Goal: Task Accomplishment & Management: Use online tool/utility

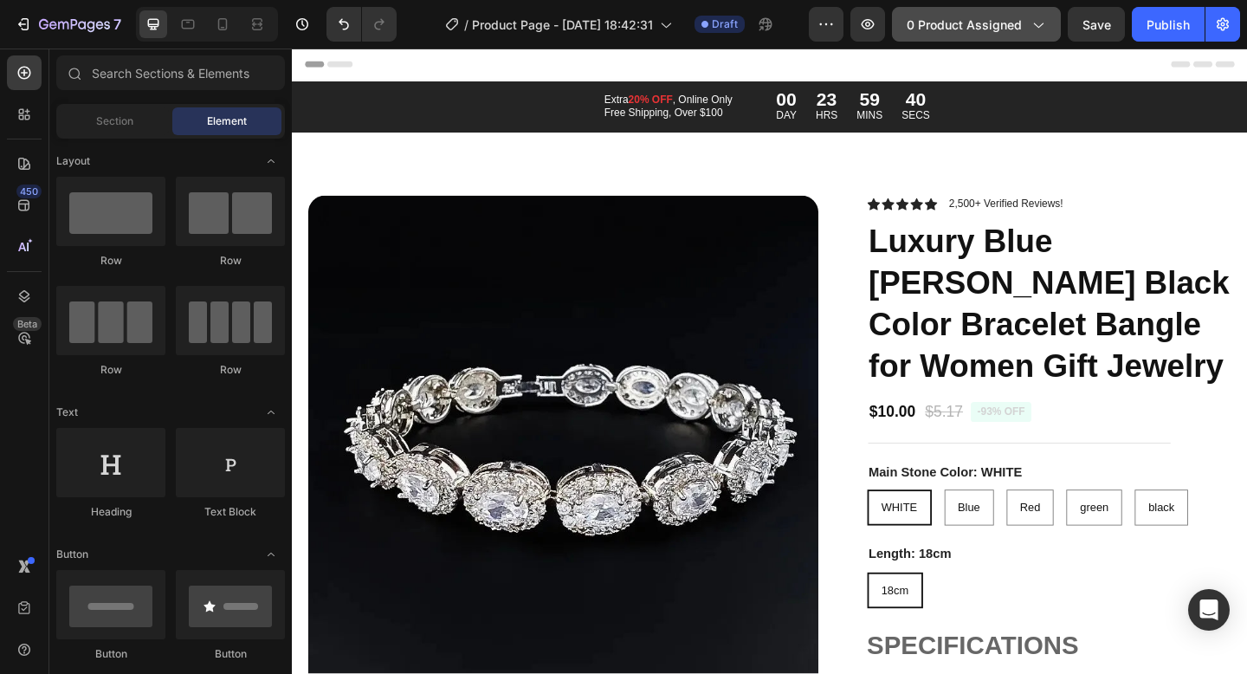
click at [955, 30] on span "0 product assigned" at bounding box center [964, 25] width 115 height 18
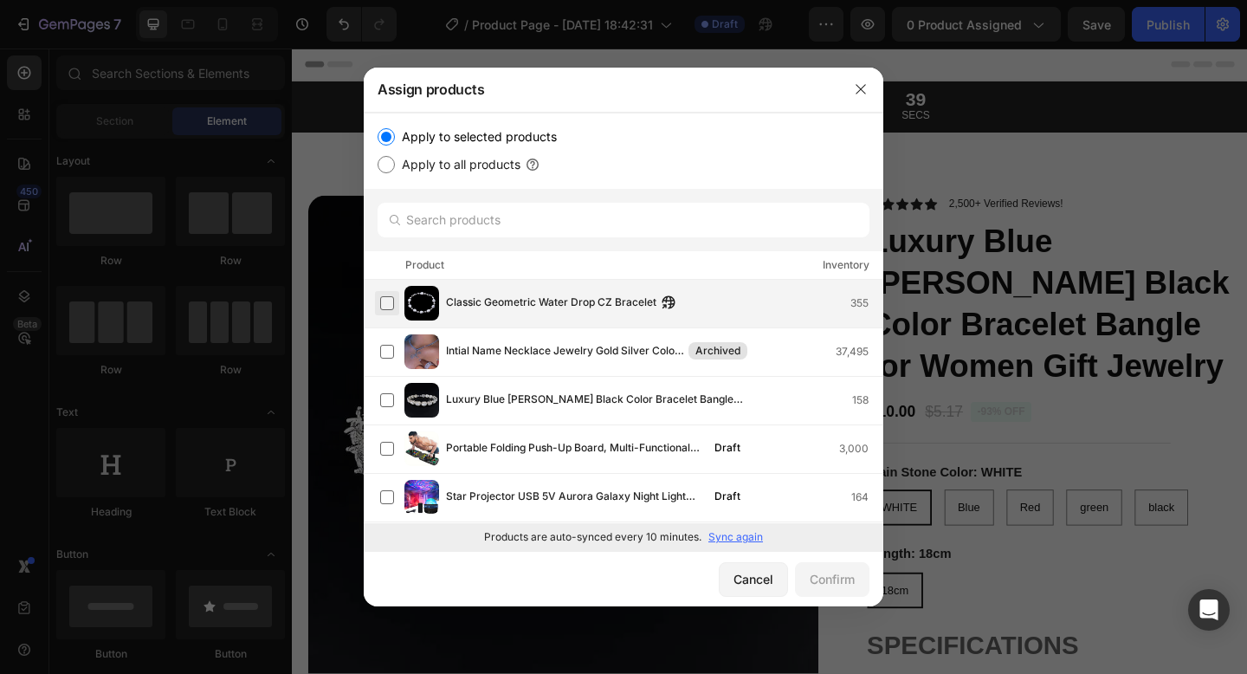
click at [390, 300] on label at bounding box center [387, 303] width 14 height 14
click at [851, 586] on div "Confirm" at bounding box center [832, 579] width 45 height 18
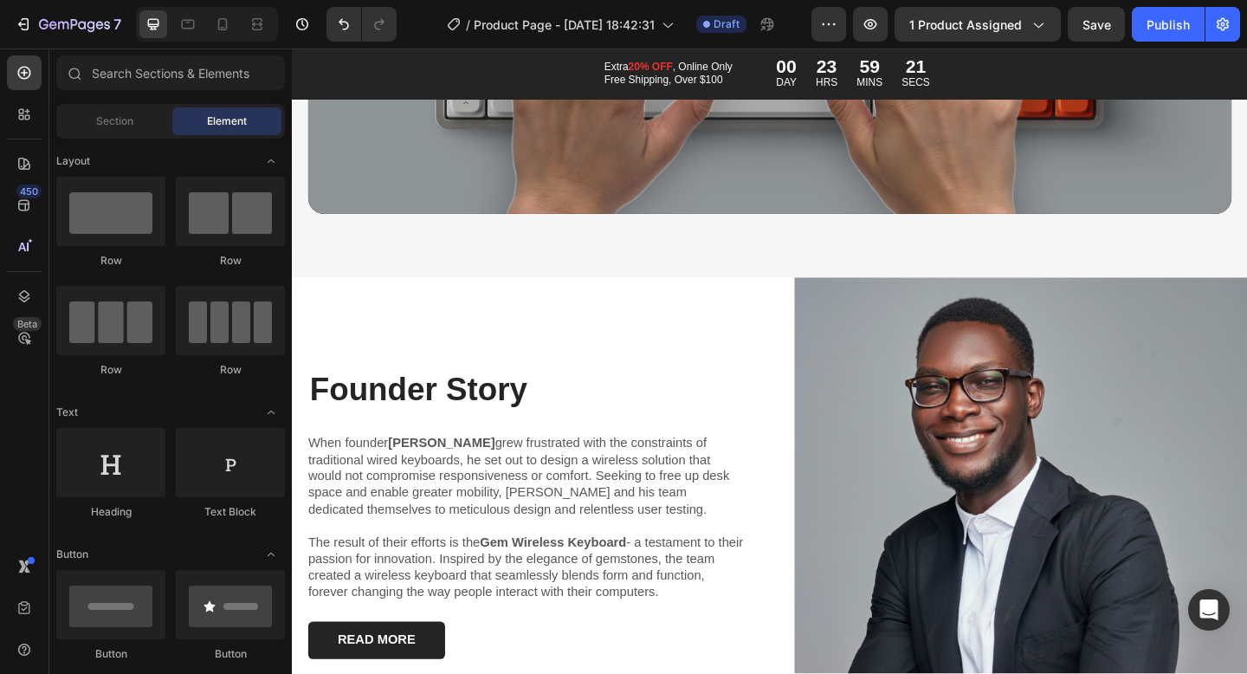
scroll to position [8856, 0]
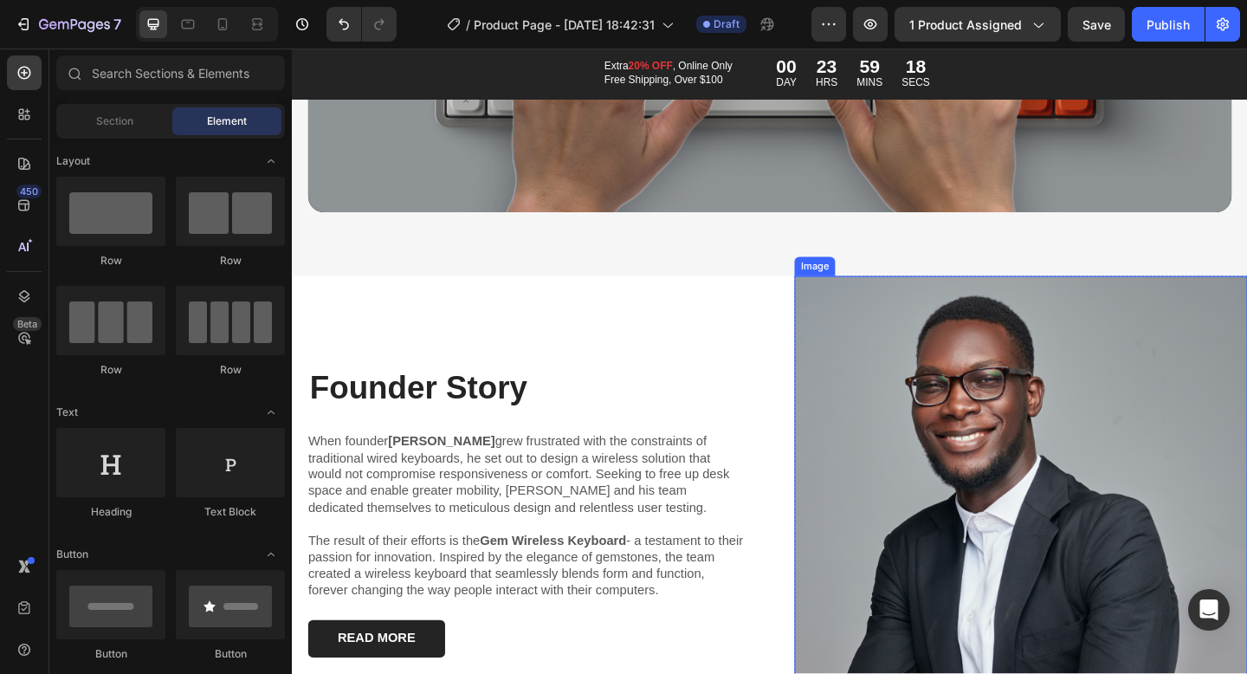
click at [984, 496] on img at bounding box center [1084, 551] width 493 height 511
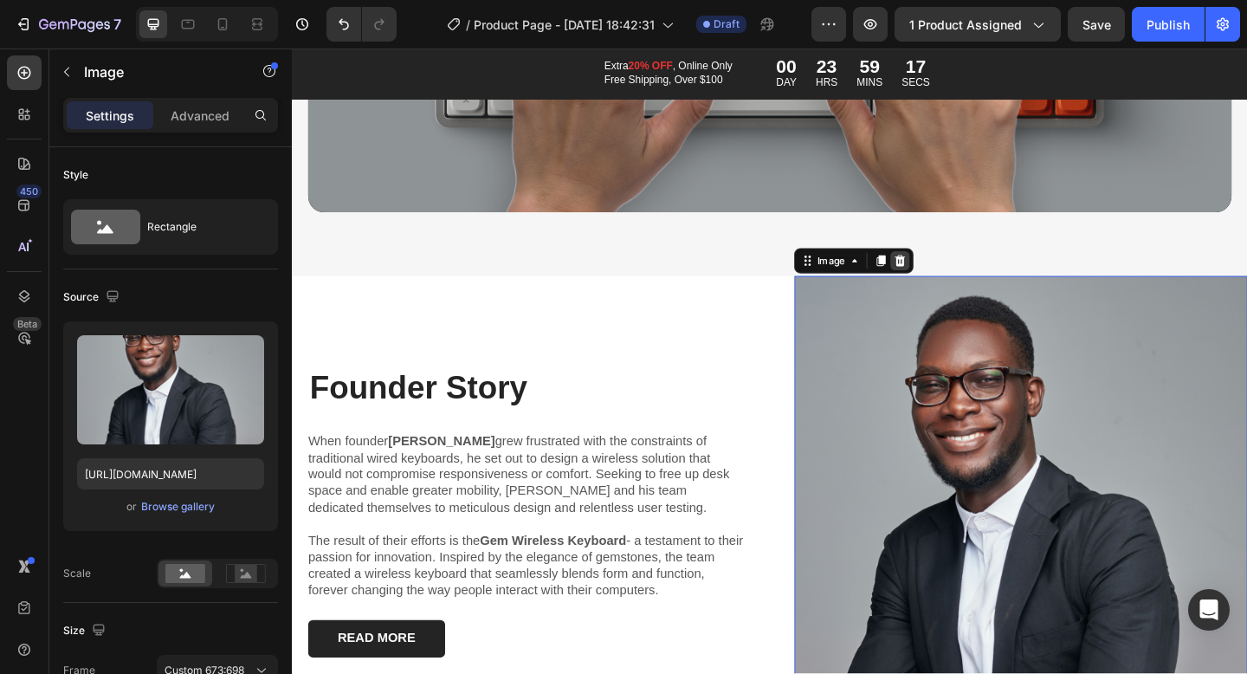
click at [958, 285] on icon at bounding box center [954, 280] width 14 height 14
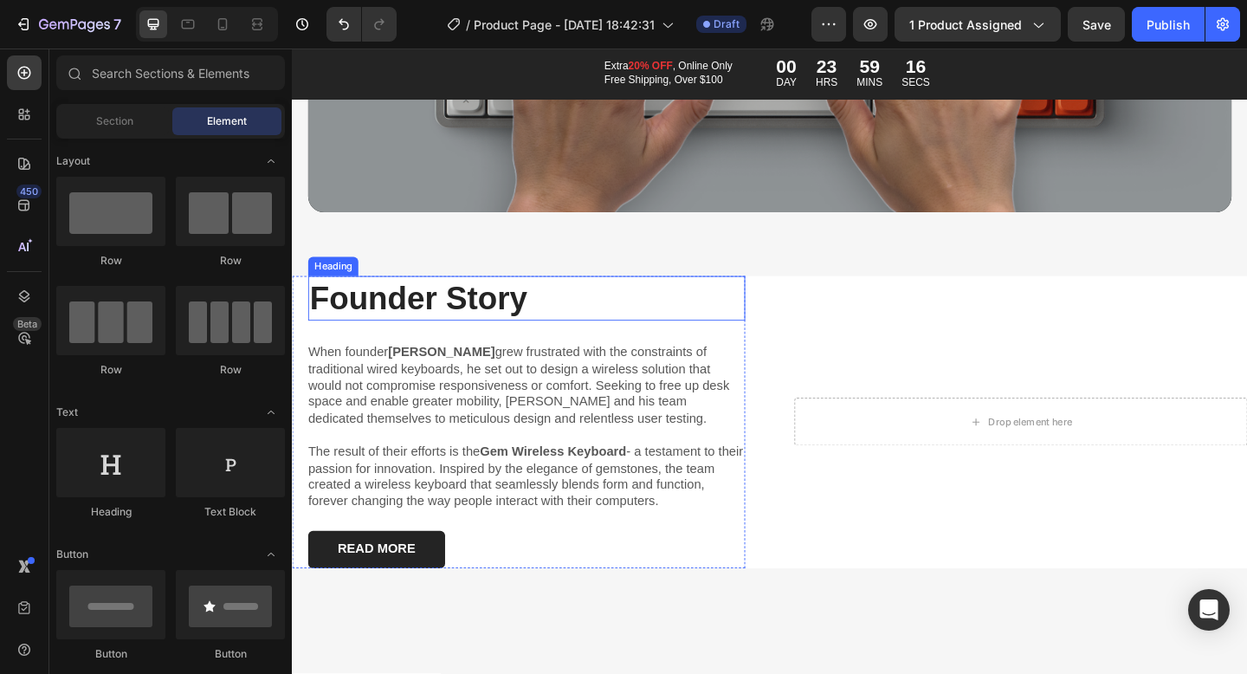
click at [656, 319] on h2 "Founder Story" at bounding box center [547, 320] width 476 height 49
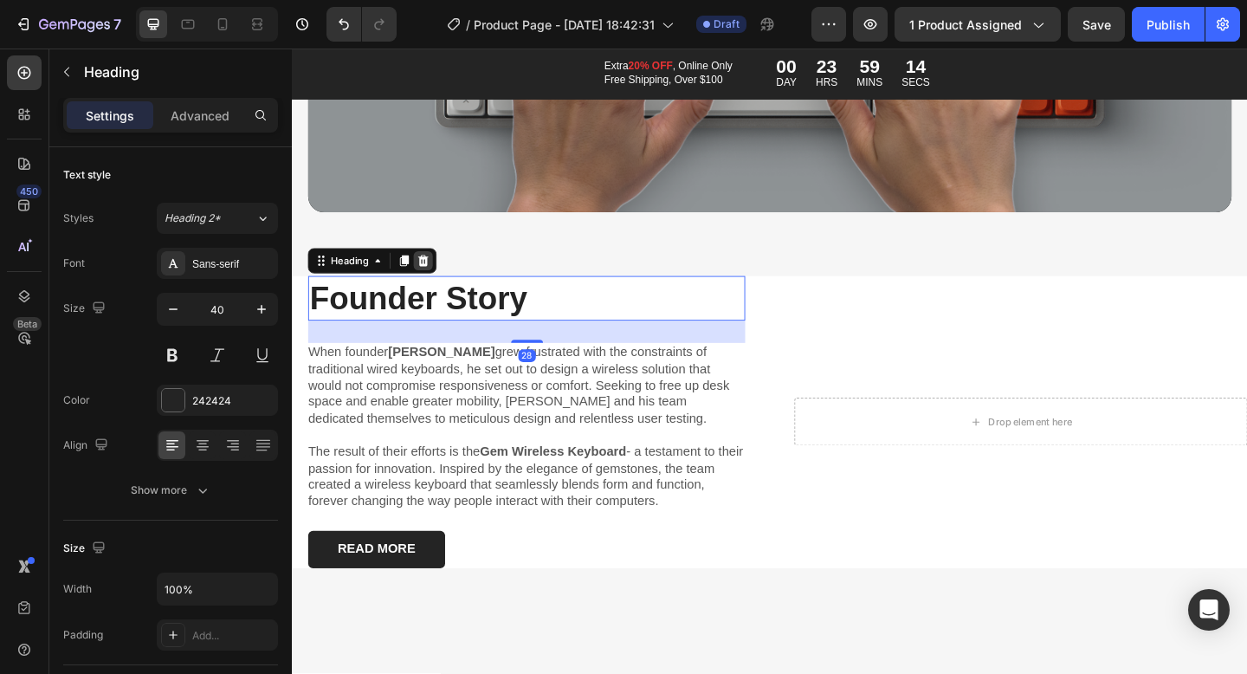
click at [438, 282] on icon at bounding box center [435, 280] width 11 height 12
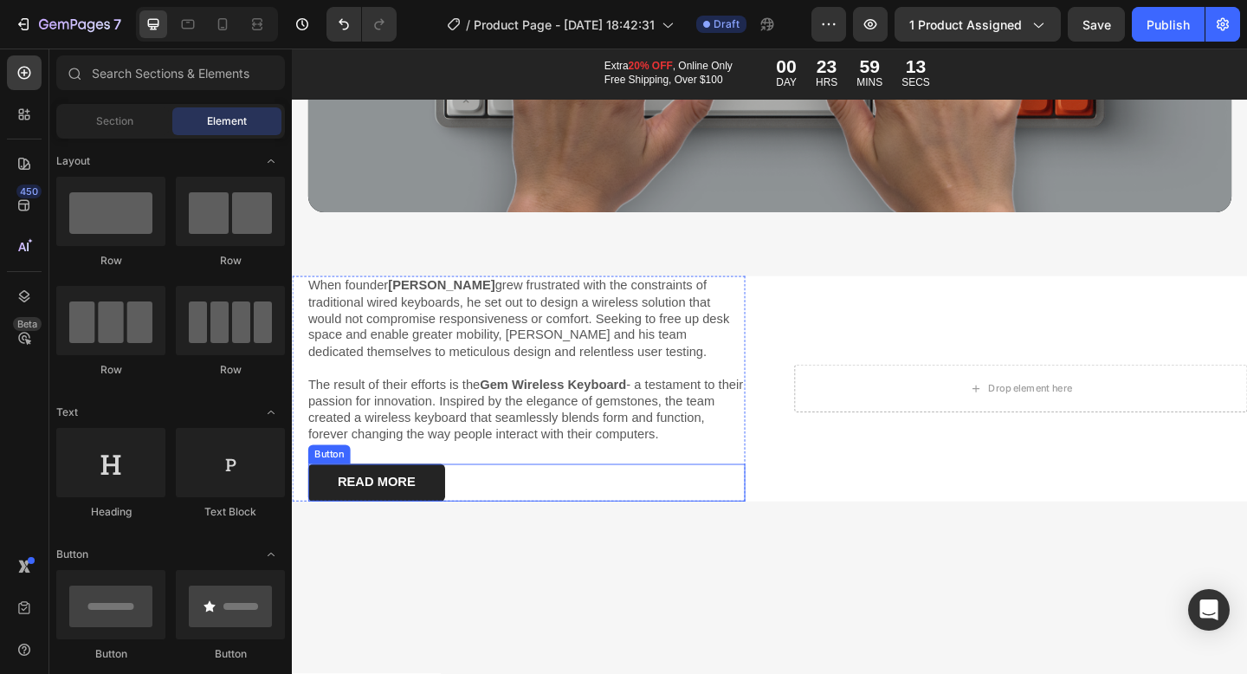
click at [729, 502] on div "READ MORE Button" at bounding box center [547, 521] width 476 height 41
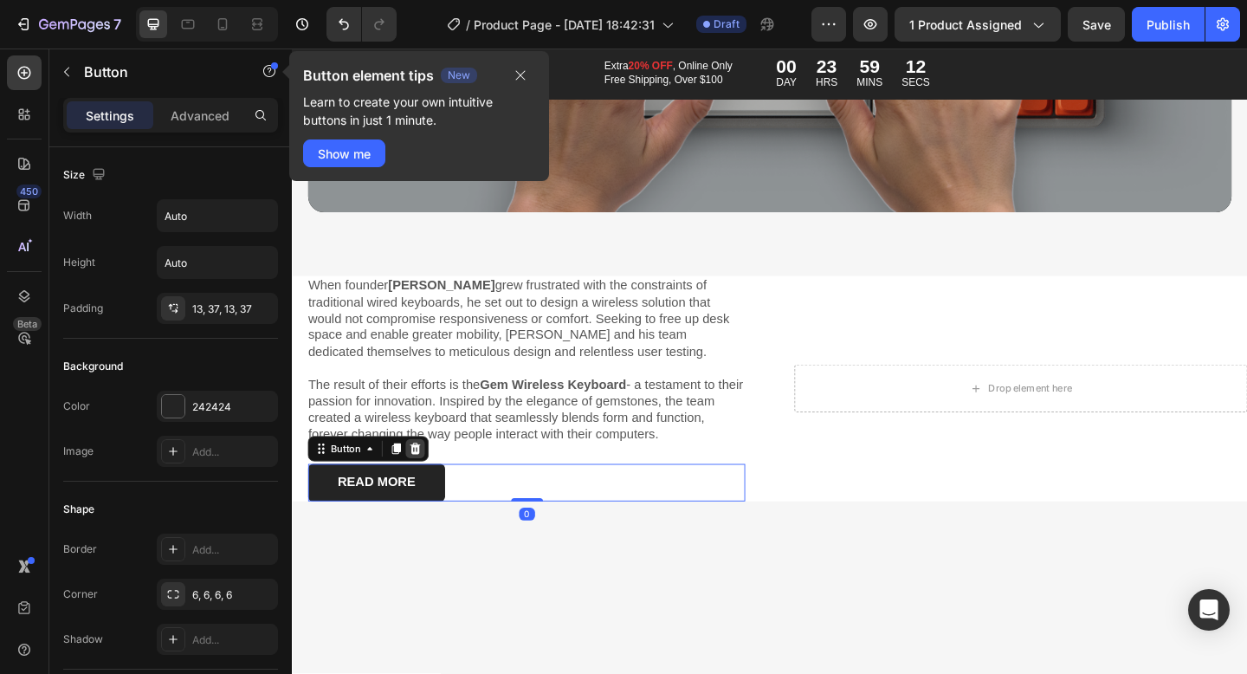
click at [429, 482] on icon at bounding box center [426, 484] width 11 height 12
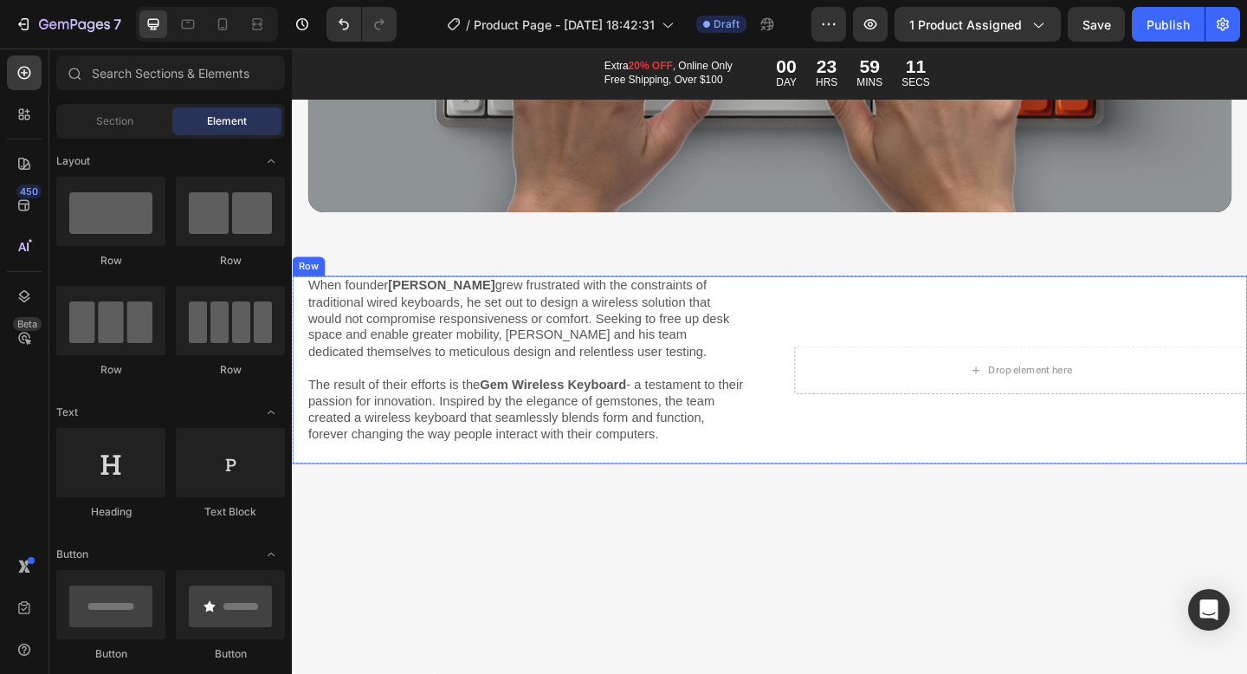
click at [942, 459] on div "Drop element here Row" at bounding box center [1084, 398] width 493 height 204
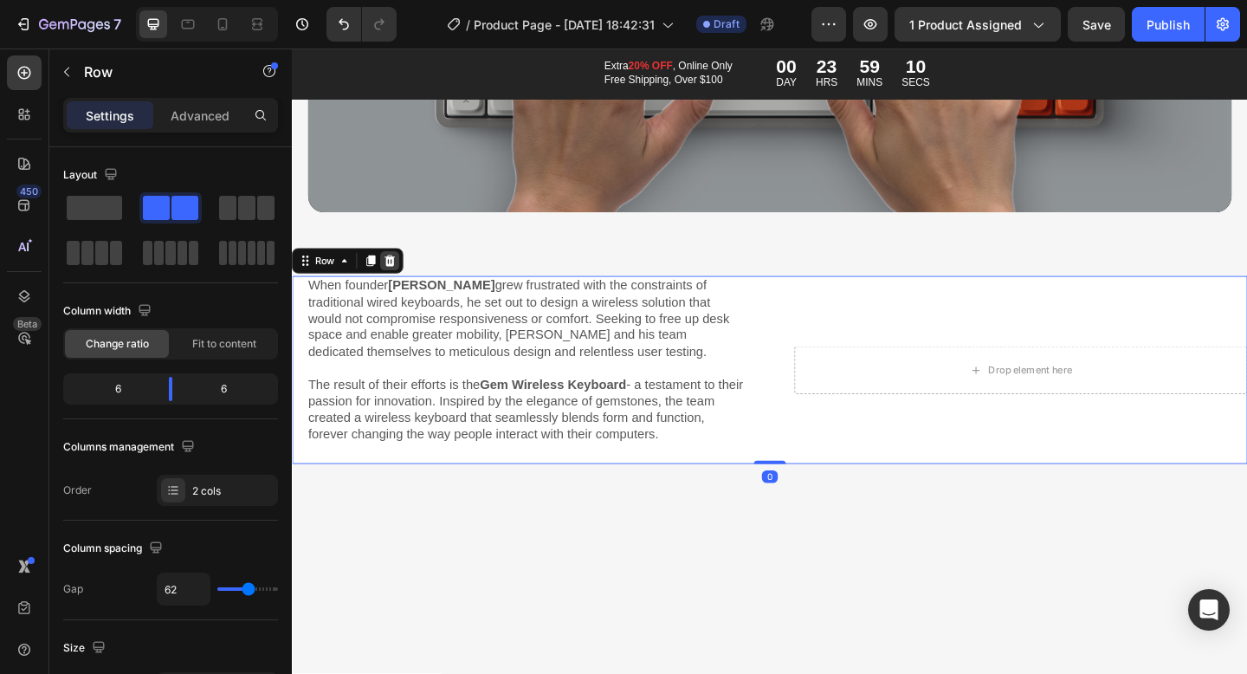
click at [395, 278] on icon at bounding box center [398, 280] width 11 height 12
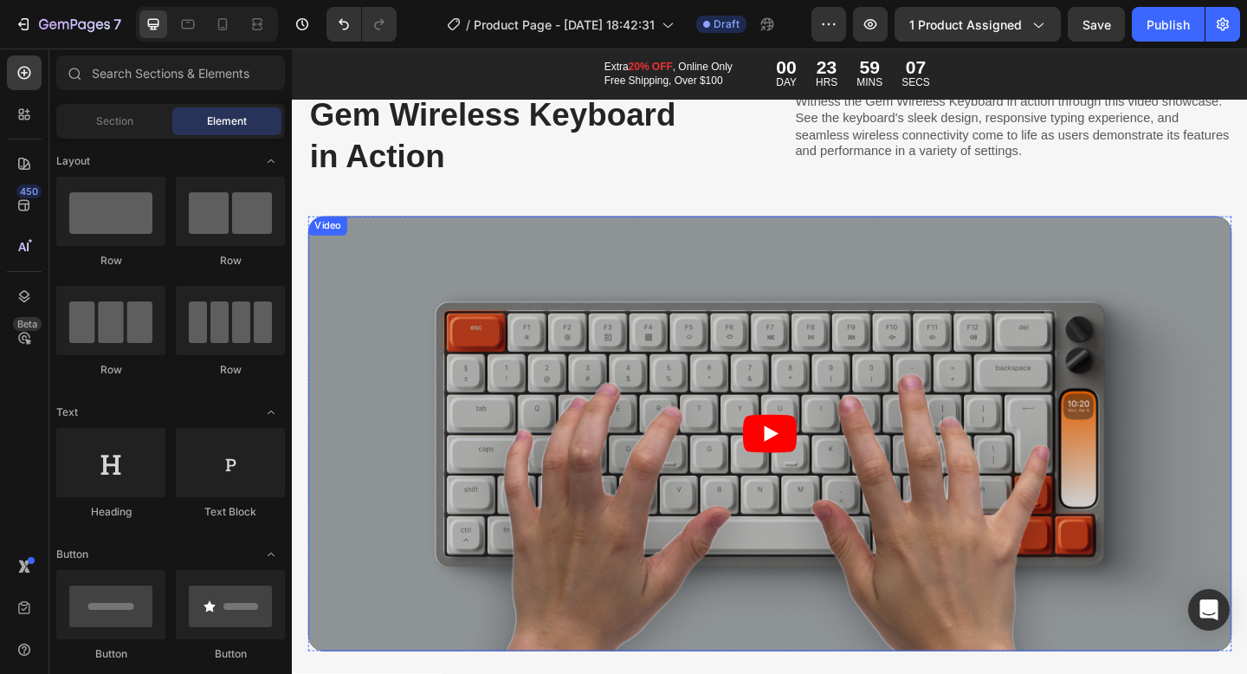
scroll to position [8382, 0]
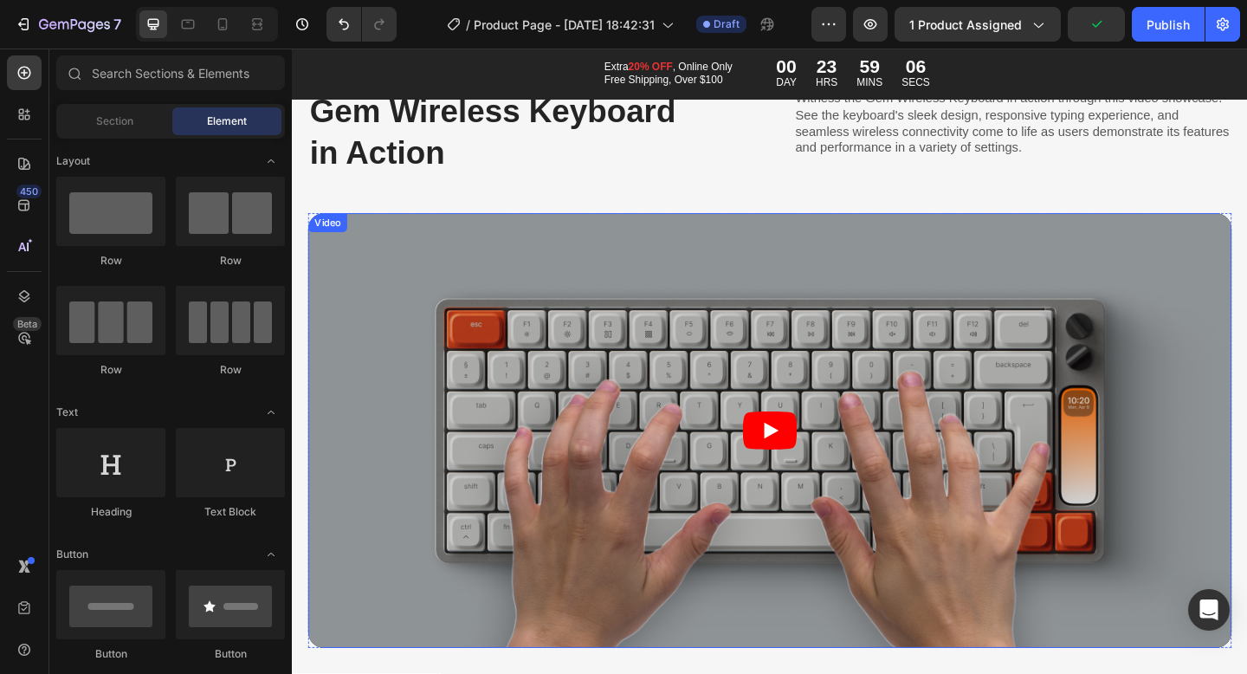
click at [646, 501] on article at bounding box center [811, 464] width 1005 height 473
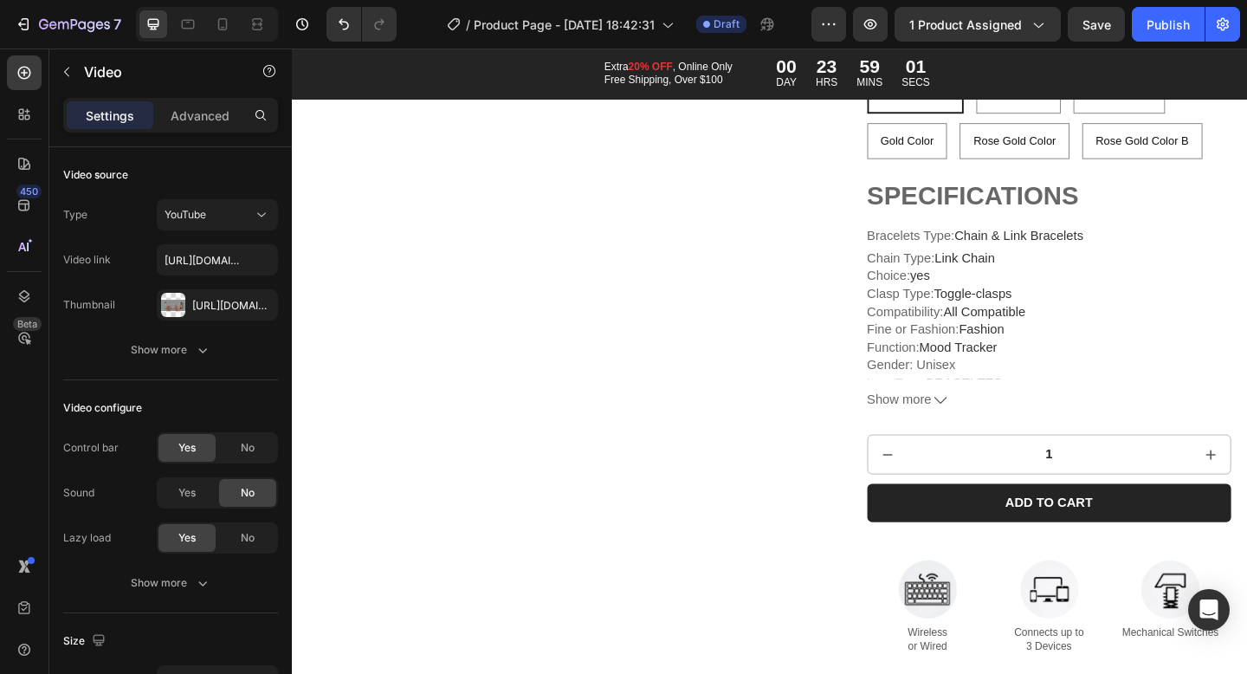
scroll to position [7507, 0]
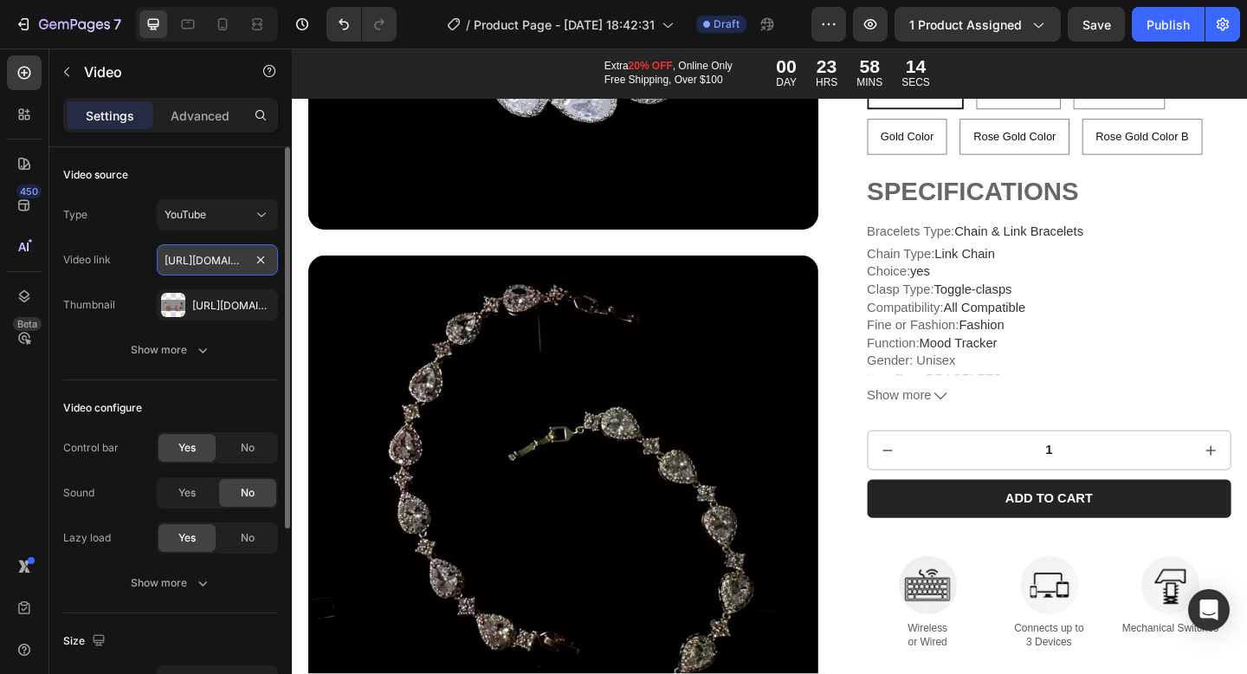
click at [223, 264] on input "[URL][DOMAIN_NAME]" at bounding box center [217, 259] width 121 height 31
paste input "[URL][DOMAIN_NAME]"
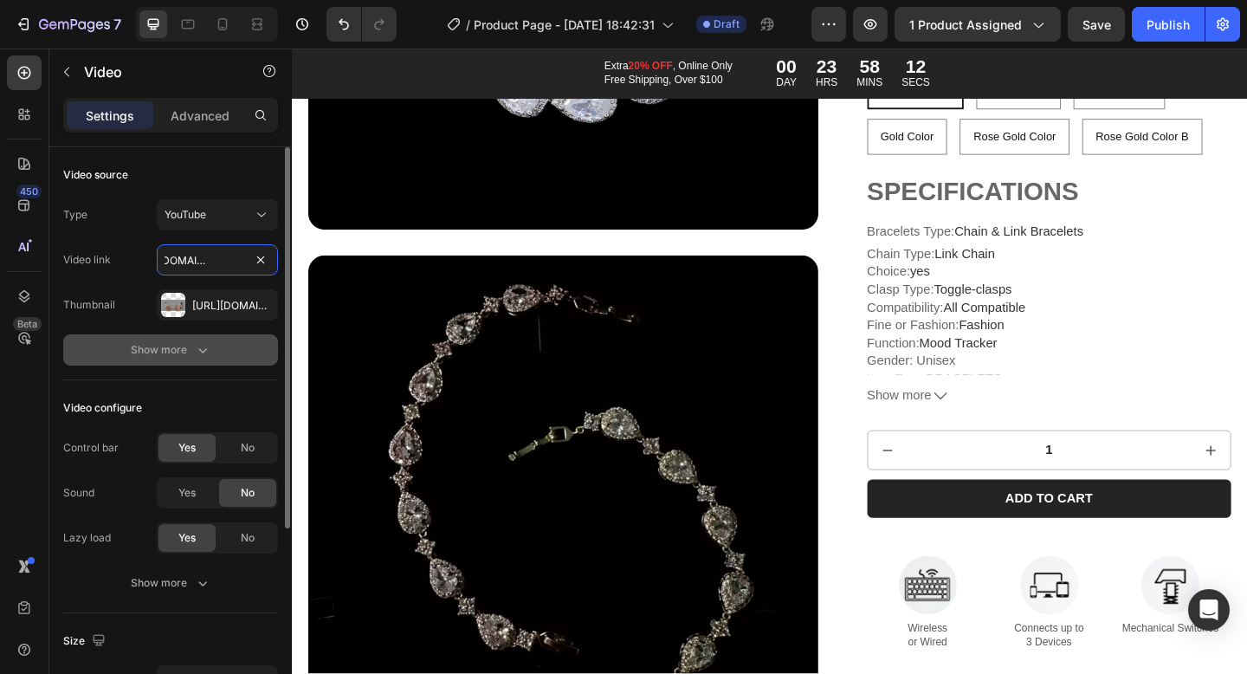
type input "[URL][DOMAIN_NAME]"
click at [109, 337] on button "Show more" at bounding box center [170, 349] width 215 height 31
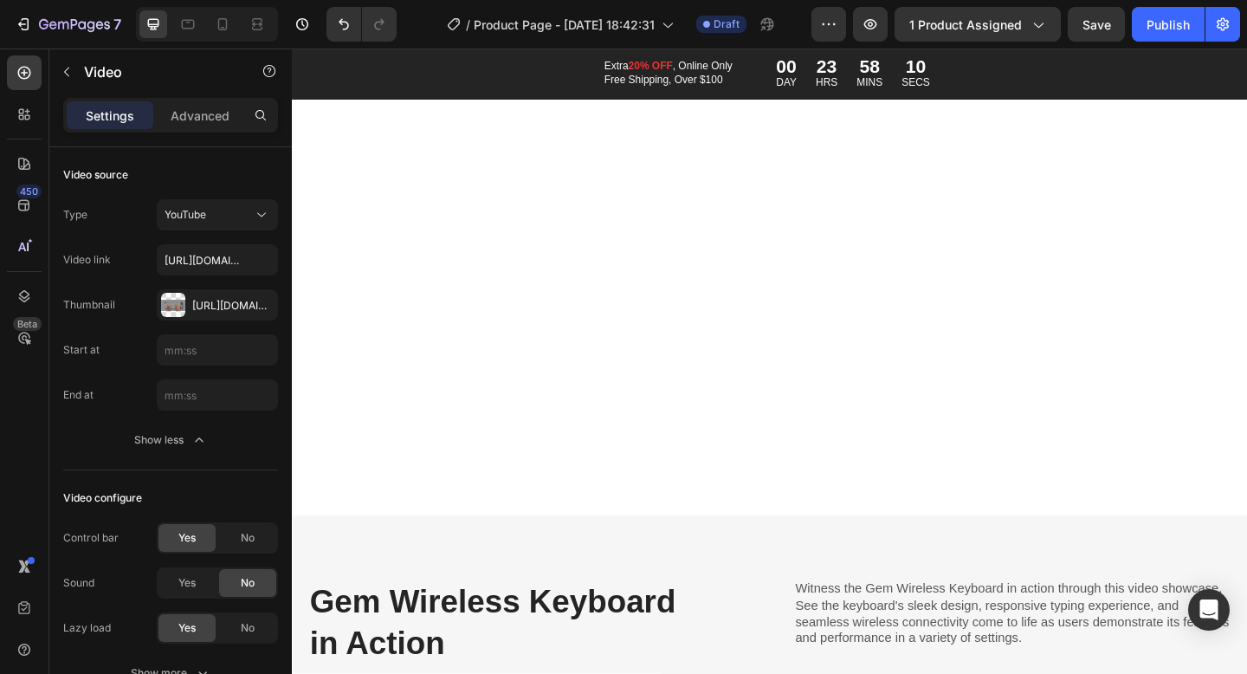
scroll to position [8429, 0]
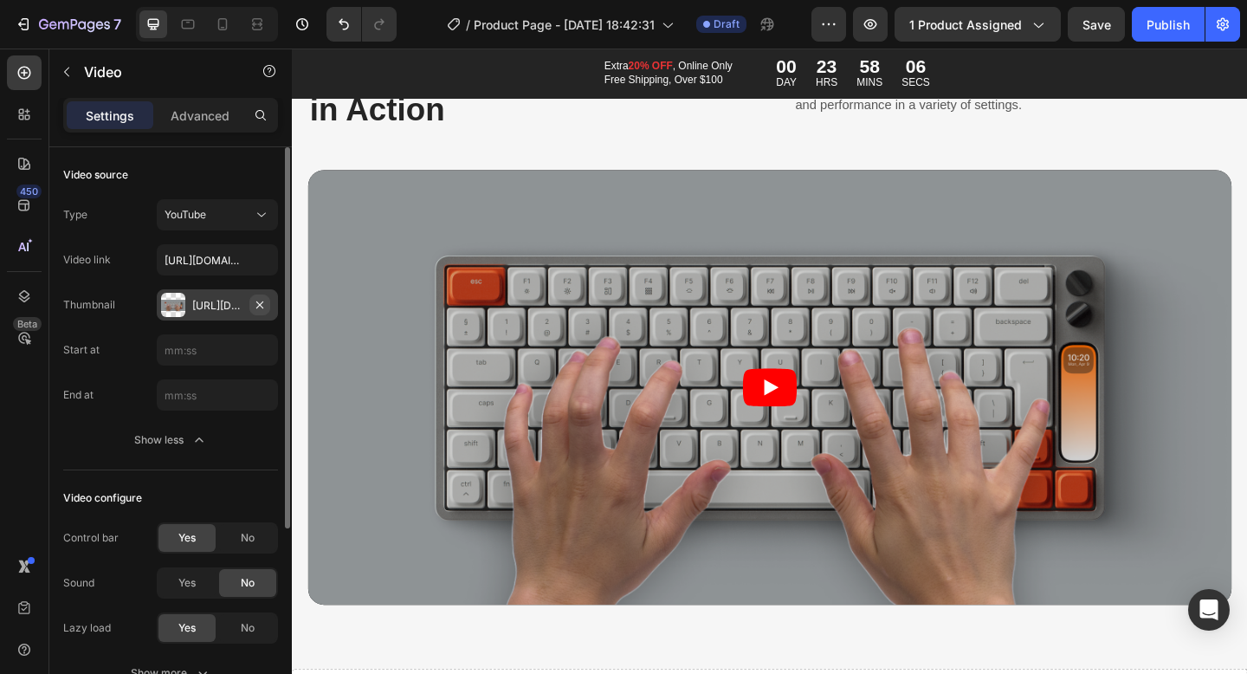
click at [267, 303] on button "button" at bounding box center [259, 305] width 21 height 21
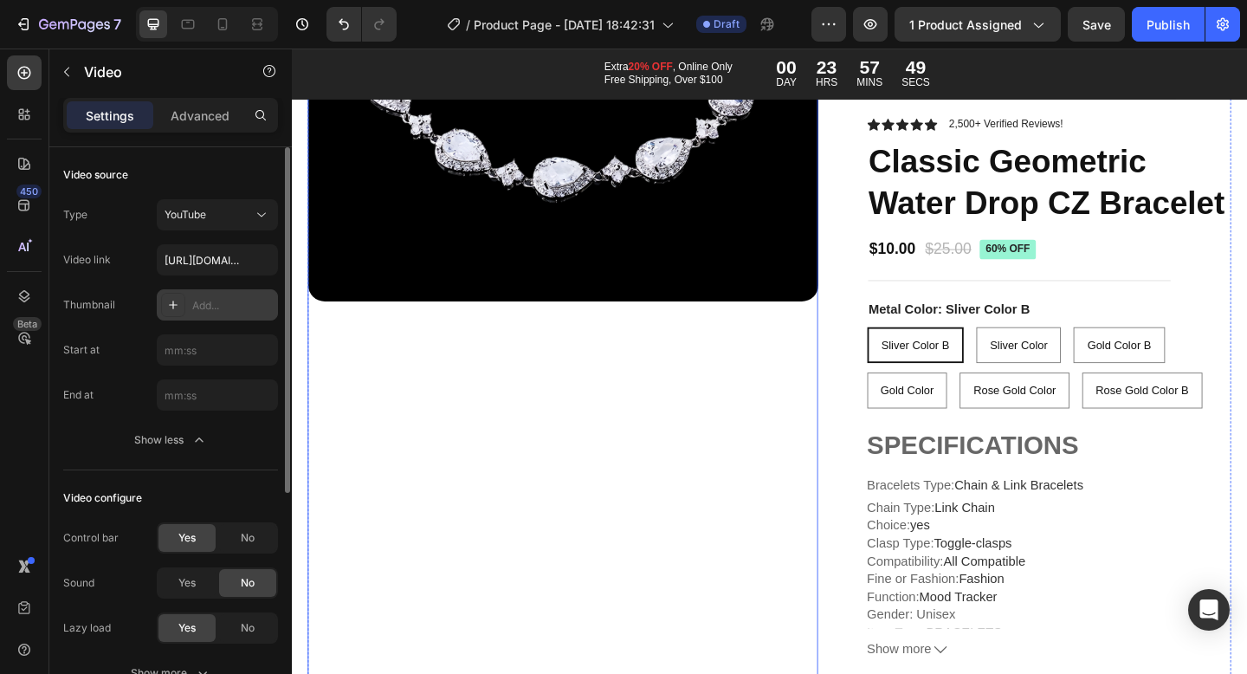
scroll to position [0, 0]
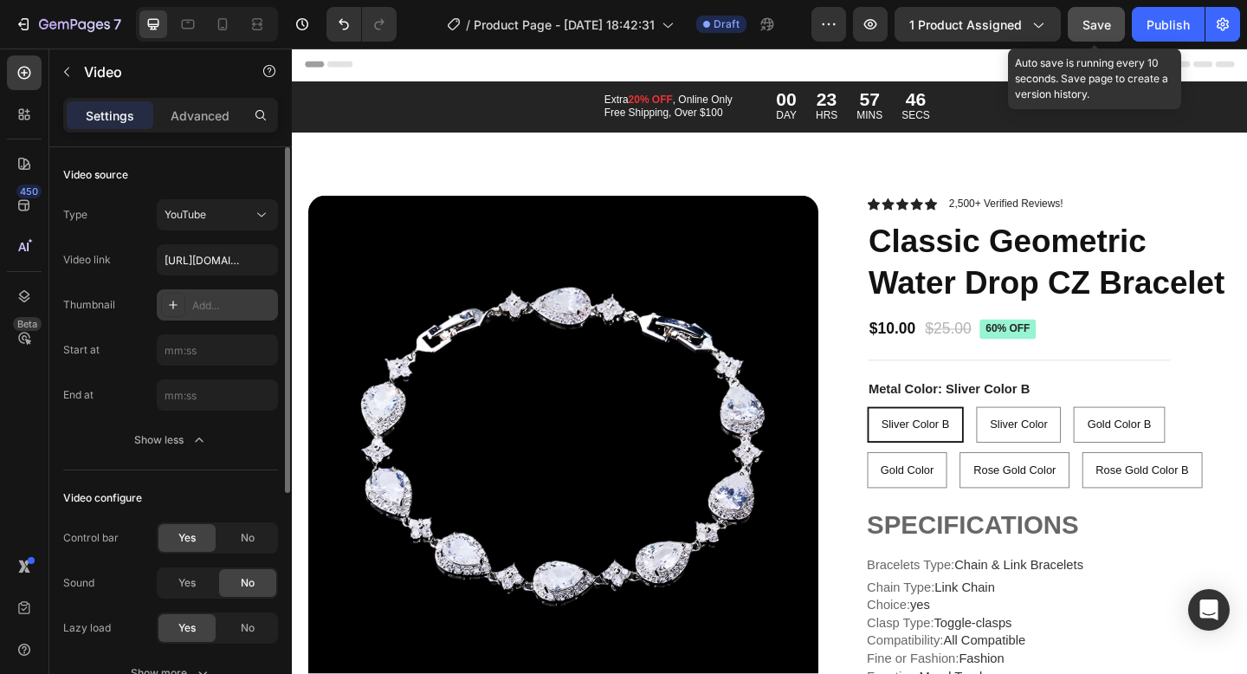
click at [1092, 28] on span "Save" at bounding box center [1097, 24] width 29 height 15
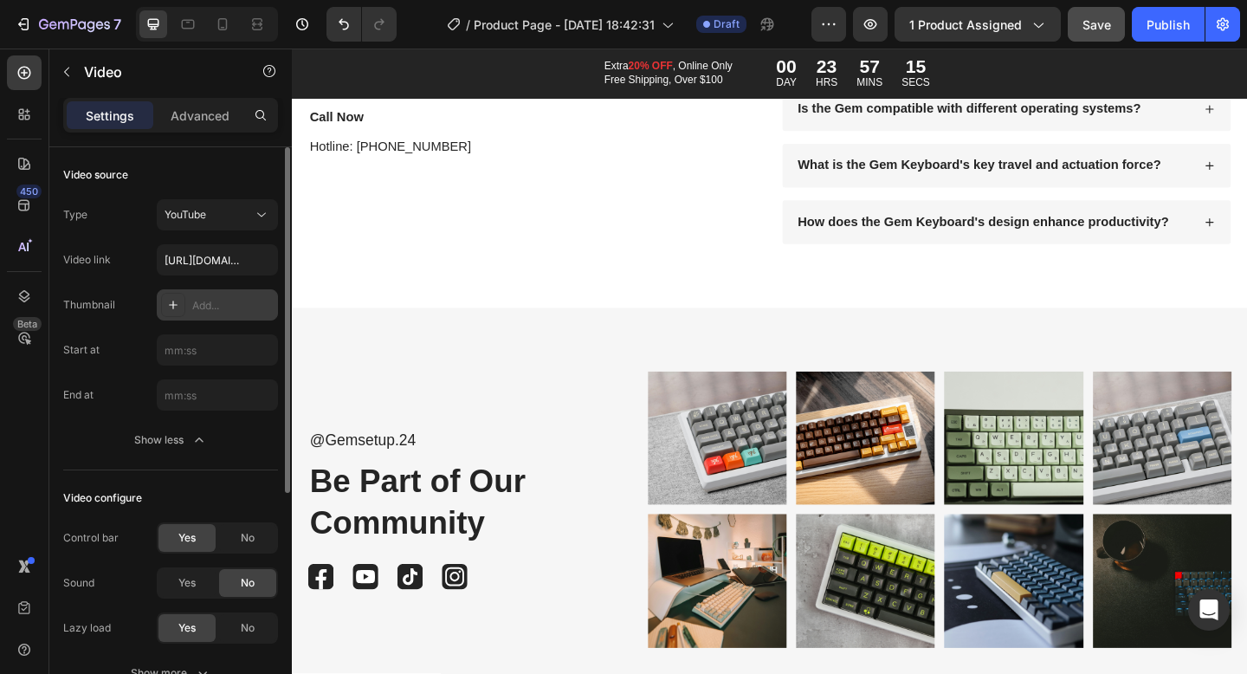
scroll to position [11260, 0]
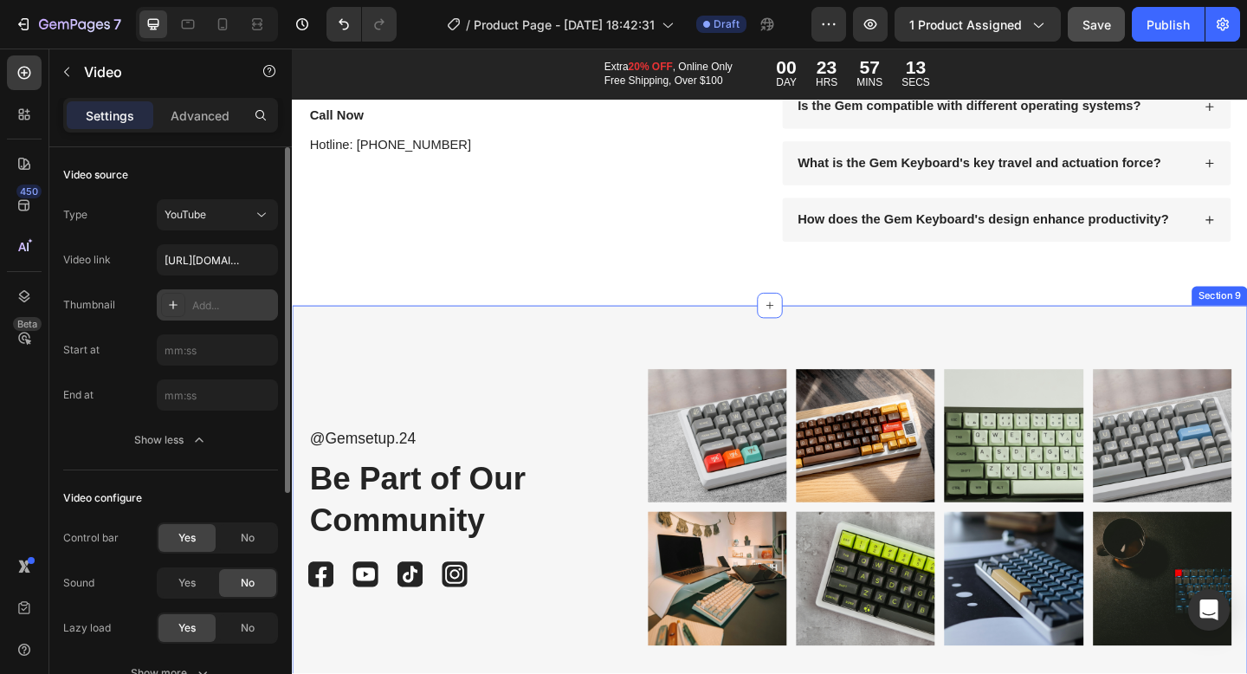
click at [823, 348] on div "@Gemsetup.24 Text Block Be Part of Our Community Heading Image Image Image Imag…" at bounding box center [811, 547] width 1039 height 439
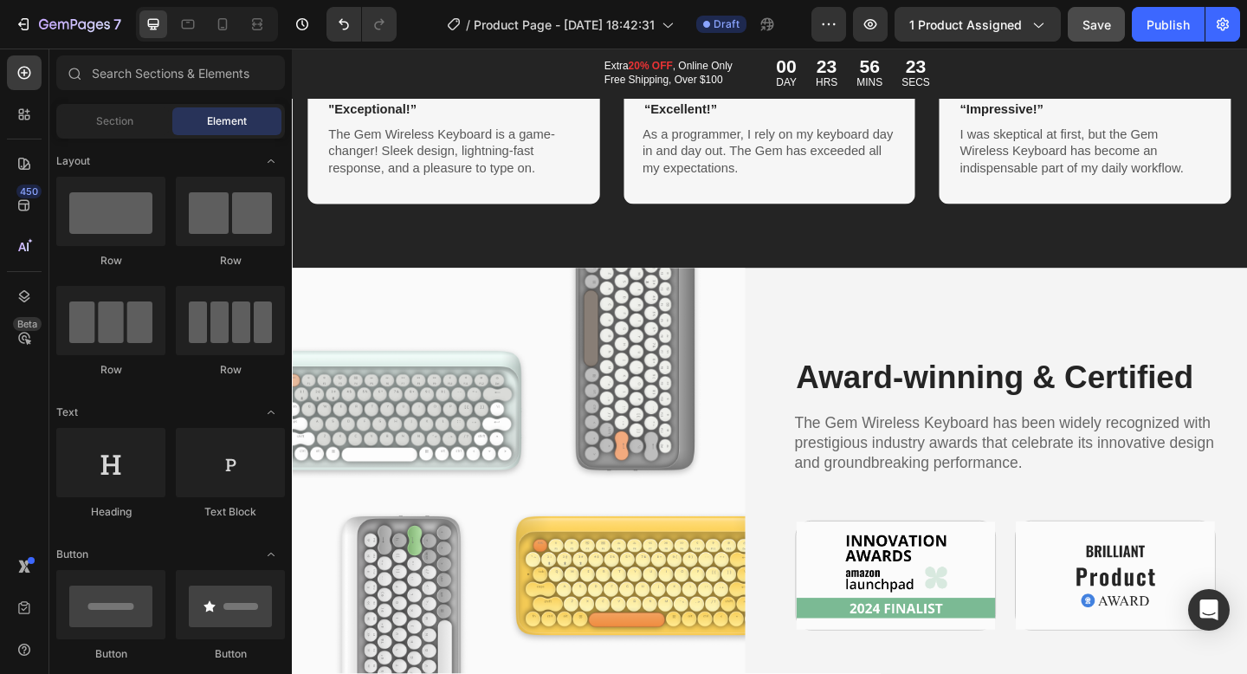
scroll to position [9998, 0]
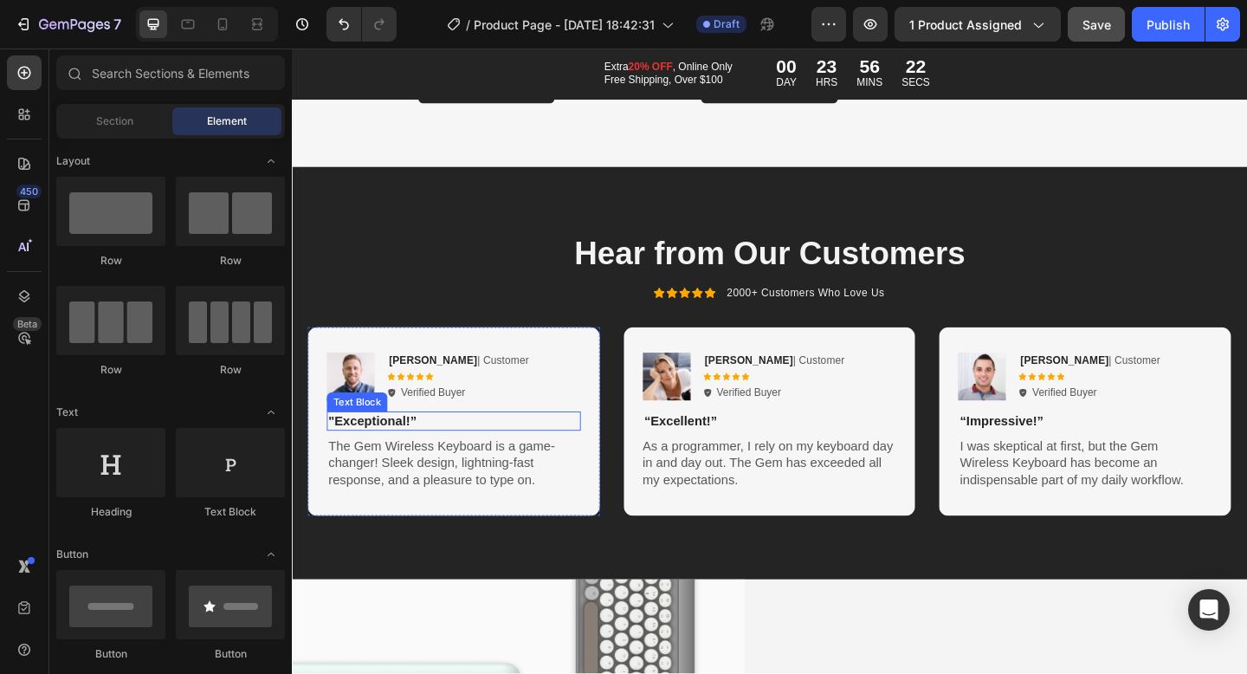
click at [539, 399] on div "Image [PERSON_NAME] | Customer Text Block Icon Icon Icon Icon Icon Icon List Ve…" at bounding box center [468, 406] width 276 height 54
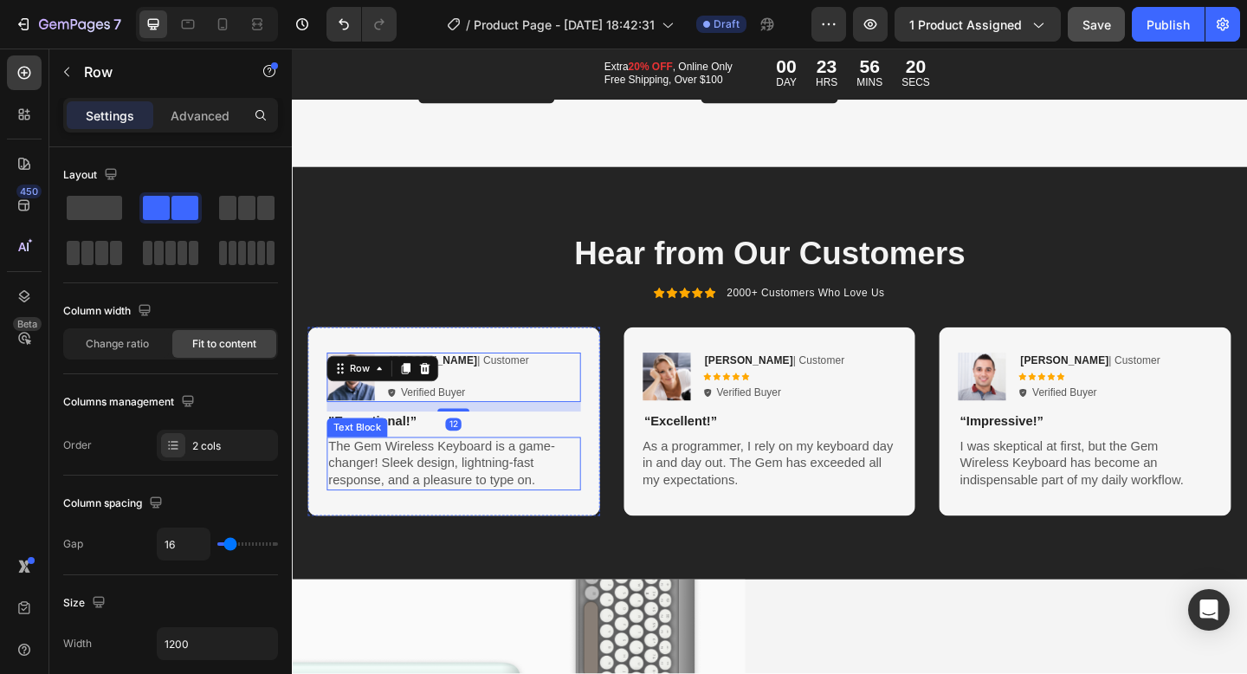
click at [474, 491] on p "The Gem Wireless Keyboard is a game-changer! Sleek design, lightning-fast respo…" at bounding box center [468, 500] width 273 height 54
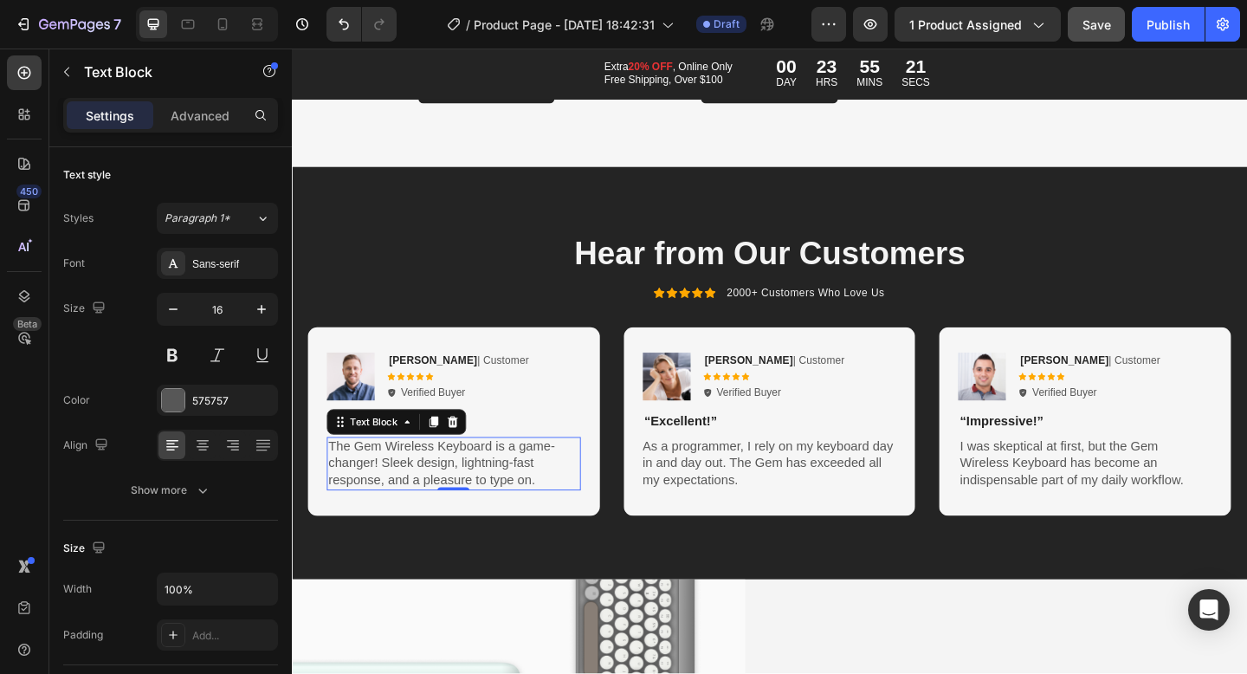
click at [433, 473] on p "The Gem Wireless Keyboard is a game-changer! Sleek design, lightning-fast respo…" at bounding box center [468, 500] width 273 height 54
click at [431, 473] on p "The Gem Wireless Keyboard is a game-changer! Sleek design, lightning-fast respo…" at bounding box center [468, 500] width 273 height 54
click at [485, 488] on p "The Gem Wireless Keyboard is a game-changer! Sleek design, lightning-fast respo…" at bounding box center [468, 500] width 273 height 54
click at [486, 489] on p "The Gem Wireless Keyboard is a game-changer! Sleek design, lightning-fast respo…" at bounding box center [468, 500] width 273 height 54
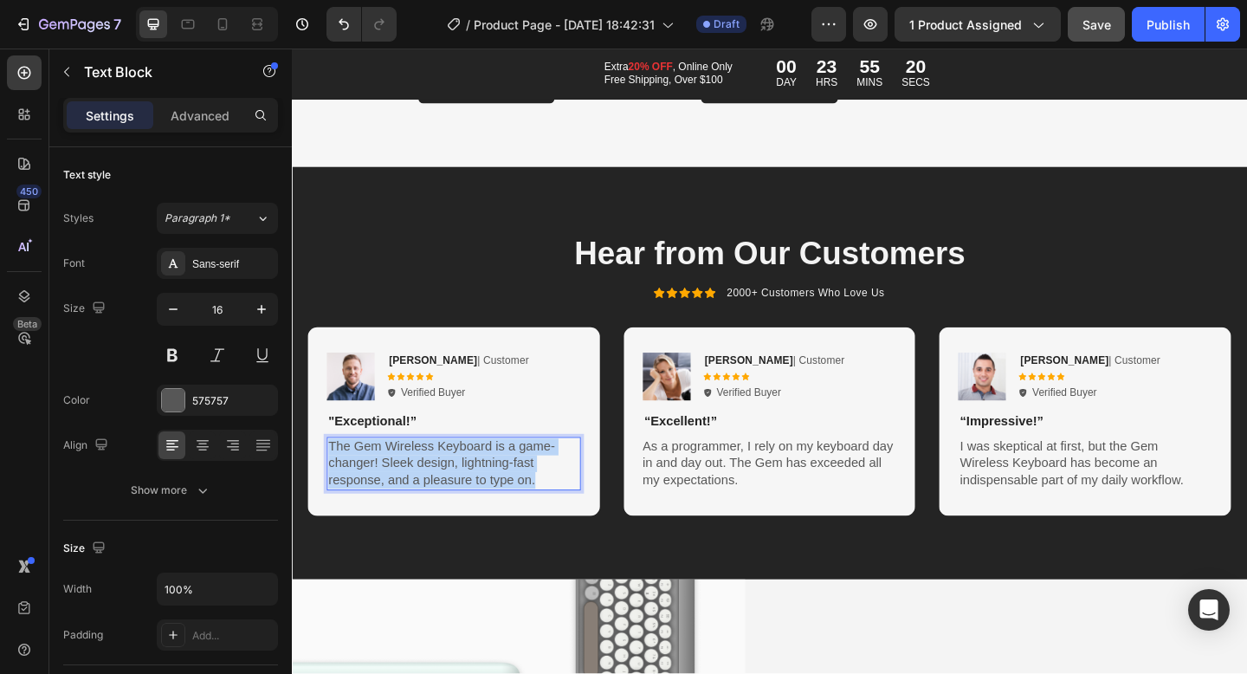
click at [486, 489] on p "The Gem Wireless Keyboard is a game-changer! Sleek design, lightning-fast respo…" at bounding box center [468, 500] width 273 height 54
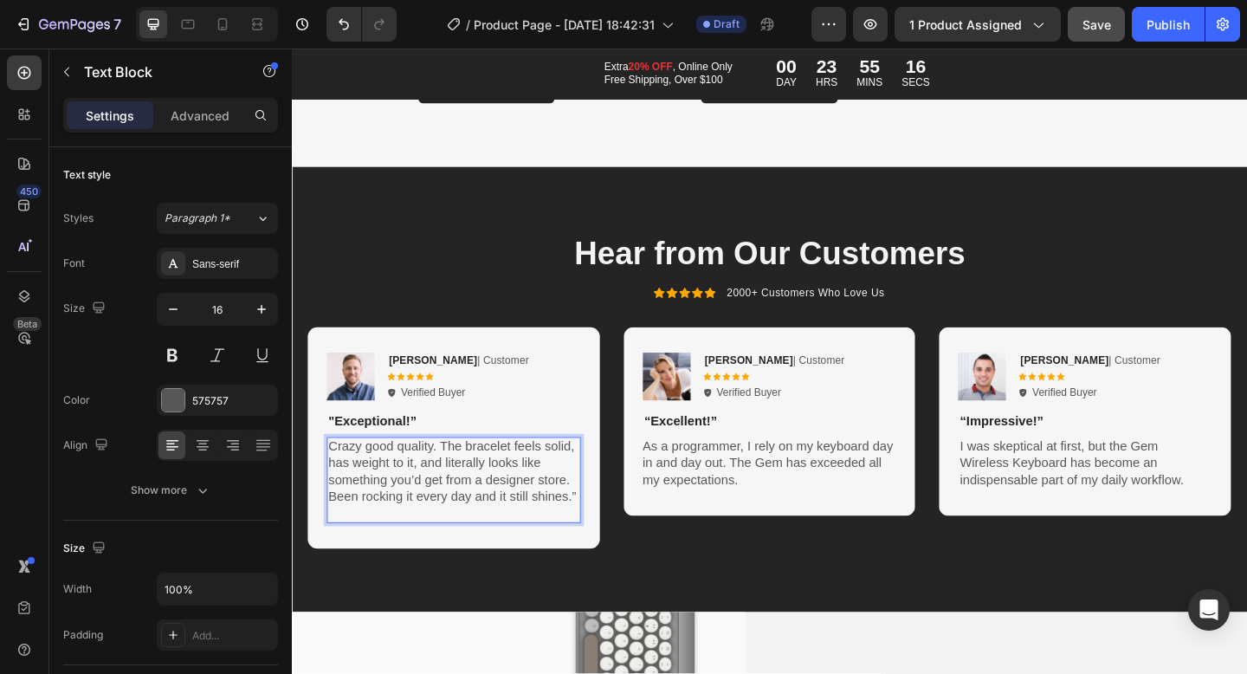
click at [599, 518] on p "Crazy good quality. The bracelet feels solid, has weight to it, and literally l…" at bounding box center [468, 509] width 273 height 72
click at [722, 476] on p "As a programmer, I rely on my keyboard day in and day out. The Gem has exceeded…" at bounding box center [813, 500] width 278 height 54
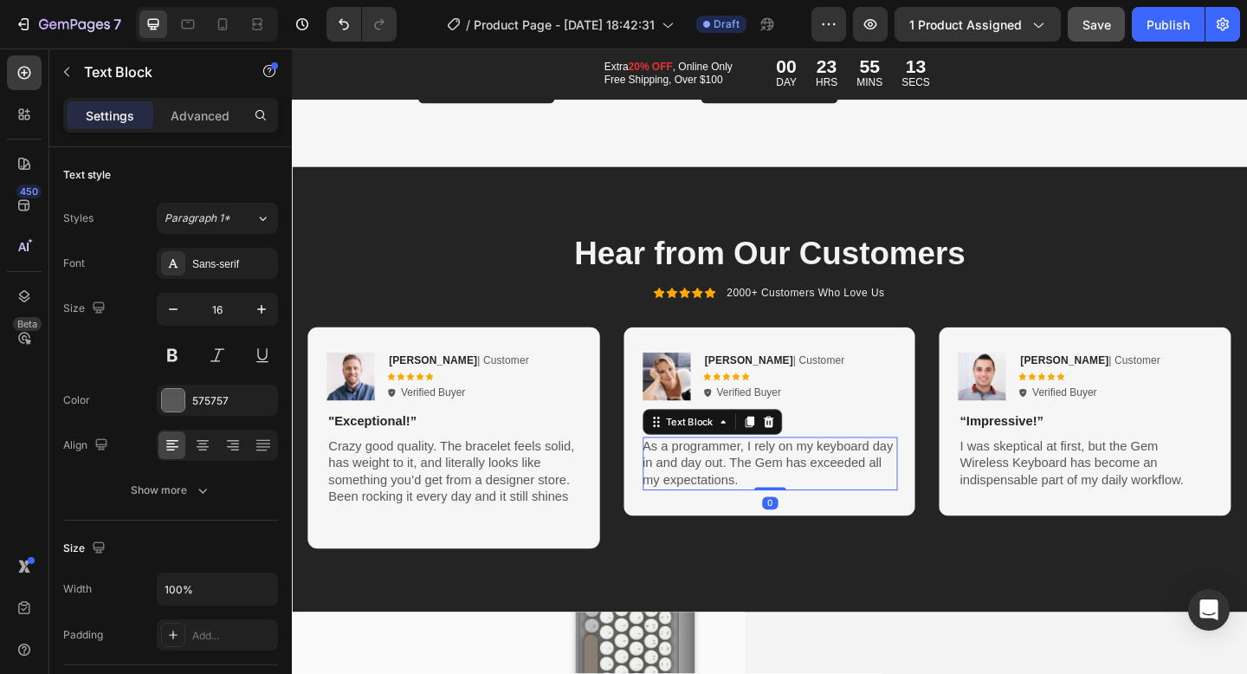
click at [808, 476] on p "As a programmer, I rely on my keyboard day in and day out. The Gem has exceeded…" at bounding box center [813, 500] width 278 height 54
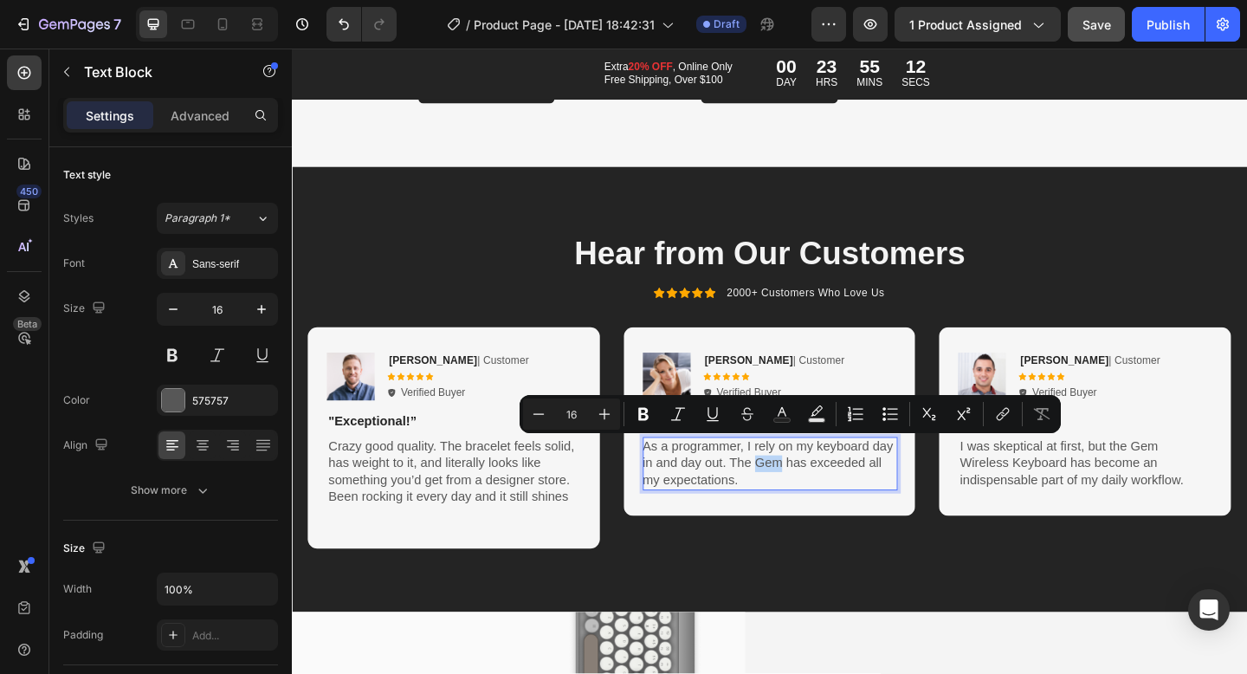
click at [808, 476] on p "As a programmer, I rely on my keyboard day in and day out. The Gem has exceeded…" at bounding box center [813, 500] width 278 height 54
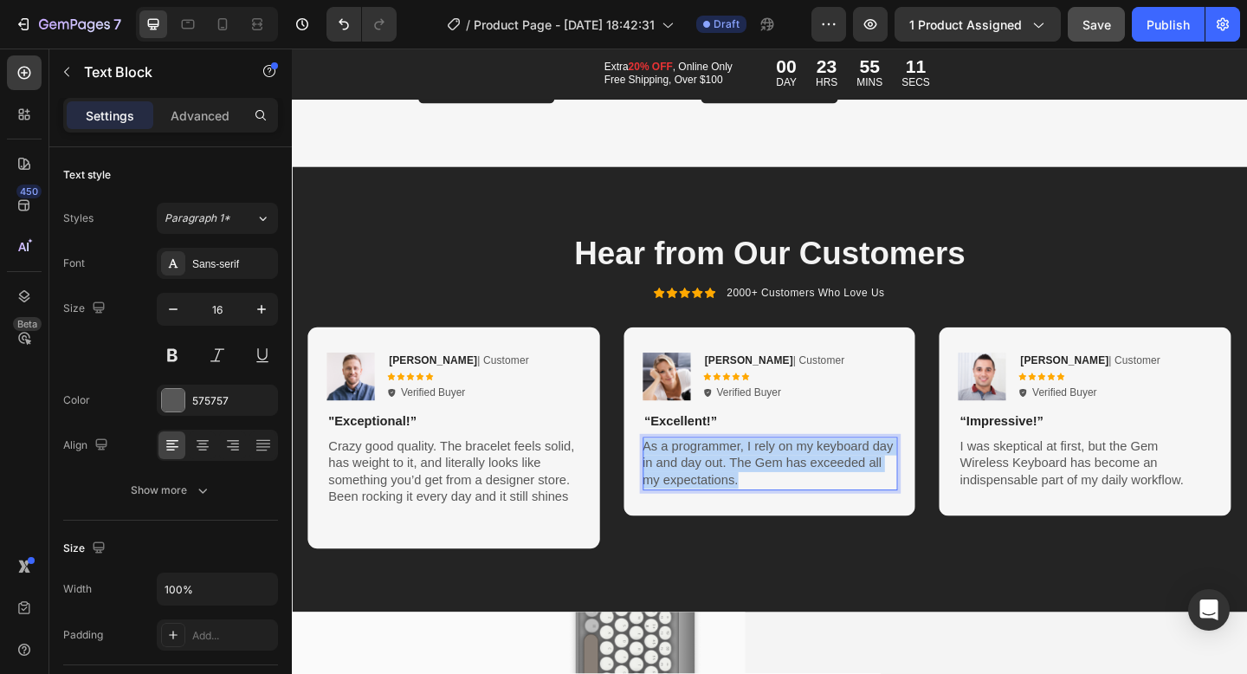
click at [808, 476] on p "As a programmer, I rely on my keyboard day in and day out. The Gem has exceeded…" at bounding box center [813, 500] width 278 height 54
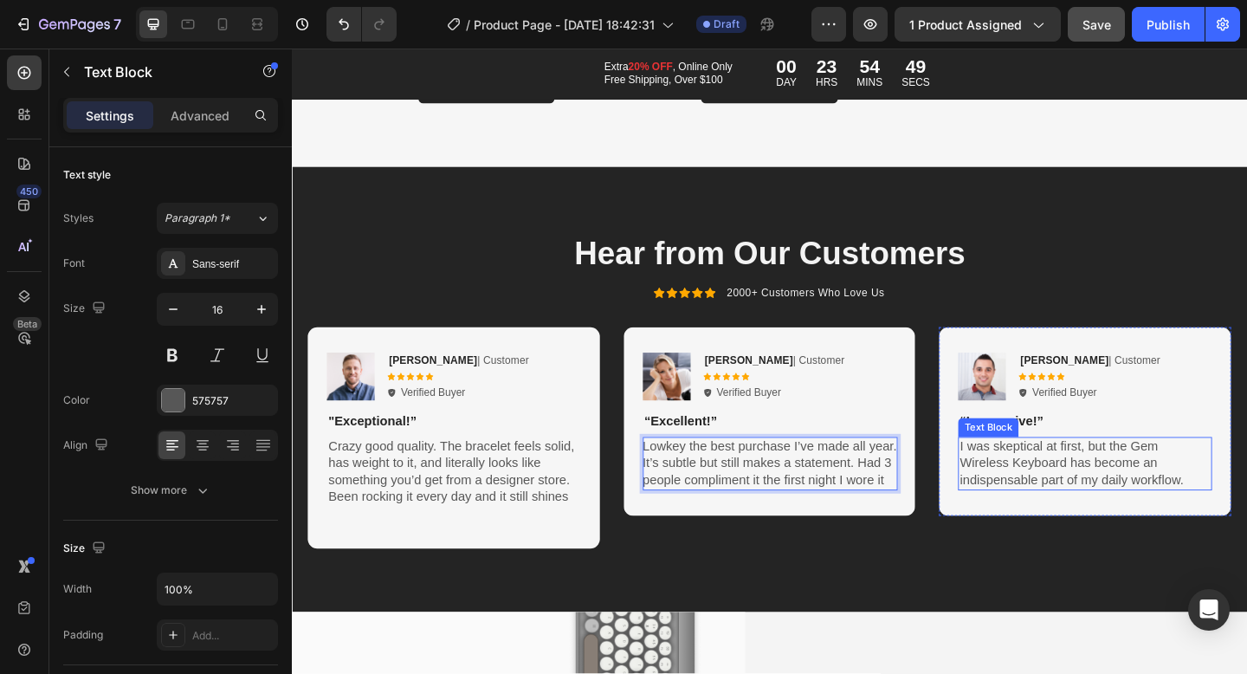
click at [1084, 486] on p "I was skeptical at first, but the Gem Wireless Keyboard has become an indispens…" at bounding box center [1155, 500] width 273 height 54
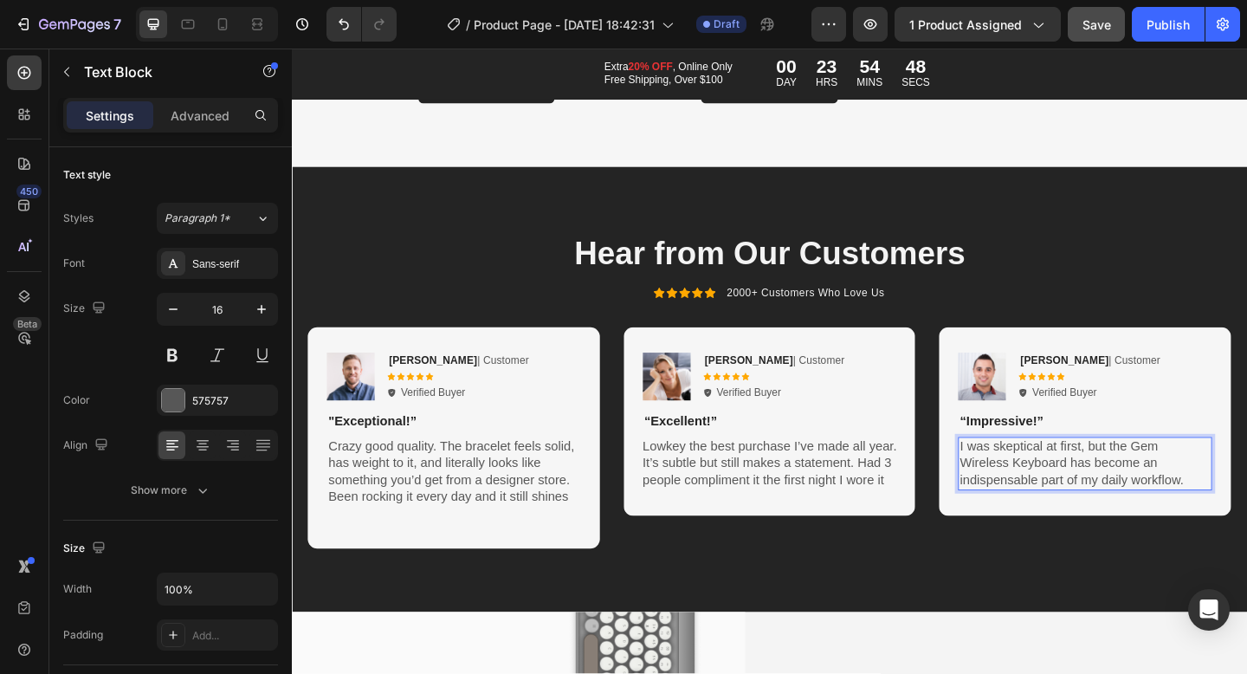
click at [1065, 481] on p "I was skeptical at first, but the Gem Wireless Keyboard has become an indispens…" at bounding box center [1155, 500] width 273 height 54
click at [1065, 480] on p "I was skeptical at first, but the Gem Wireless Keyboard has become an indispens…" at bounding box center [1155, 500] width 273 height 54
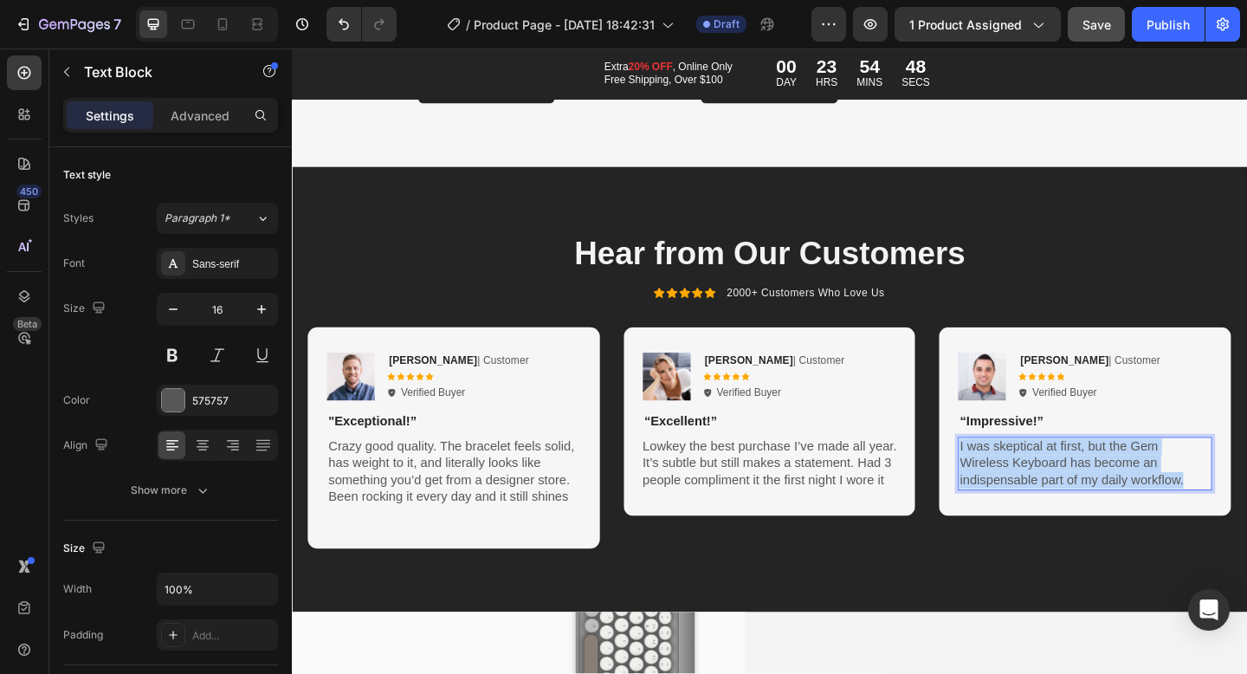
click at [1065, 480] on p "I was skeptical at first, but the Gem Wireless Keyboard has become an indispens…" at bounding box center [1155, 500] width 273 height 54
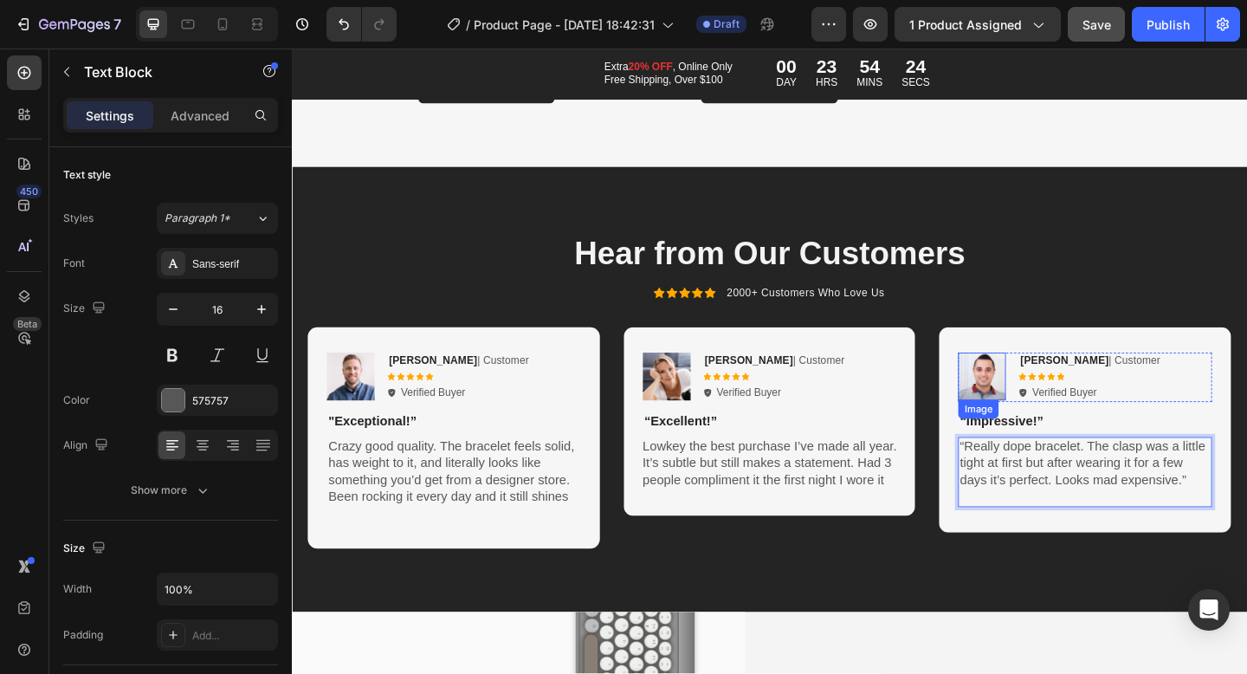
click at [1040, 390] on img at bounding box center [1043, 405] width 52 height 52
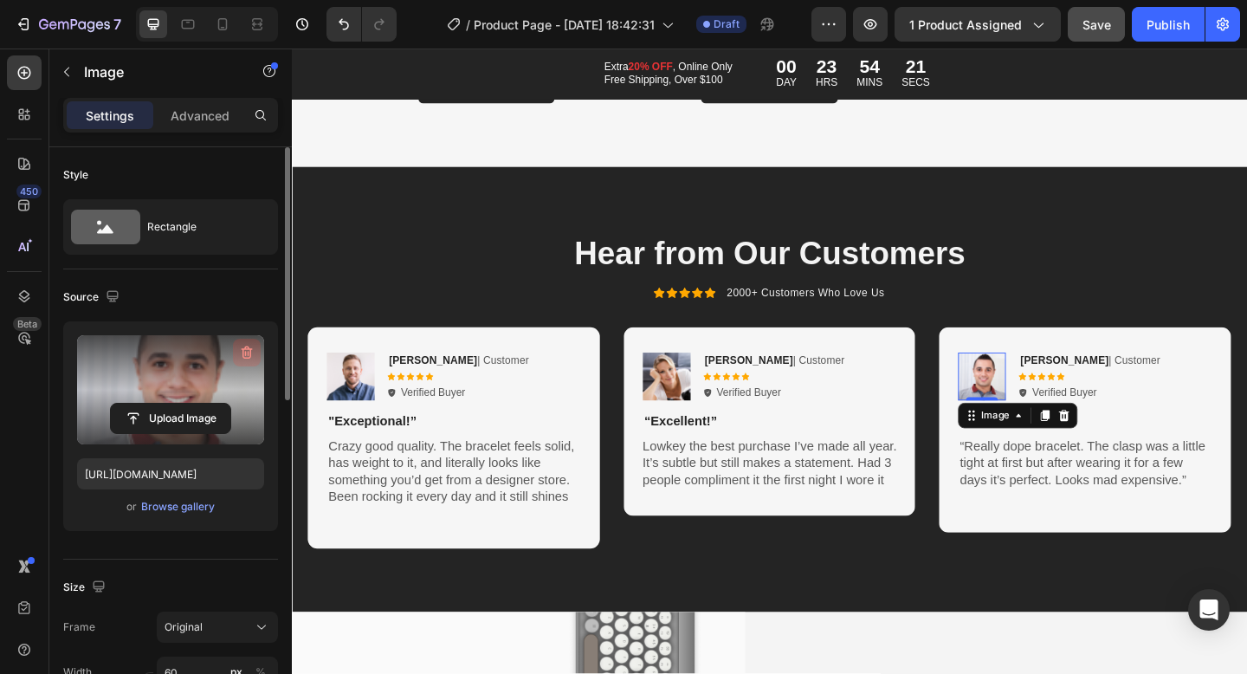
click at [244, 353] on icon "button" at bounding box center [246, 352] width 17 height 17
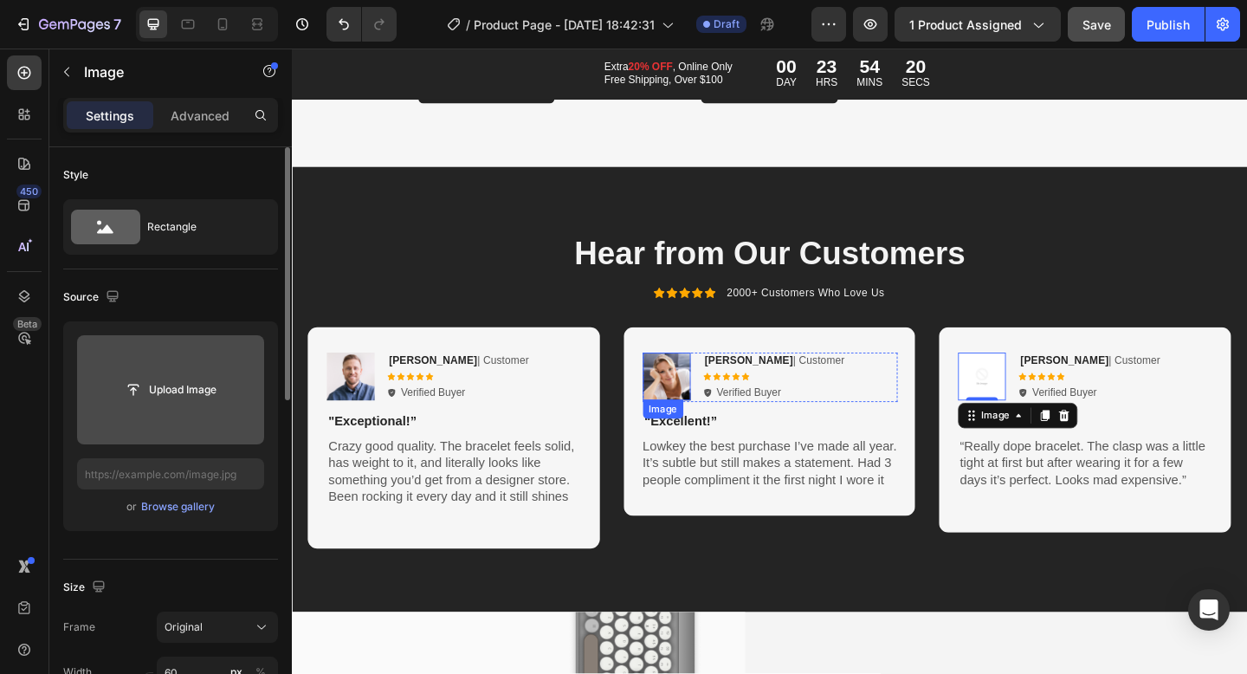
click at [709, 392] on img at bounding box center [700, 405] width 52 height 52
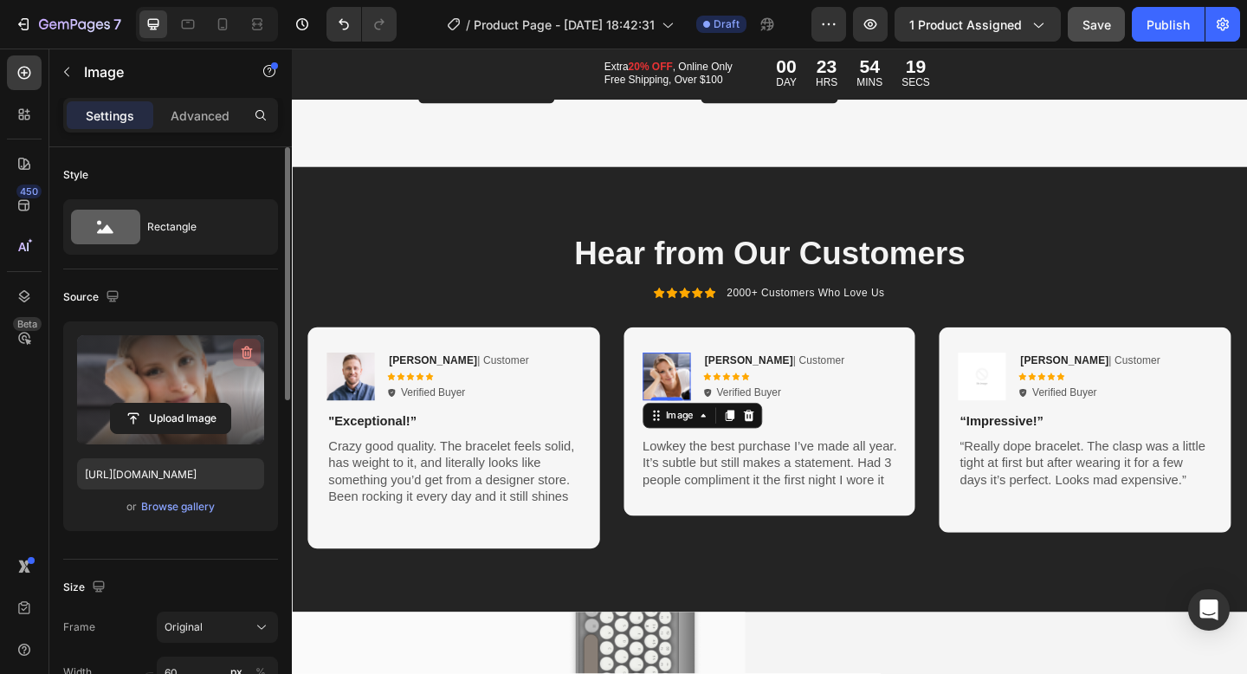
click at [243, 345] on icon "button" at bounding box center [246, 352] width 17 height 17
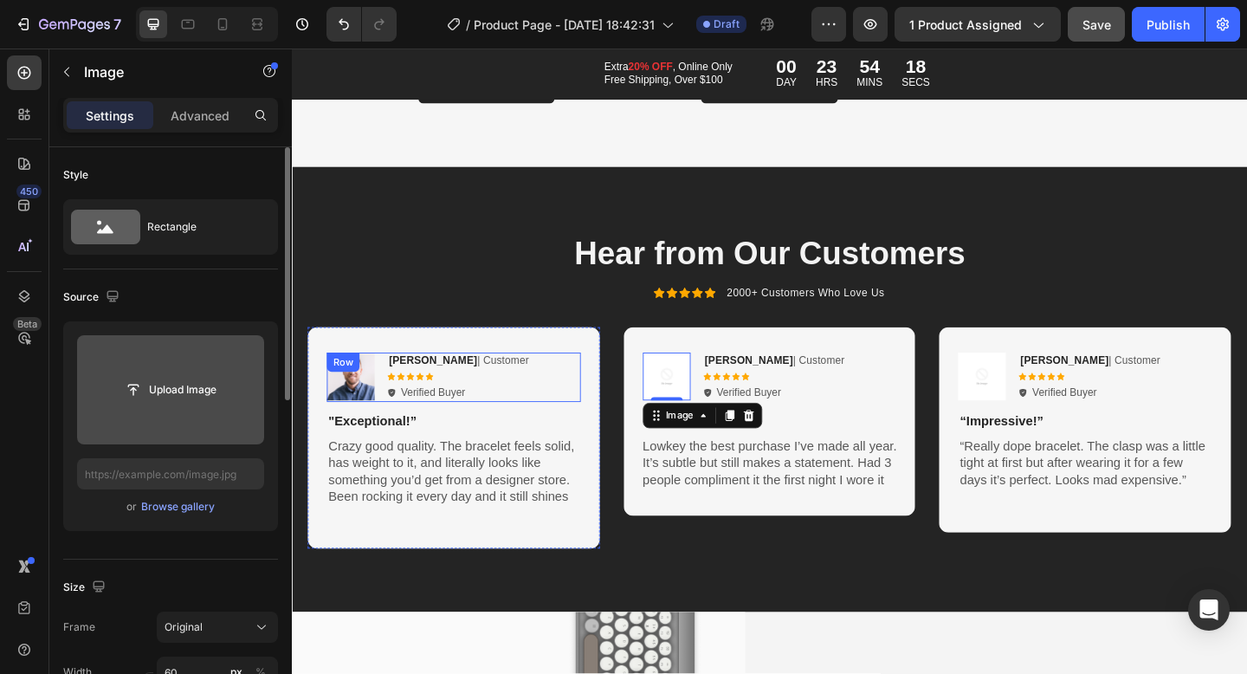
click at [359, 392] on img at bounding box center [356, 405] width 52 height 52
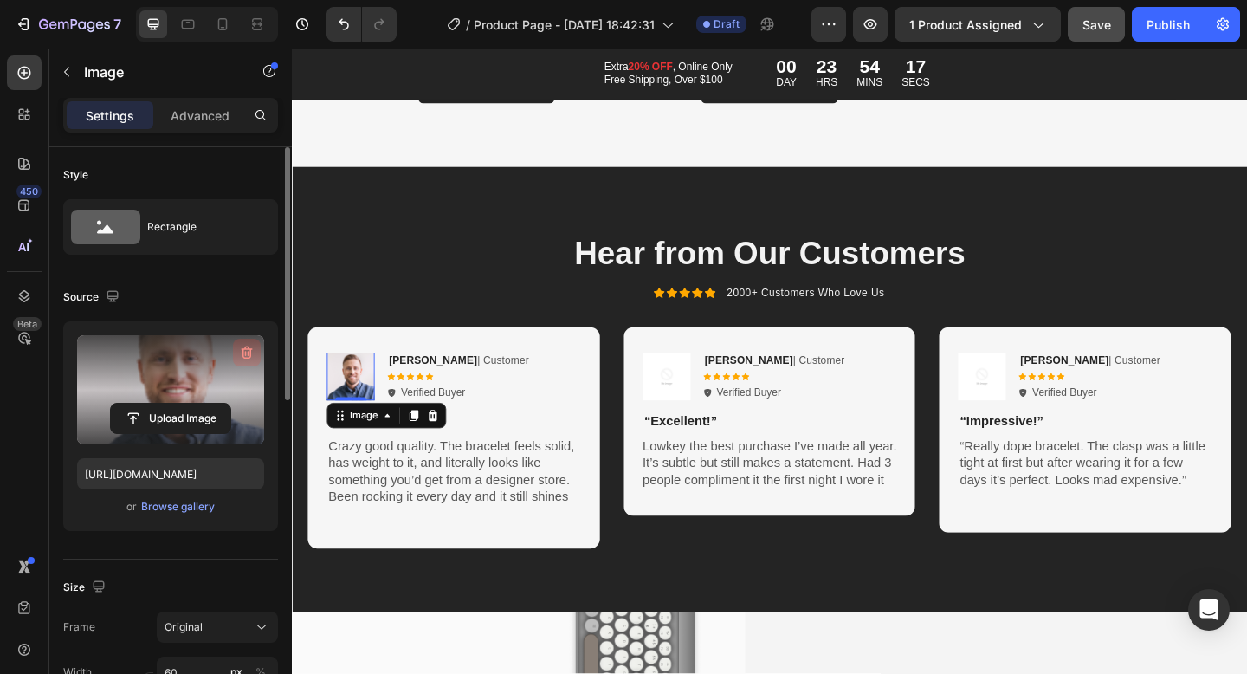
drag, startPoint x: 246, startPoint y: 348, endPoint x: 181, endPoint y: 376, distance: 70.6
click at [246, 348] on icon "button" at bounding box center [247, 352] width 11 height 13
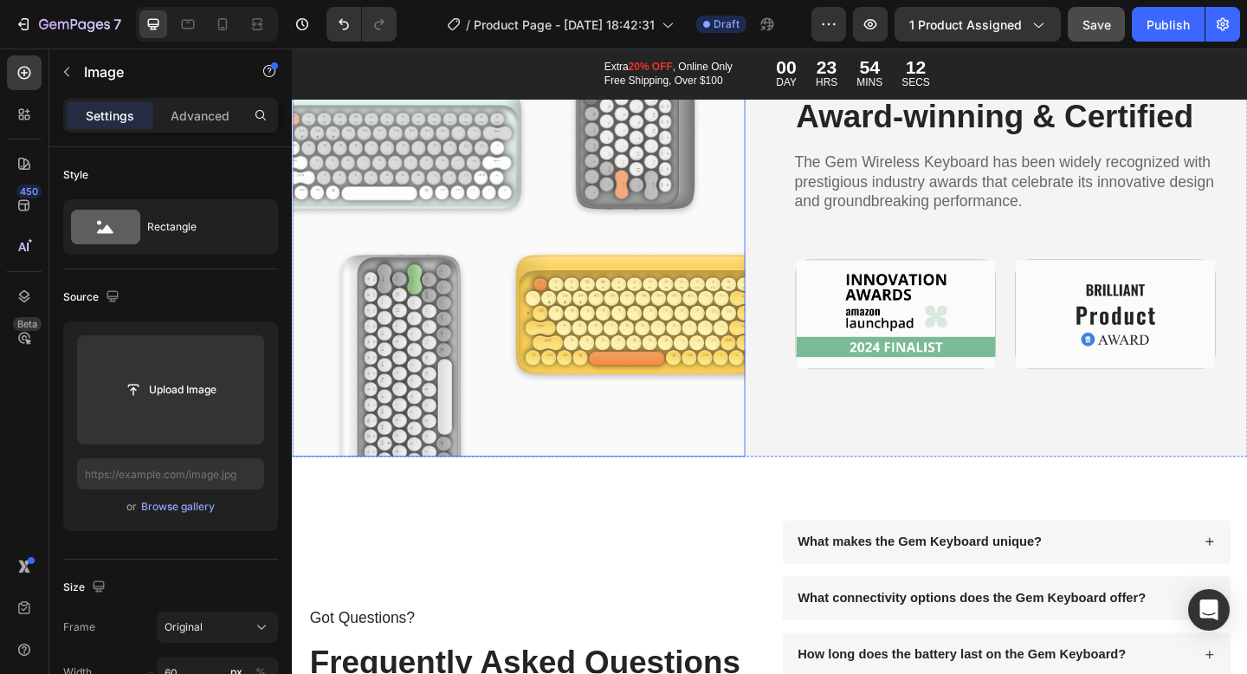
scroll to position [10515, 0]
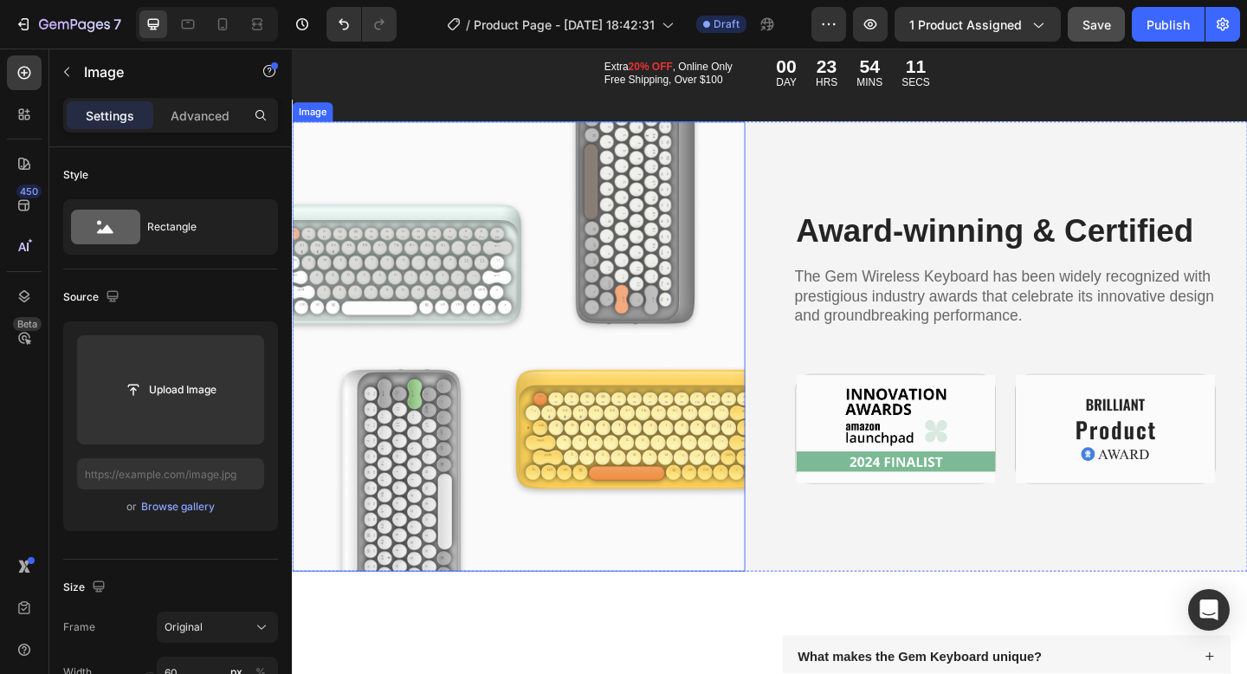
click at [534, 370] on img at bounding box center [538, 372] width 493 height 489
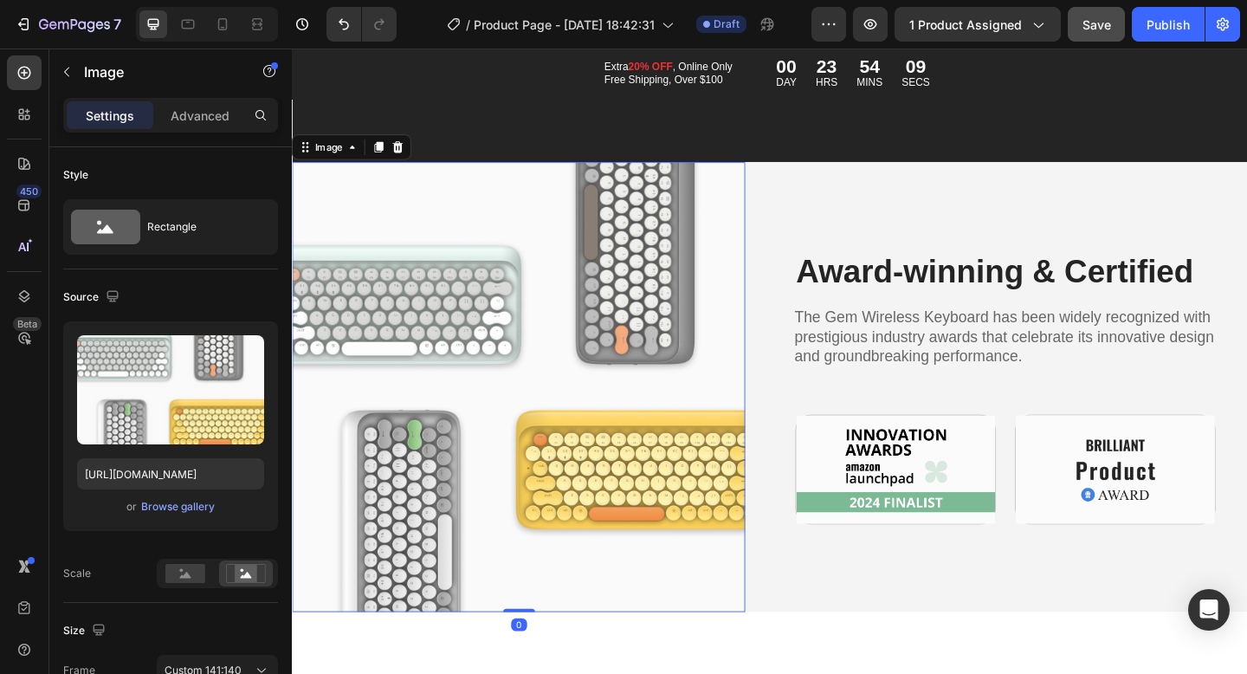
scroll to position [10474, 0]
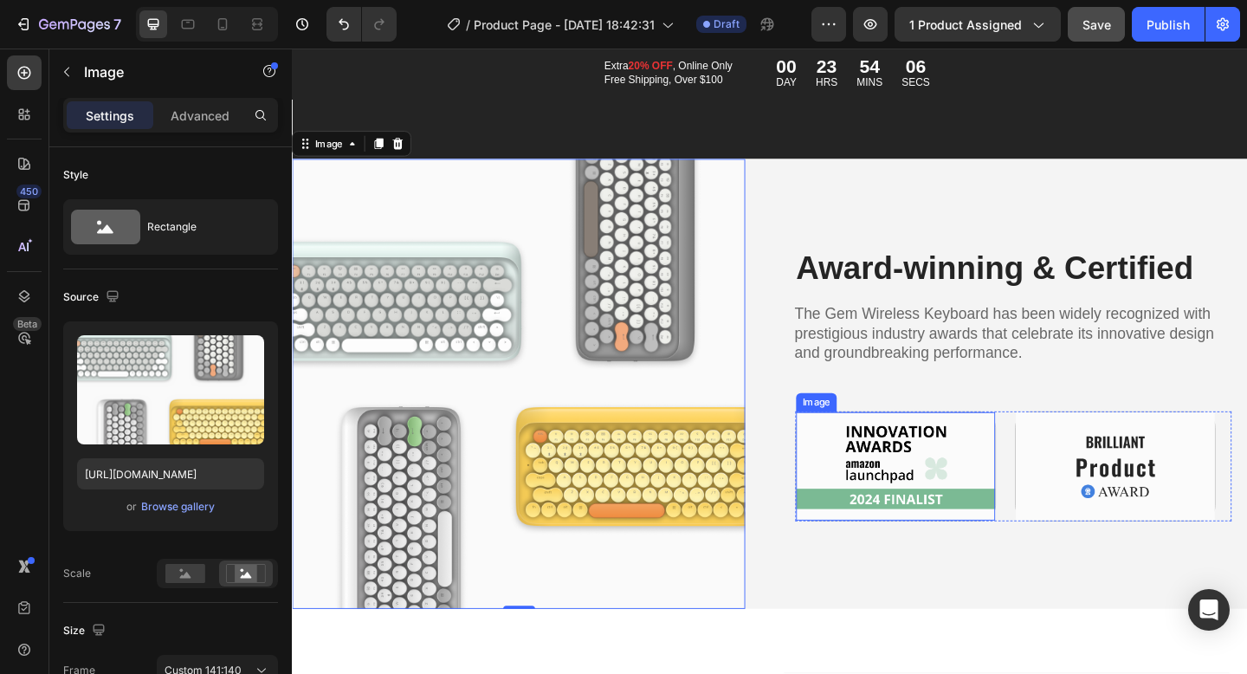
click at [971, 526] on img at bounding box center [948, 503] width 217 height 118
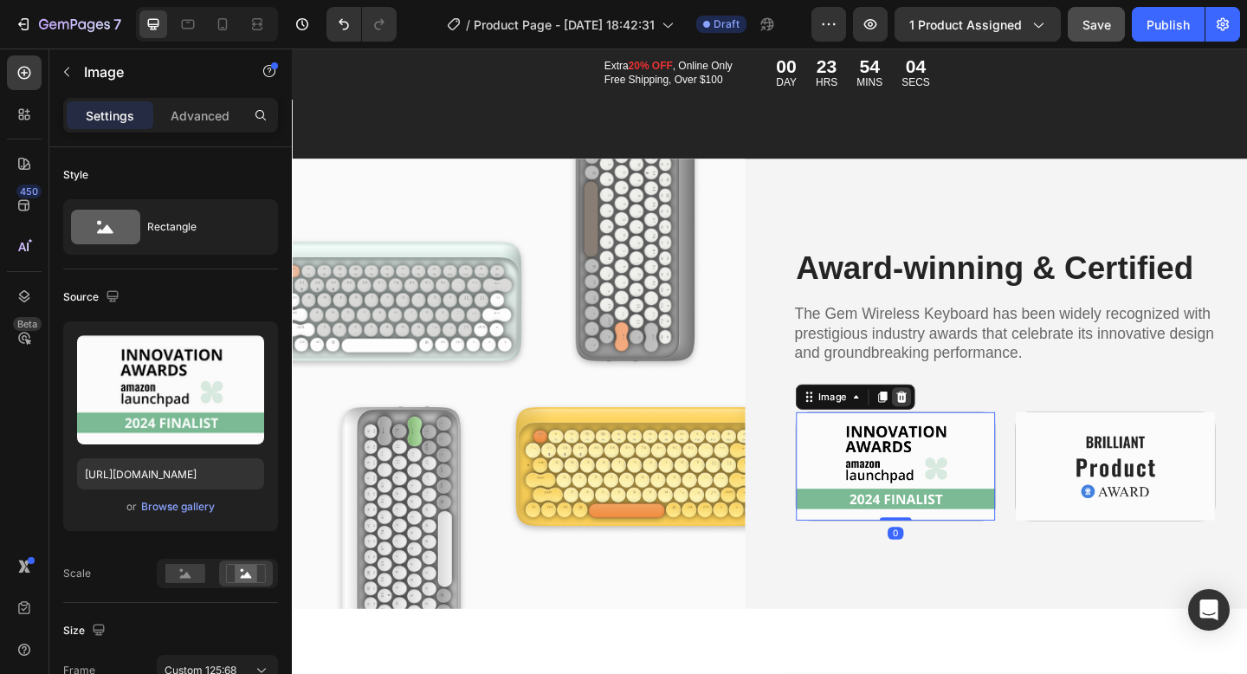
click at [955, 430] on icon at bounding box center [955, 428] width 14 height 14
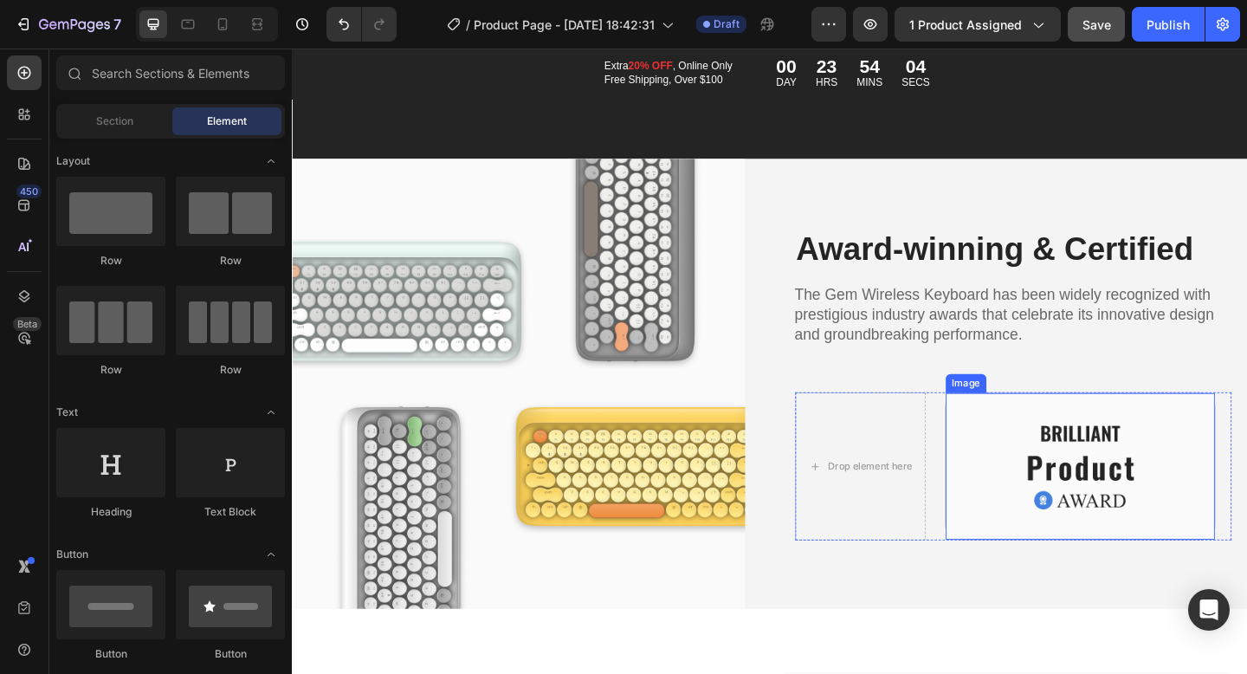
click at [1132, 477] on img at bounding box center [1149, 503] width 293 height 159
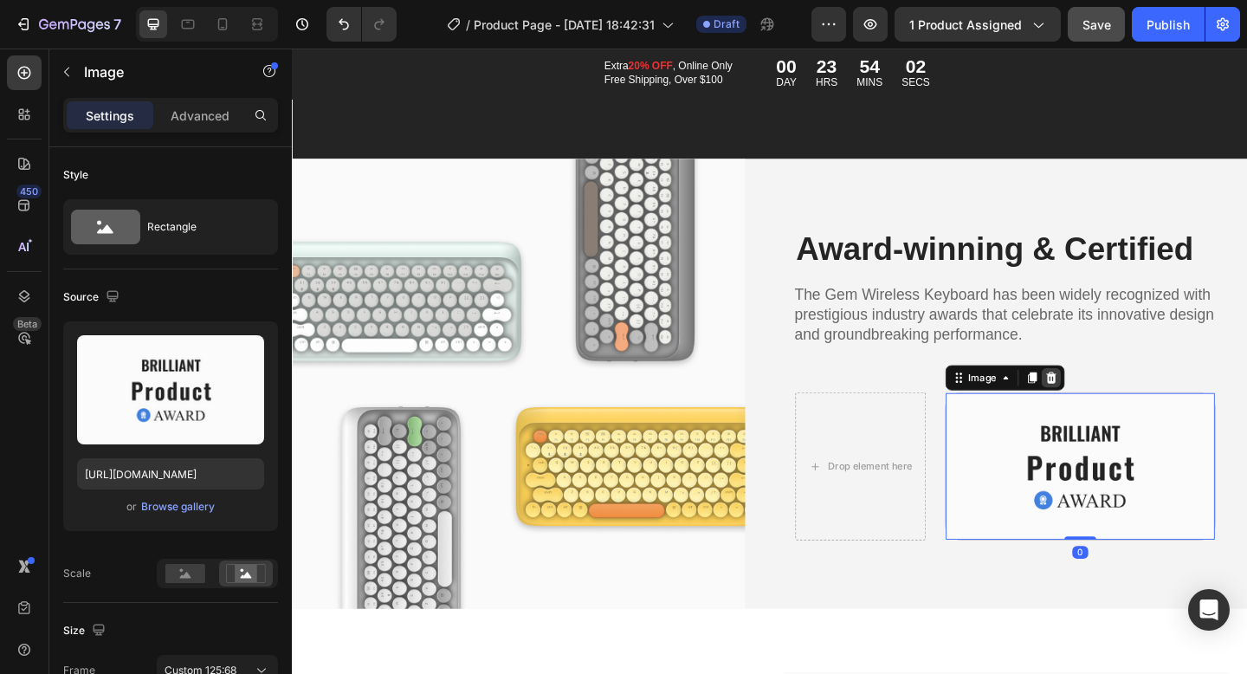
click at [1122, 411] on icon at bounding box center [1118, 407] width 11 height 12
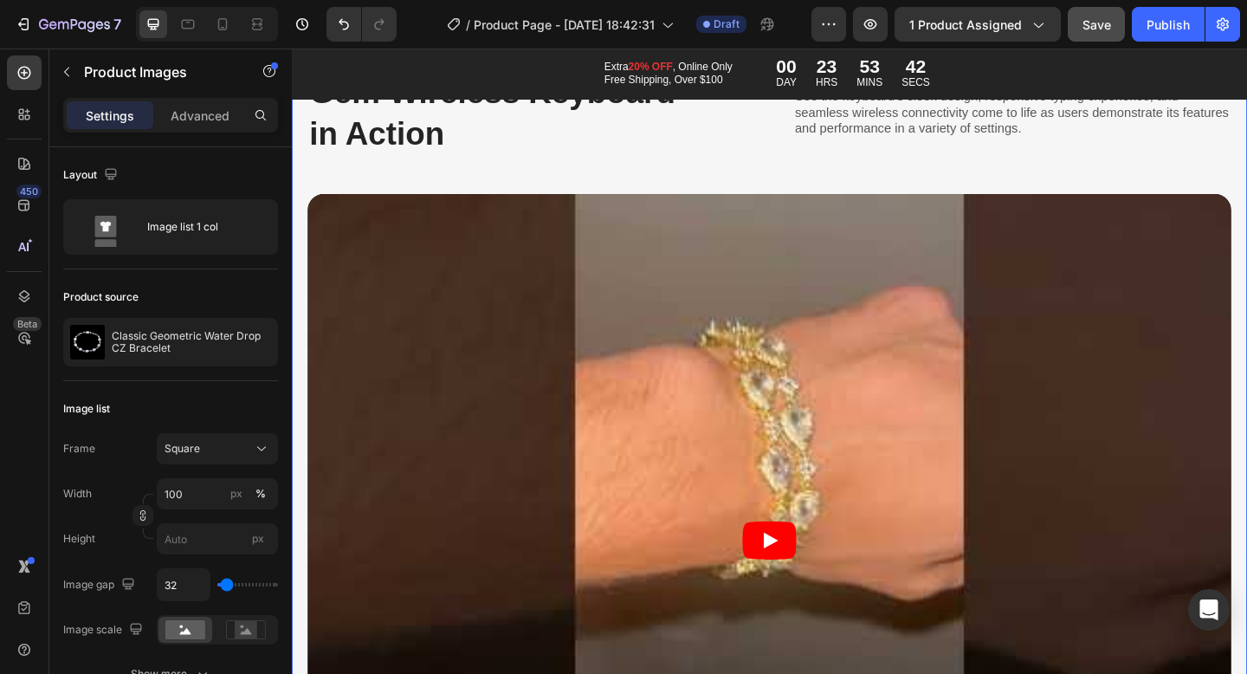
scroll to position [8162, 0]
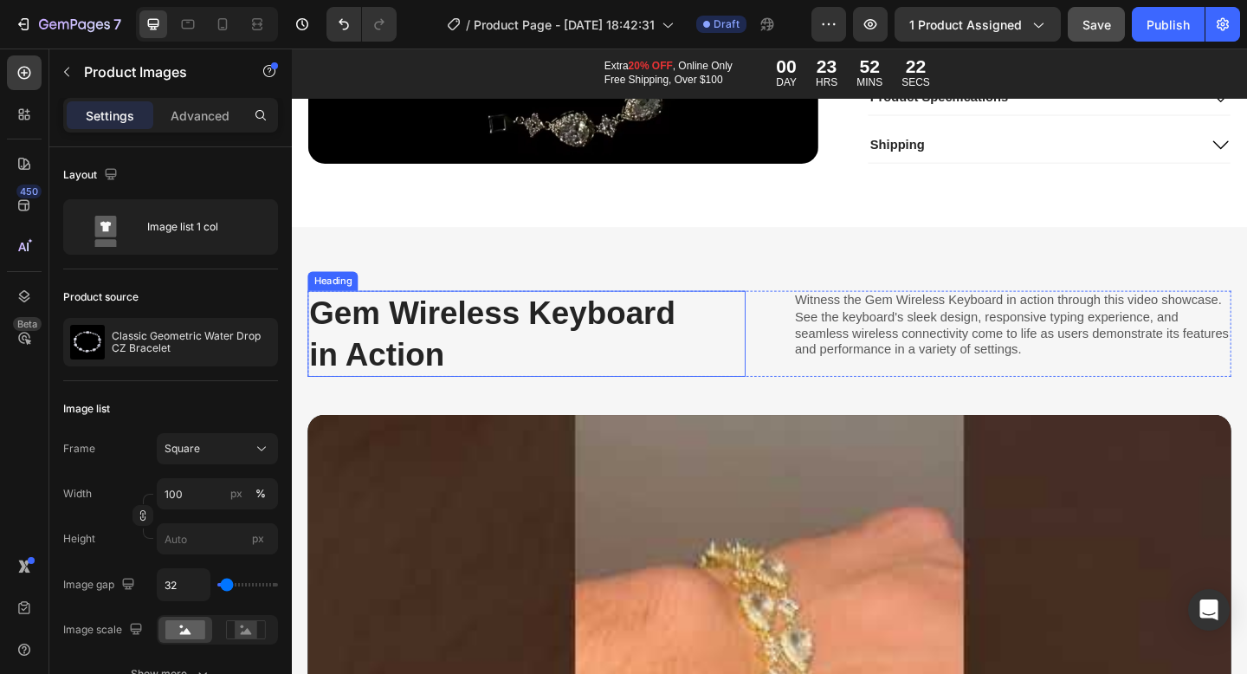
click at [469, 333] on h2 "Gem Wireless Keyboard in Action" at bounding box center [523, 360] width 429 height 94
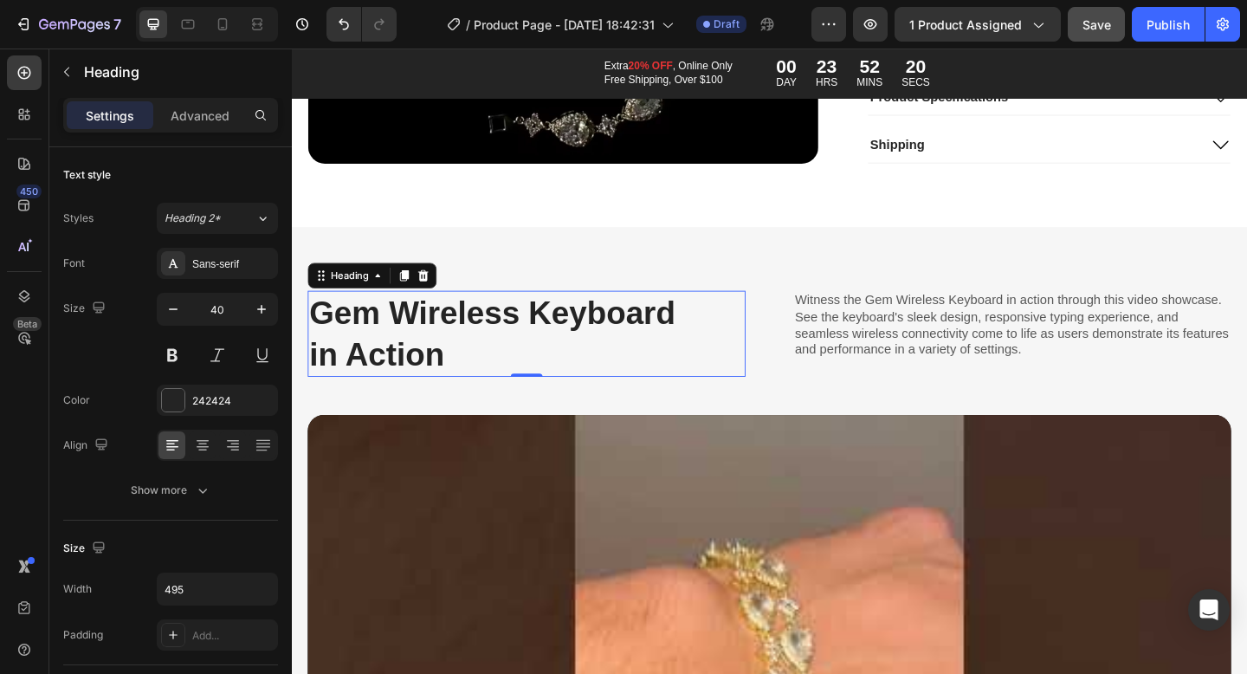
click at [594, 336] on h2 "Gem Wireless Keyboard in Action" at bounding box center [523, 360] width 429 height 94
click at [594, 336] on p "Gem Wireless Keyboard in Action" at bounding box center [523, 359] width 425 height 90
click at [544, 371] on p "Gem Wireless Keyboard in Action" at bounding box center [523, 359] width 425 height 90
click at [622, 366] on p "Gem Wireless Keyboard in Action" at bounding box center [523, 359] width 425 height 90
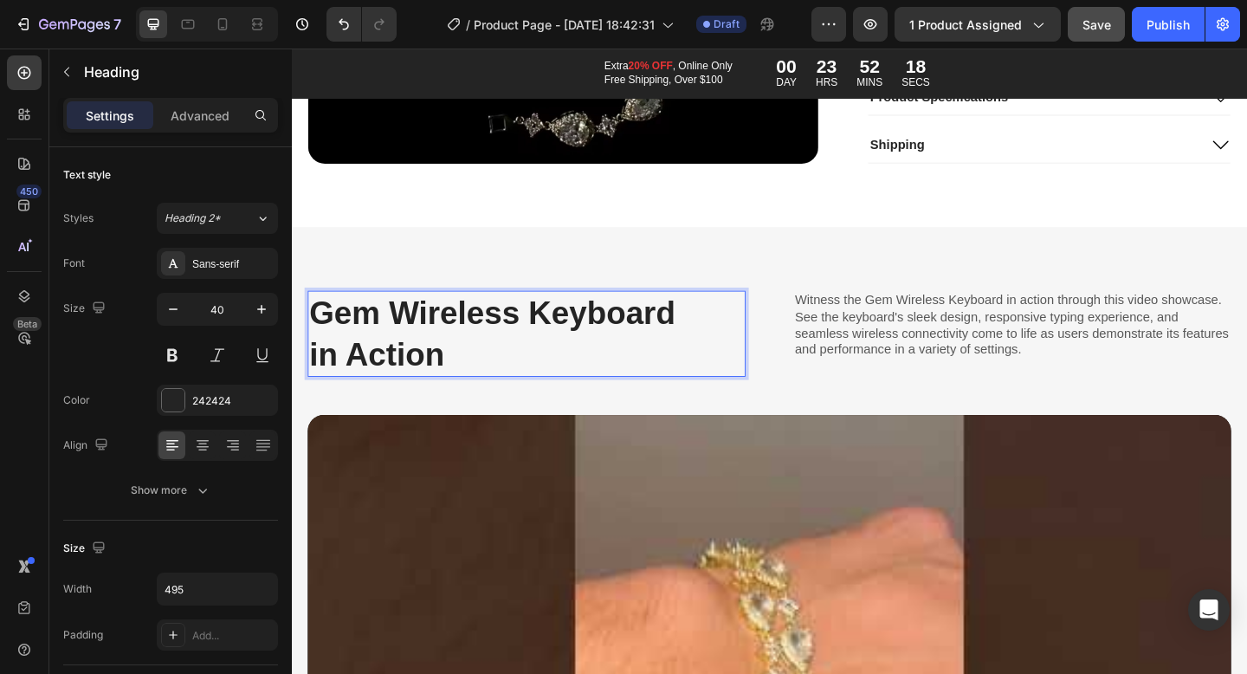
click at [622, 366] on p "Gem Wireless Keyboard in Action" at bounding box center [523, 359] width 425 height 90
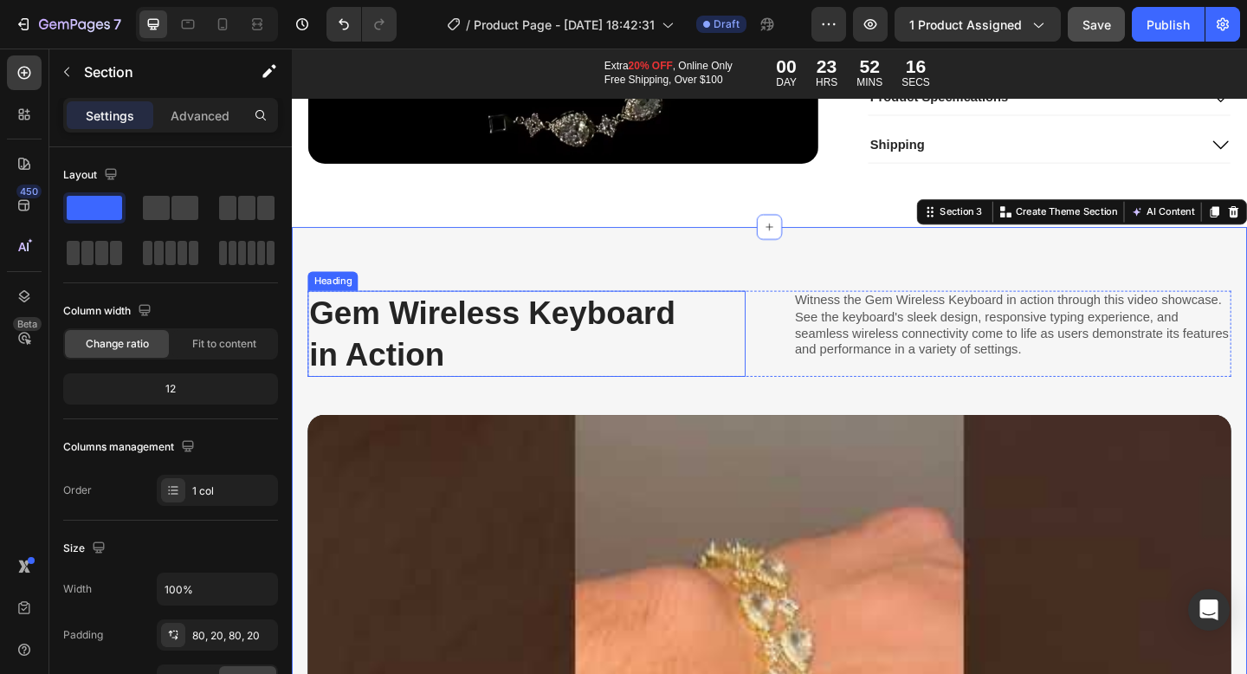
click at [639, 386] on p "Gem Wireless Keyboard in Action" at bounding box center [523, 359] width 425 height 90
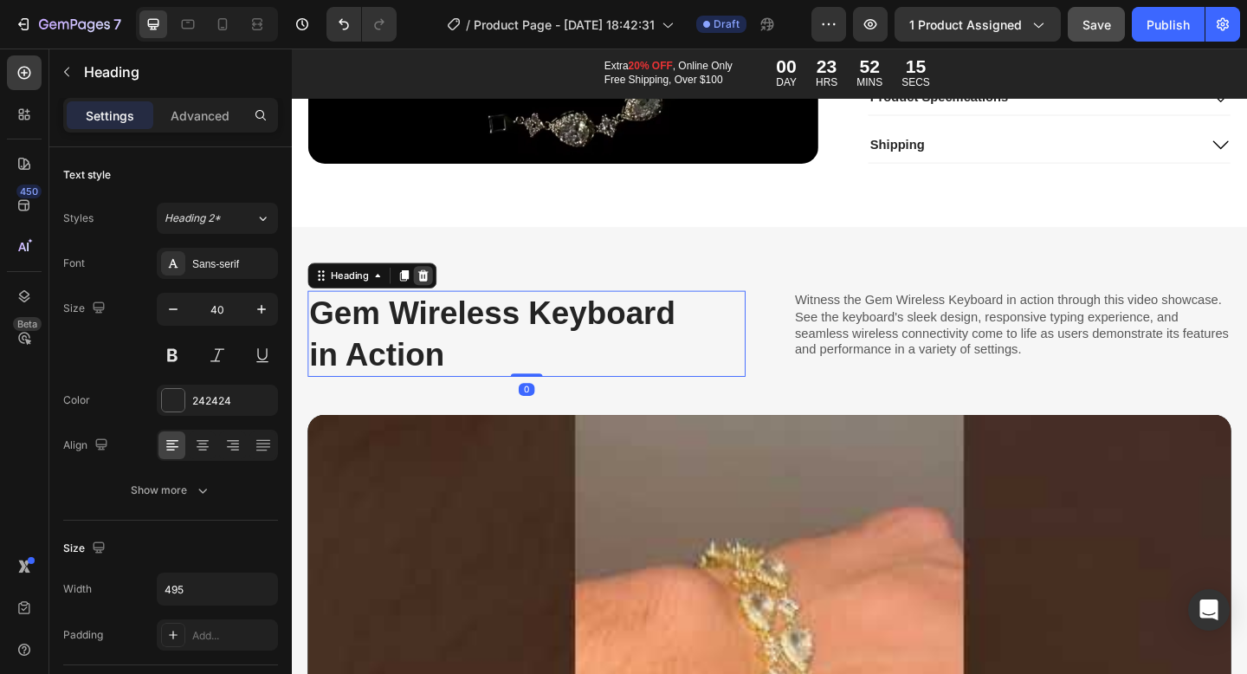
click at [437, 297] on icon at bounding box center [435, 296] width 14 height 14
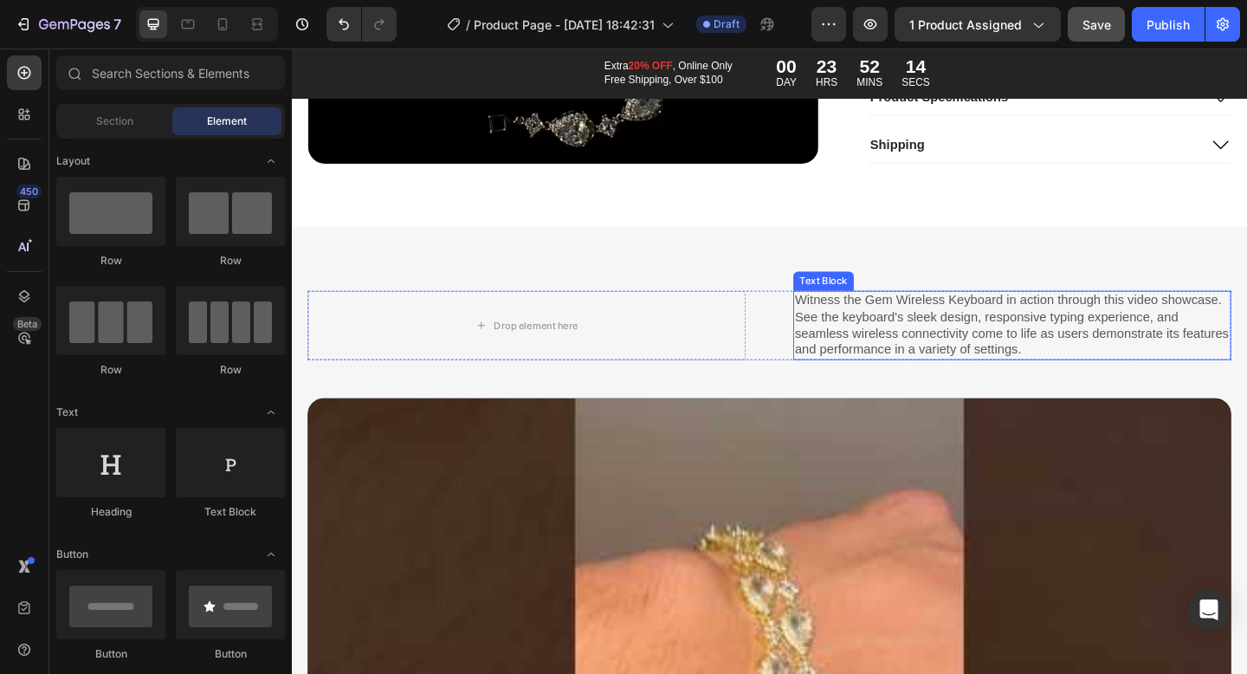
click at [980, 347] on p "Witness the Gem Wireless Keyboard in action through this video showcase. See th…" at bounding box center [1075, 350] width 473 height 72
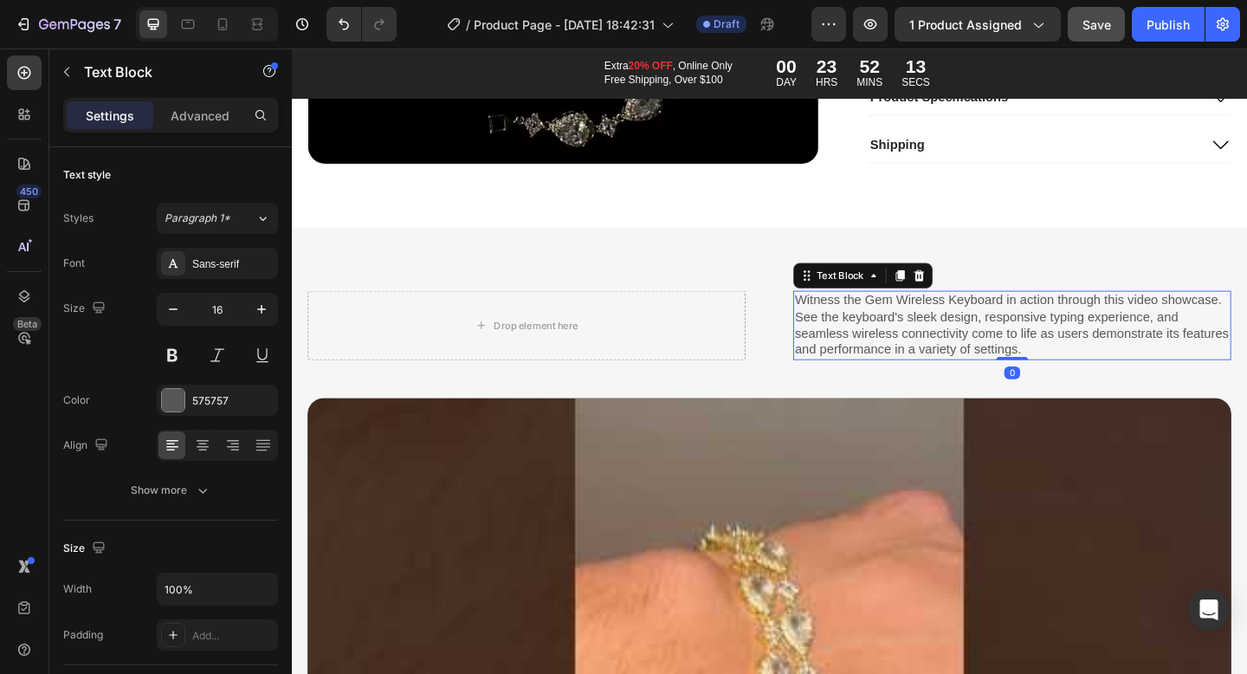
click at [981, 292] on div at bounding box center [974, 296] width 21 height 21
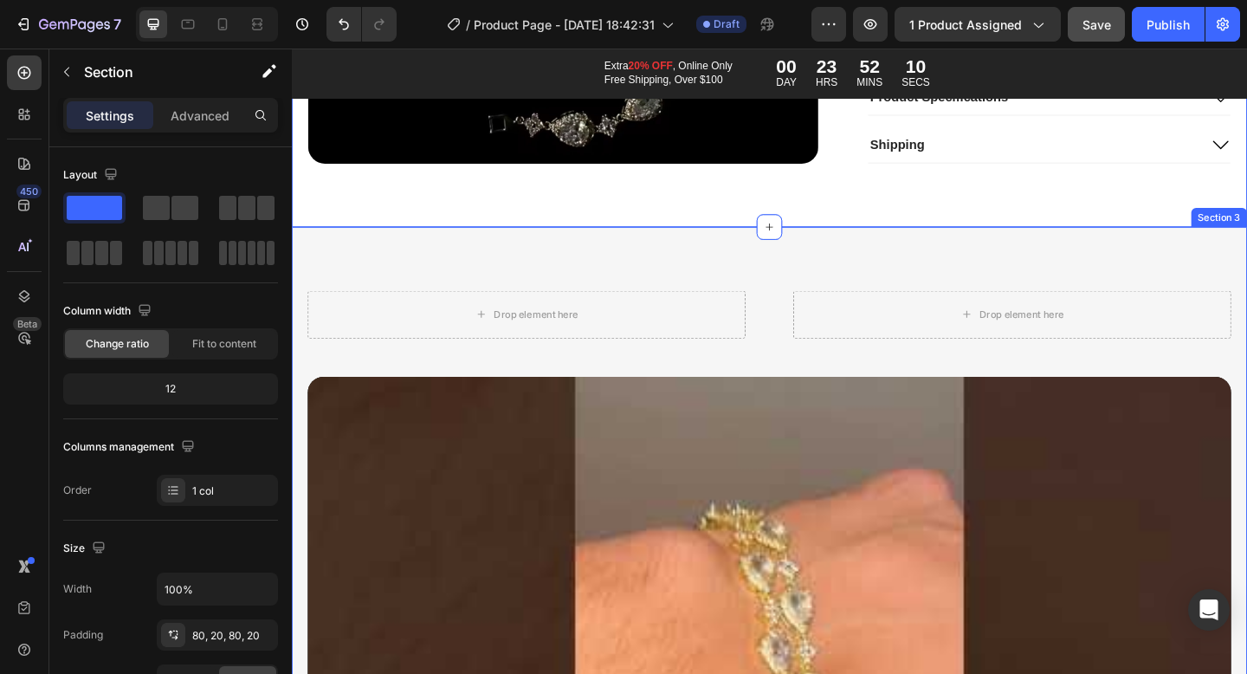
click at [687, 314] on div "Drop element here" at bounding box center [547, 339] width 476 height 52
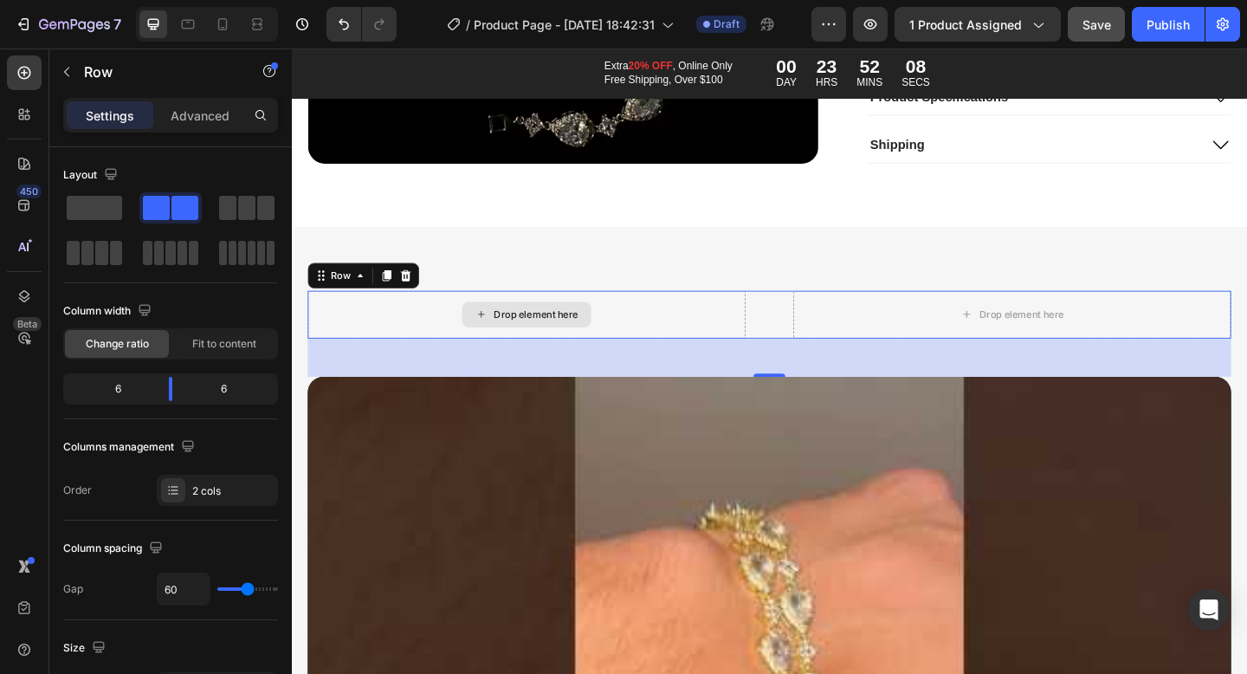
click at [735, 313] on div "Drop element here" at bounding box center [547, 339] width 476 height 52
click at [726, 337] on div "Drop element here" at bounding box center [547, 339] width 476 height 52
click at [424, 295] on div at bounding box center [415, 296] width 21 height 21
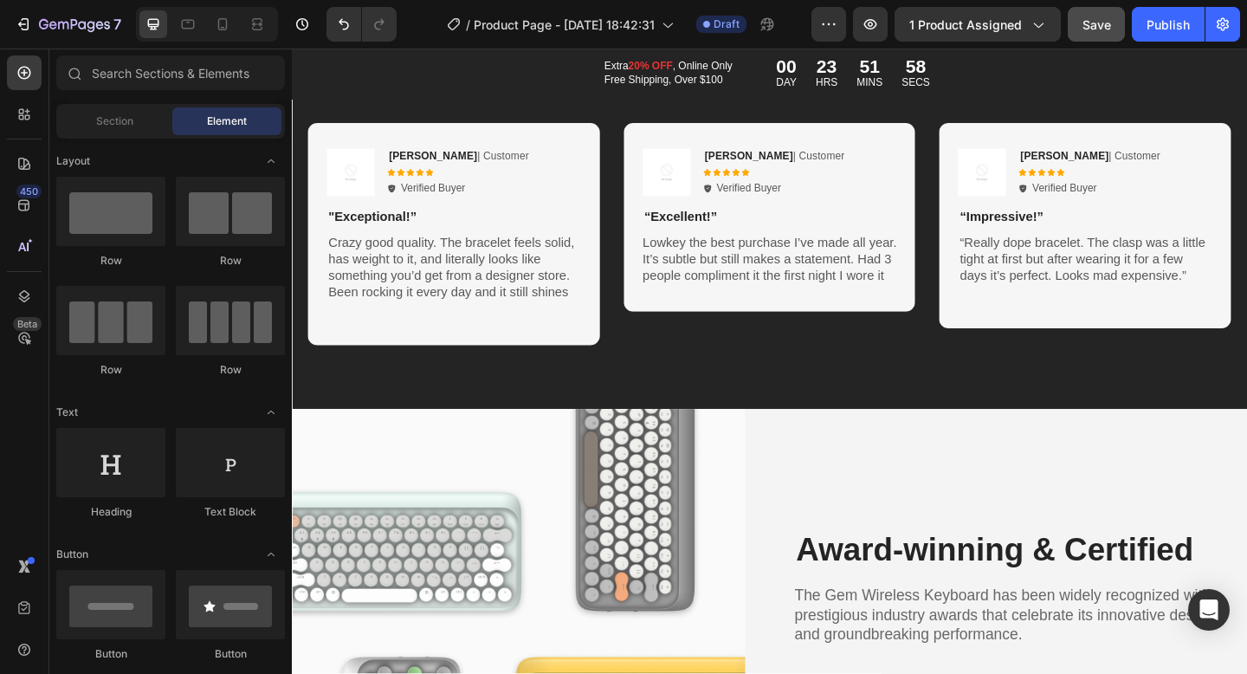
scroll to position [10069, 0]
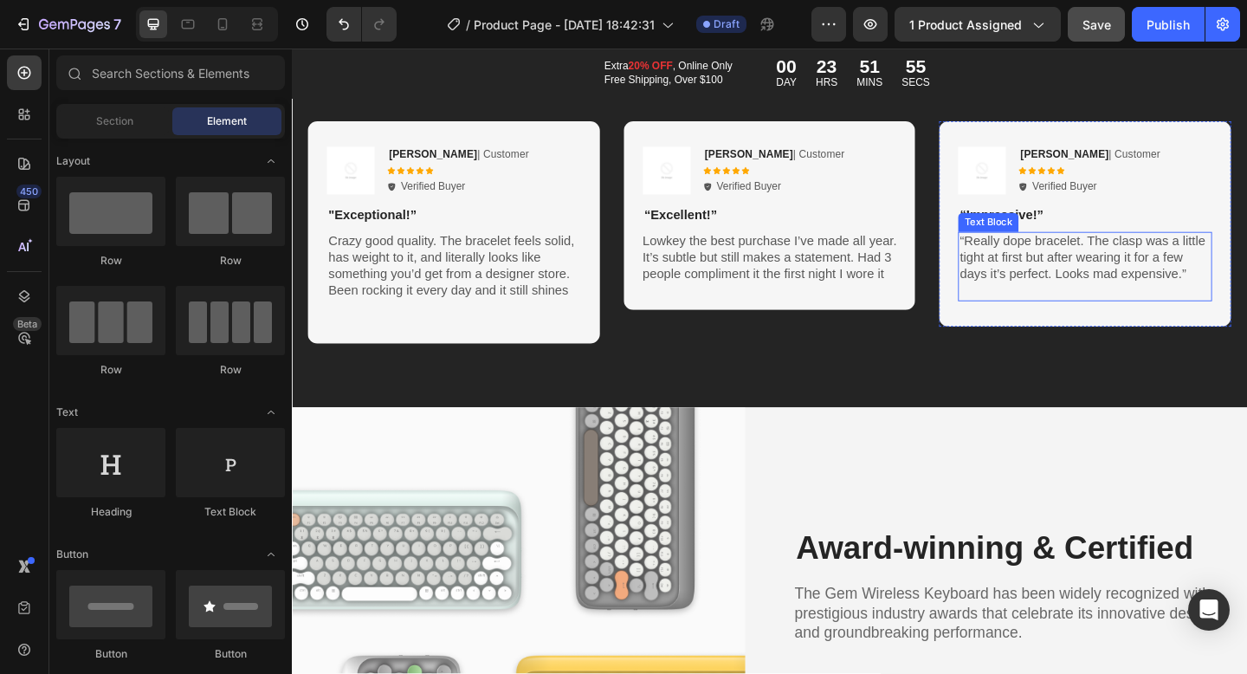
click at [1037, 262] on p "“Really dope bracelet. The clasp was a little tight at first but after wearing …" at bounding box center [1155, 277] width 273 height 54
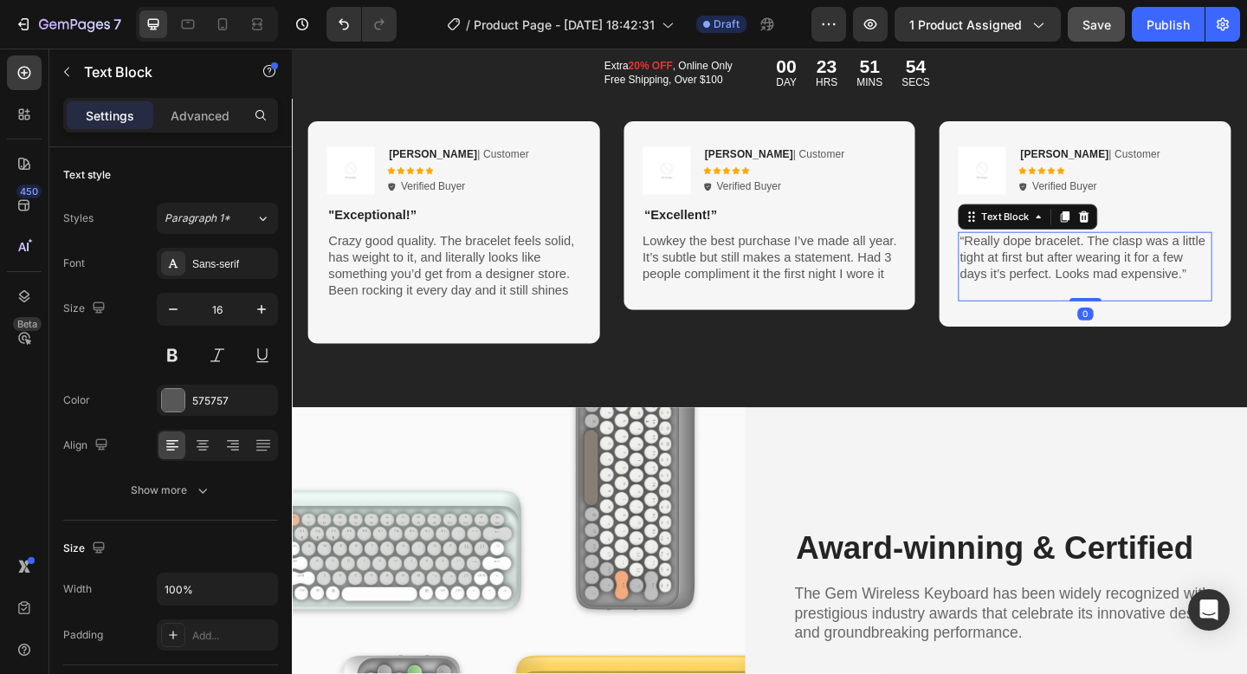
click at [1024, 259] on p "“Really dope bracelet. The clasp was a little tight at first but after wearing …" at bounding box center [1155, 277] width 273 height 54
click at [1246, 297] on p "Really dope bracelet. The clasp was a little tight at first but after wearing i…" at bounding box center [1155, 277] width 273 height 54
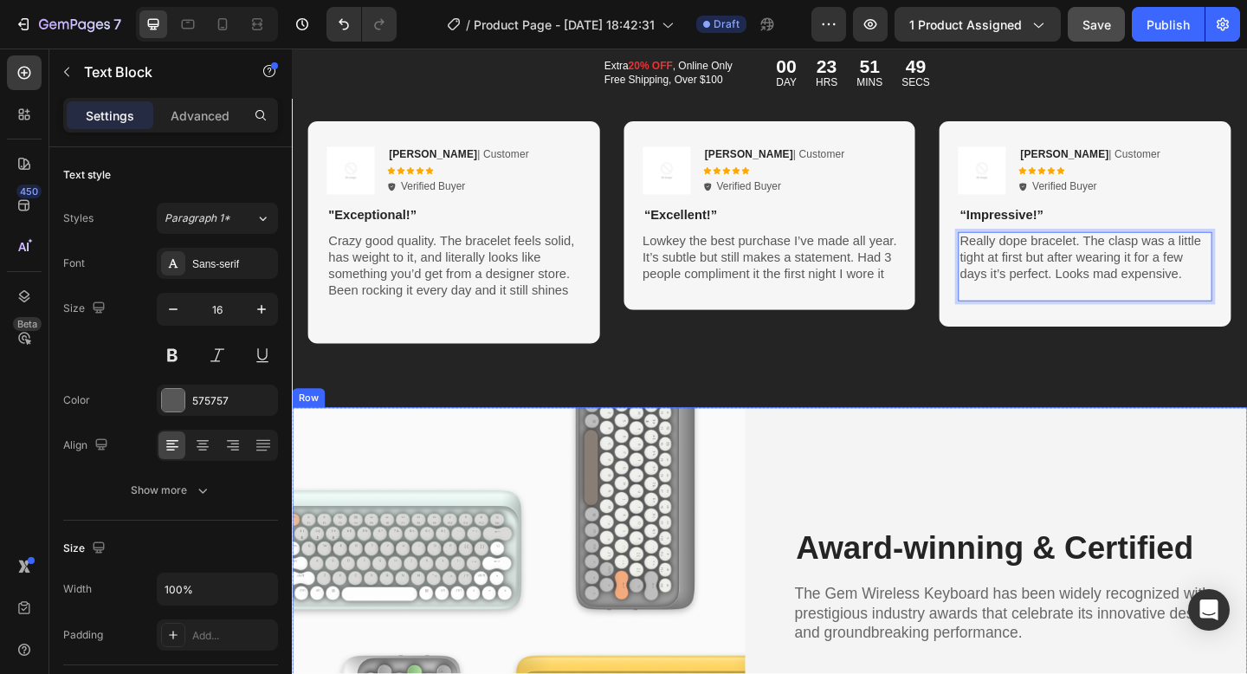
click at [1075, 476] on div "Award-winning & Certified Heading The Gem Wireless Keyboard has been widely rec…" at bounding box center [1084, 683] width 493 height 489
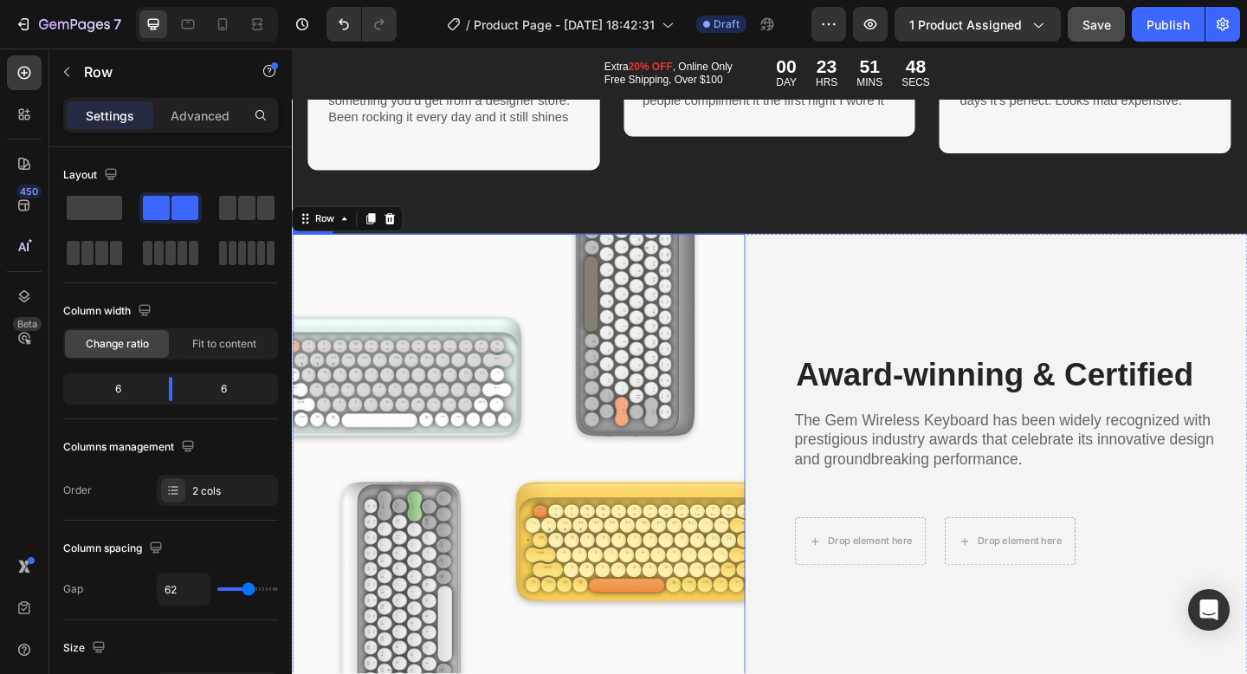
scroll to position [10306, 0]
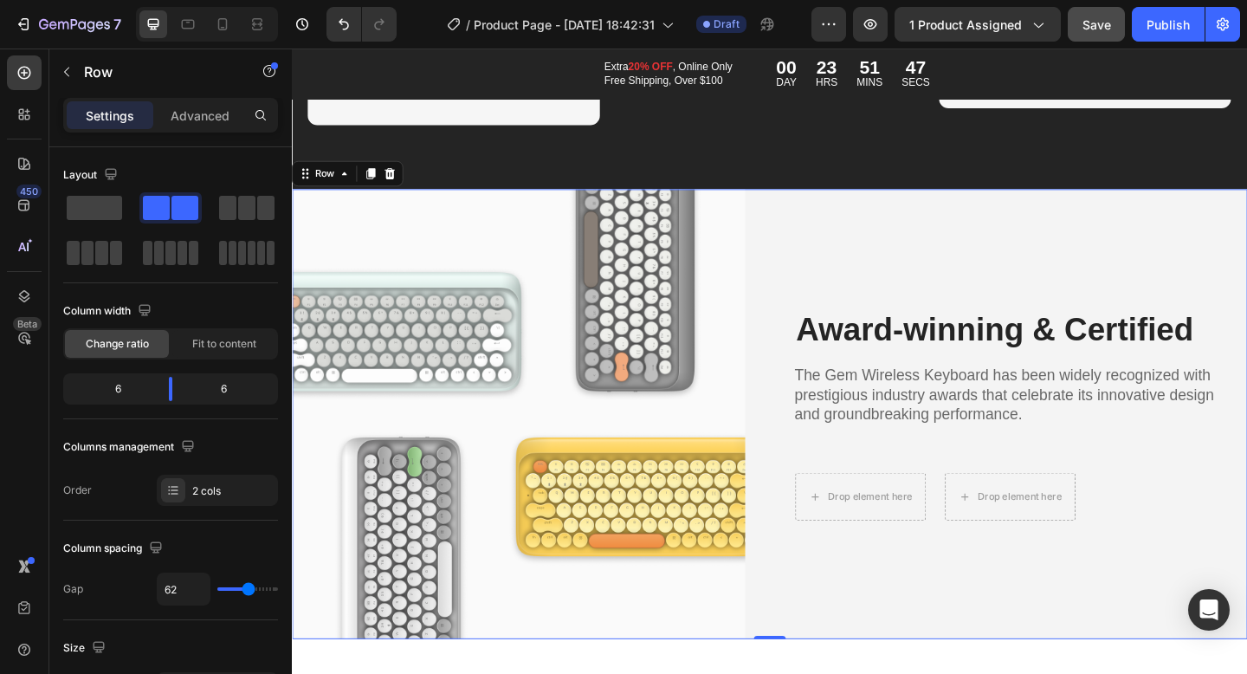
click at [912, 562] on div "Award-winning & Certified Heading The Gem Wireless Keyboard has been widely rec…" at bounding box center [1084, 446] width 493 height 489
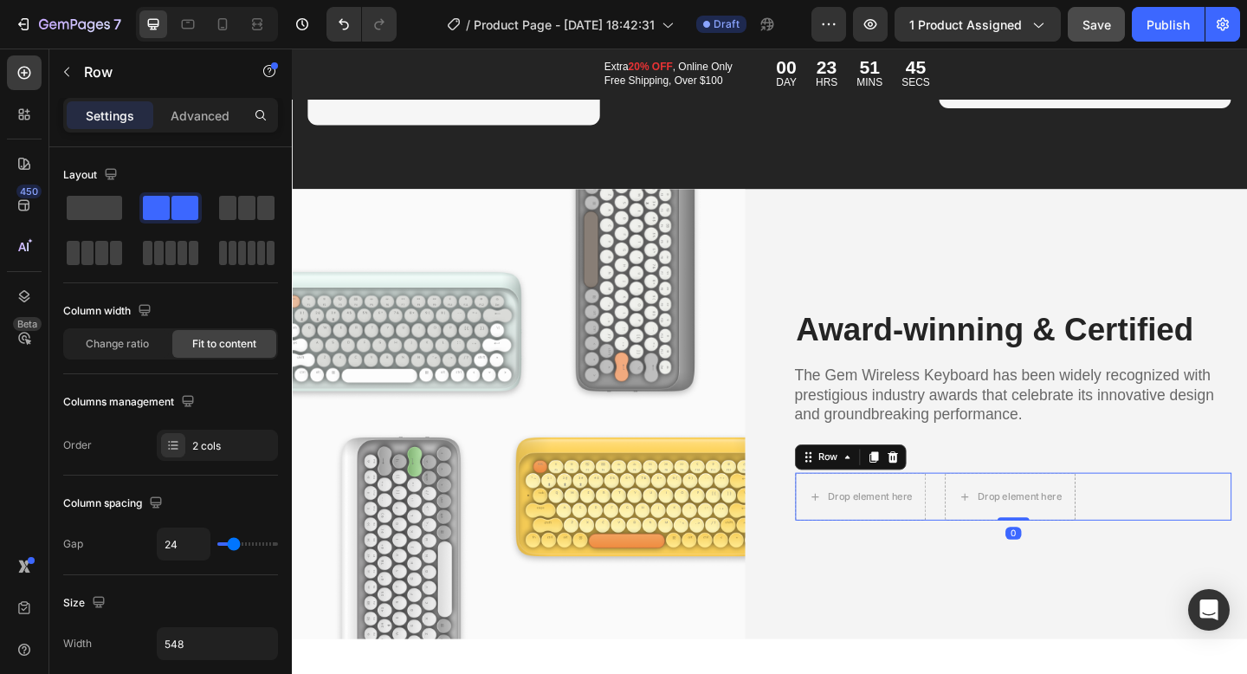
click at [944, 495] on icon at bounding box center [946, 494] width 14 height 14
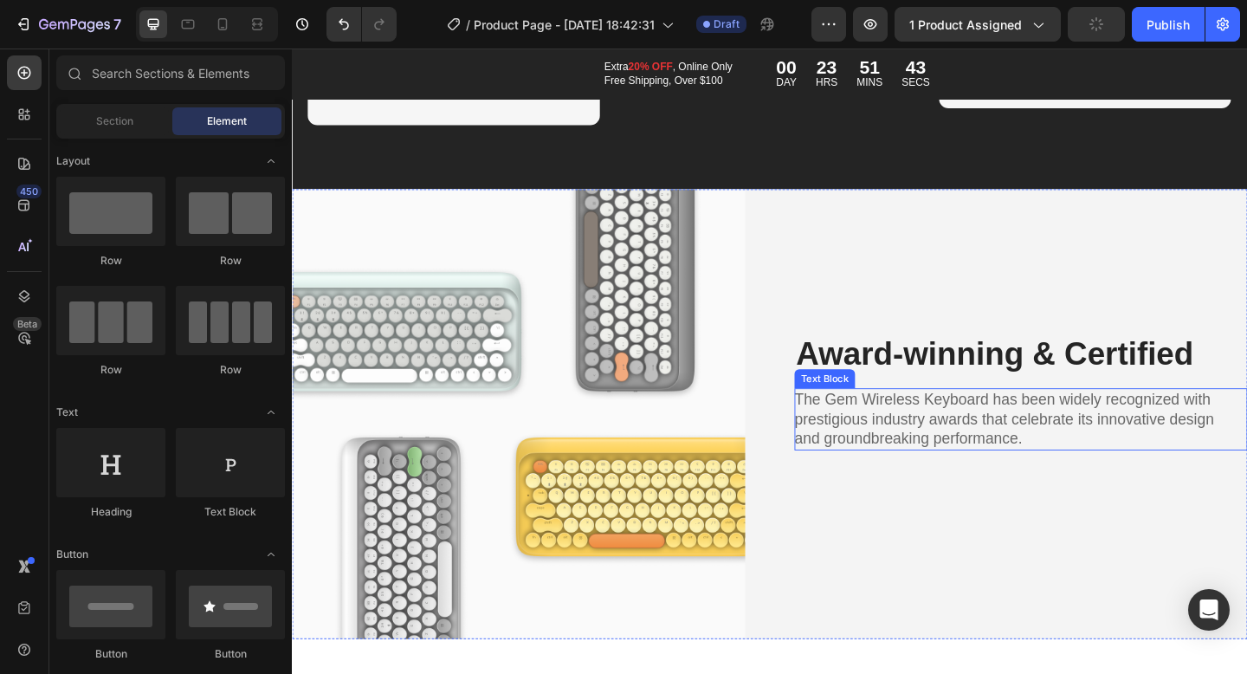
click at [850, 432] on p "The Gem Wireless Keyboard has been widely recognized with prestigious industry …" at bounding box center [1076, 452] width 476 height 64
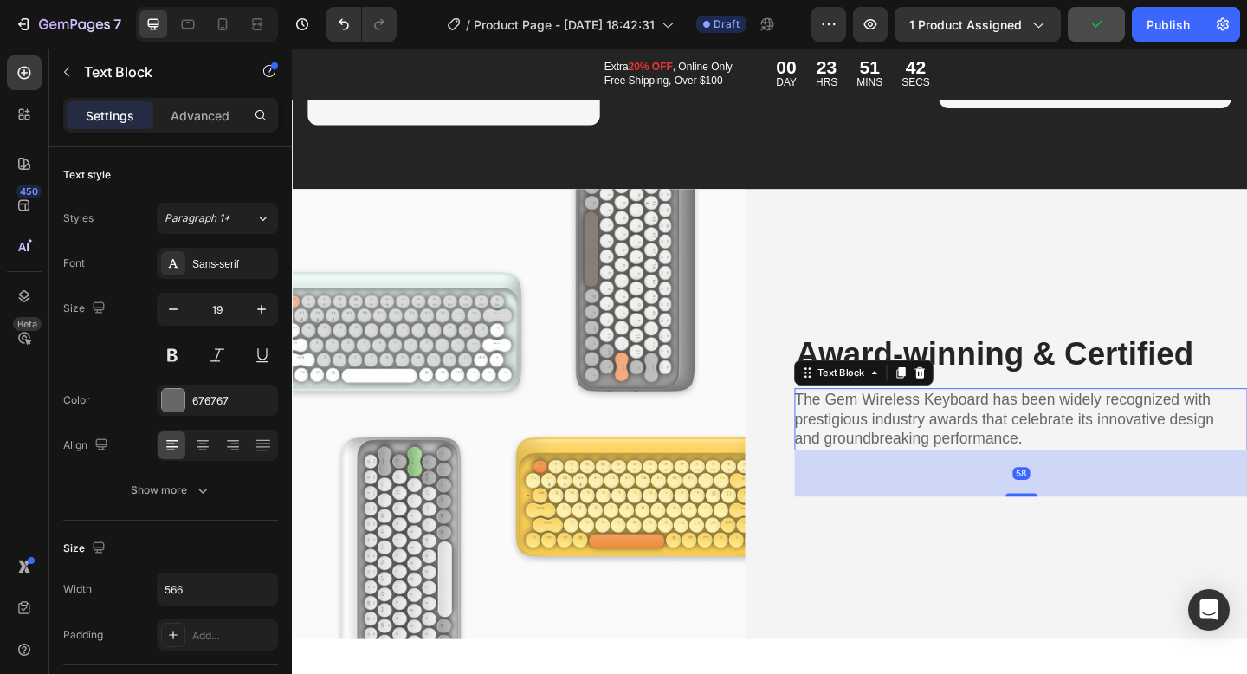
click at [942, 455] on p "The Gem Wireless Keyboard has been widely recognized with prestigious industry …" at bounding box center [1076, 452] width 476 height 64
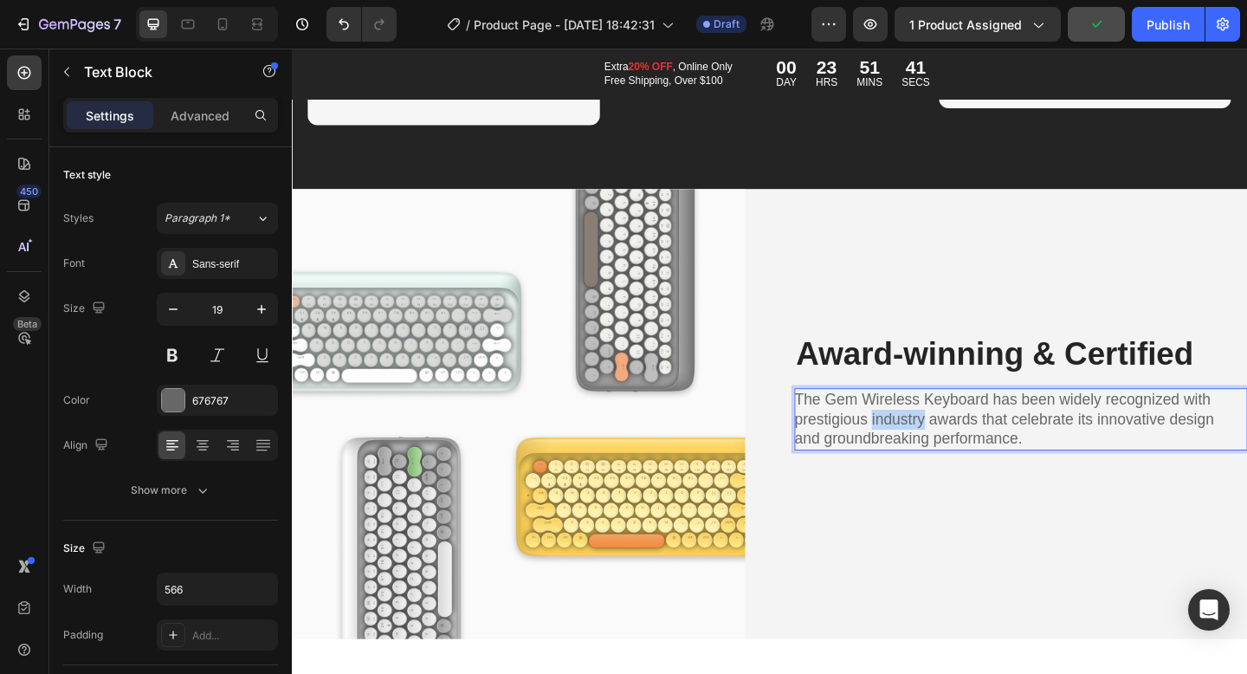
click at [943, 455] on p "The Gem Wireless Keyboard has been widely recognized with prestigious industry …" at bounding box center [1076, 452] width 476 height 64
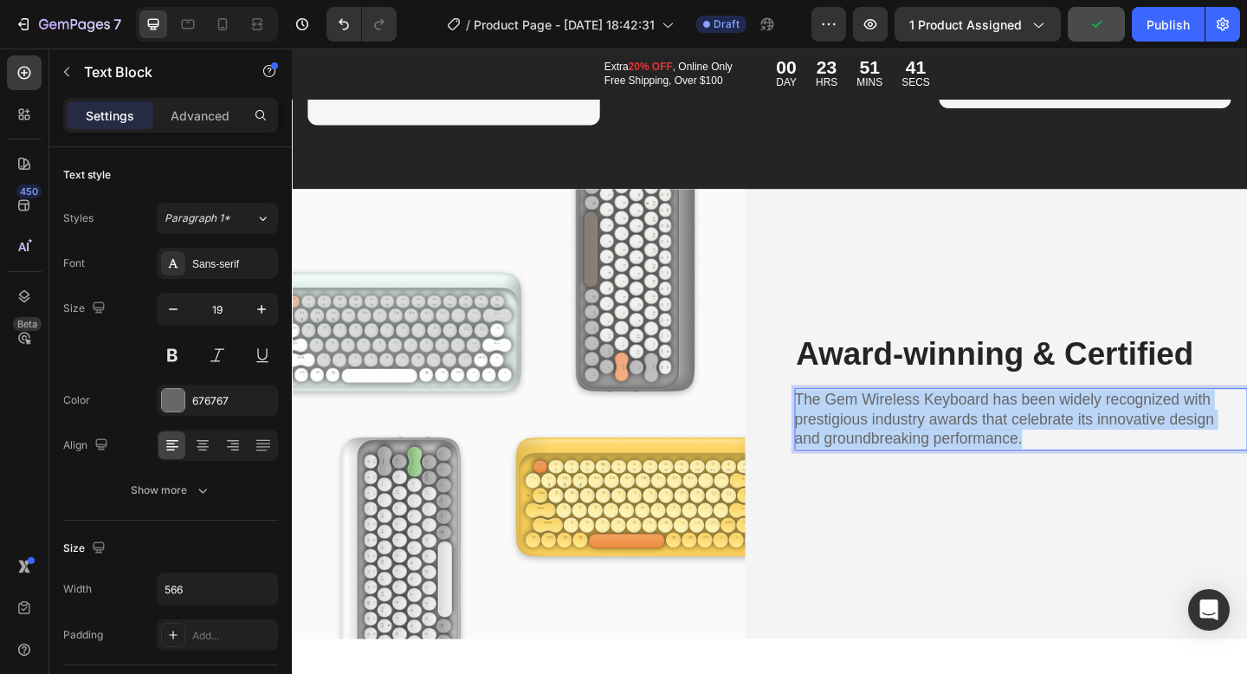
click at [943, 455] on p "The Gem Wireless Keyboard has been widely recognized with prestigious industry …" at bounding box center [1076, 452] width 476 height 64
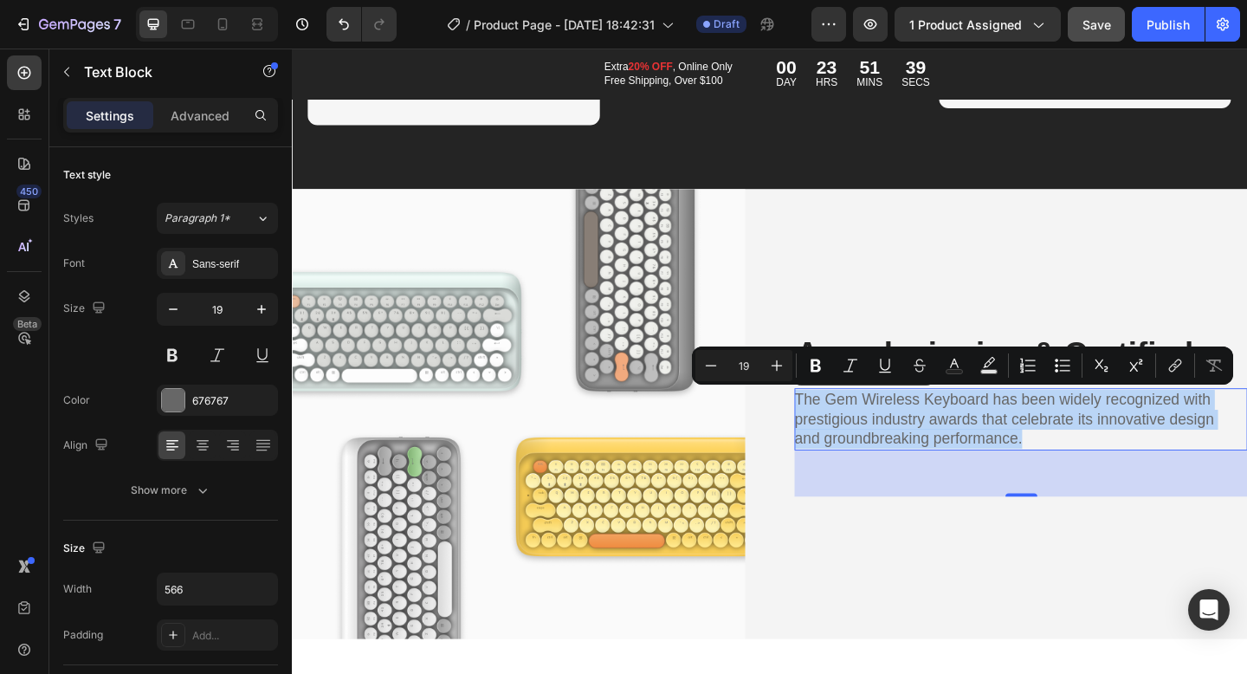
click at [1162, 457] on p "The Gem Wireless Keyboard has been widely recognized with prestigious industry …" at bounding box center [1076, 452] width 476 height 64
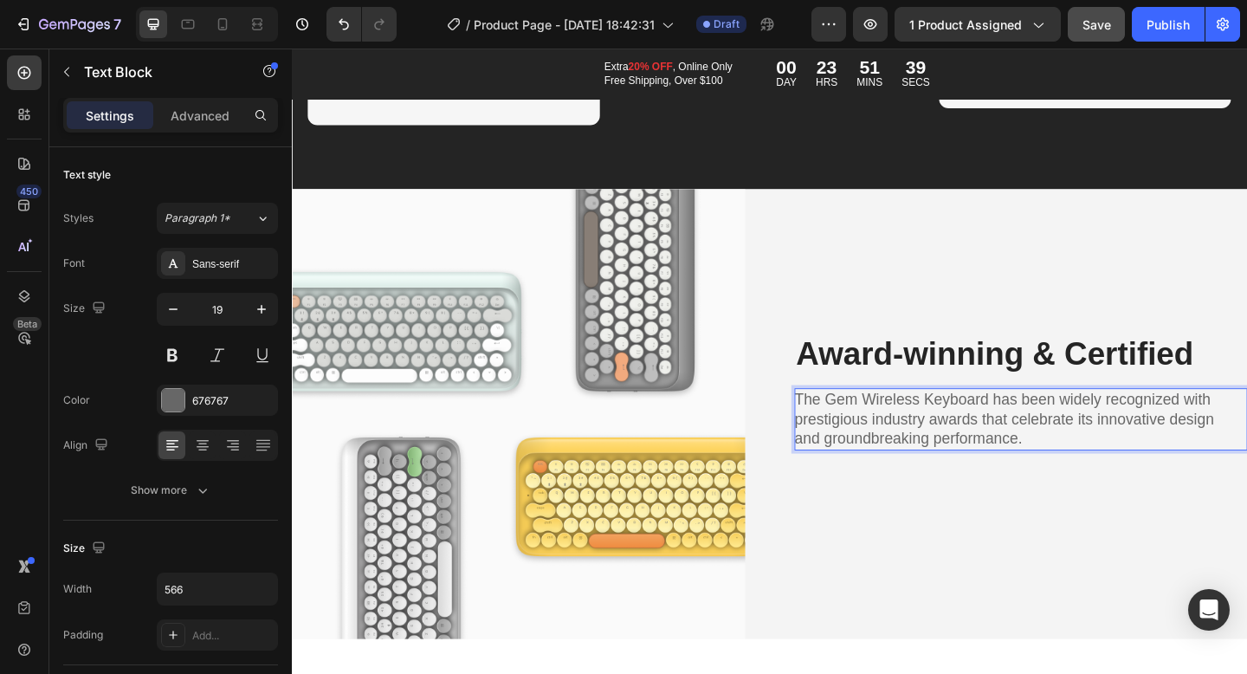
click at [1162, 457] on p "The Gem Wireless Keyboard has been widely recognized with prestigious industry …" at bounding box center [1076, 452] width 476 height 64
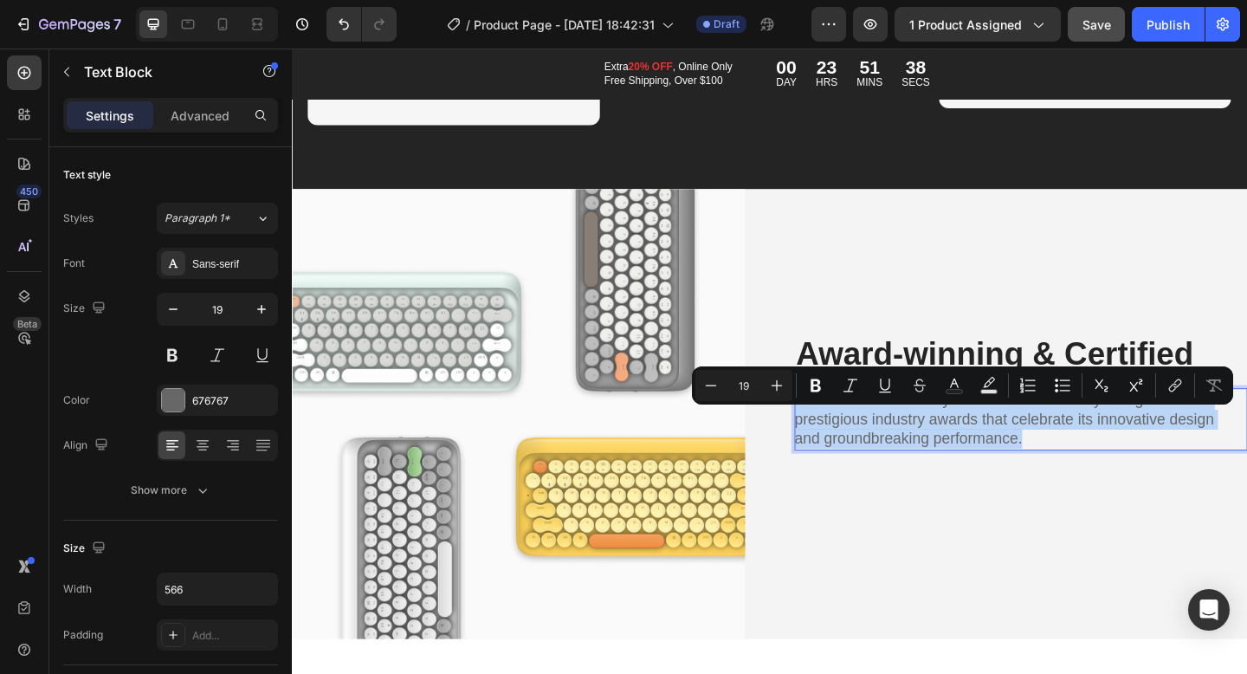
click at [1162, 457] on p "The Gem Wireless Keyboard has been widely recognized with prestigious industry …" at bounding box center [1076, 452] width 476 height 64
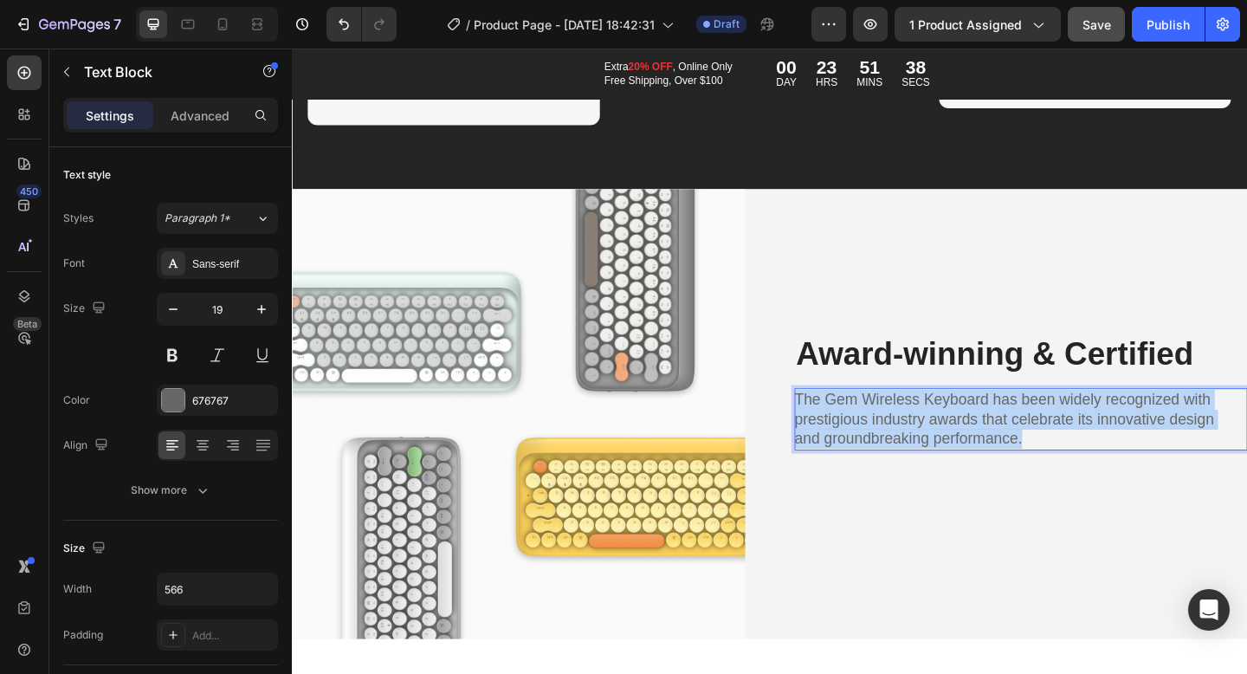
click at [1162, 457] on p "The Gem Wireless Keyboard has been widely recognized with prestigious industry …" at bounding box center [1076, 452] width 476 height 64
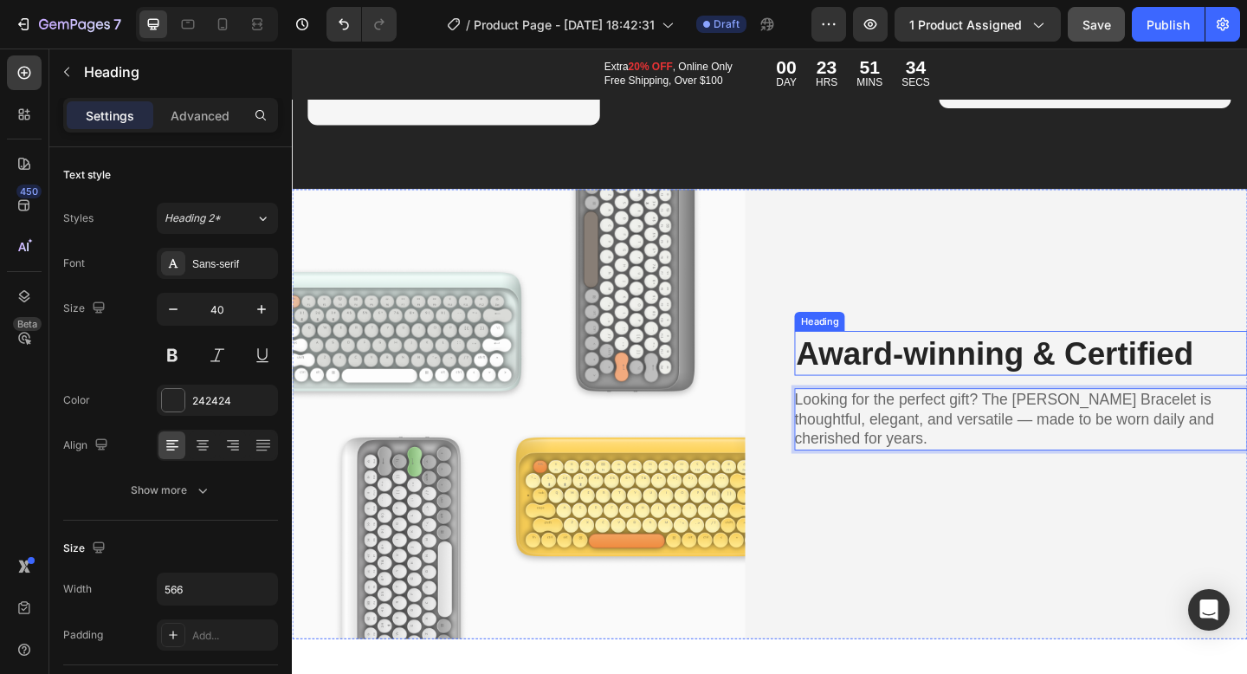
click at [938, 377] on h2 "Award-winning & Certified" at bounding box center [1076, 380] width 476 height 49
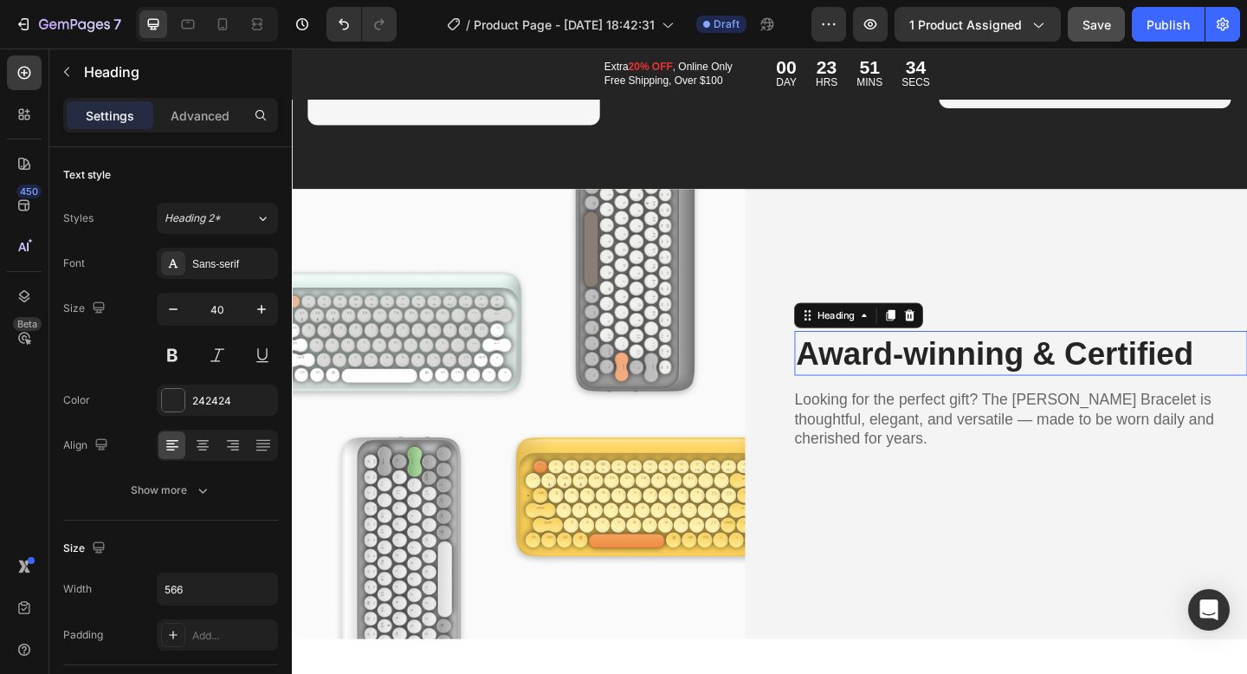
click at [939, 377] on h2 "Award-winning & Certified" at bounding box center [1076, 380] width 476 height 49
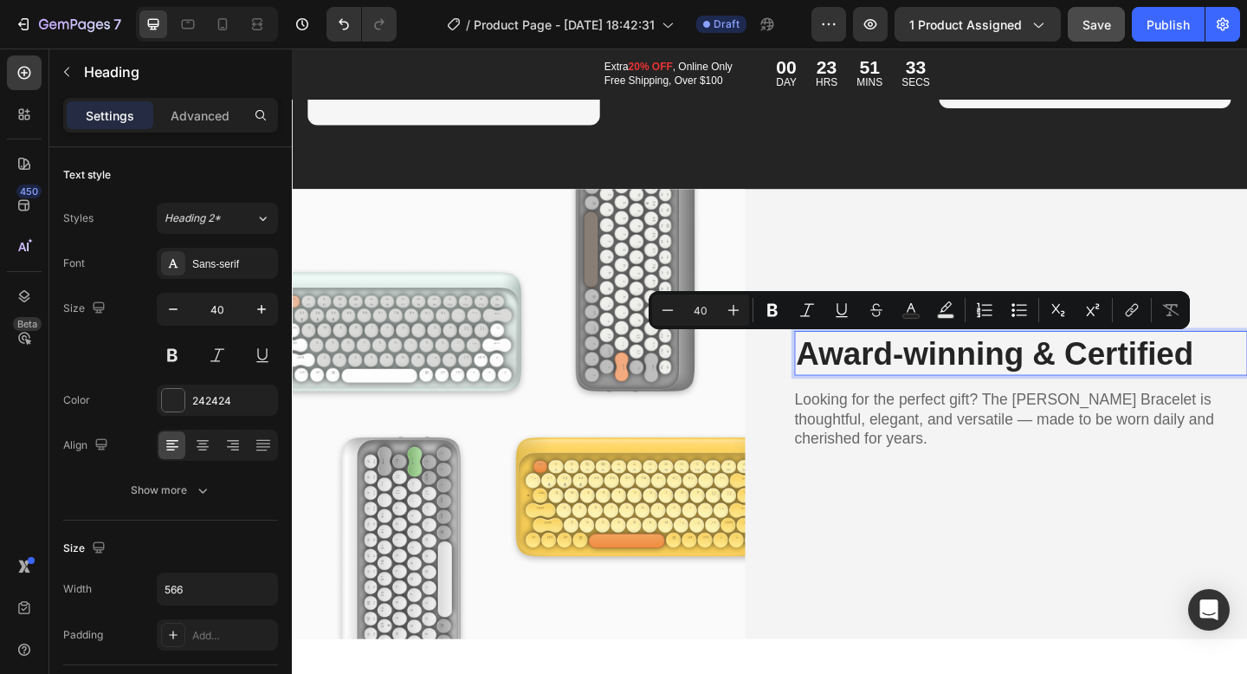
click at [1011, 377] on p "Award-winning & Certified" at bounding box center [1076, 380] width 472 height 45
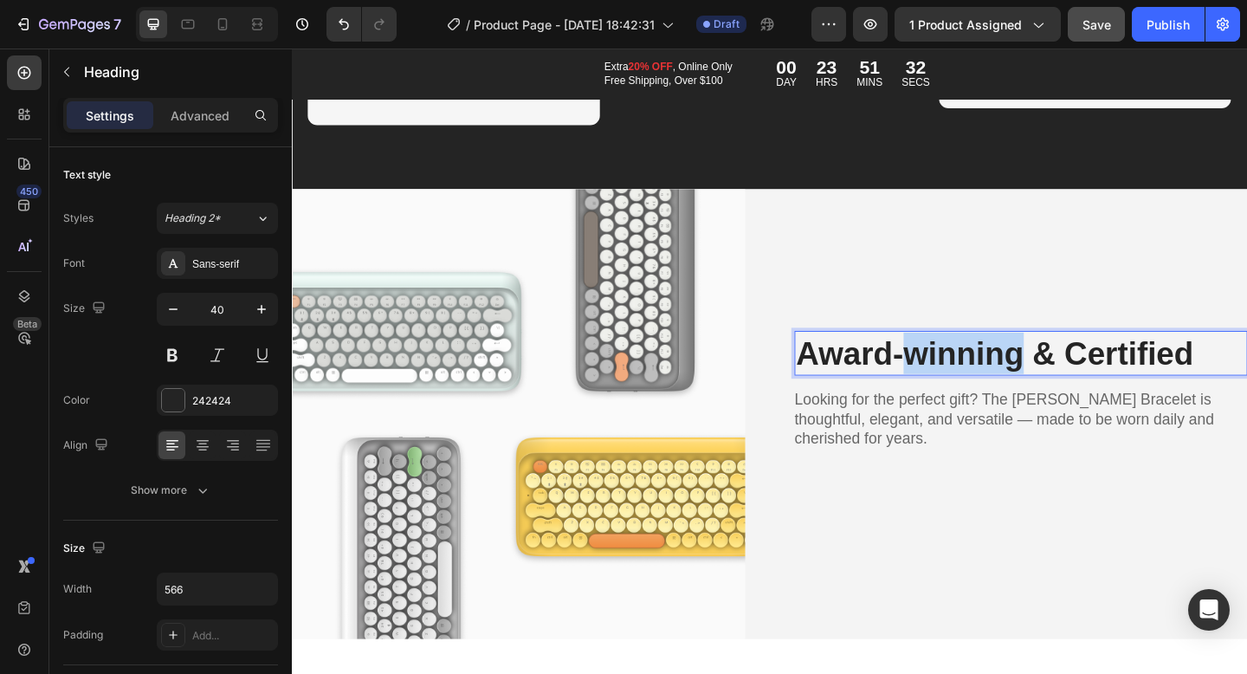
click at [1012, 377] on p "Award-winning & Certified" at bounding box center [1076, 380] width 472 height 45
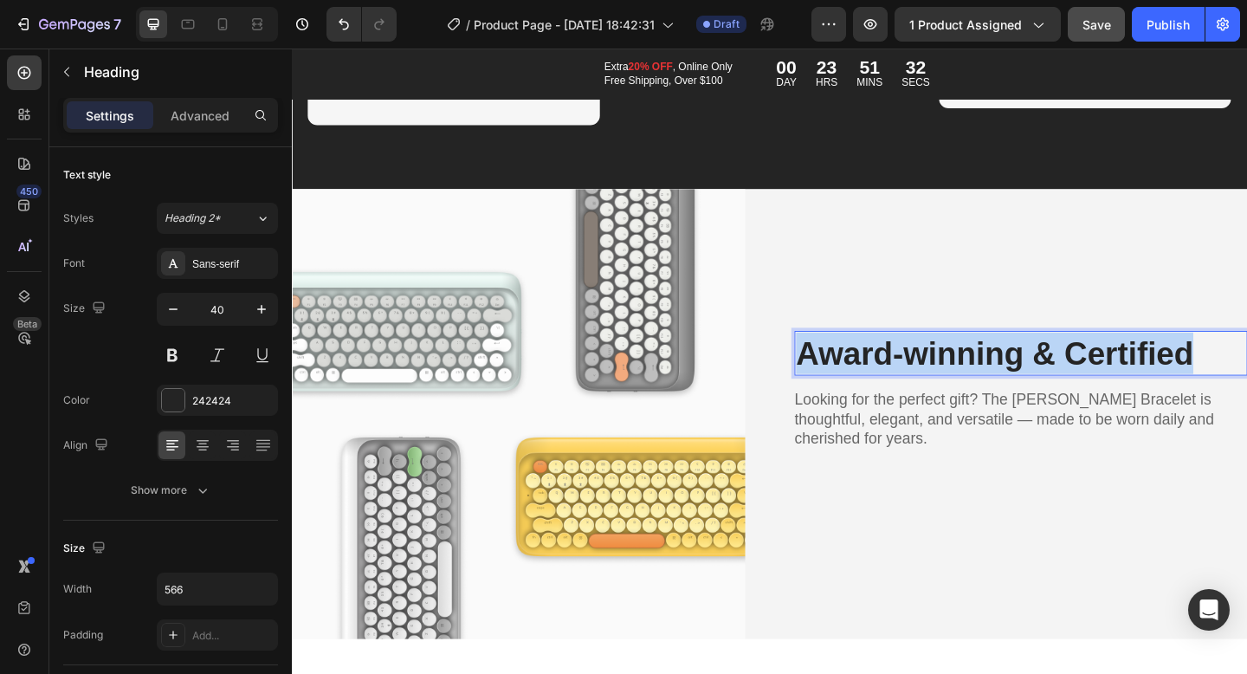
click at [1012, 377] on p "Award-winning & Certified" at bounding box center [1076, 380] width 472 height 45
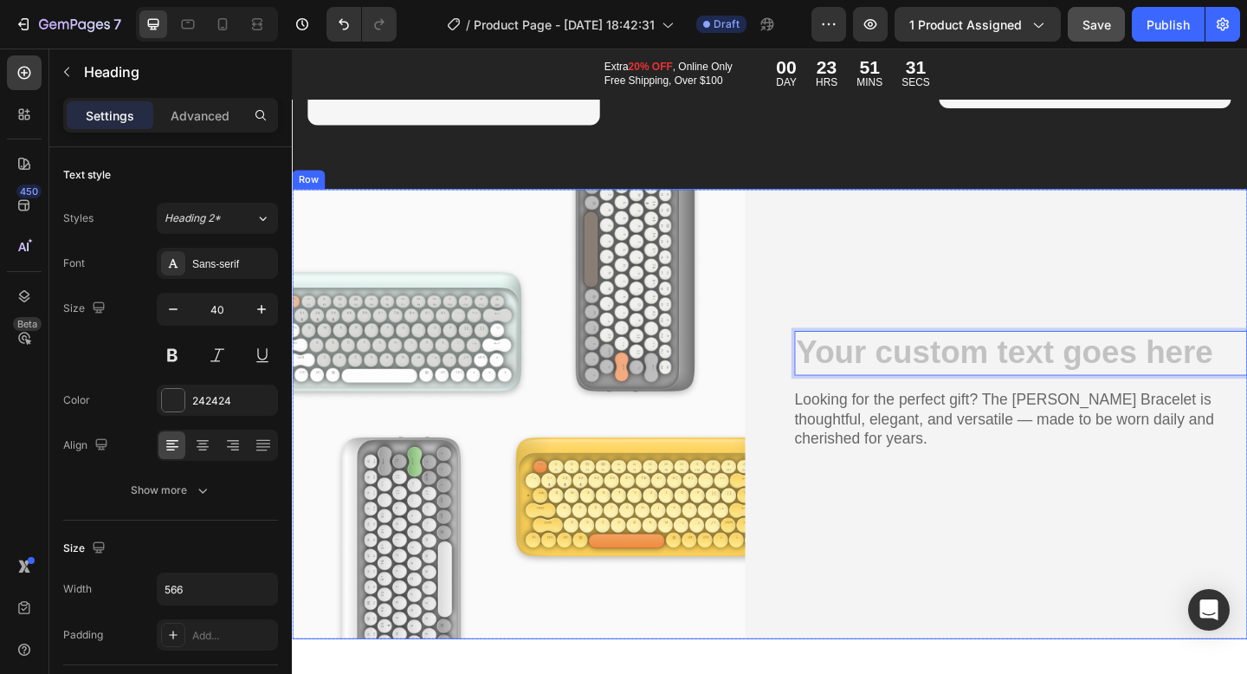
click at [853, 308] on div "Heading 16 Looking for the perfect gift? The [PERSON_NAME] Bracelet is thoughtf…" at bounding box center [1084, 446] width 493 height 489
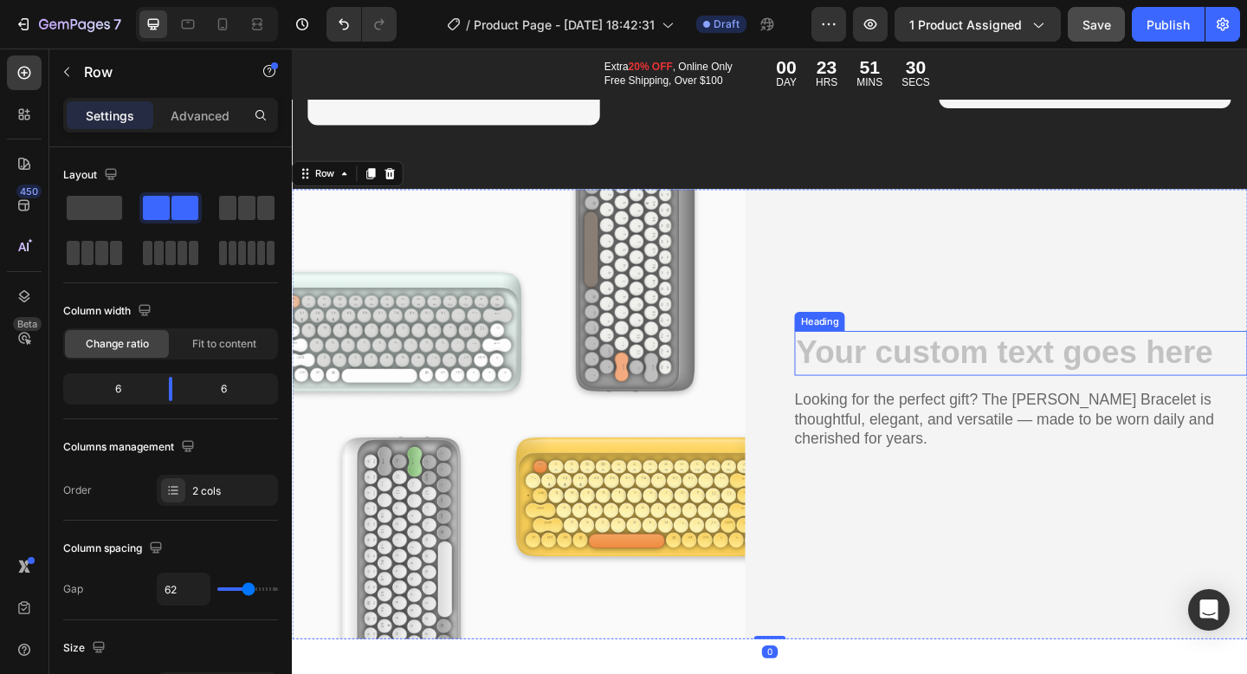
click at [902, 384] on h2 "Rich Text Editor. Editing area: main" at bounding box center [1076, 380] width 476 height 49
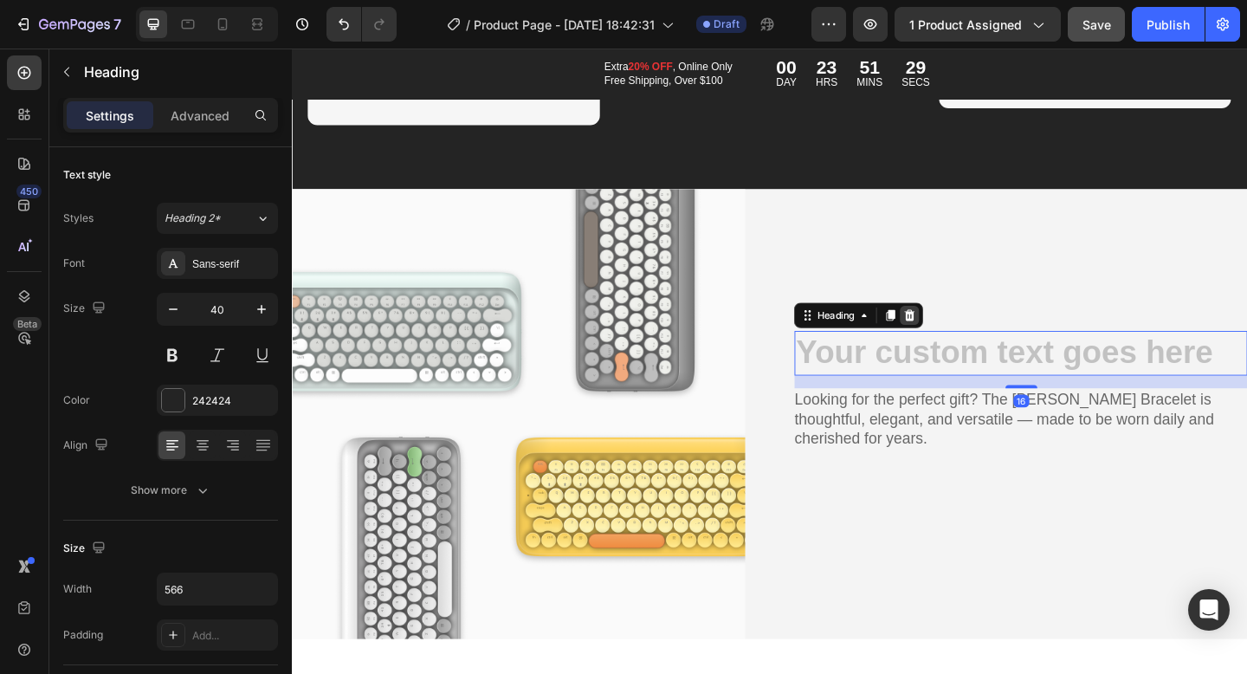
click at [965, 335] on icon at bounding box center [964, 339] width 11 height 12
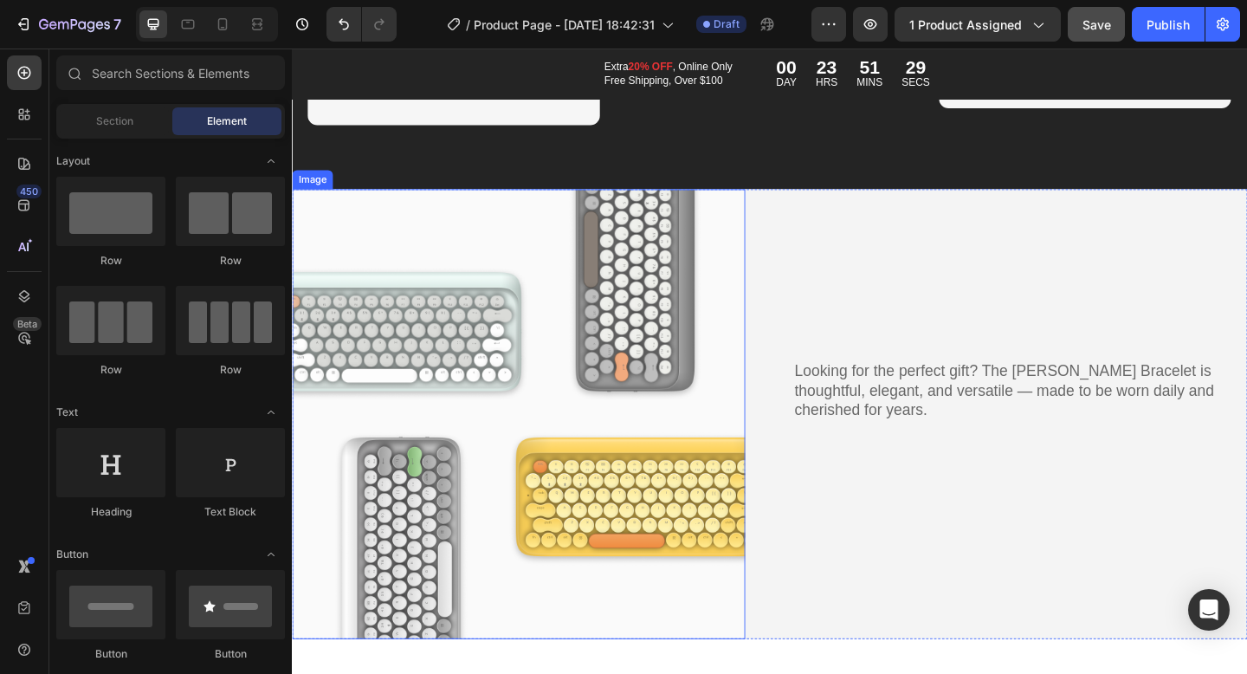
click at [511, 401] on img at bounding box center [538, 446] width 493 height 489
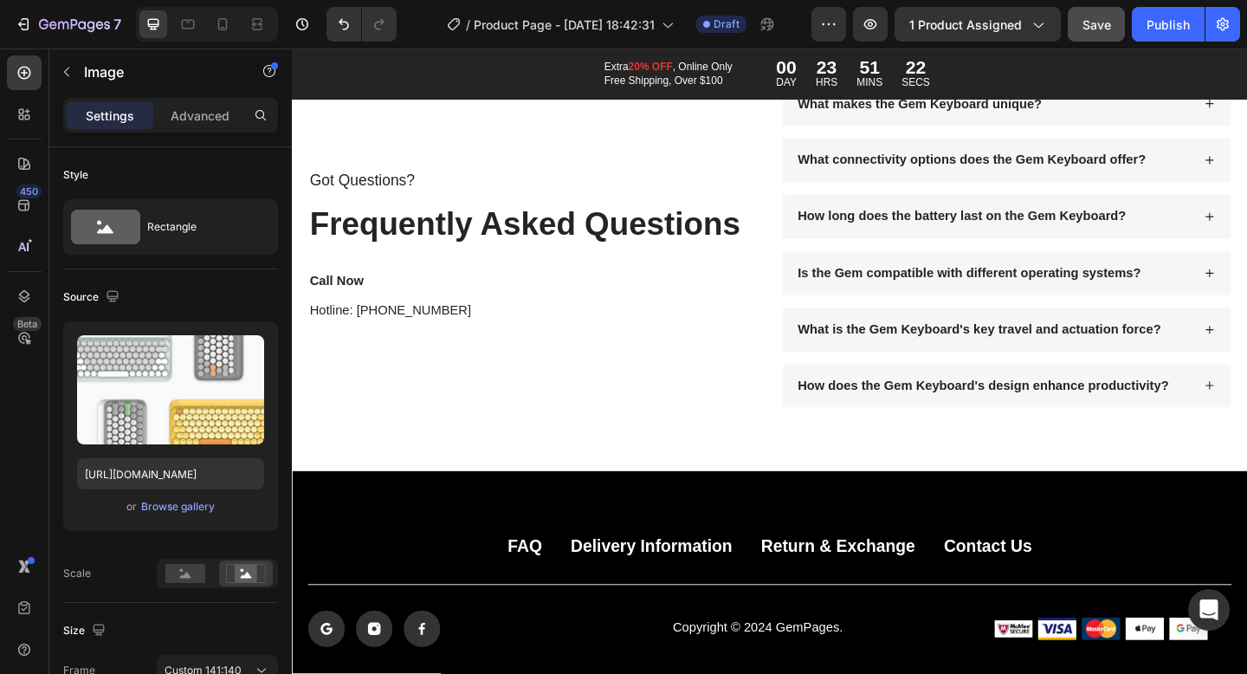
scroll to position [10917, 0]
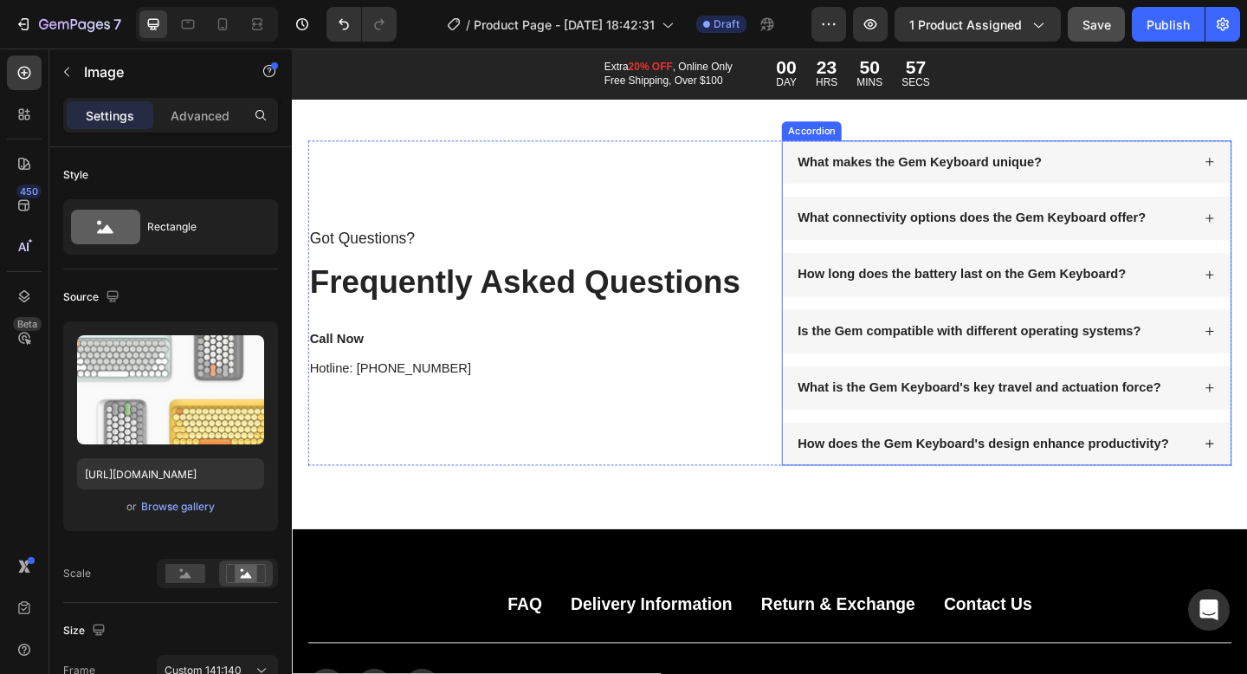
click at [1056, 158] on div "What makes the Gem Keyboard unique?" at bounding box center [1069, 173] width 488 height 48
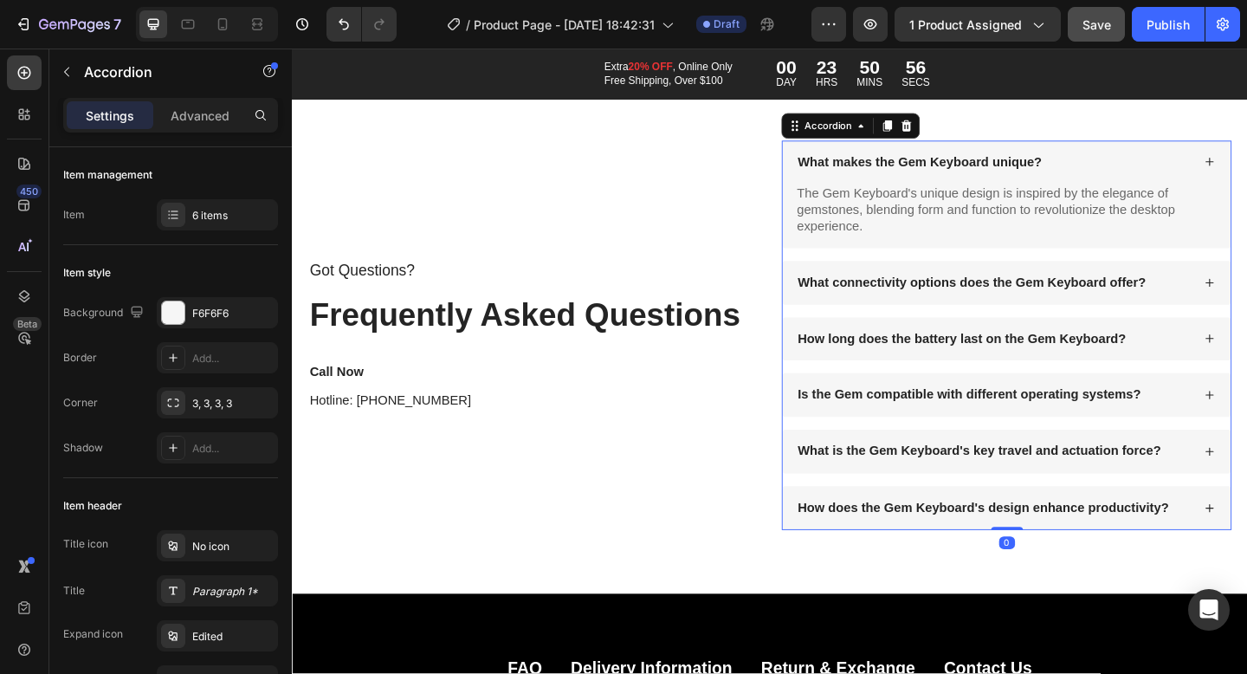
click at [1048, 165] on p "What makes the Gem Keyboard unique?" at bounding box center [975, 173] width 266 height 18
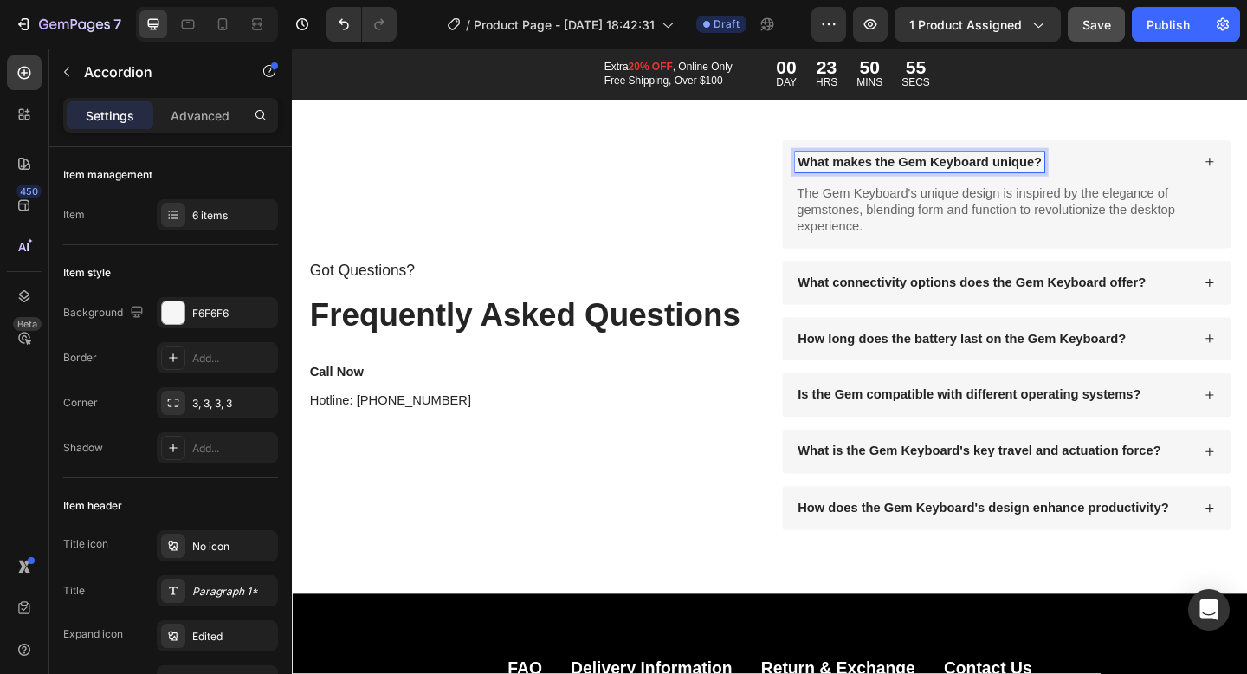
click at [1027, 165] on p "What makes the Gem Keyboard unique?" at bounding box center [975, 173] width 266 height 18
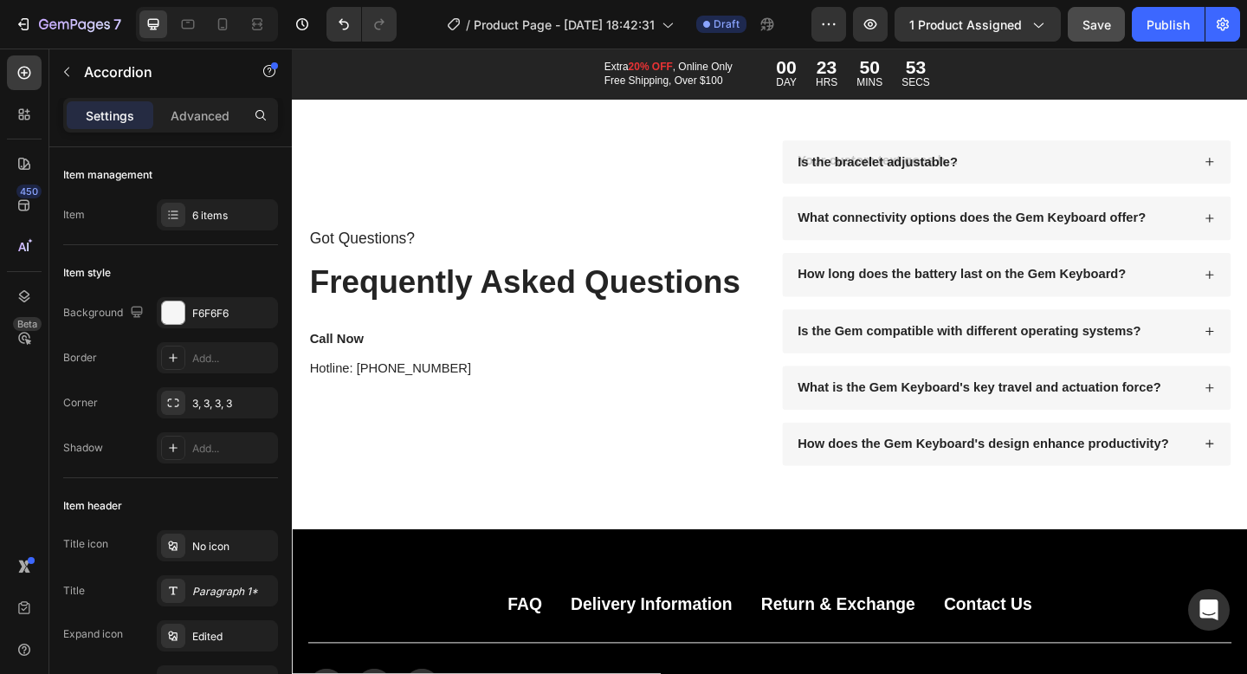
scroll to position [10914, 0]
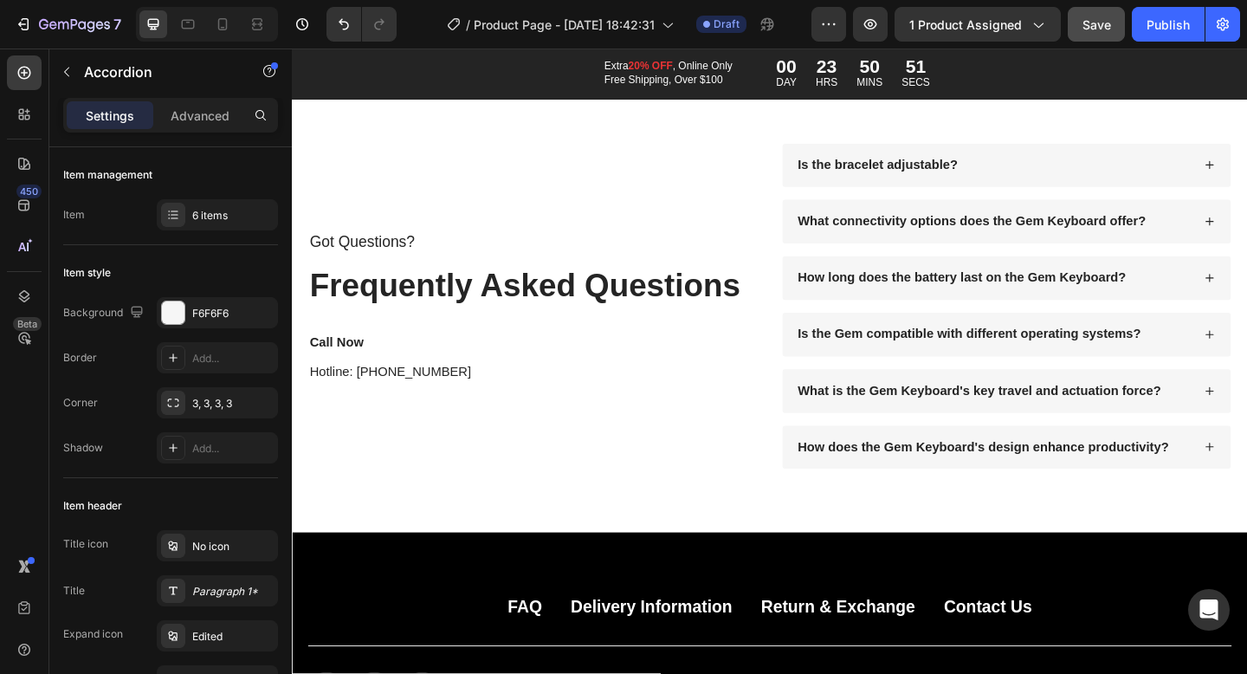
click at [1091, 165] on div "Is the bracelet adjustable?" at bounding box center [1054, 176] width 431 height 23
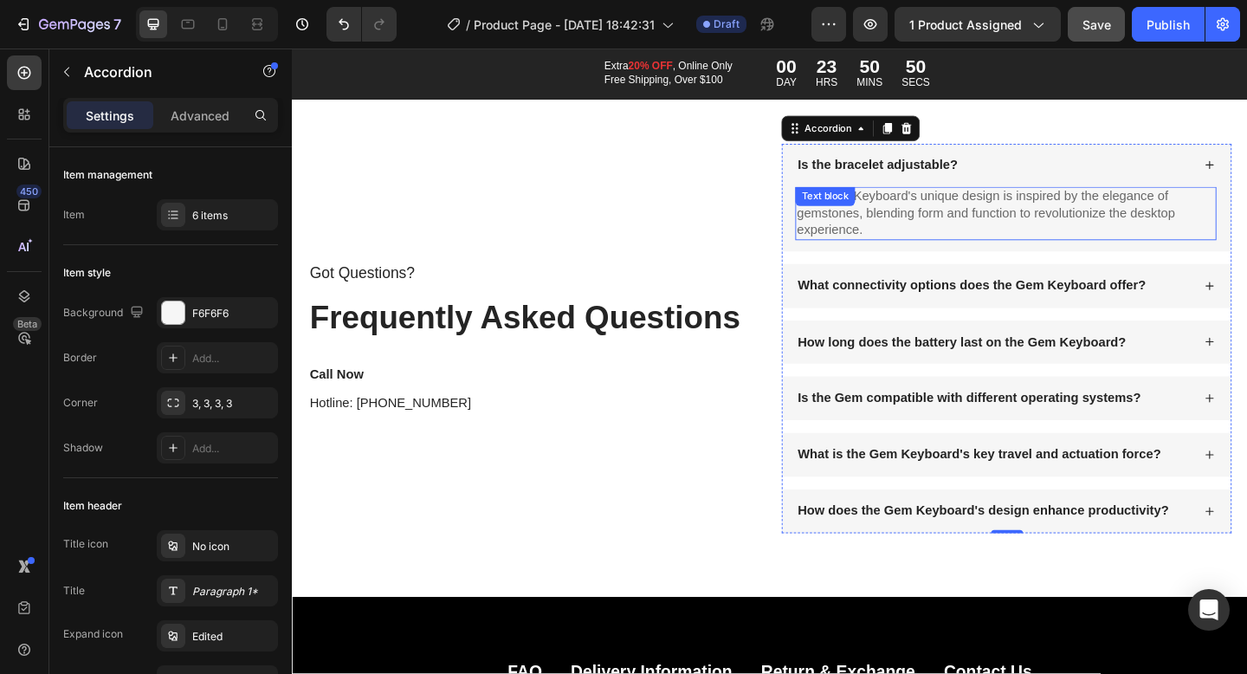
click at [853, 221] on div "The Gem Keyboard's unique design is inspired by the elegance of gemstones, blen…" at bounding box center [1068, 227] width 458 height 57
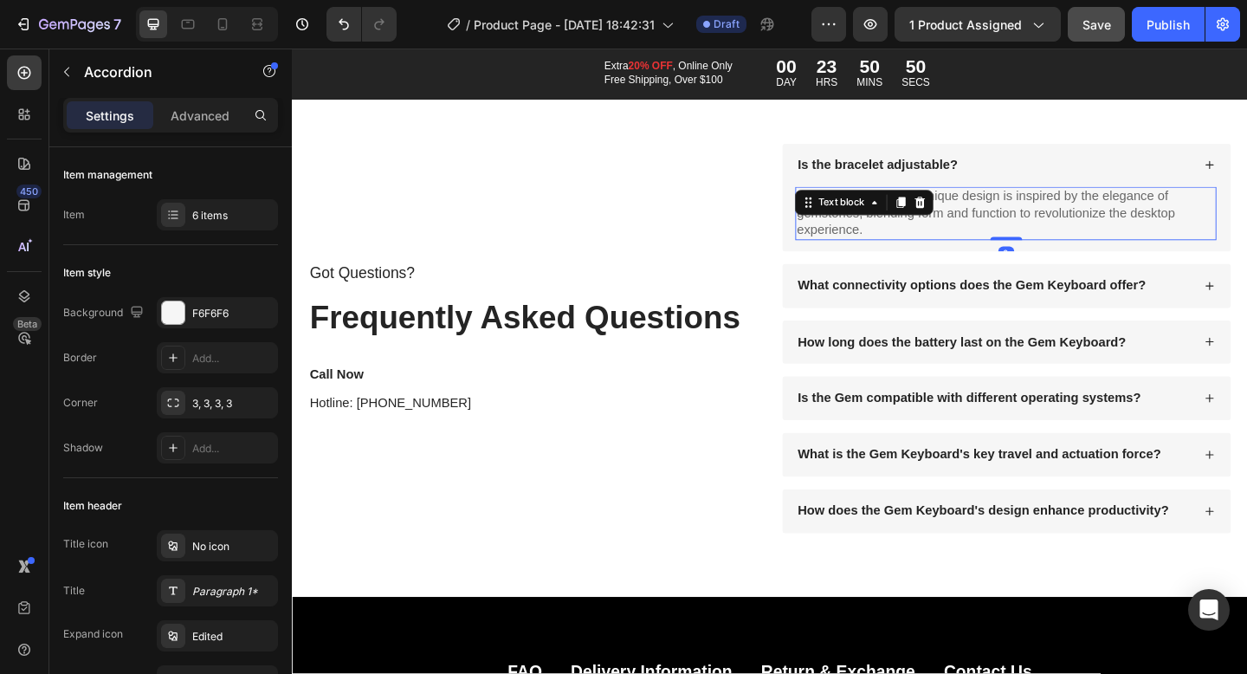
click at [853, 221] on div "Text block" at bounding box center [890, 216] width 93 height 21
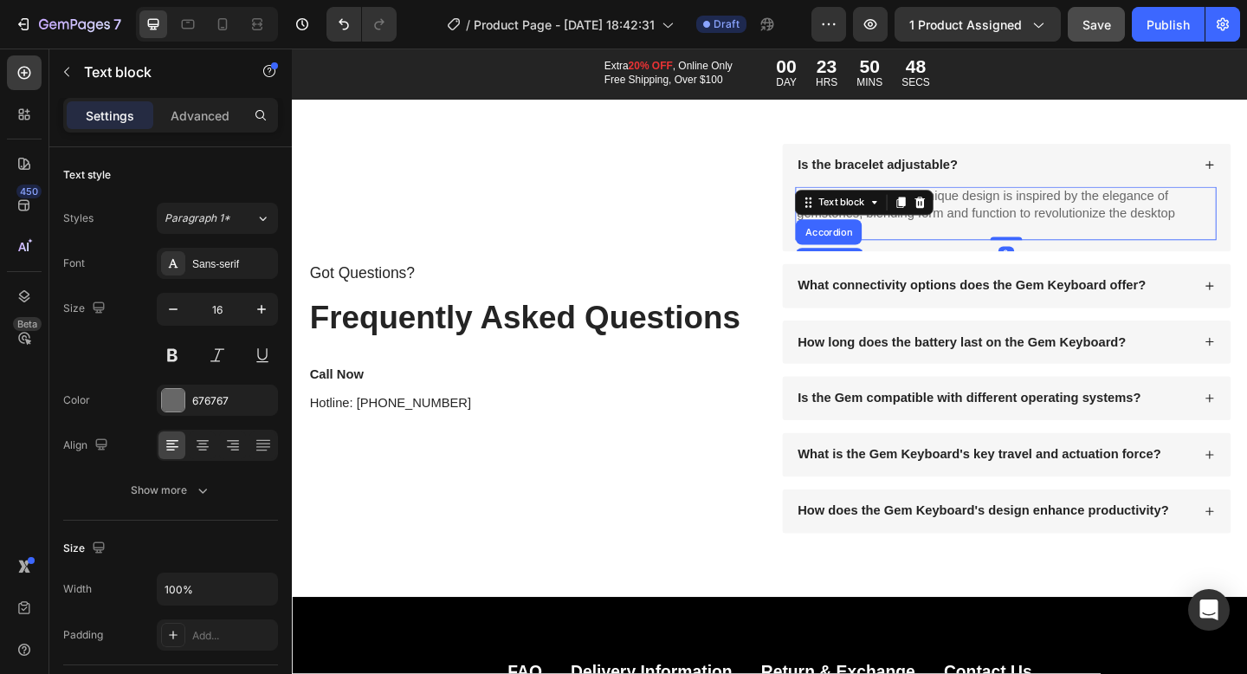
click at [1125, 237] on p "The Gem Keyboard's unique design is inspired by the elegance of gemstones, blen…" at bounding box center [1068, 228] width 455 height 54
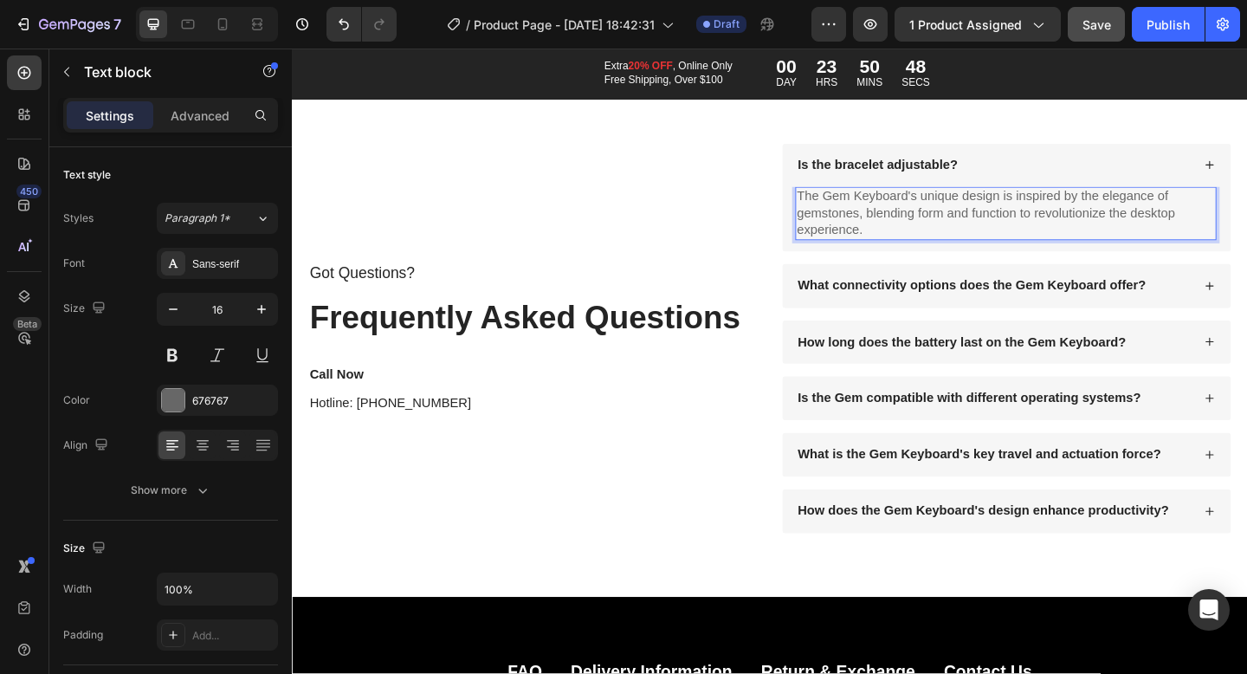
click at [1066, 225] on p "The Gem Keyboard's unique design is inspired by the elegance of gemstones, blen…" at bounding box center [1068, 228] width 455 height 54
click at [1065, 224] on p "The Gem Keyboard's unique design is inspired by the elegance of gemstones, blen…" at bounding box center [1068, 228] width 455 height 54
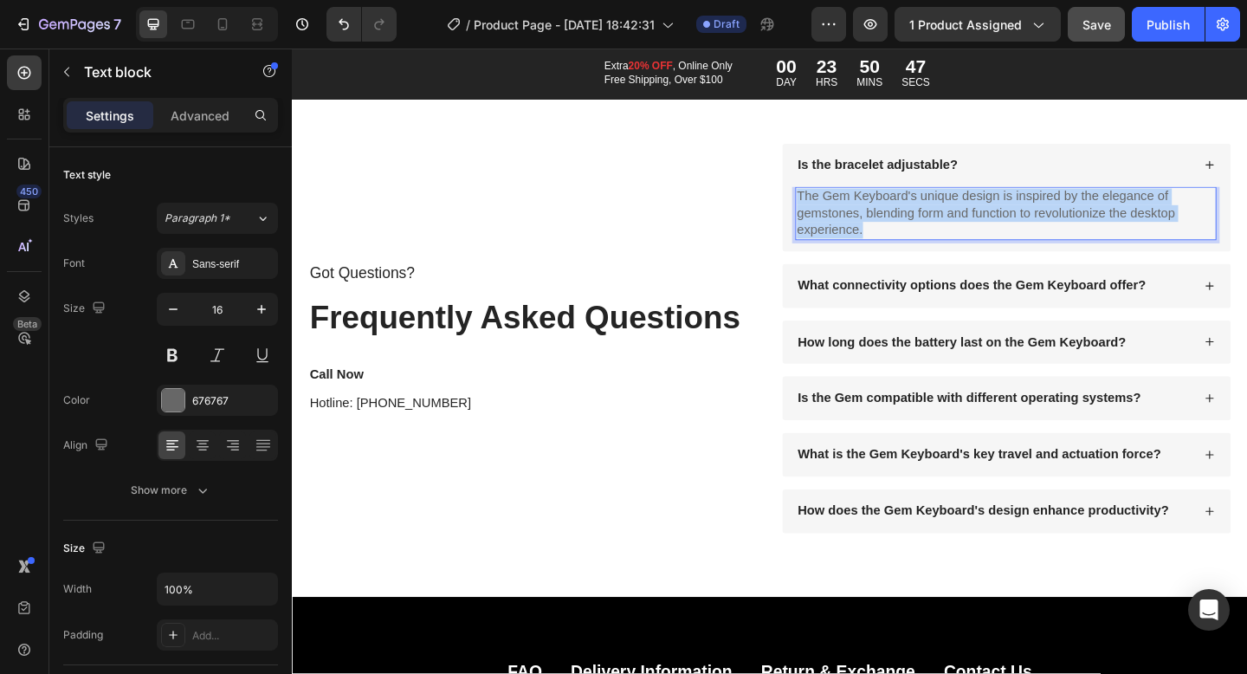
click at [1065, 224] on p "The Gem Keyboard's unique design is inspired by the elegance of gemstones, blen…" at bounding box center [1068, 228] width 455 height 54
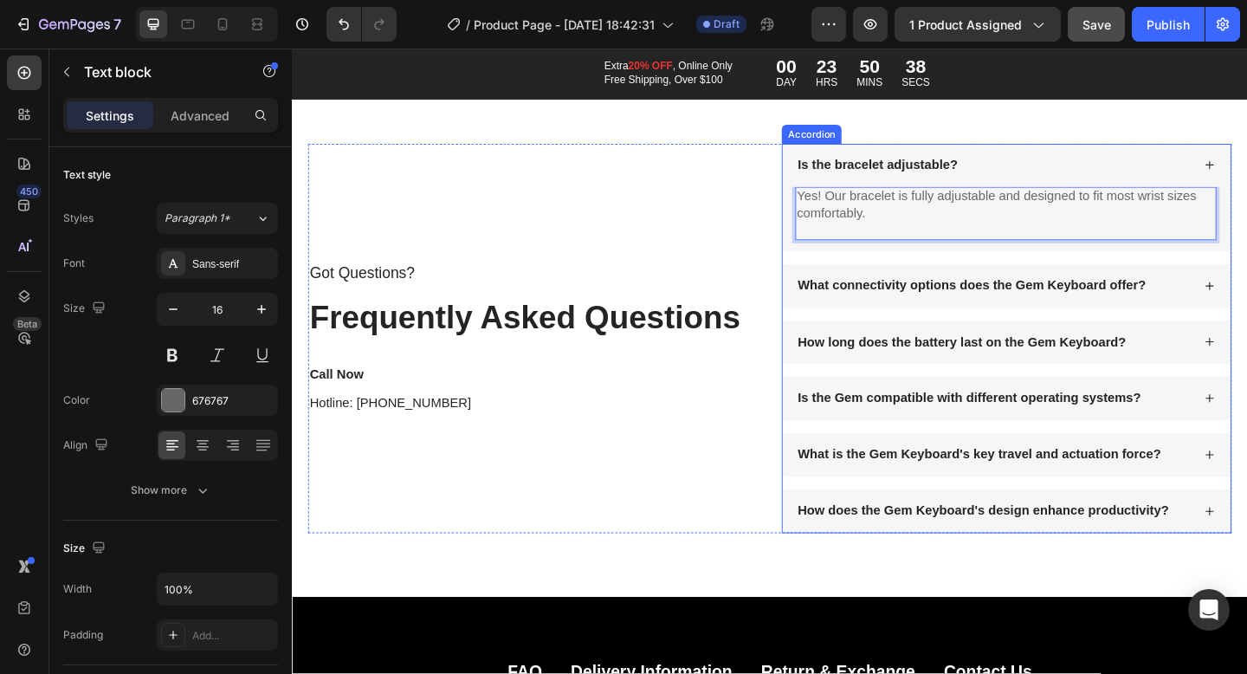
click at [888, 305] on p "What connectivity options does the Gem Keyboard offer?" at bounding box center [1031, 307] width 379 height 18
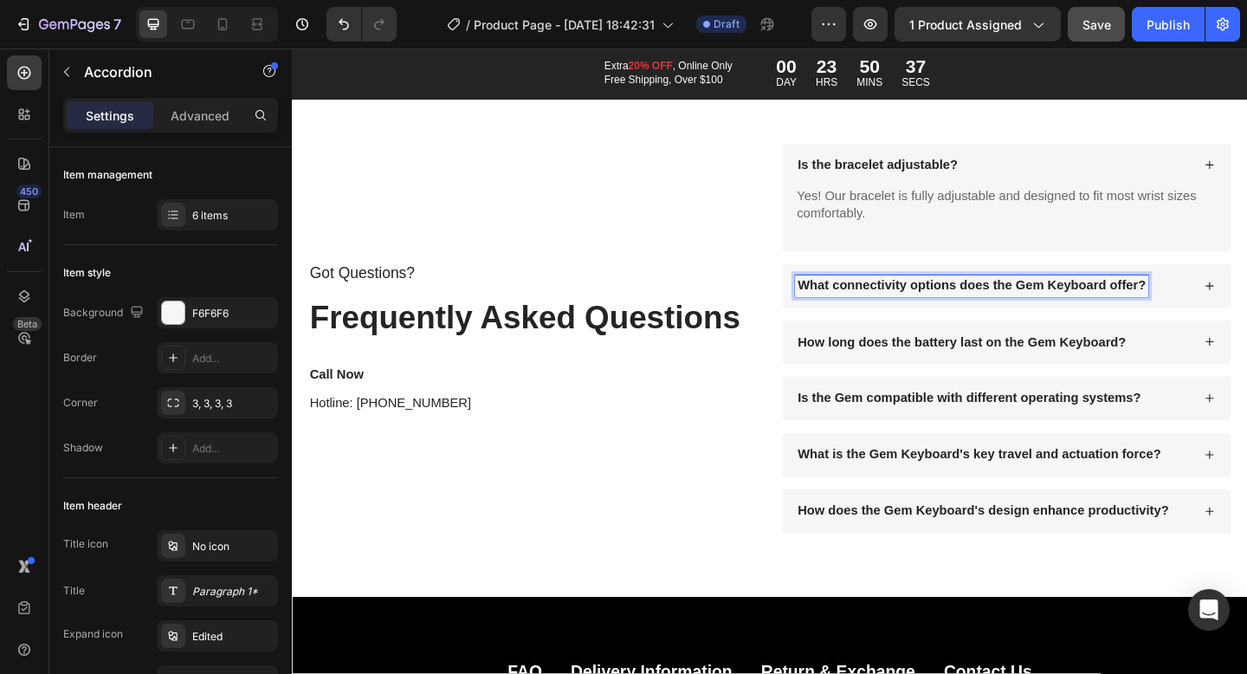
click at [950, 305] on p "What connectivity options does the Gem Keyboard offer?" at bounding box center [1031, 307] width 379 height 18
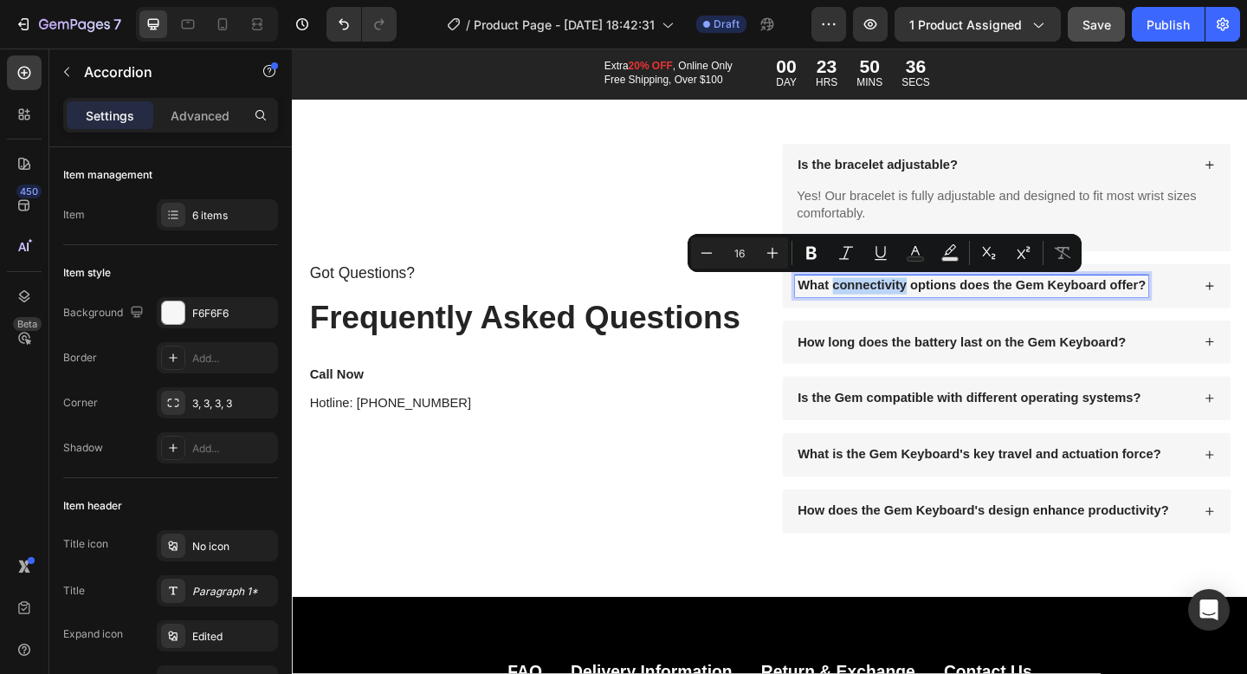
click at [950, 305] on p "What connectivity options does the Gem Keyboard offer?" at bounding box center [1031, 307] width 379 height 18
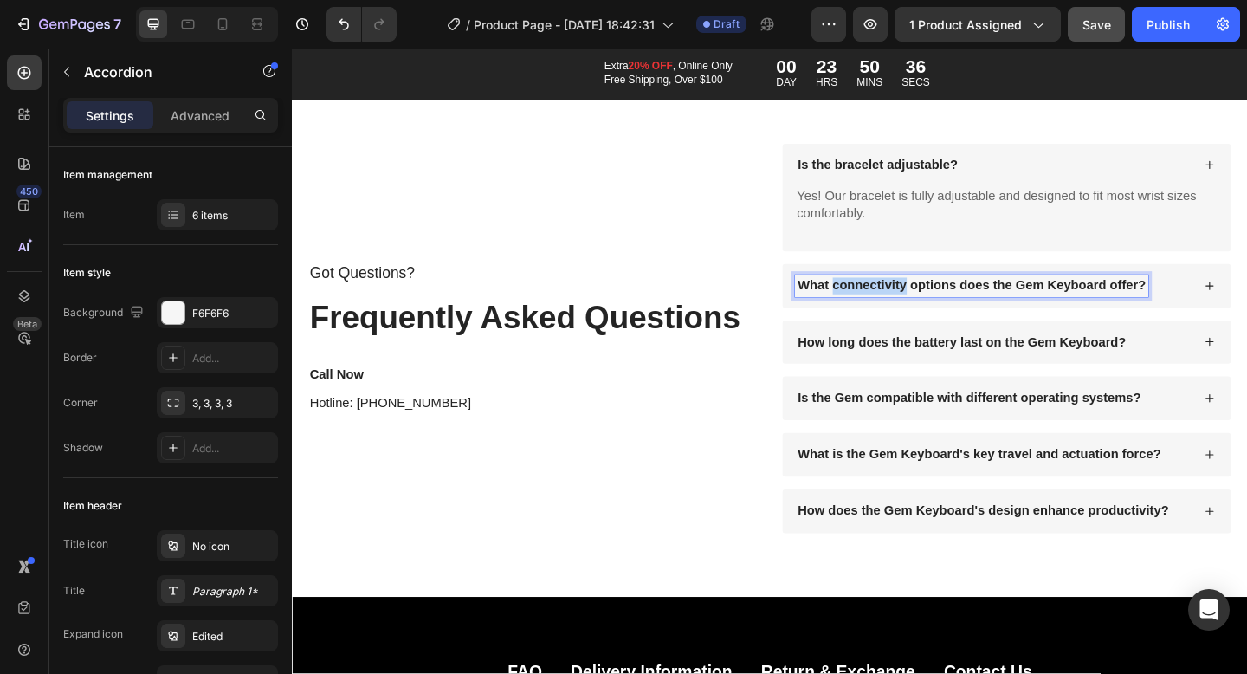
click at [950, 305] on p "What connectivity options does the Gem Keyboard offer?" at bounding box center [1031, 307] width 379 height 18
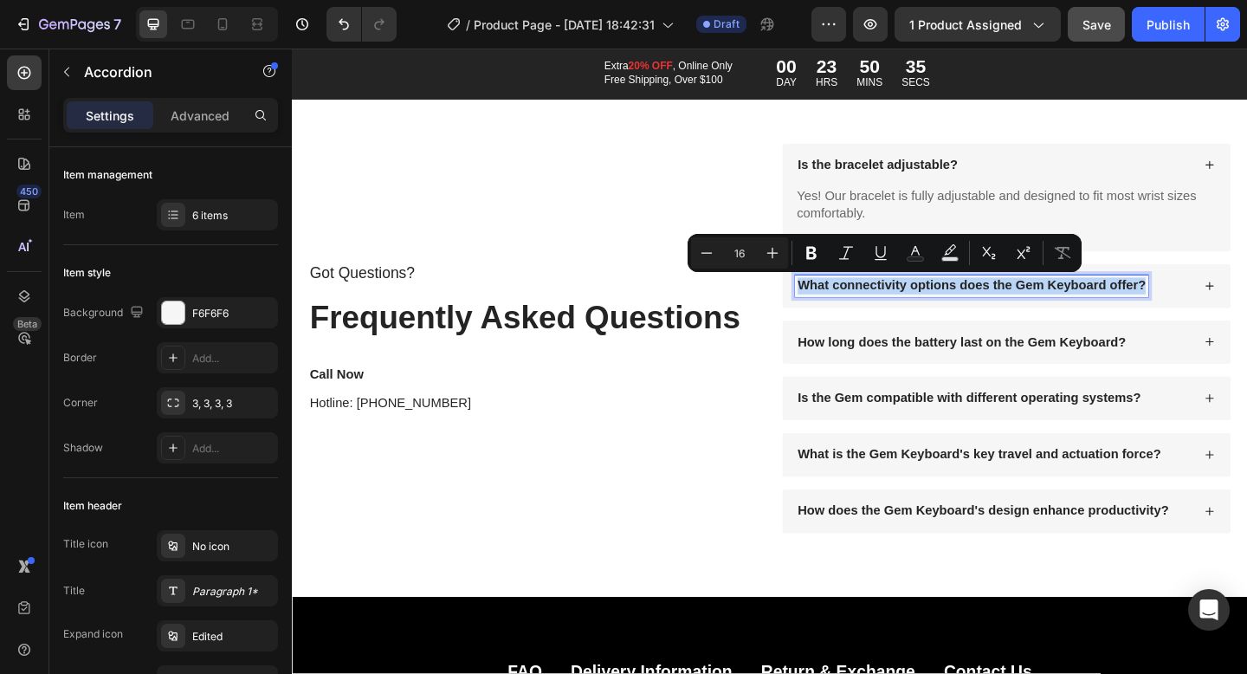
click at [950, 305] on p "What connectivity options does the Gem Keyboard offer?" at bounding box center [1031, 307] width 379 height 18
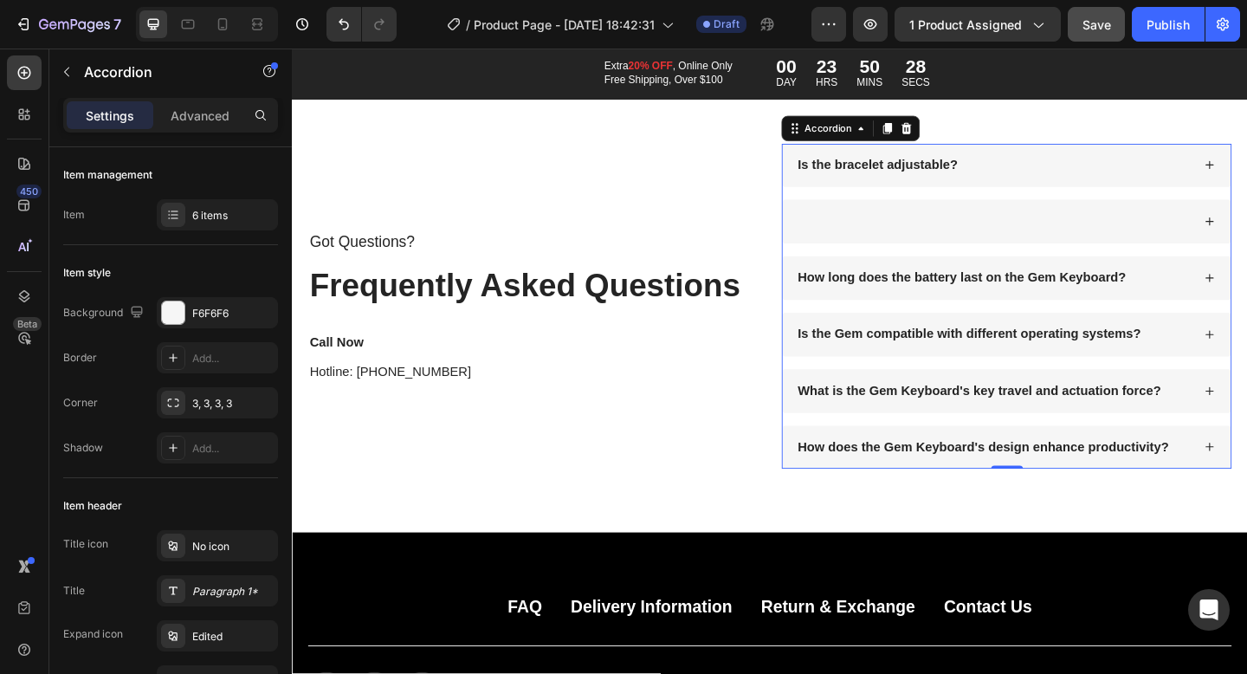
scroll to position [10842, 0]
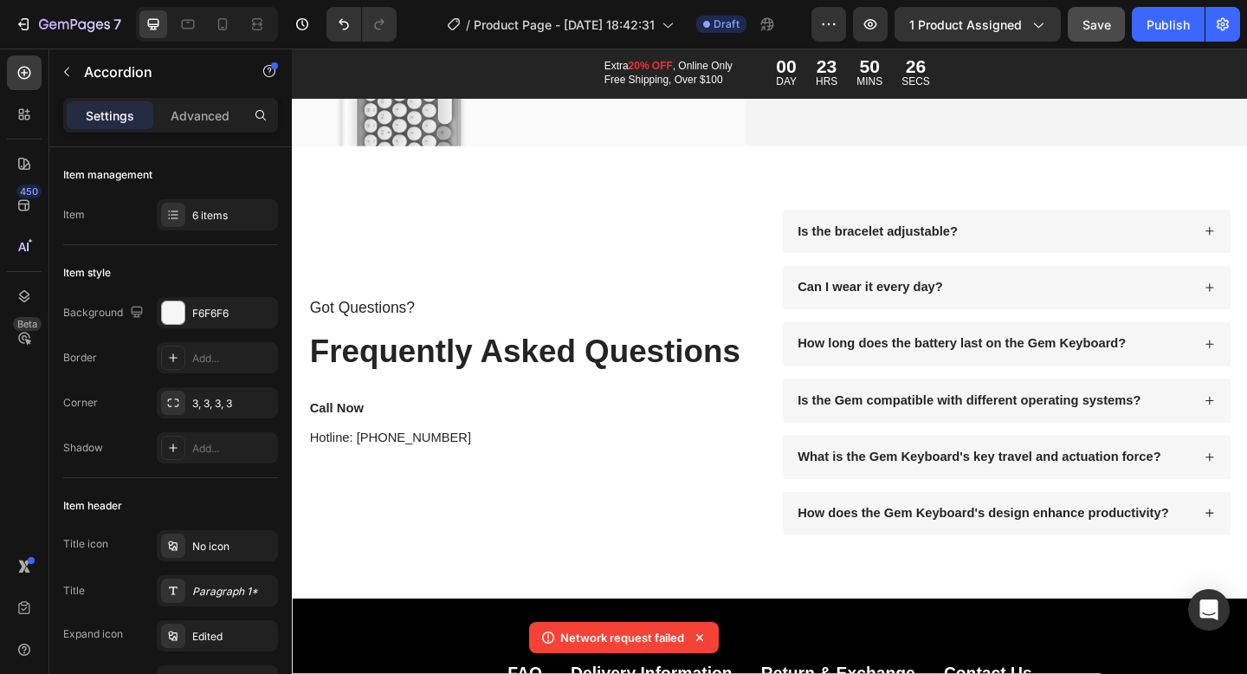
drag, startPoint x: 1084, startPoint y: 308, endPoint x: 1161, endPoint y: 91, distance: 230.4
click at [1084, 308] on div "Can I wear it every day?" at bounding box center [1054, 308] width 431 height 23
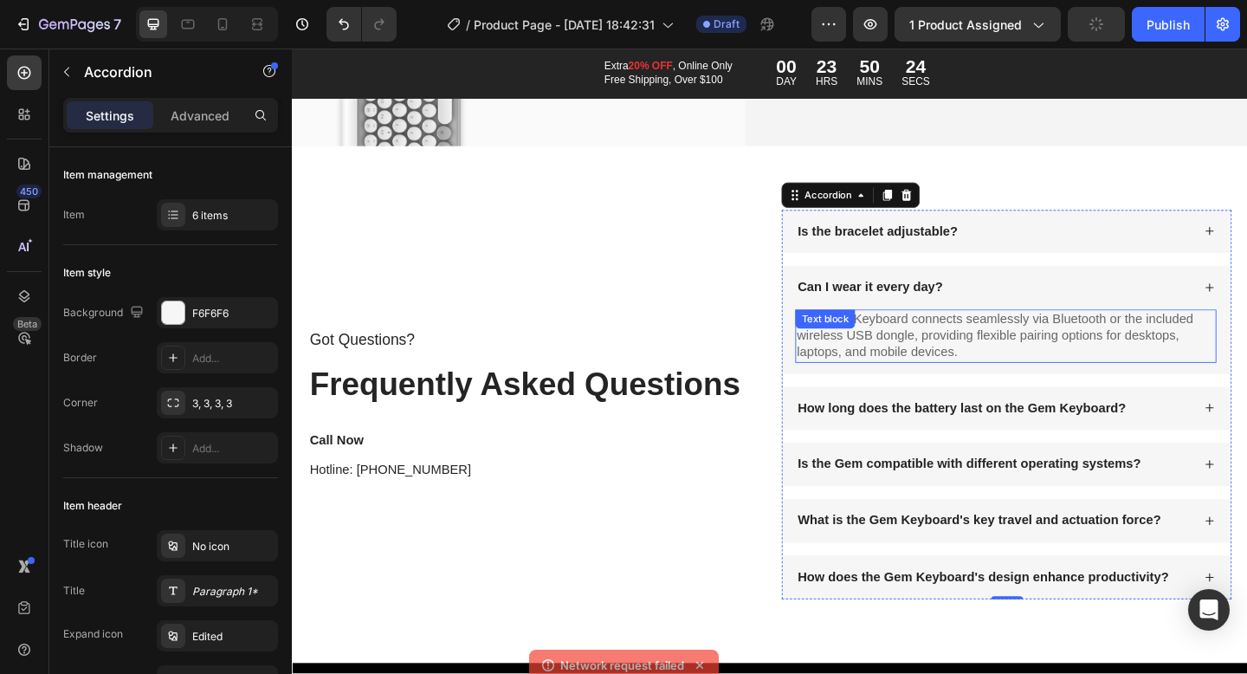
click at [891, 371] on p "The Gem Keyboard connects seamlessly via Bluetooth or the included wireless USB…" at bounding box center [1068, 361] width 455 height 54
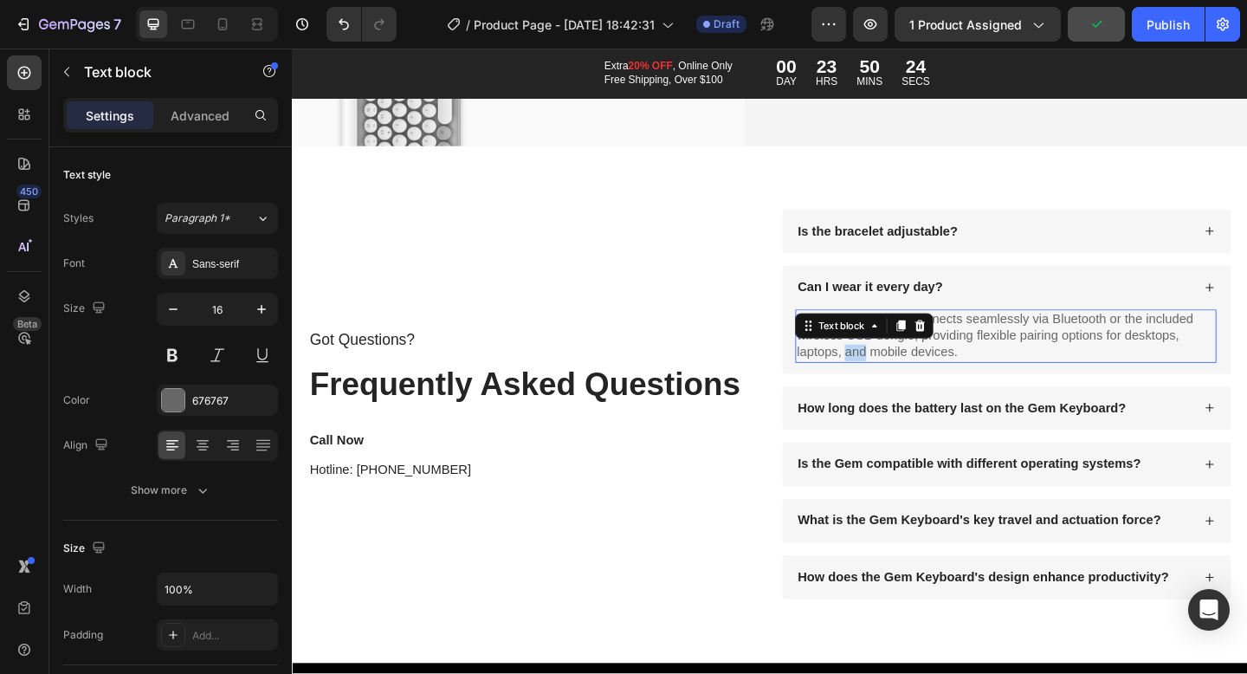
click at [891, 371] on p "The Gem Keyboard connects seamlessly via Bluetooth or the included wireless USB…" at bounding box center [1068, 361] width 455 height 54
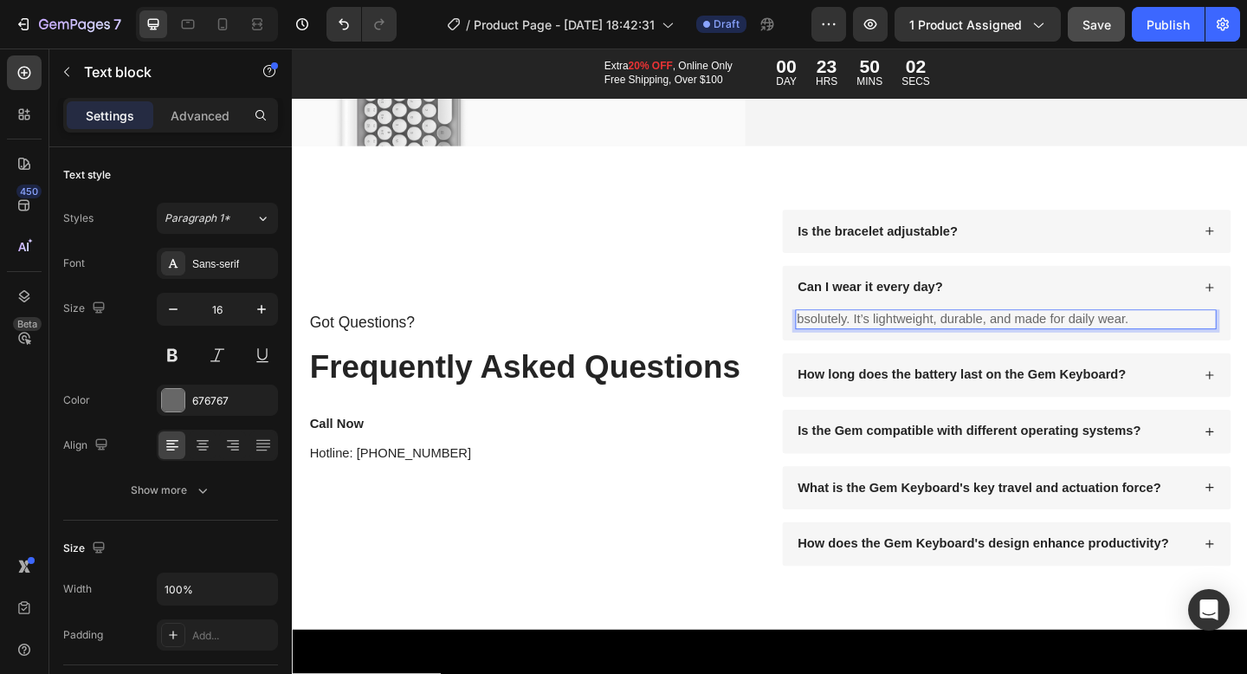
click at [839, 337] on div "bsolutely. It’s lightweight, durable, and made for daily wear." at bounding box center [1068, 344] width 458 height 22
click at [852, 342] on p "bsolutely. It’s lightweight, durable, and made for daily wear." at bounding box center [1068, 343] width 455 height 18
click at [843, 342] on p "bsolutely. It’s lightweight, durable, and made for daily wear." at bounding box center [1068, 343] width 455 height 18
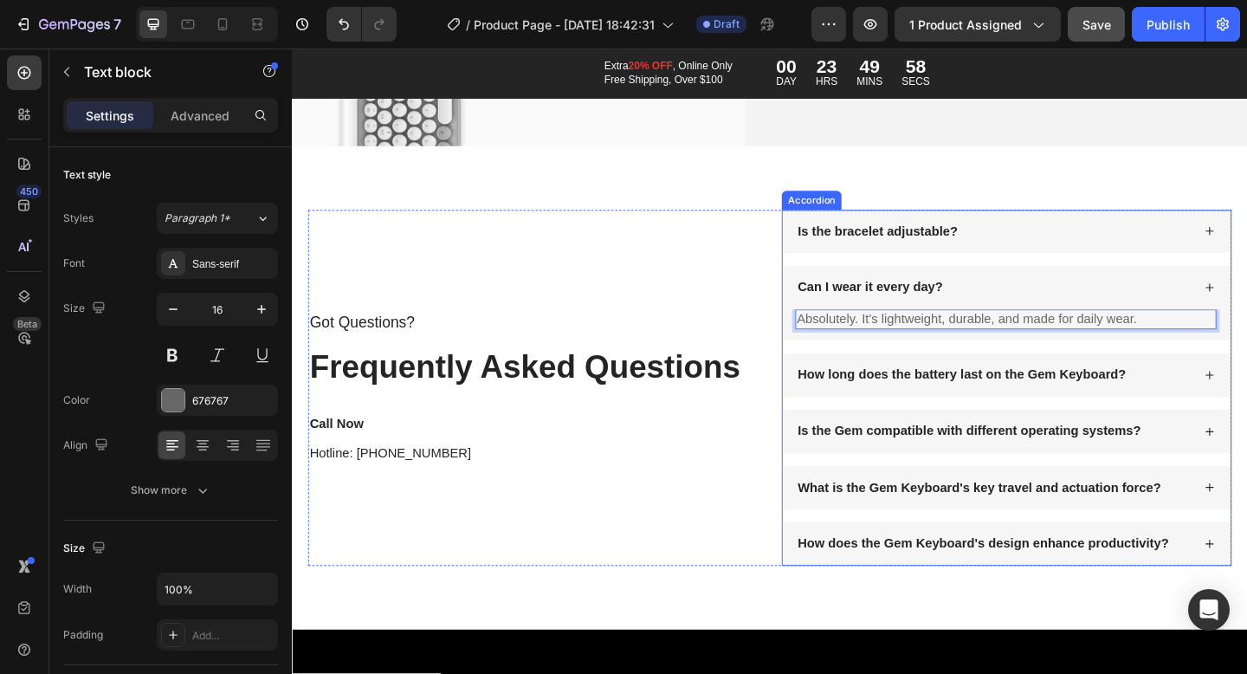
click at [1081, 405] on p "How long does the battery last on the Gem Keyboard?" at bounding box center [1021, 404] width 358 height 18
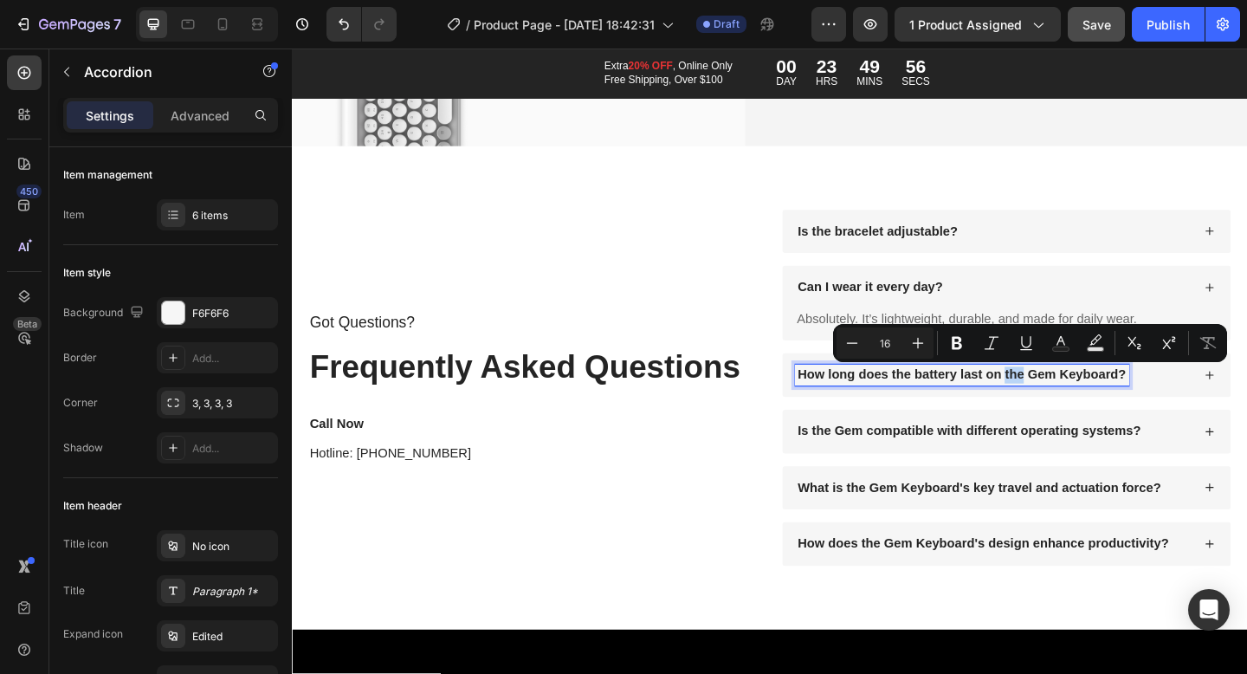
click at [1080, 405] on p "How long does the battery last on the Gem Keyboard?" at bounding box center [1021, 404] width 358 height 18
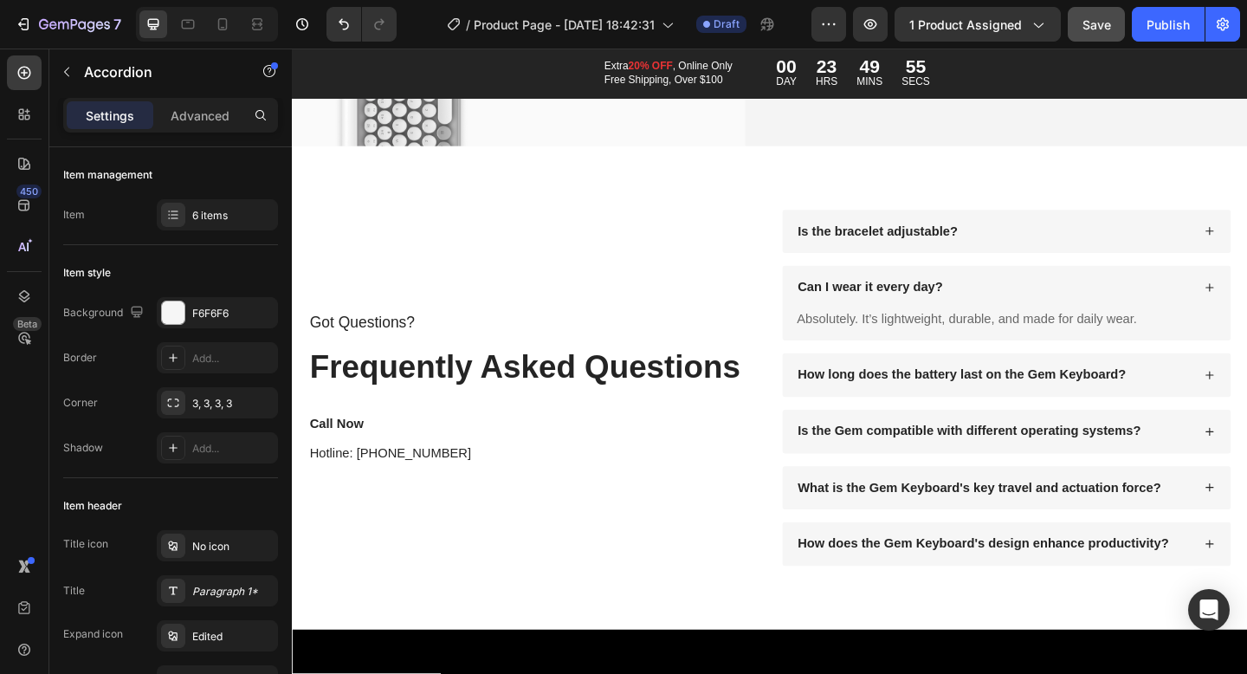
click at [1008, 405] on p "How long does the battery last on the Gem Keyboard?" at bounding box center [1021, 404] width 358 height 18
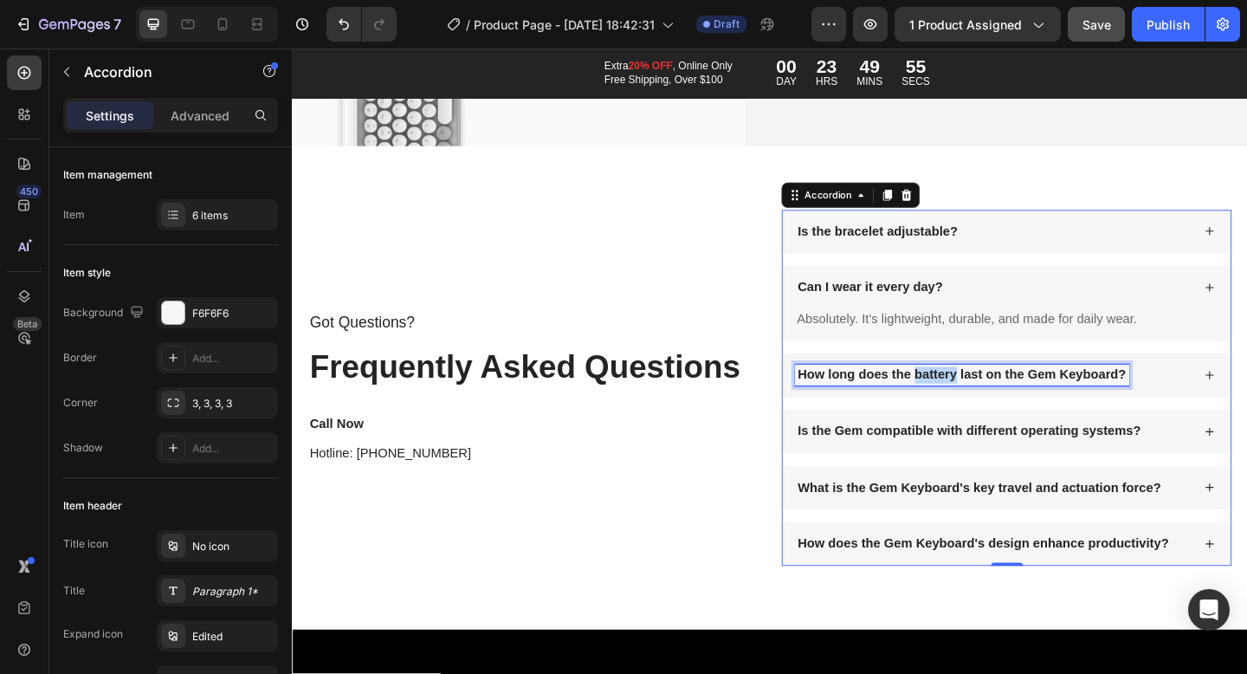
click at [1008, 405] on p "How long does the battery last on the Gem Keyboard?" at bounding box center [1021, 404] width 358 height 18
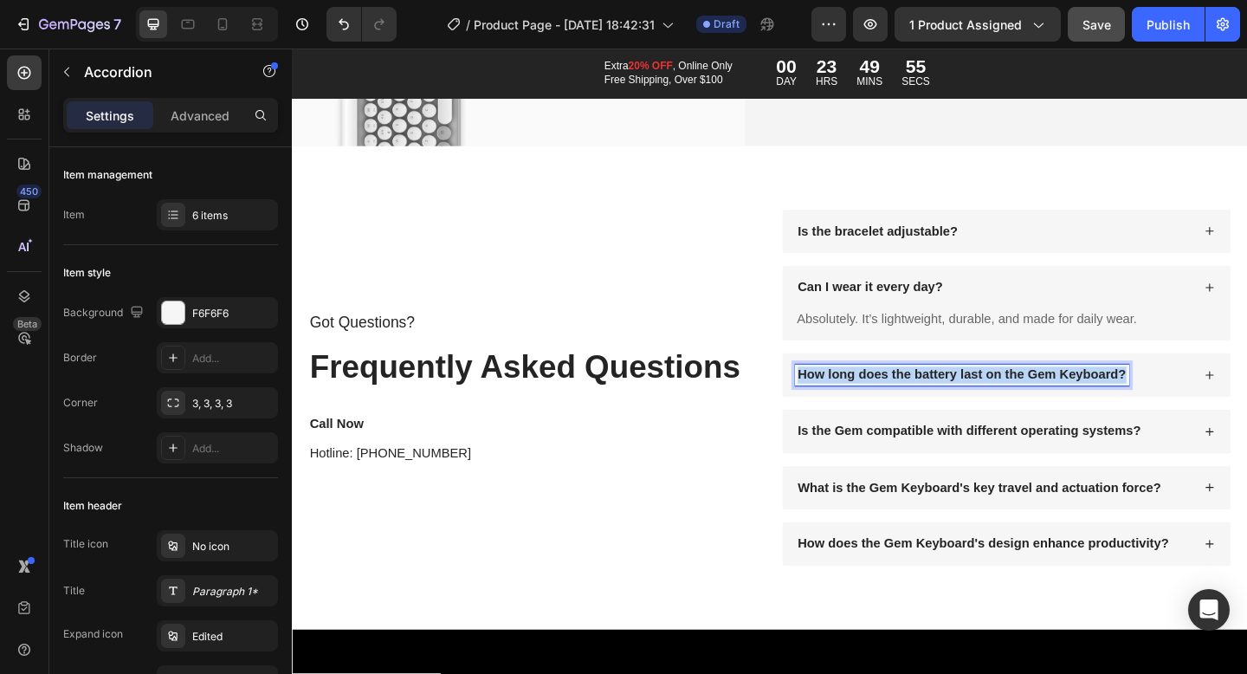
click at [1008, 405] on p "How long does the battery last on the Gem Keyboard?" at bounding box center [1021, 404] width 358 height 18
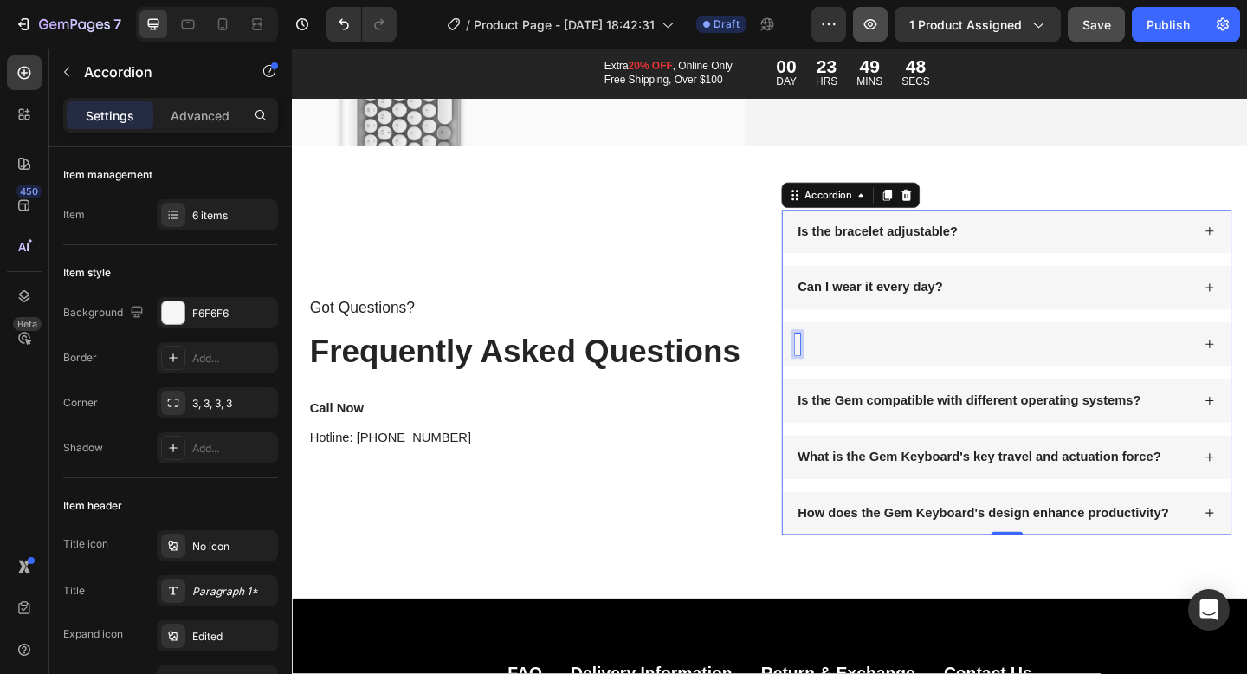
scroll to position [10805, 0]
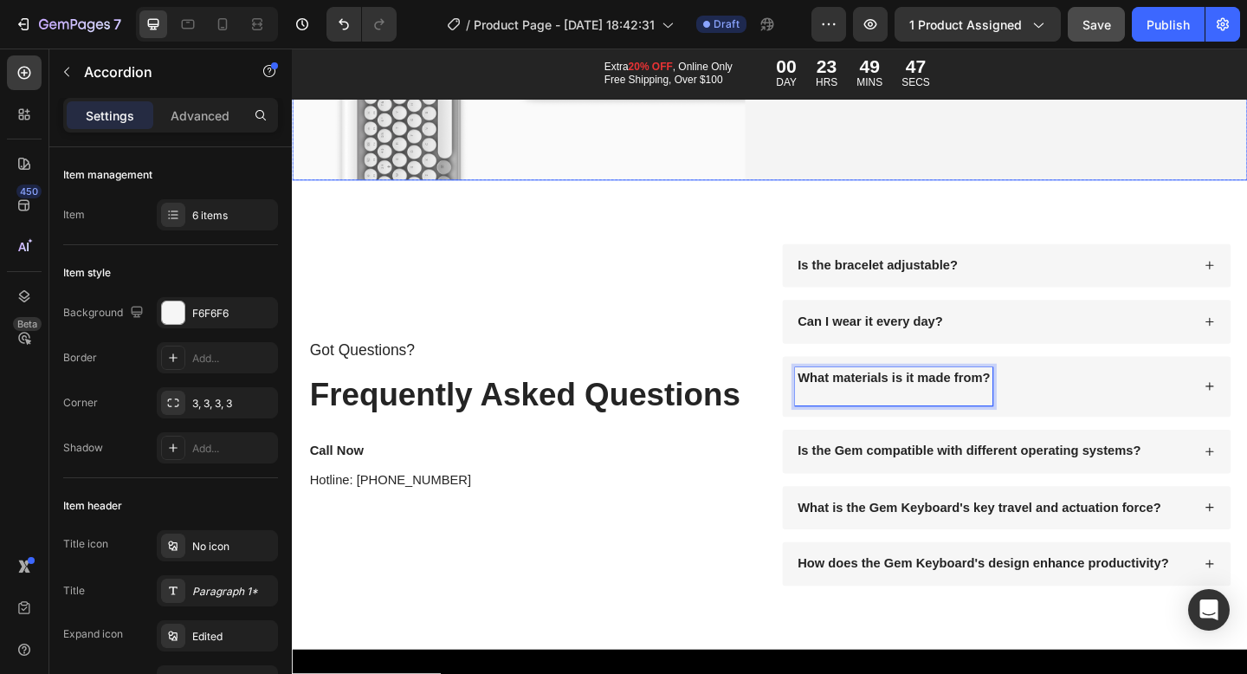
click at [1174, 430] on div "What materials is it made from?" at bounding box center [1054, 417] width 431 height 42
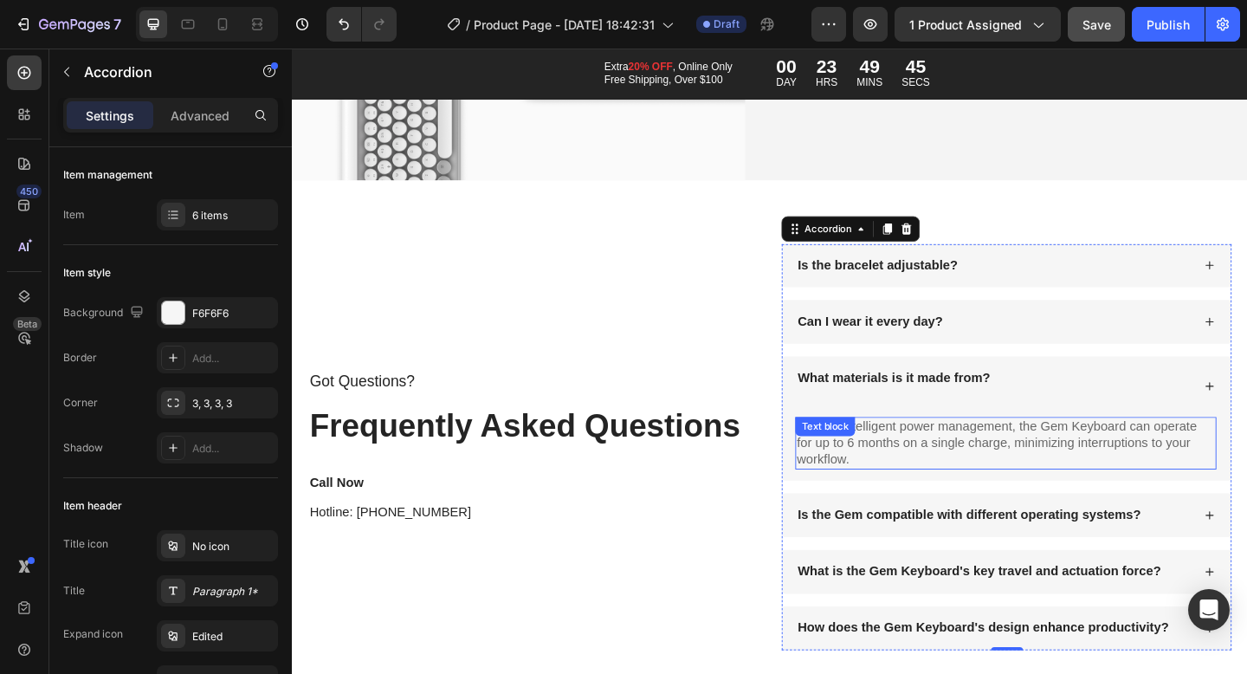
click at [995, 464] on p "With its intelligent power management, the Gem Keyboard can operate for up to 6…" at bounding box center [1068, 478] width 455 height 54
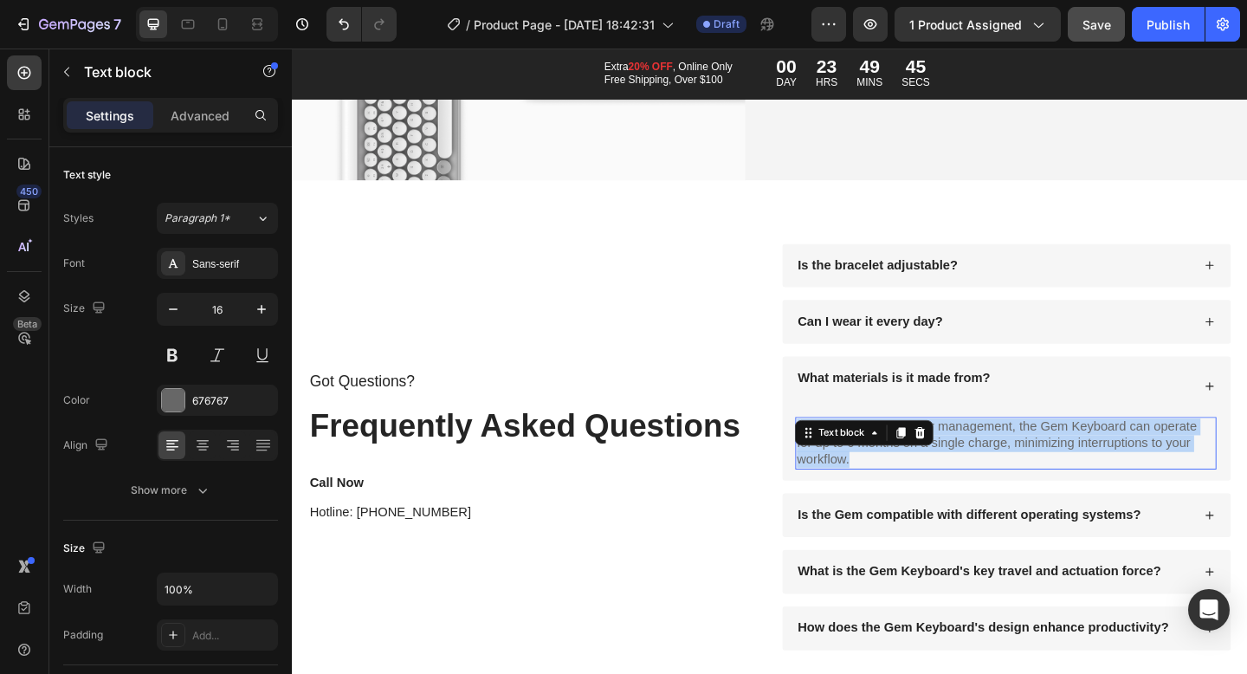
click at [995, 464] on p "With its intelligent power management, the Gem Keyboard can operate for up to 6…" at bounding box center [1068, 478] width 455 height 54
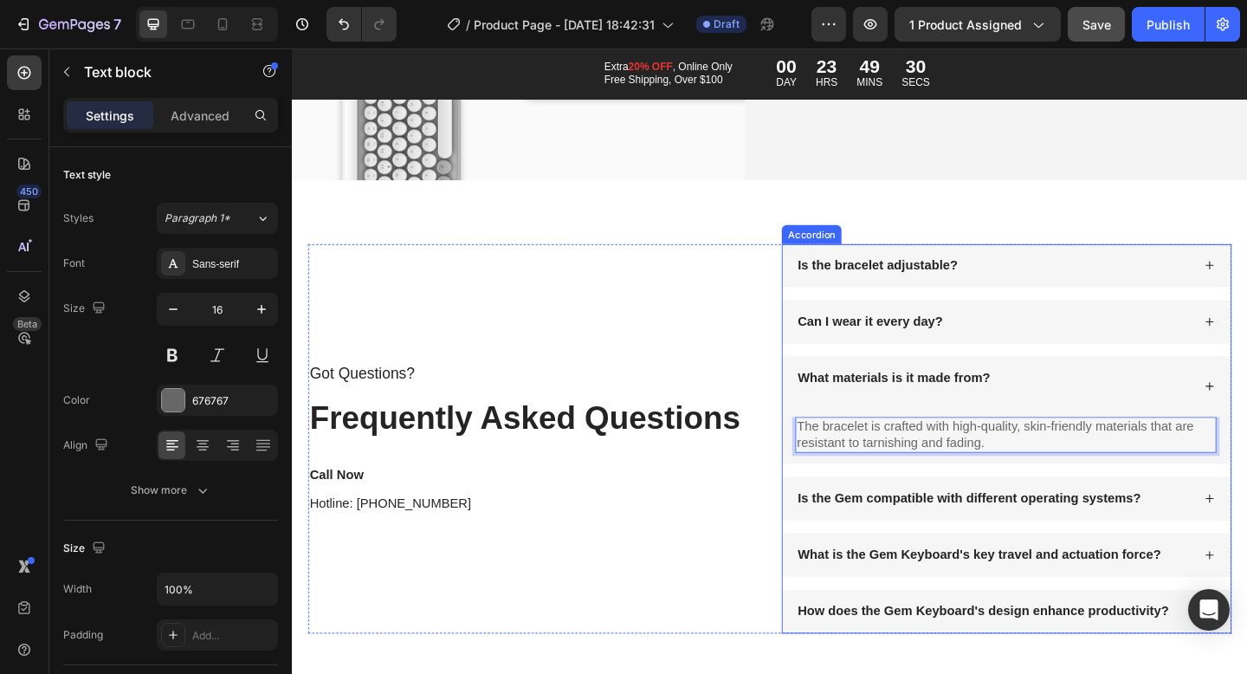
click at [931, 523] on div "Is the Gem compatible with different operating systems?" at bounding box center [1069, 539] width 488 height 48
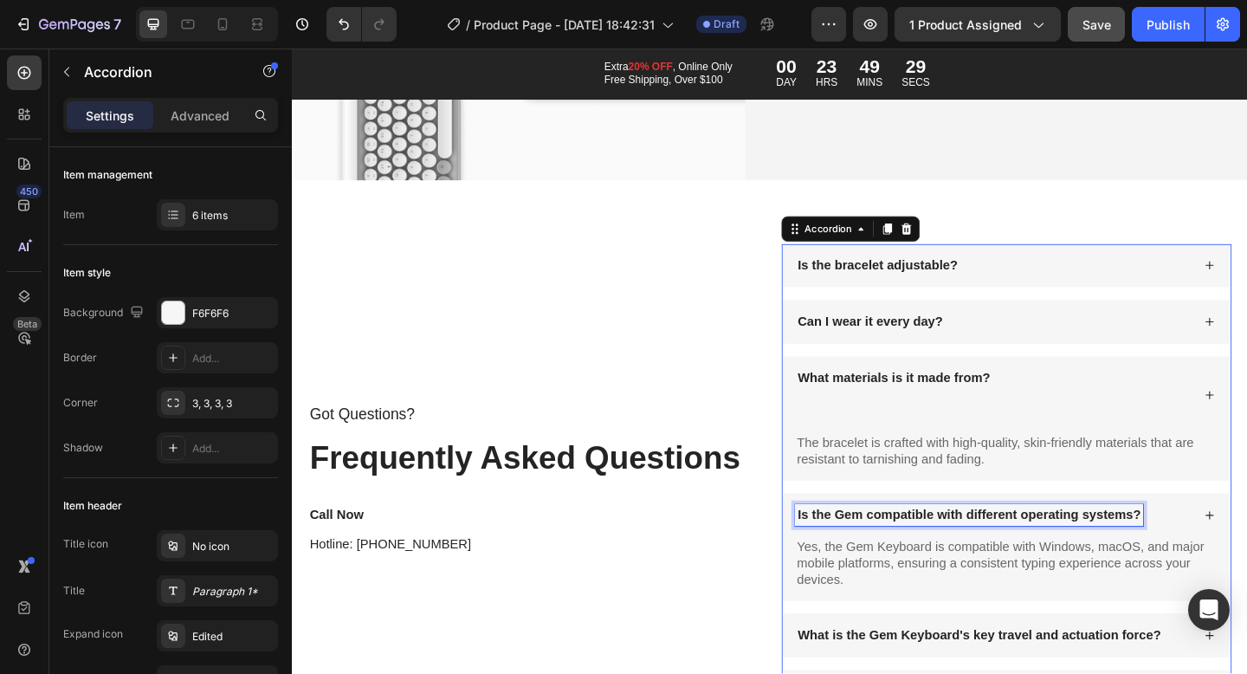
click at [913, 541] on div "Is the Gem compatible with different operating systems?" at bounding box center [1069, 557] width 488 height 48
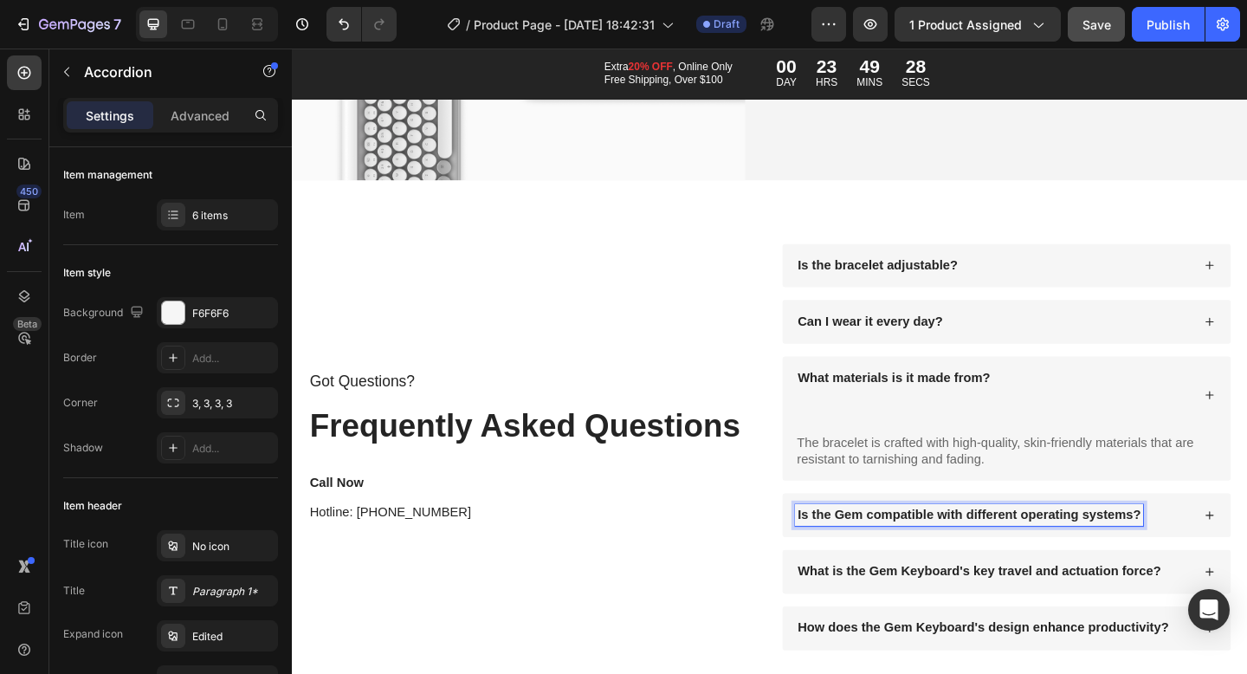
click at [948, 548] on p "Is the Gem compatible with different operating systems?" at bounding box center [1028, 556] width 373 height 18
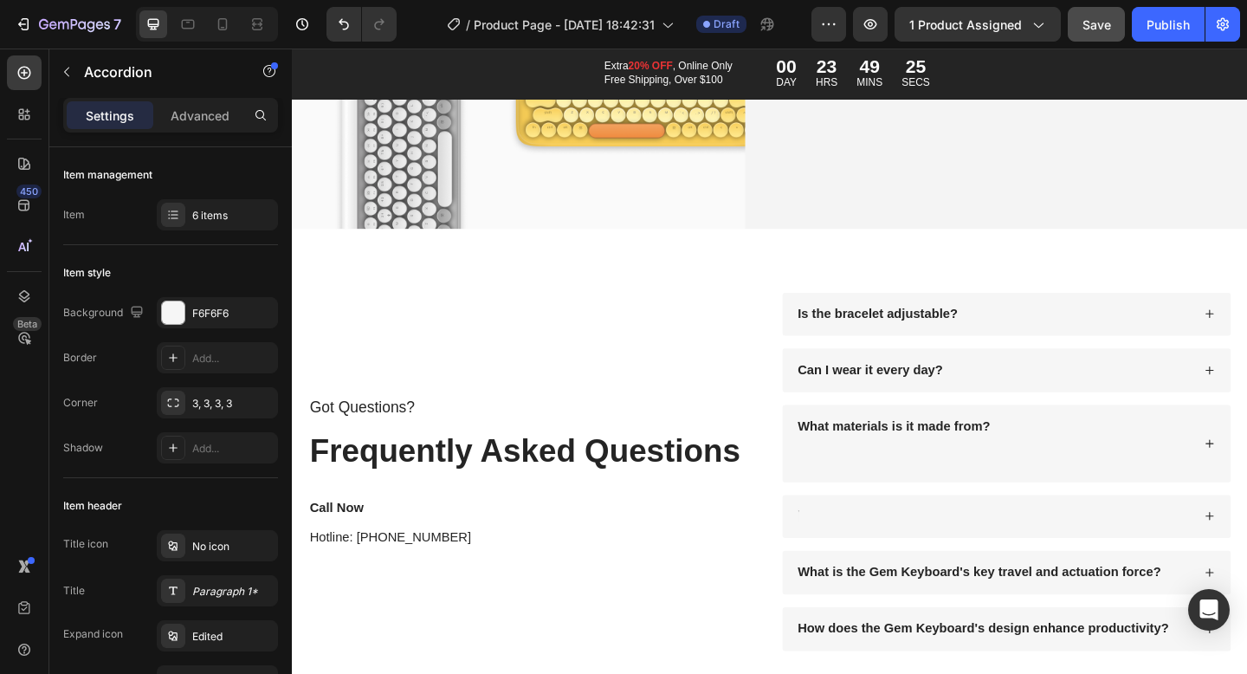
scroll to position [10750, 0]
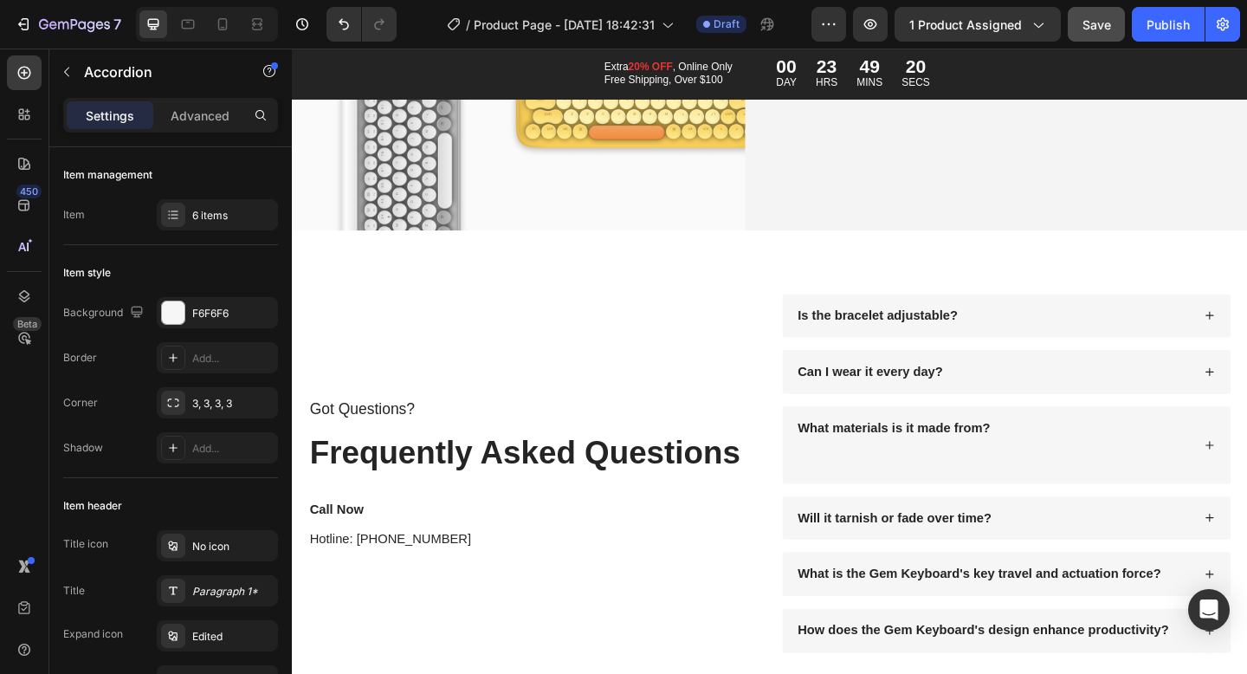
click at [1246, 566] on div "Will it tarnish or fade over time?" at bounding box center [1069, 560] width 488 height 48
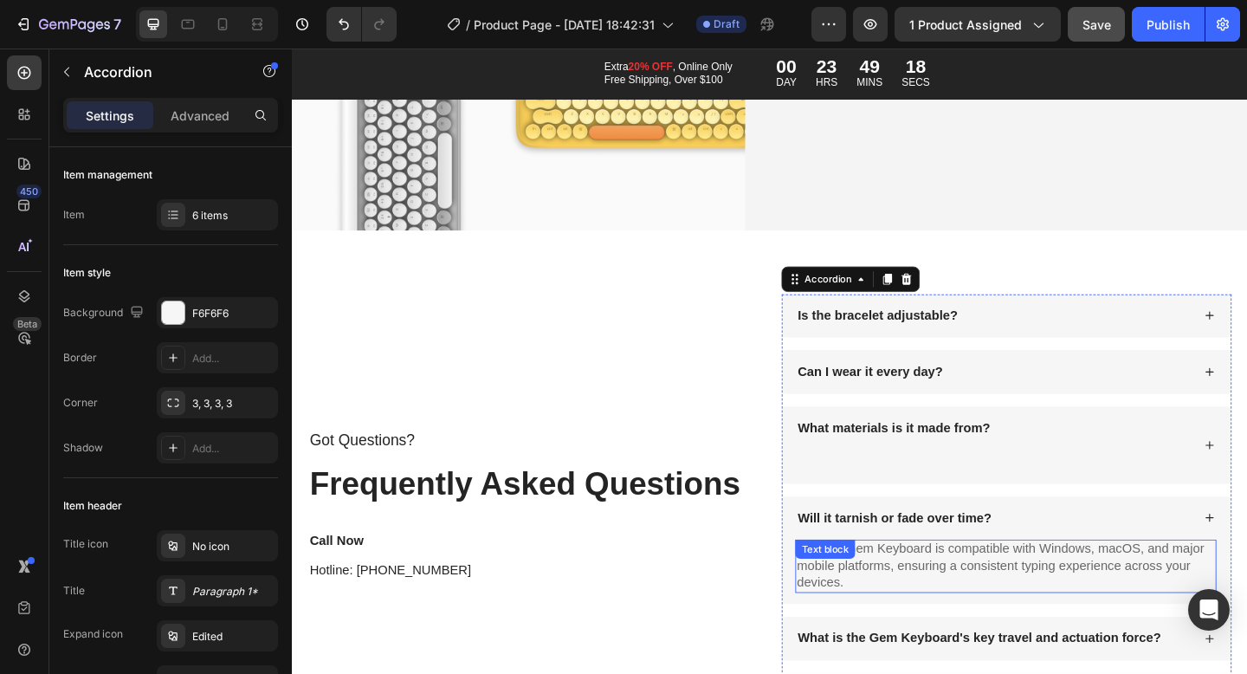
click at [1016, 611] on p "Yes, the Gem Keyboard is compatible with Windows, macOS, and major mobile platf…" at bounding box center [1068, 612] width 455 height 54
click at [1016, 612] on p "Yes, the Gem Keyboard is compatible with Windows, macOS, and major mobile platf…" at bounding box center [1068, 612] width 455 height 54
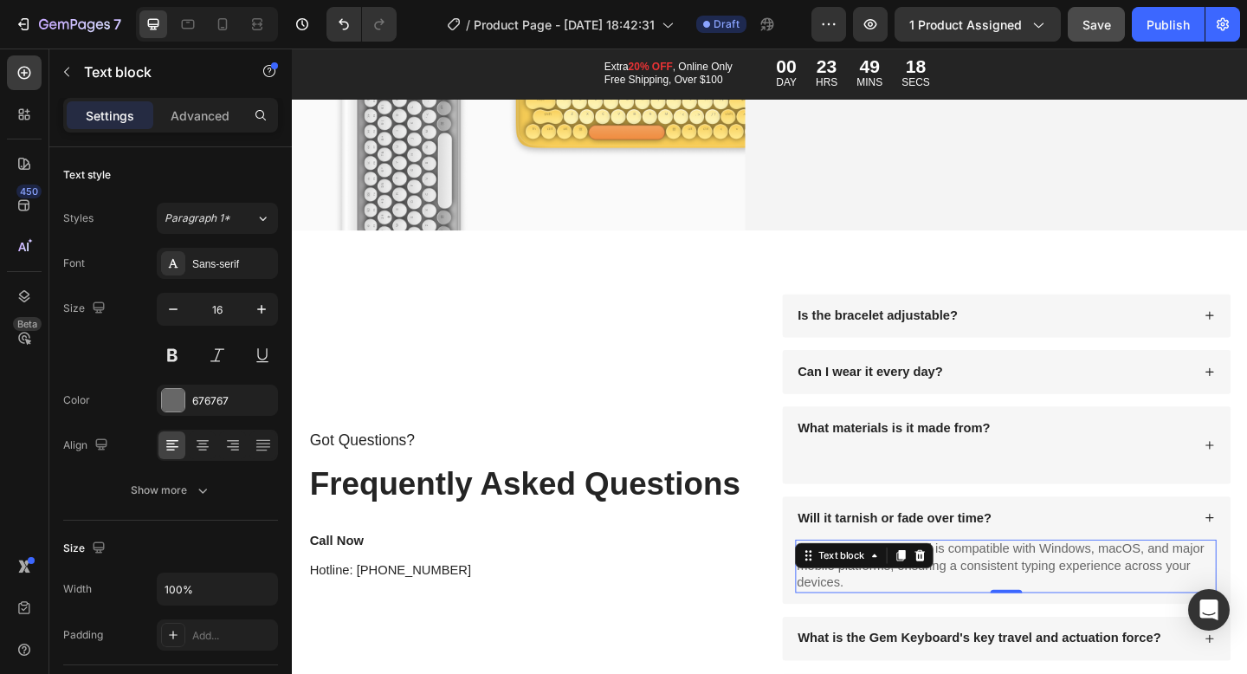
click at [1016, 612] on p "Yes, the Gem Keyboard is compatible with Windows, macOS, and major mobile platf…" at bounding box center [1068, 612] width 455 height 54
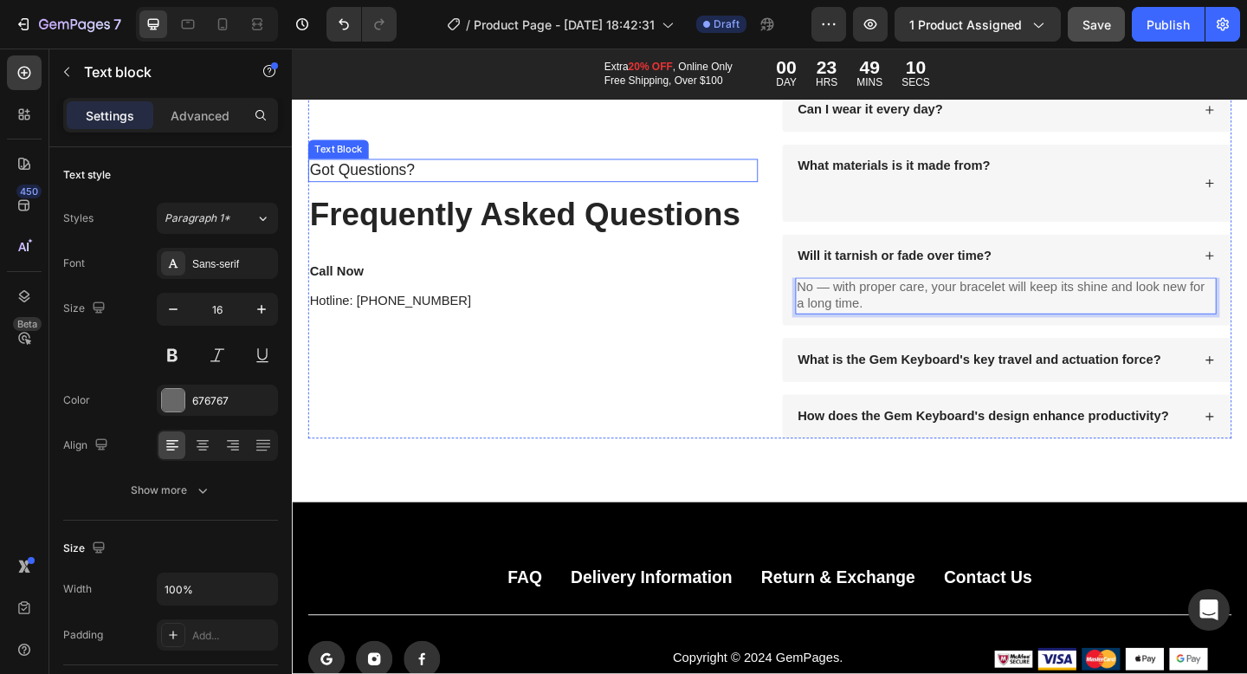
scroll to position [11046, 0]
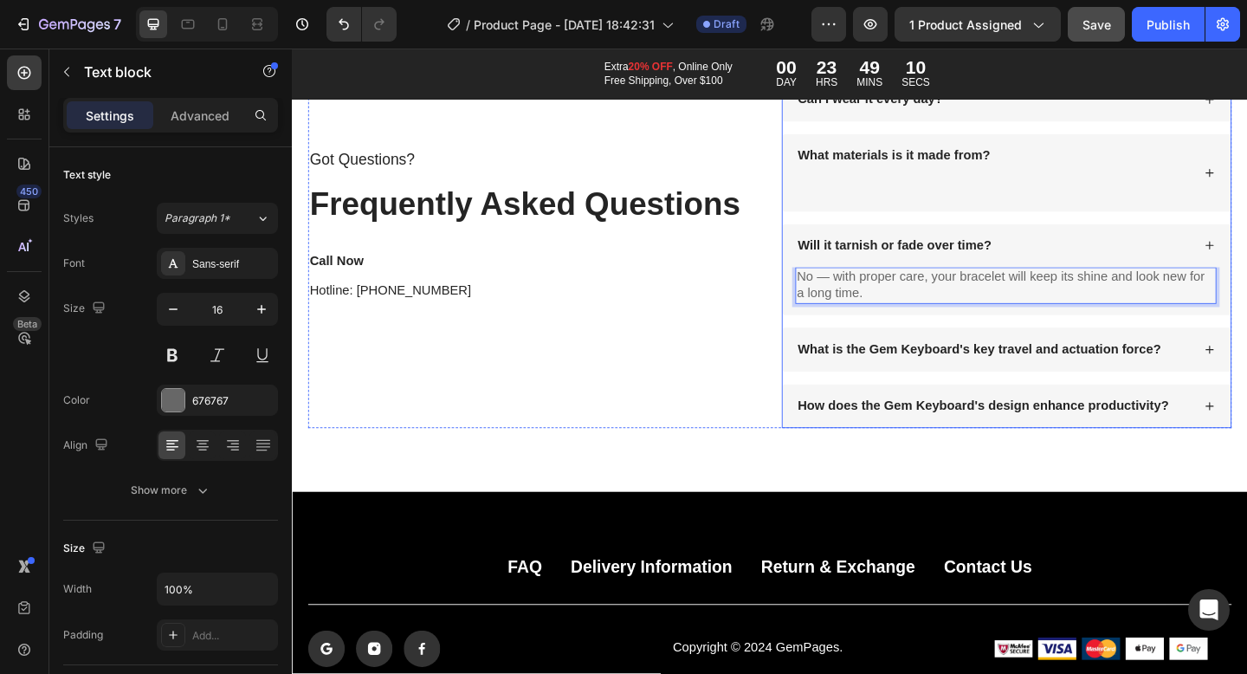
click at [978, 367] on p "What is the Gem Keyboard's key travel and actuation force?" at bounding box center [1039, 376] width 395 height 18
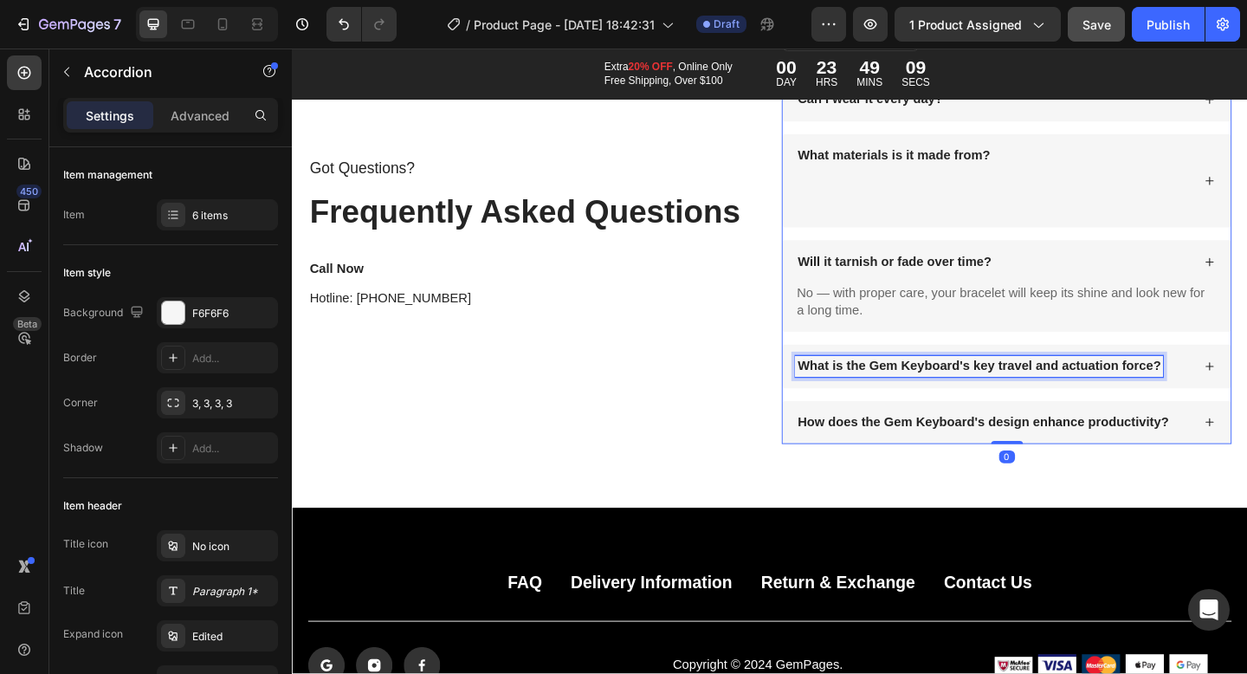
scroll to position [11056, 0]
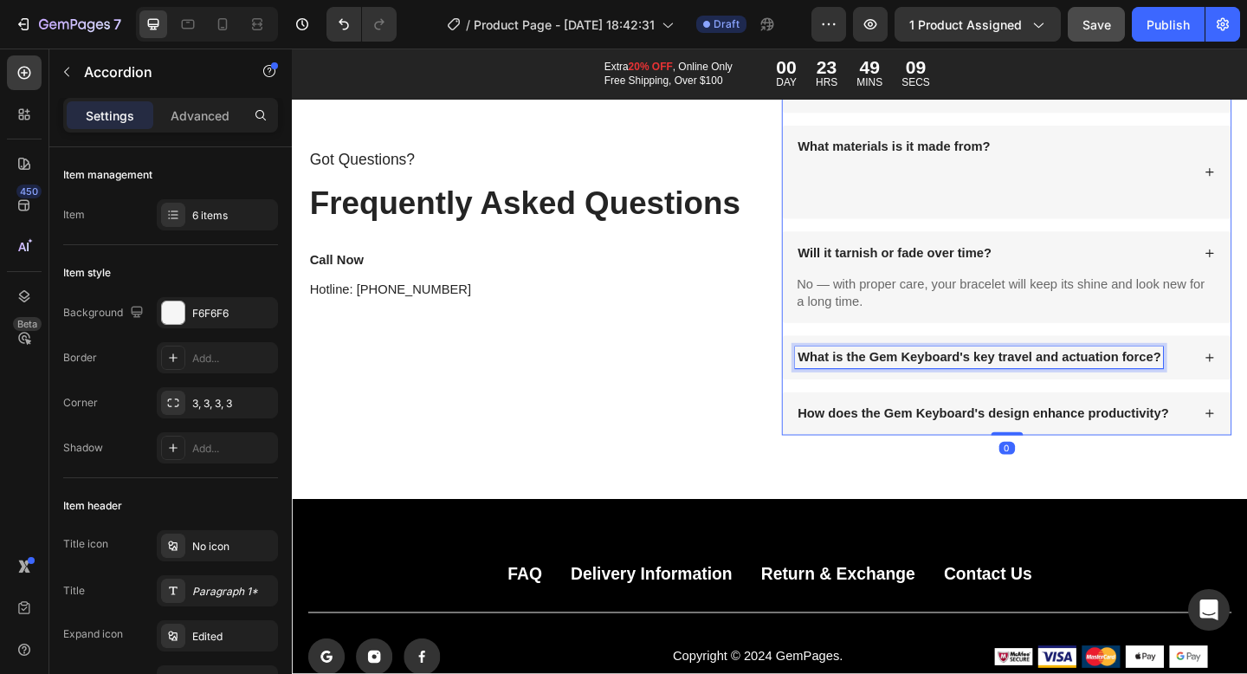
click at [995, 379] on p "What is the Gem Keyboard's key travel and actuation force?" at bounding box center [1039, 385] width 395 height 18
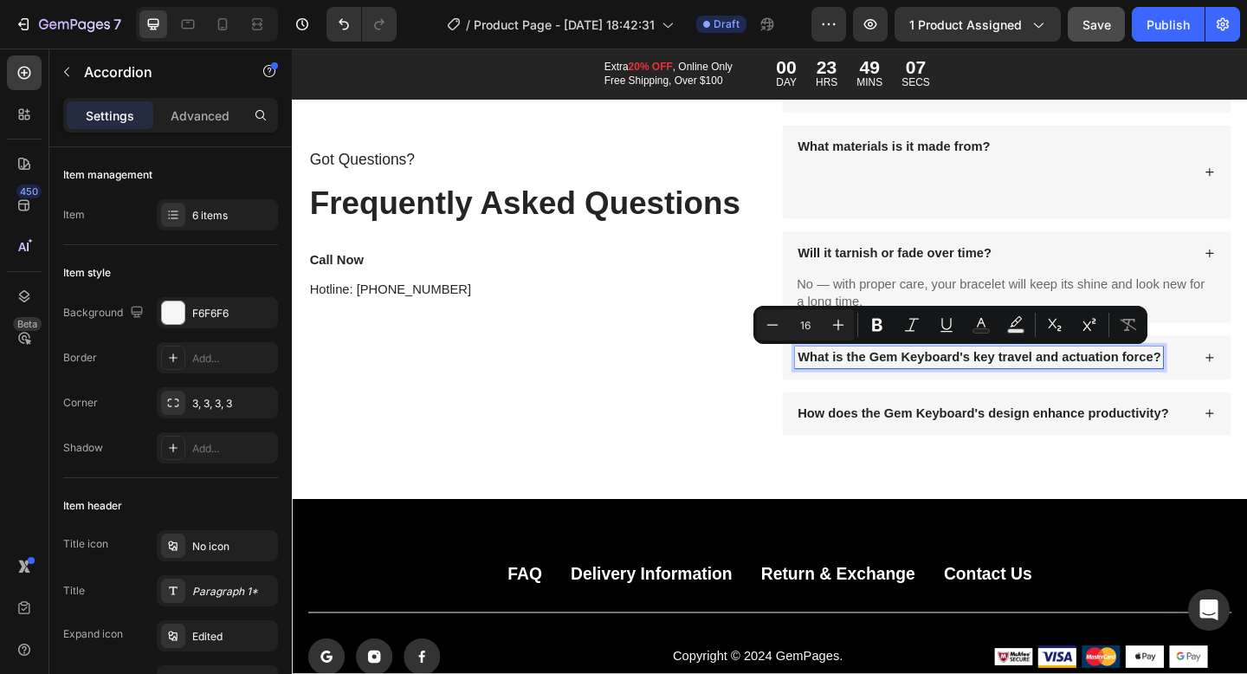
click at [1059, 380] on p "What is the Gem Keyboard's key travel and actuation force?" at bounding box center [1039, 385] width 395 height 18
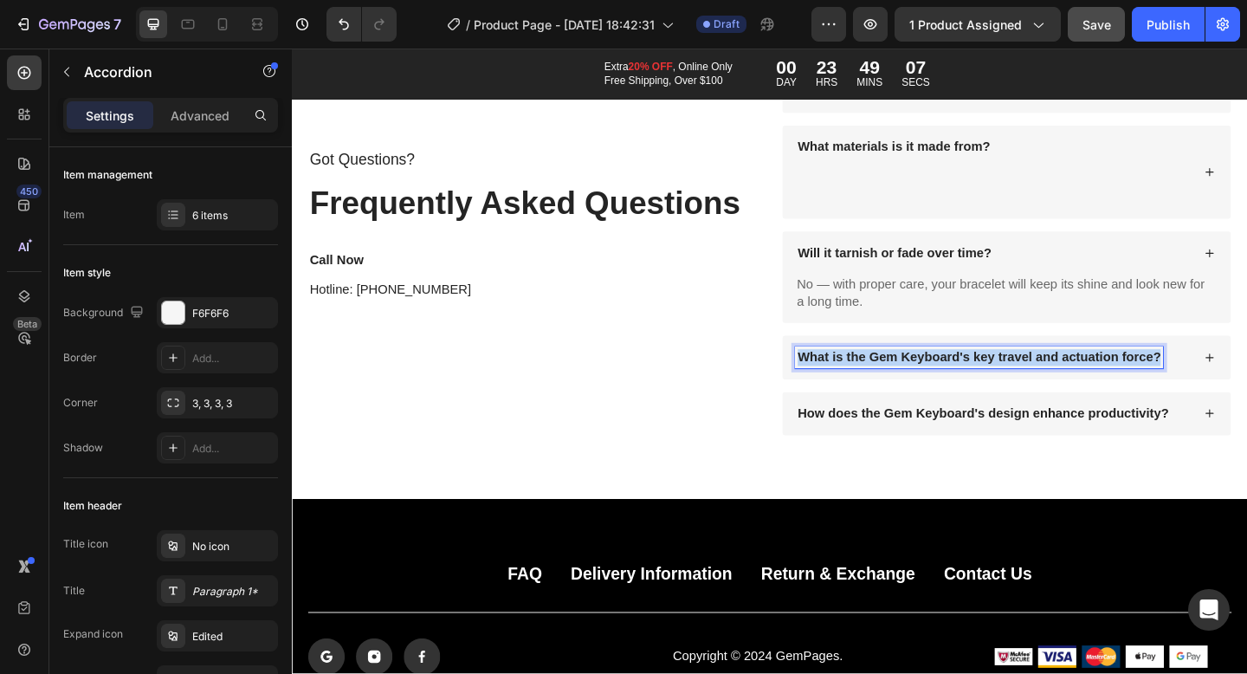
click at [1059, 380] on p "What is the Gem Keyboard's key travel and actuation force?" at bounding box center [1039, 385] width 395 height 18
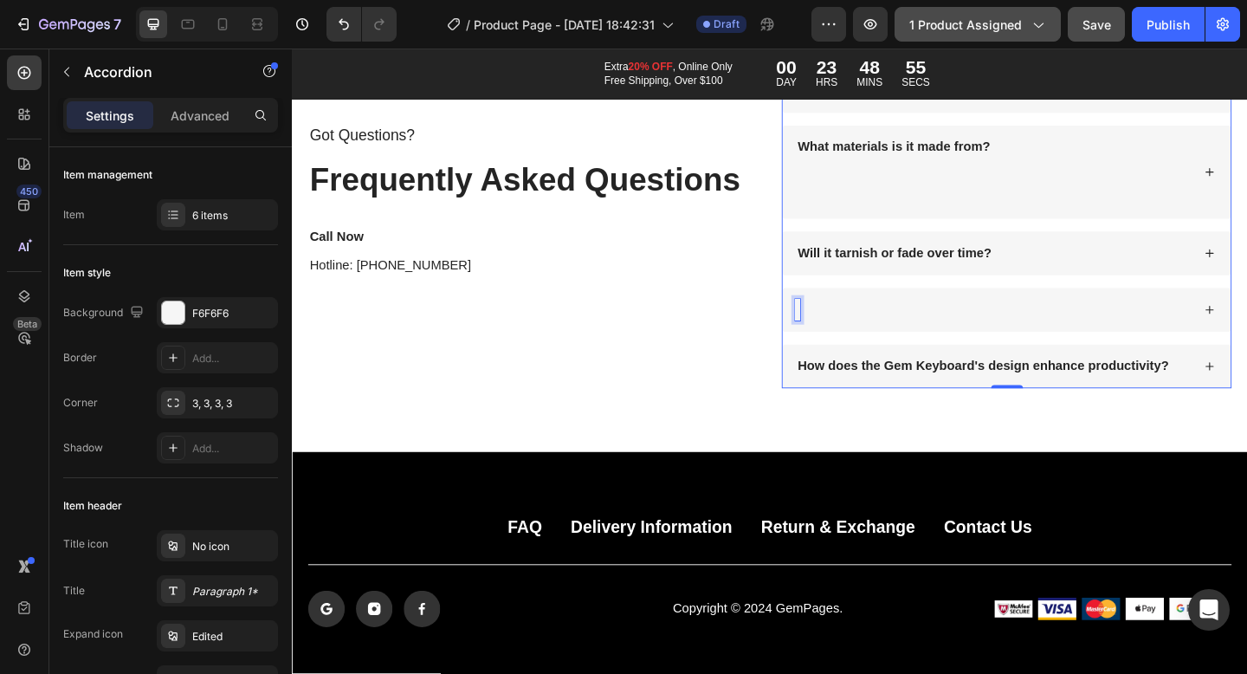
scroll to position [11001, 0]
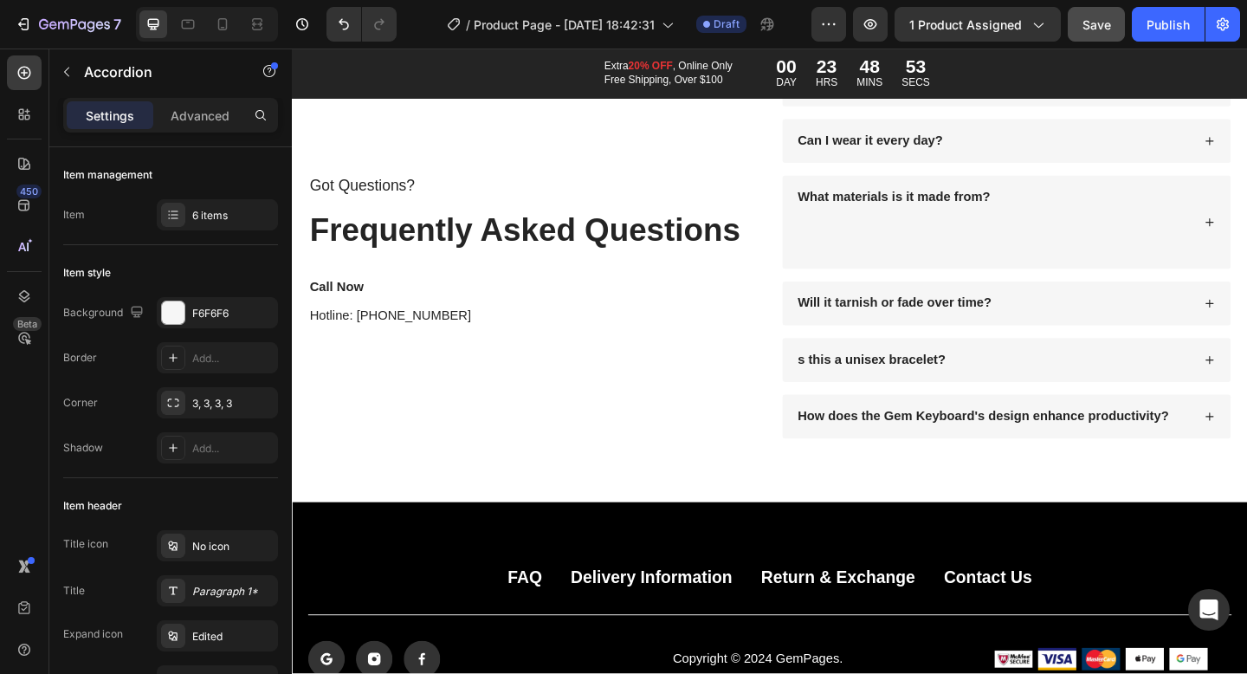
click at [842, 389] on p "s this a unisex bracelet?" at bounding box center [922, 388] width 161 height 18
click at [1102, 380] on div "Is this a unisex bracelet?" at bounding box center [1054, 387] width 431 height 23
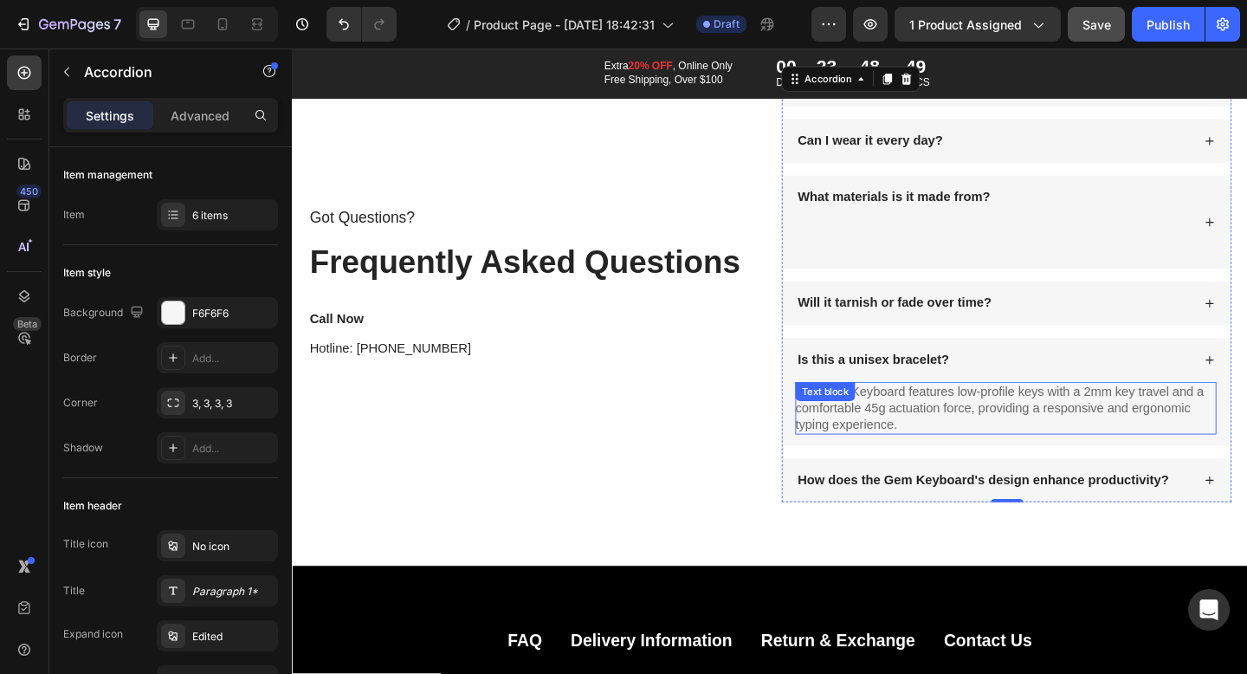
click at [977, 445] on p "The Gem Keyboard features low-profile keys with a 2mm key travel and a comforta…" at bounding box center [1068, 440] width 458 height 54
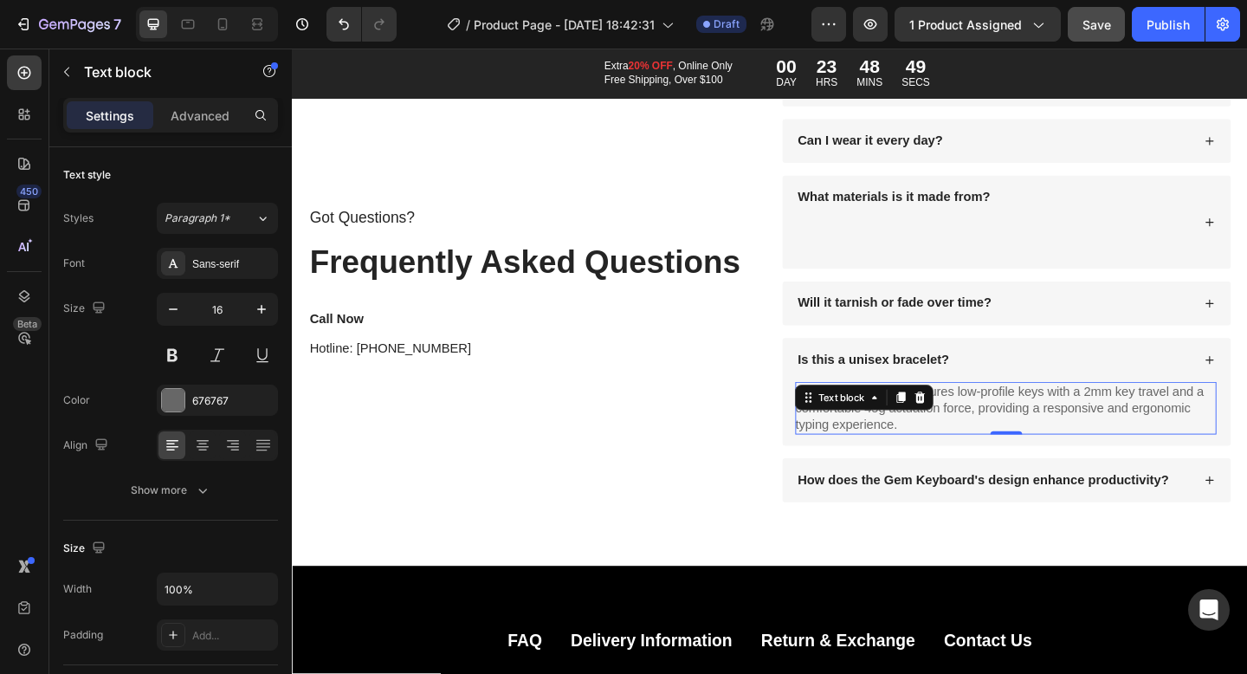
click at [977, 445] on p "The Gem Keyboard features low-profile keys with a 2mm key travel and a comforta…" at bounding box center [1068, 440] width 458 height 54
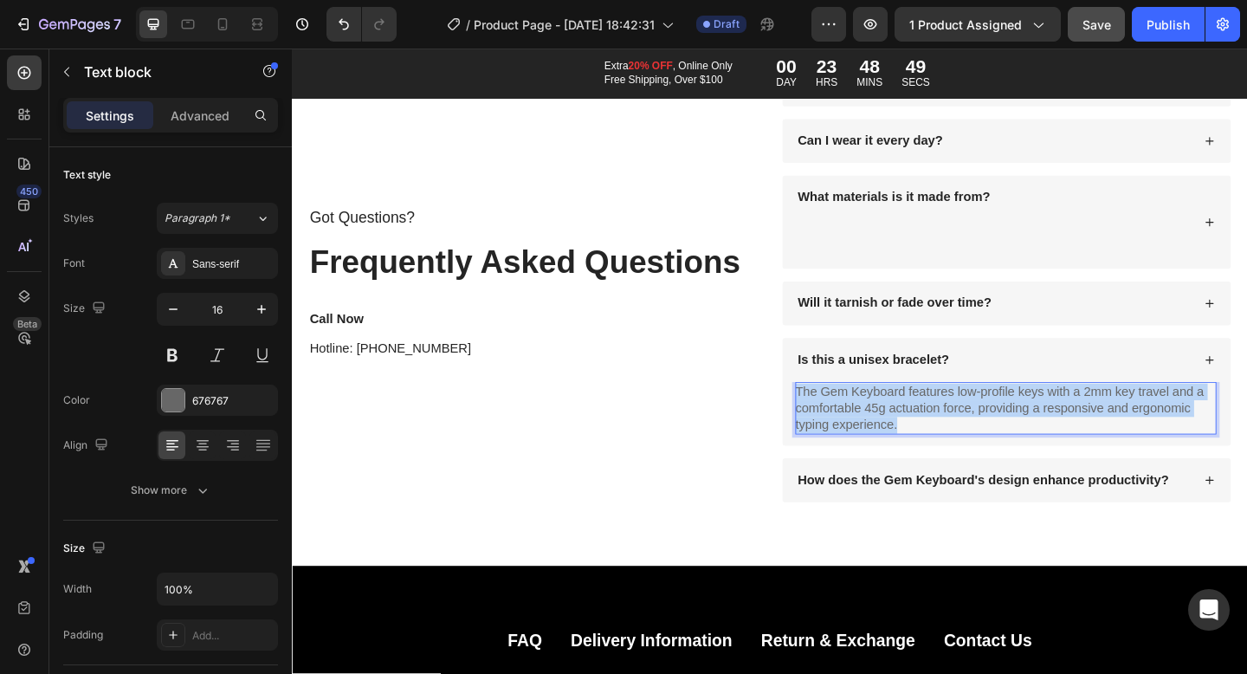
click at [977, 445] on p "The Gem Keyboard features low-profile keys with a 2mm key travel and a comforta…" at bounding box center [1068, 440] width 458 height 54
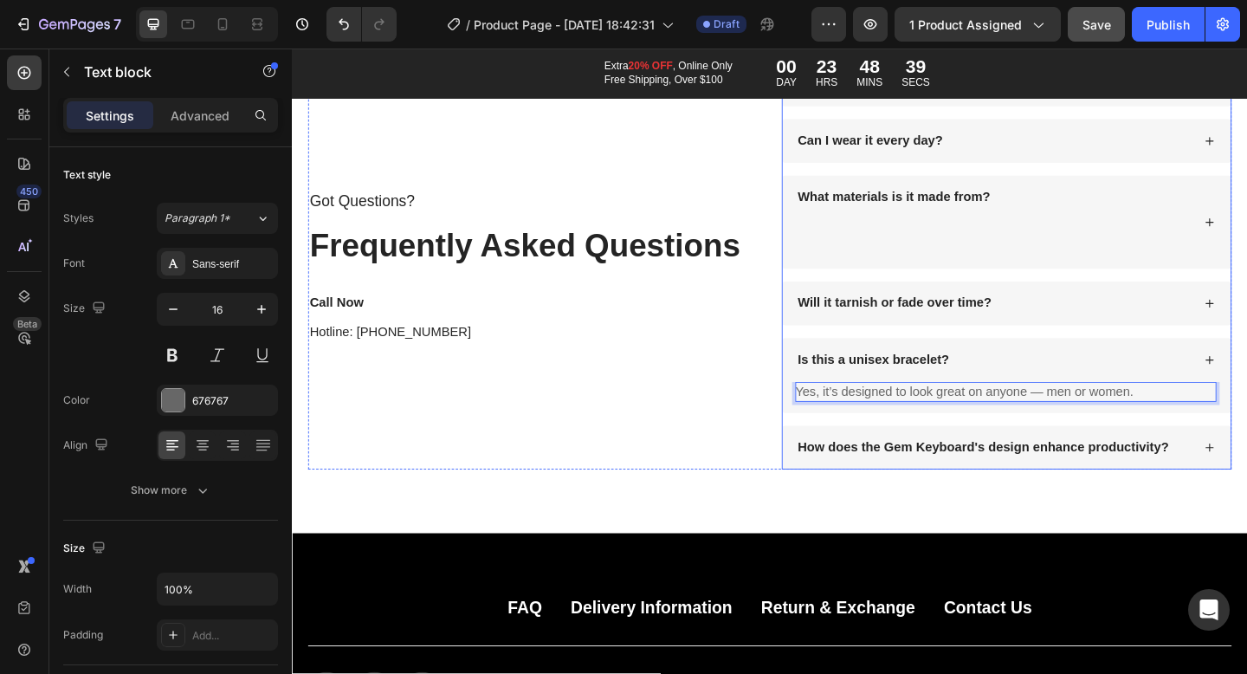
click at [1040, 481] on p "How does the Gem Keyboard's design enhance productivity?" at bounding box center [1044, 483] width 404 height 18
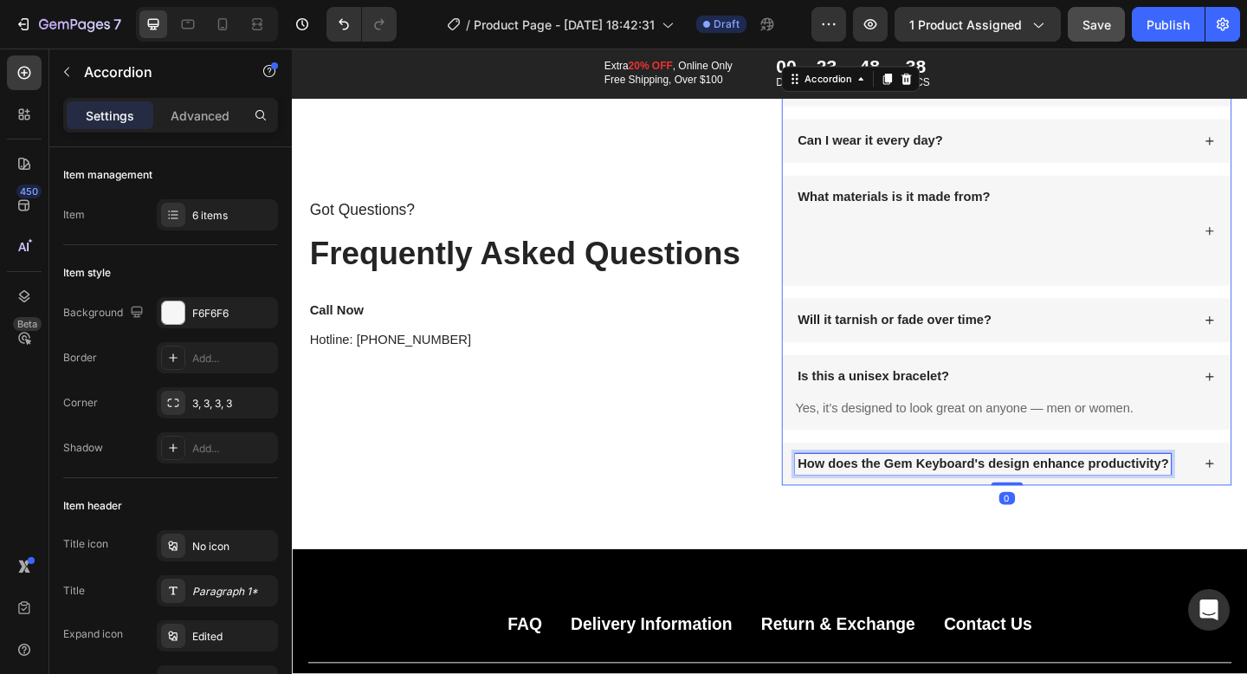
click at [1040, 481] on div "How does the Gem Keyboard's design enhance productivity?" at bounding box center [1069, 501] width 488 height 48
click at [1038, 508] on p "How does the Gem Keyboard's design enhance productivity?" at bounding box center [1044, 501] width 404 height 18
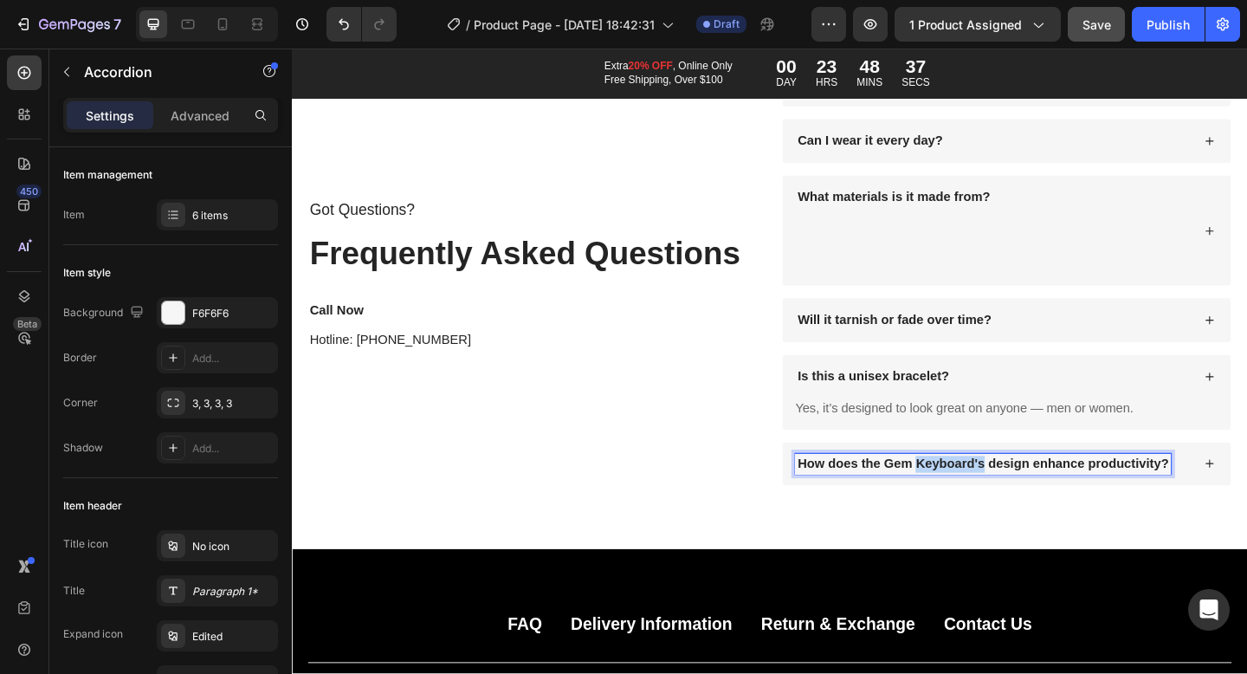
click at [1038, 508] on p "How does the Gem Keyboard's design enhance productivity?" at bounding box center [1044, 501] width 404 height 18
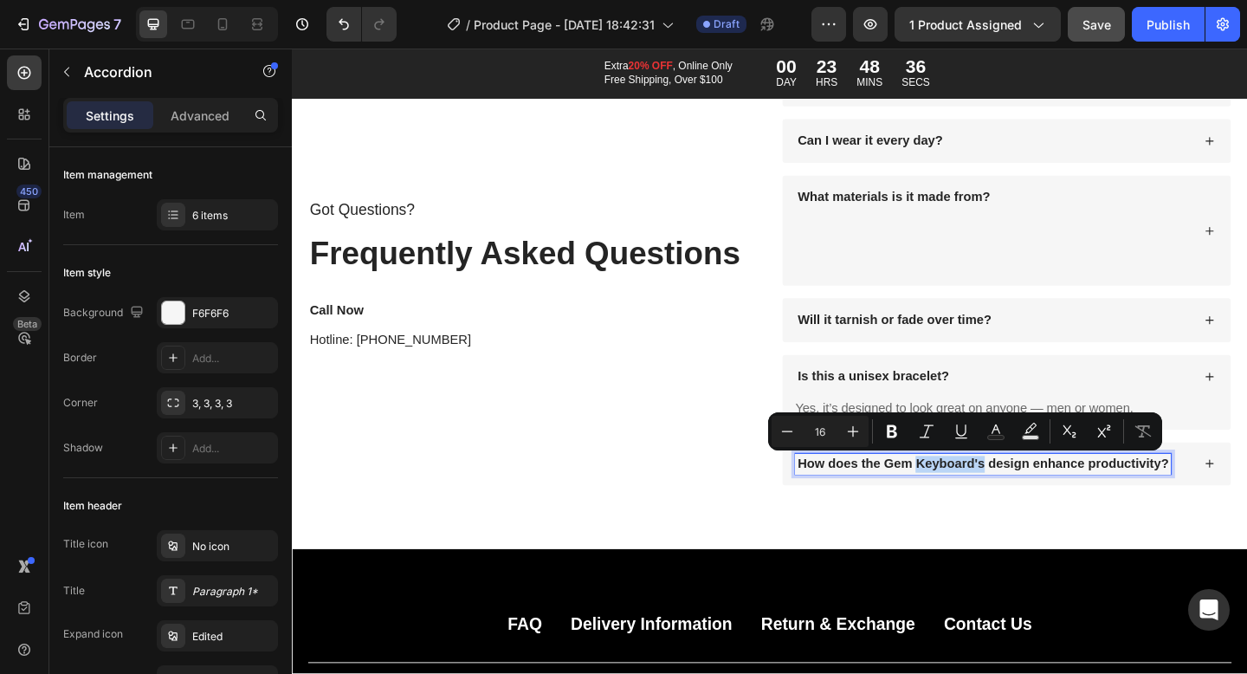
click at [1038, 508] on p "How does the Gem Keyboard's design enhance productivity?" at bounding box center [1044, 501] width 404 height 18
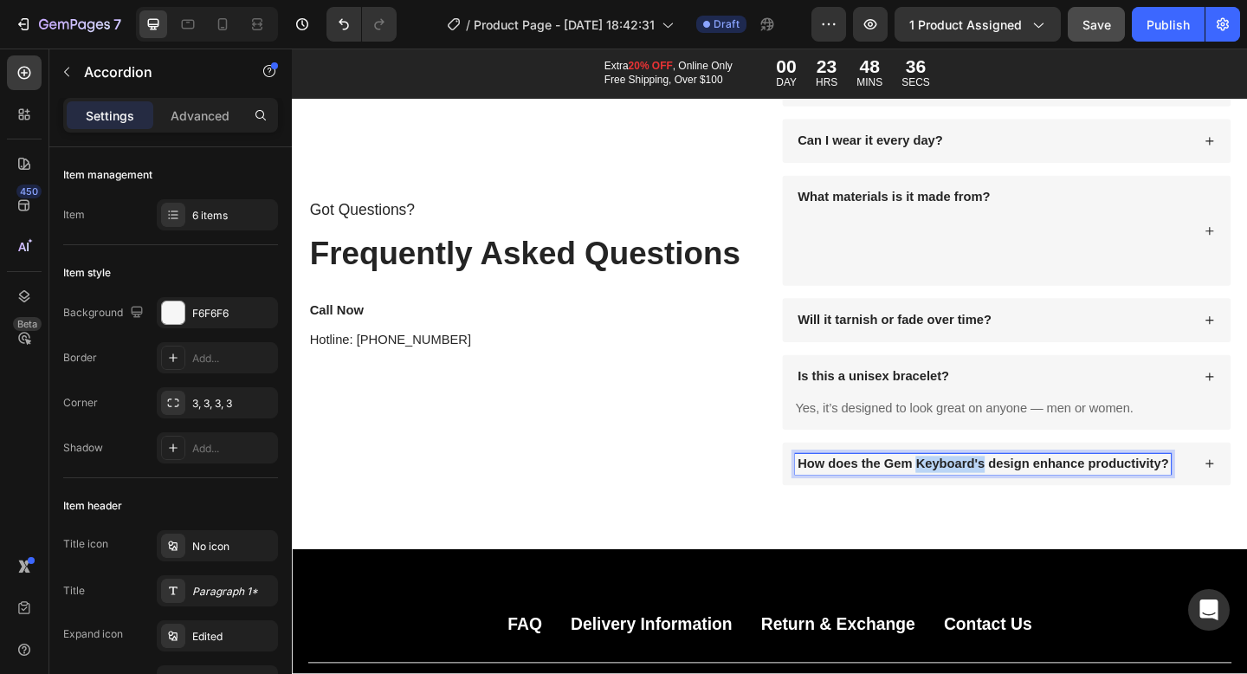
click at [1038, 508] on p "How does the Gem Keyboard's design enhance productivity?" at bounding box center [1044, 501] width 404 height 18
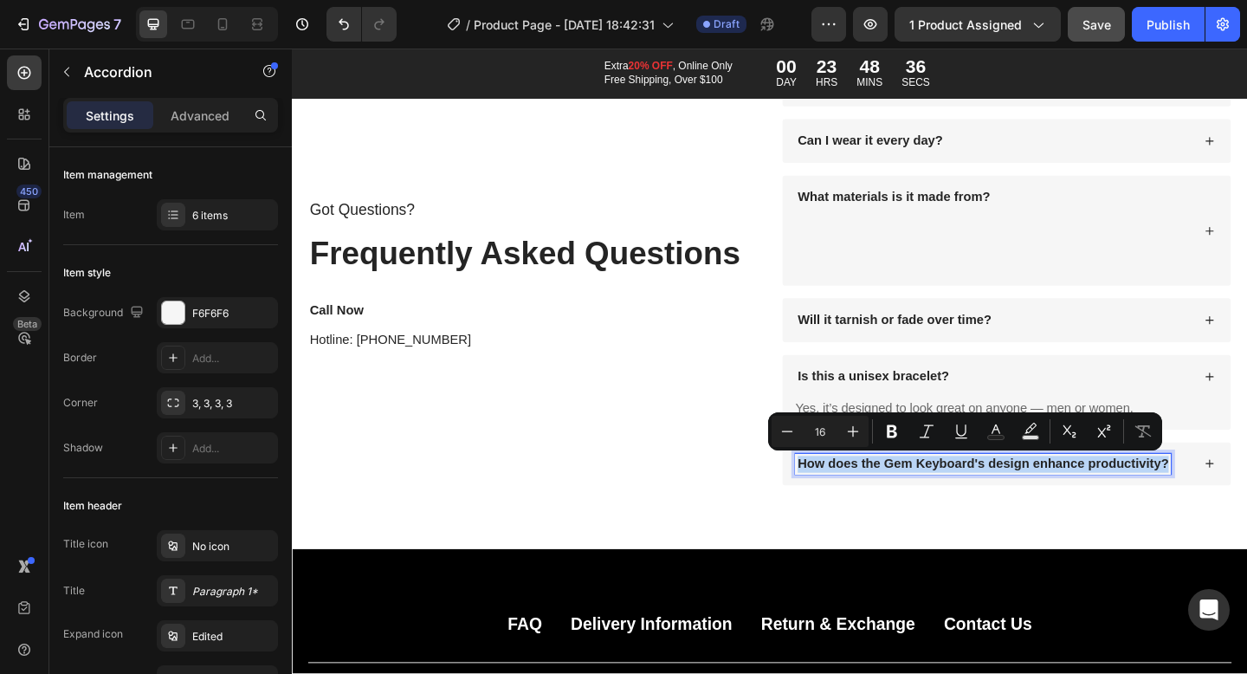
click at [1038, 508] on p "How does the Gem Keyboard's design enhance productivity?" at bounding box center [1044, 501] width 404 height 18
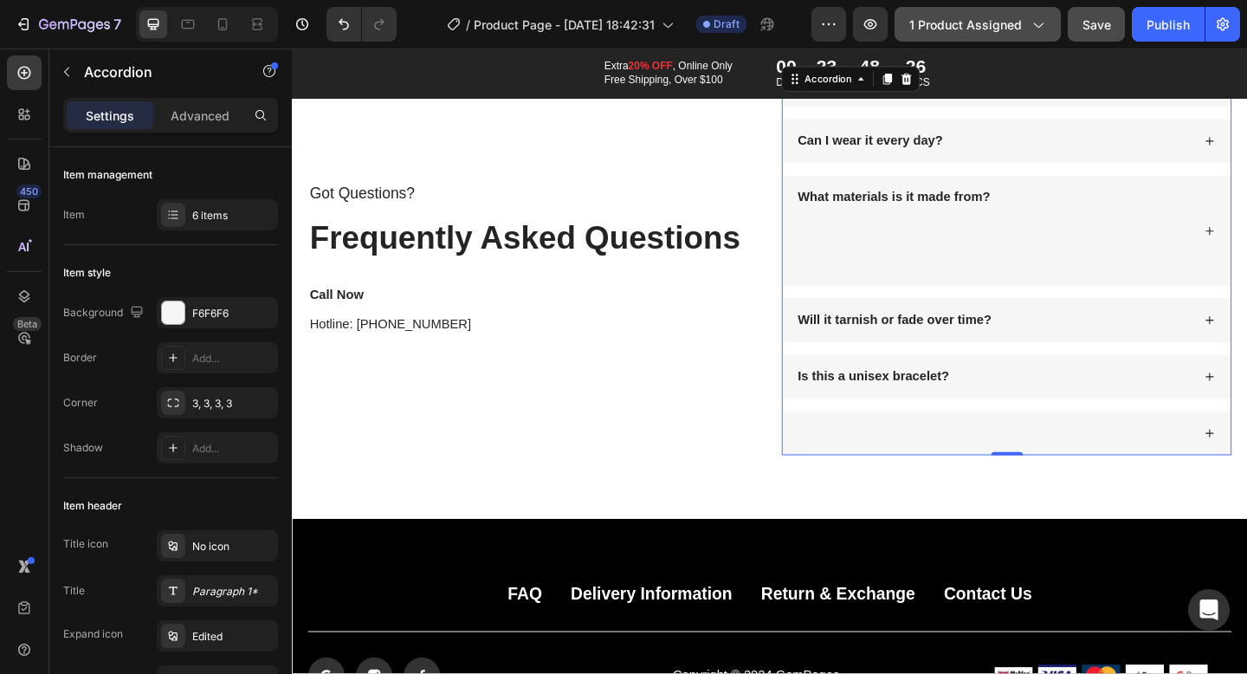
scroll to position [10964, 0]
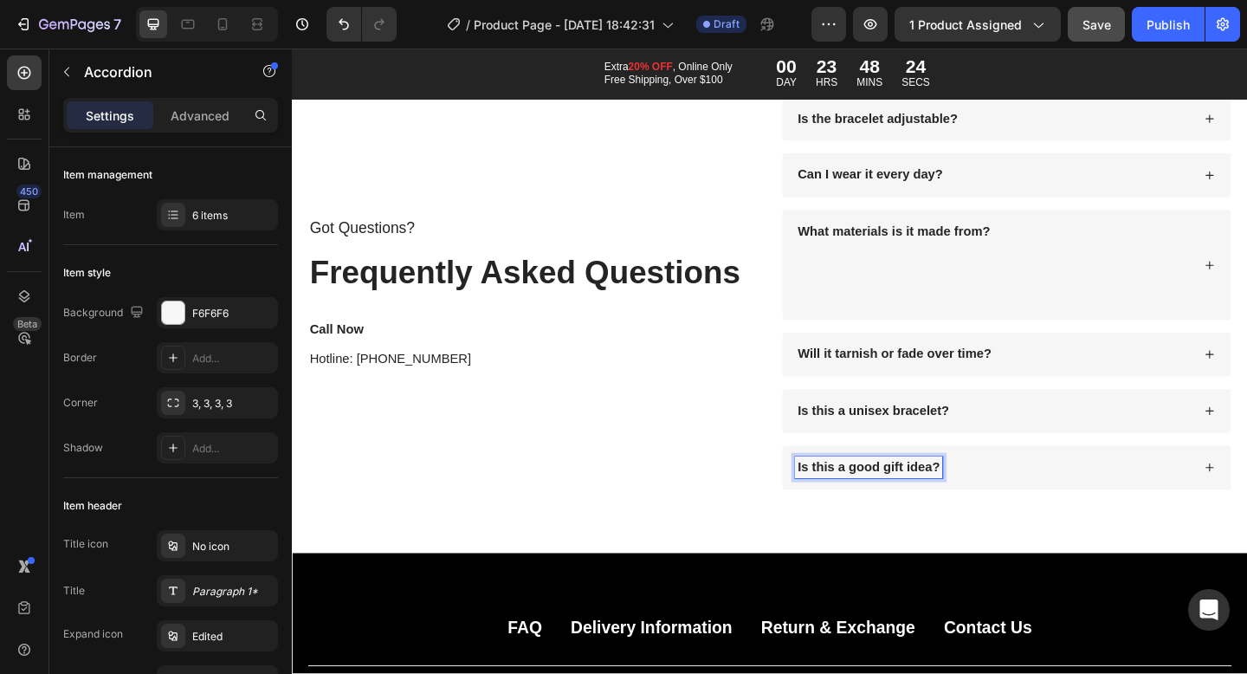
click at [1246, 499] on div "Is this a good gift idea?" at bounding box center [1069, 505] width 488 height 48
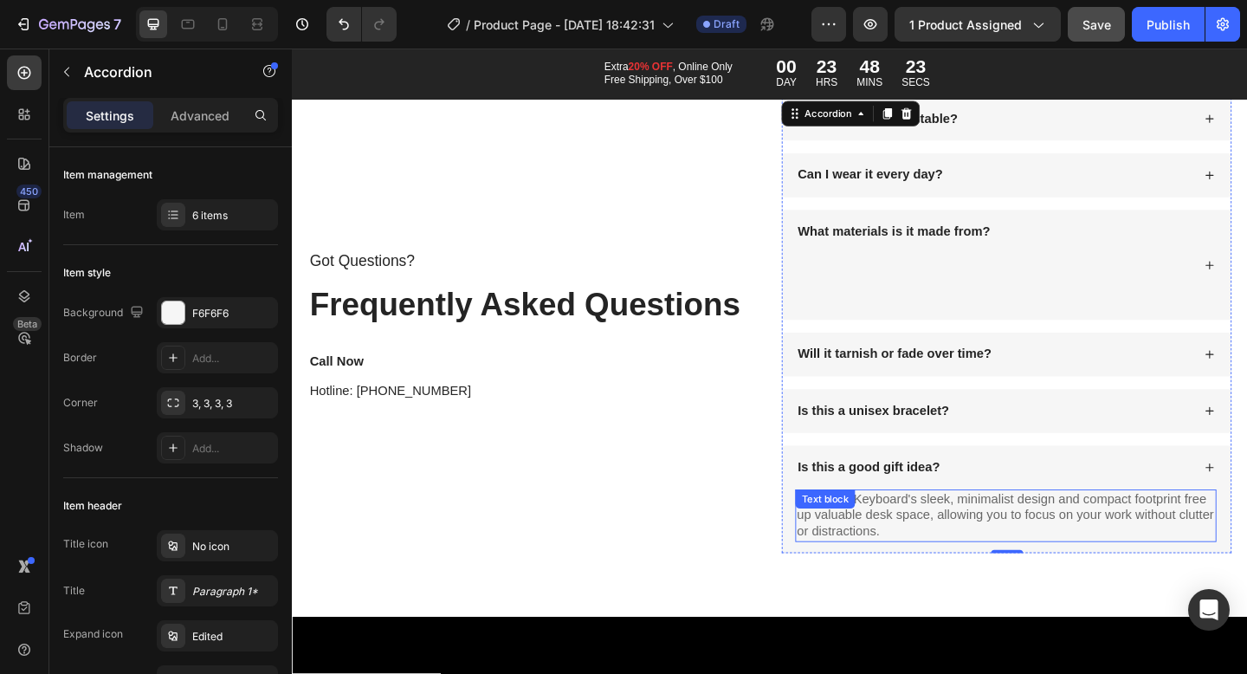
click at [1008, 562] on p "The Gem Keyboard's sleek, minimalist design and compact footprint free up valua…" at bounding box center [1068, 557] width 455 height 54
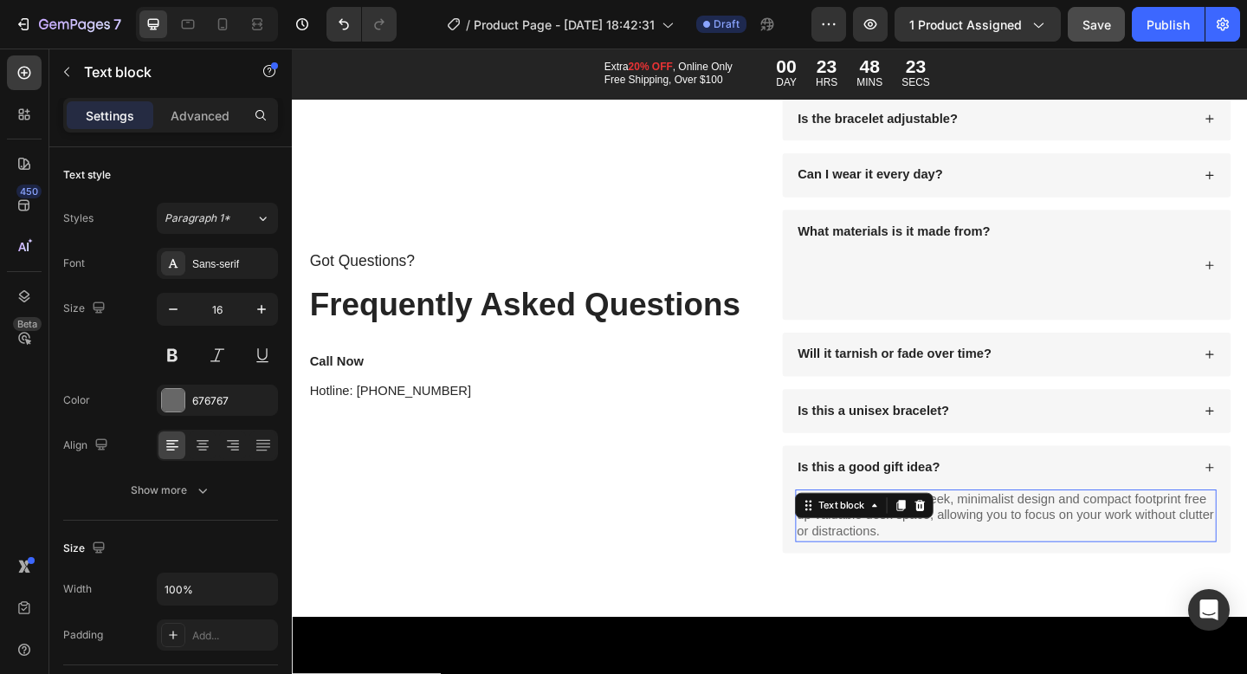
click at [1008, 562] on p "The Gem Keyboard's sleek, minimalist design and compact footprint free up valua…" at bounding box center [1068, 557] width 455 height 54
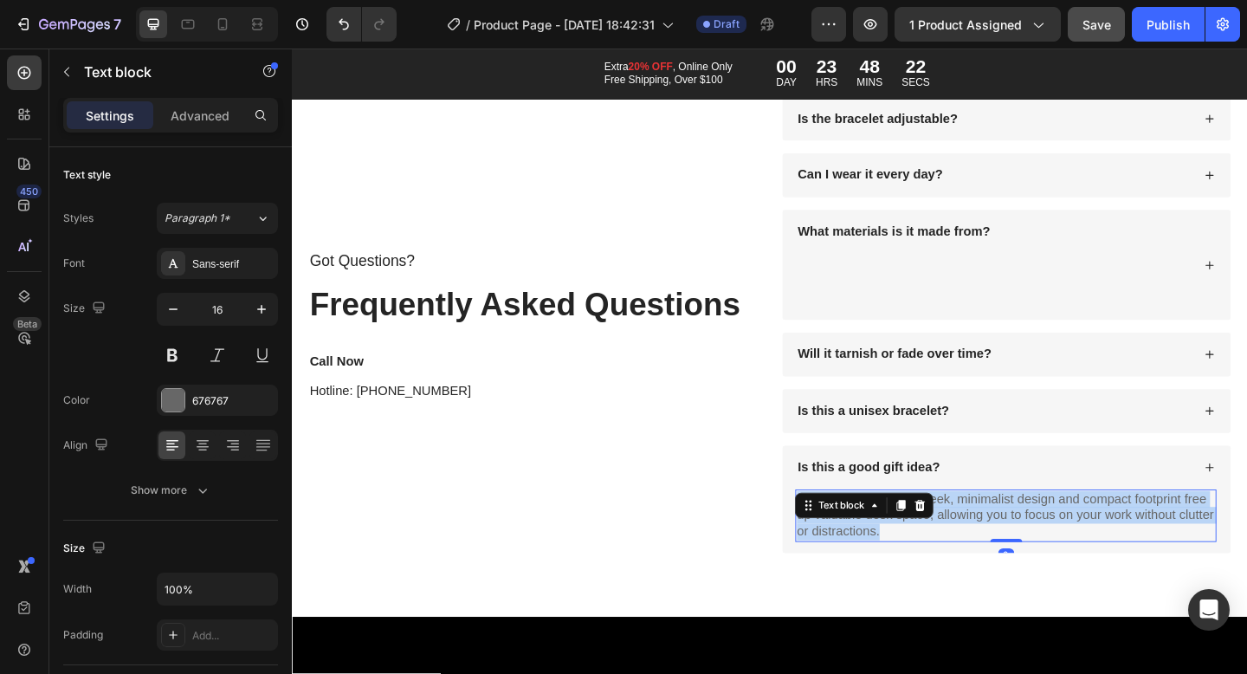
click at [1008, 562] on p "The Gem Keyboard's sleek, minimalist design and compact footprint free up valua…" at bounding box center [1068, 557] width 455 height 54
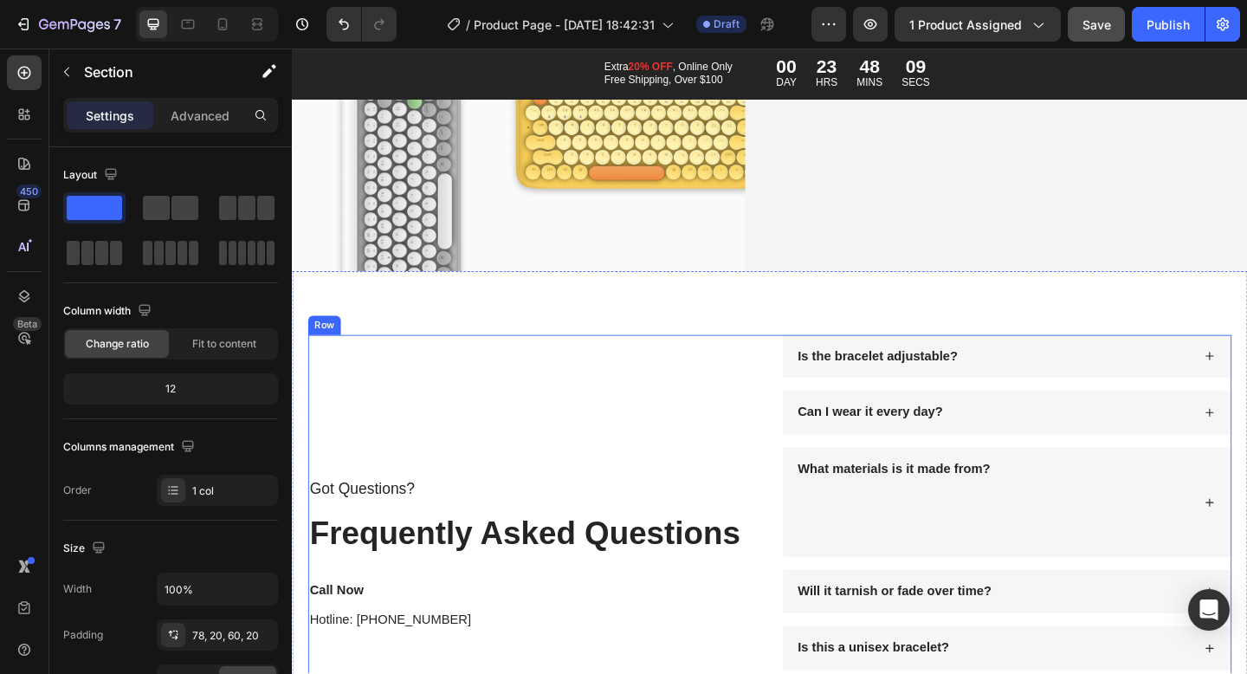
scroll to position [10708, 0]
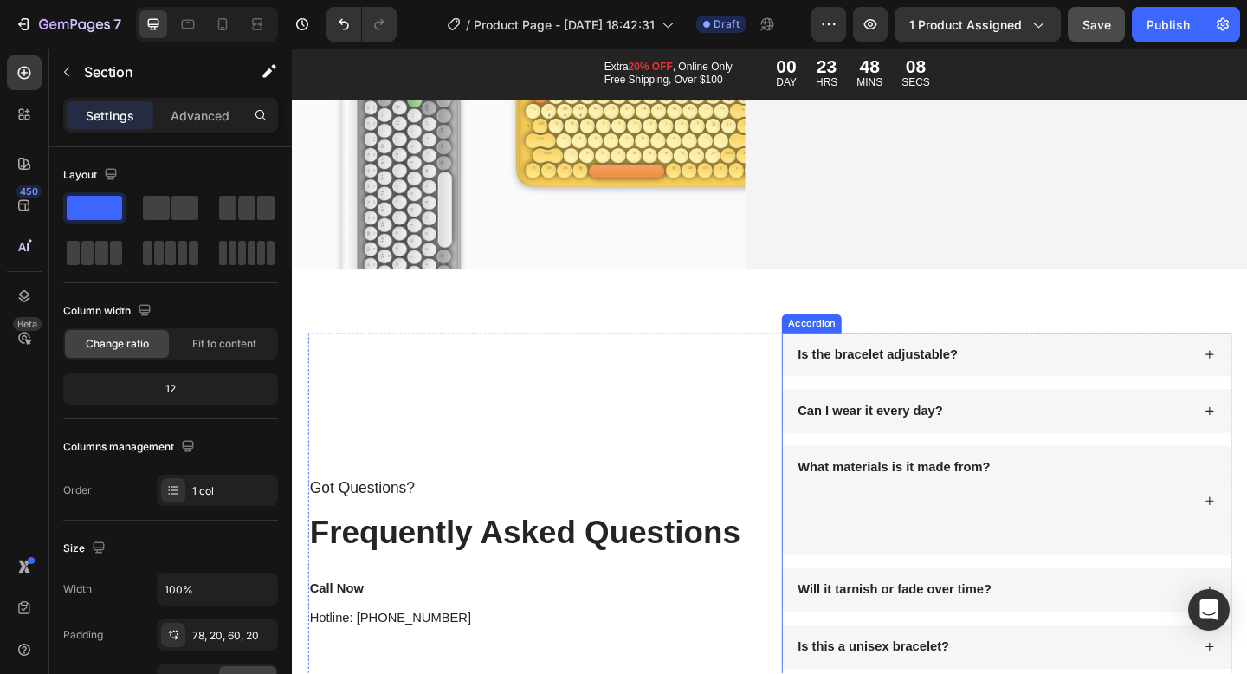
click at [1075, 527] on div "What materials is it made from?" at bounding box center [1054, 540] width 431 height 95
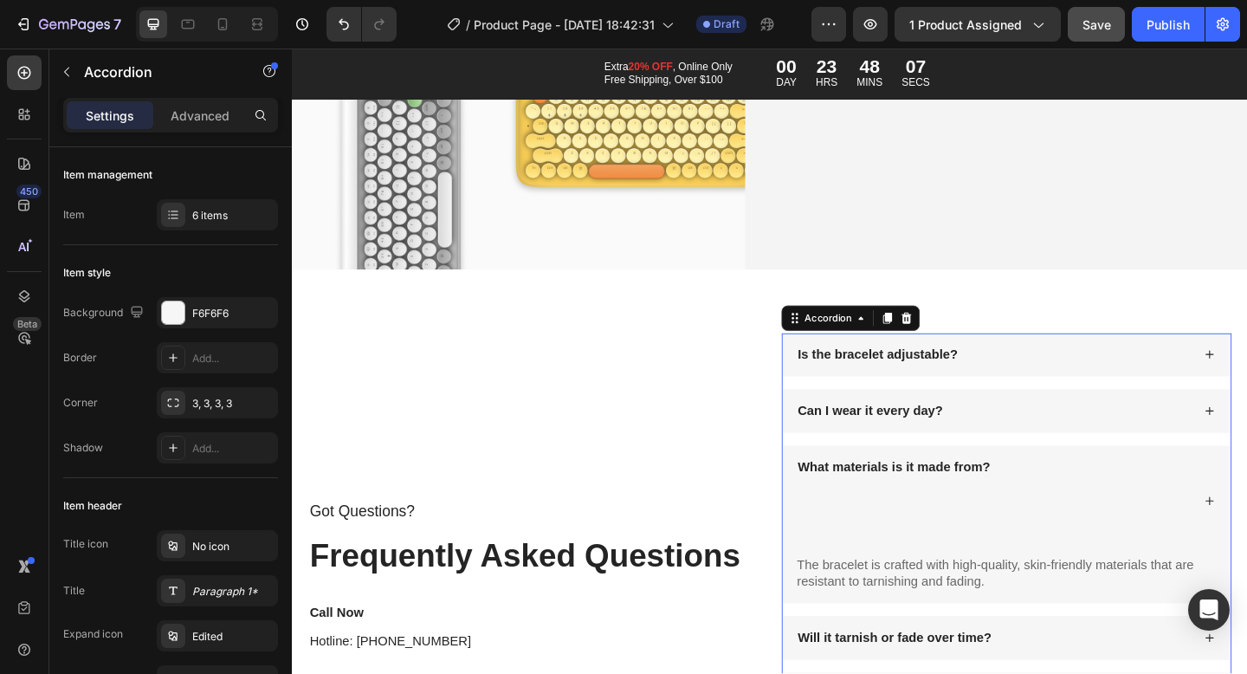
click at [1204, 520] on div "What materials is it made from?" at bounding box center [1054, 540] width 431 height 95
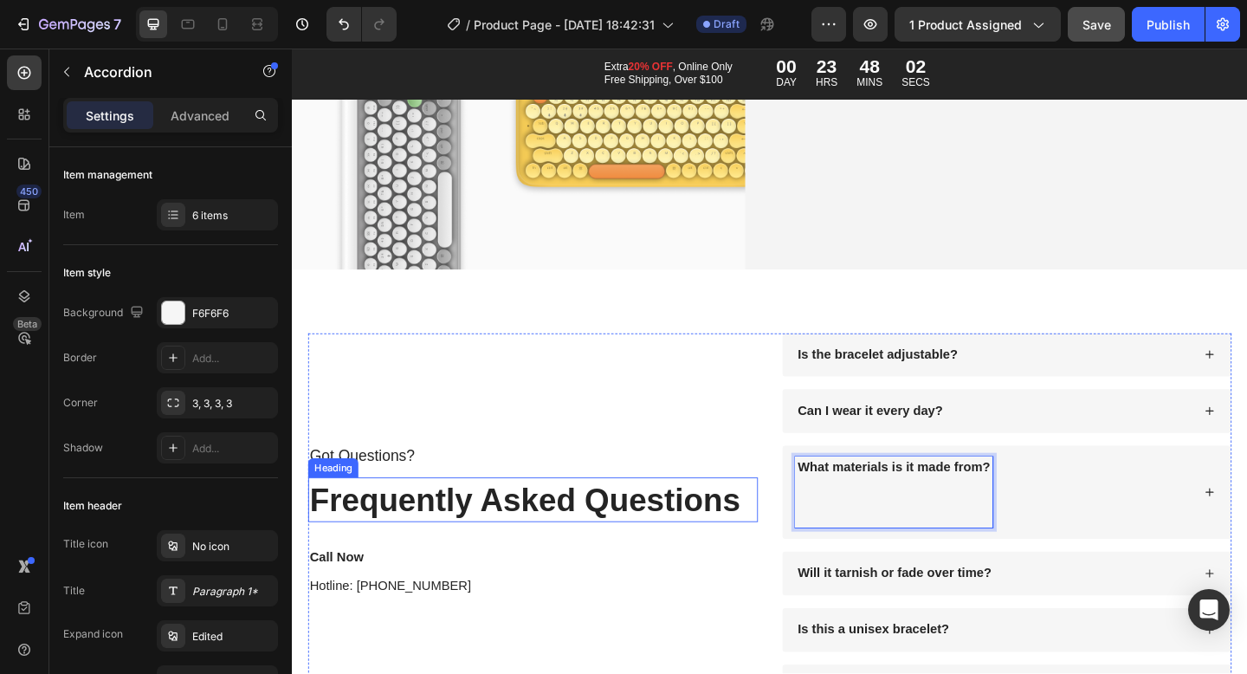
click at [642, 522] on h2 "Frequently Asked Questions" at bounding box center [553, 539] width 489 height 49
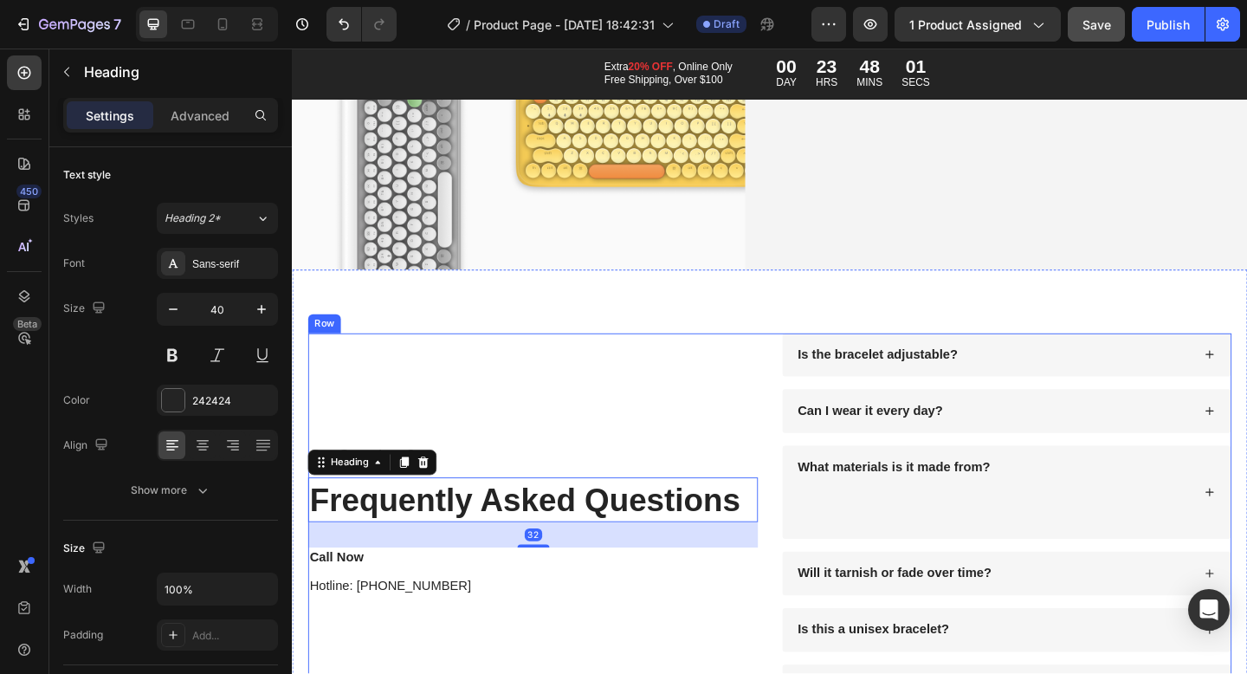
click at [640, 372] on div "Got Questions? Text Block Frequently Asked Questions Heading 32 Call Now Text B…" at bounding box center [553, 563] width 489 height 408
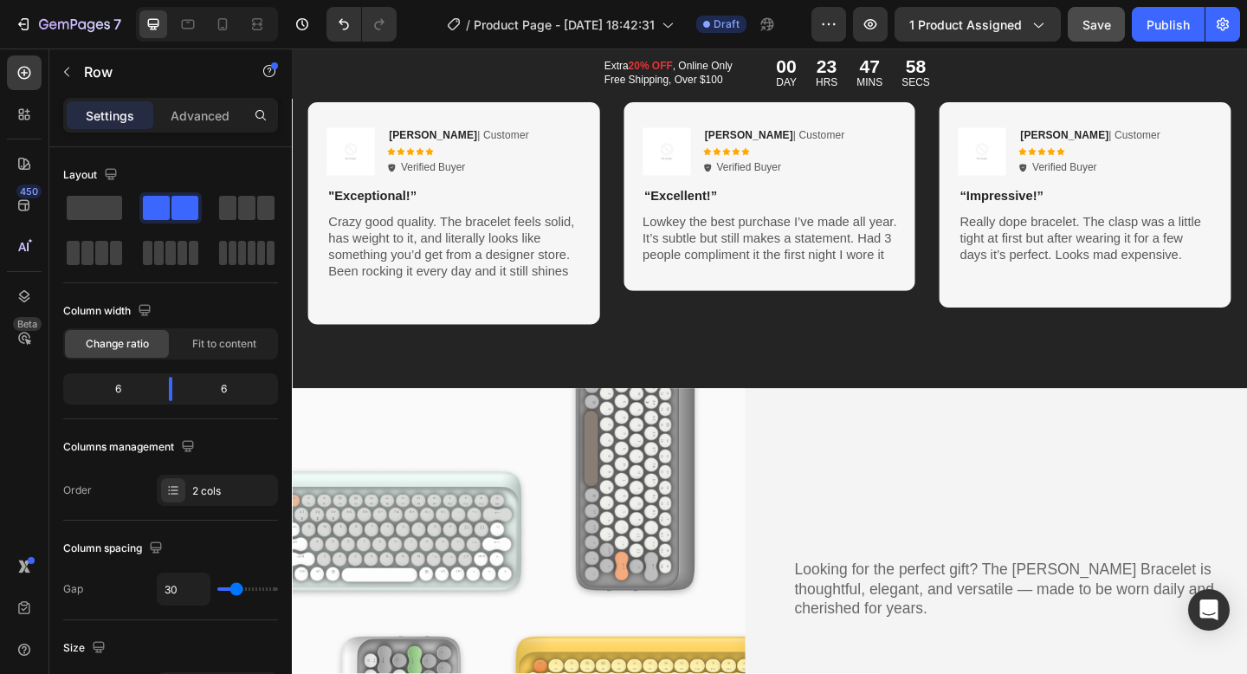
scroll to position [10085, 0]
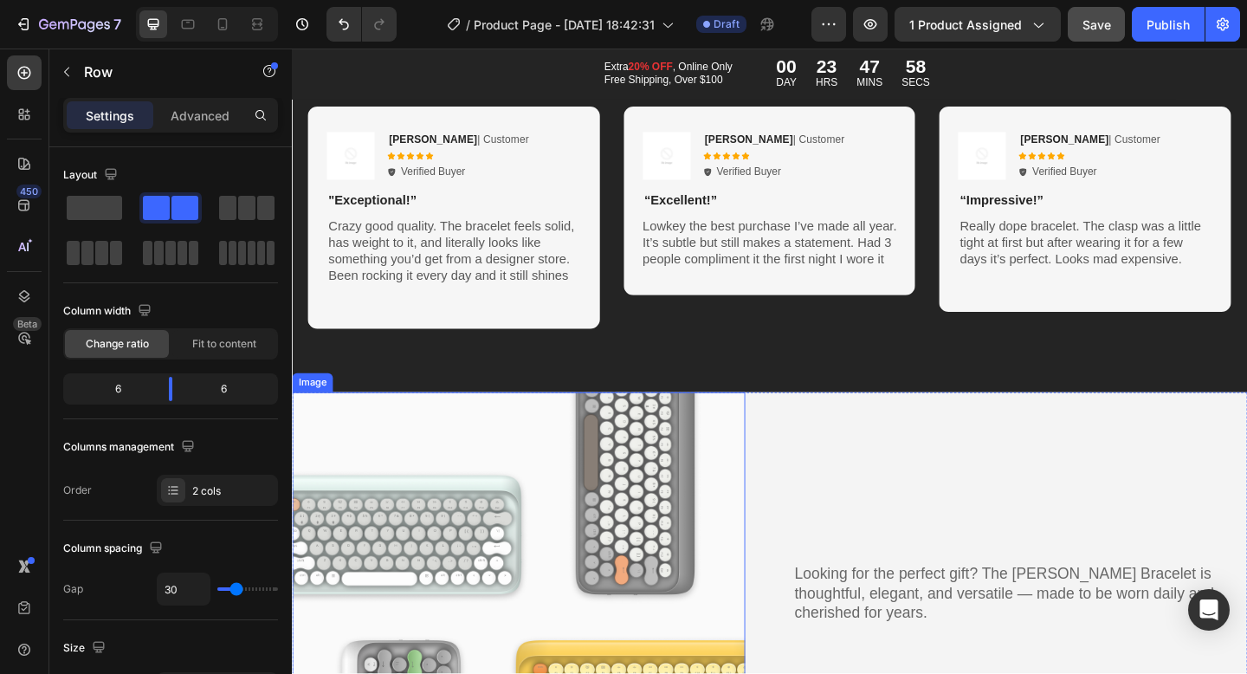
click at [464, 554] on img at bounding box center [538, 667] width 493 height 489
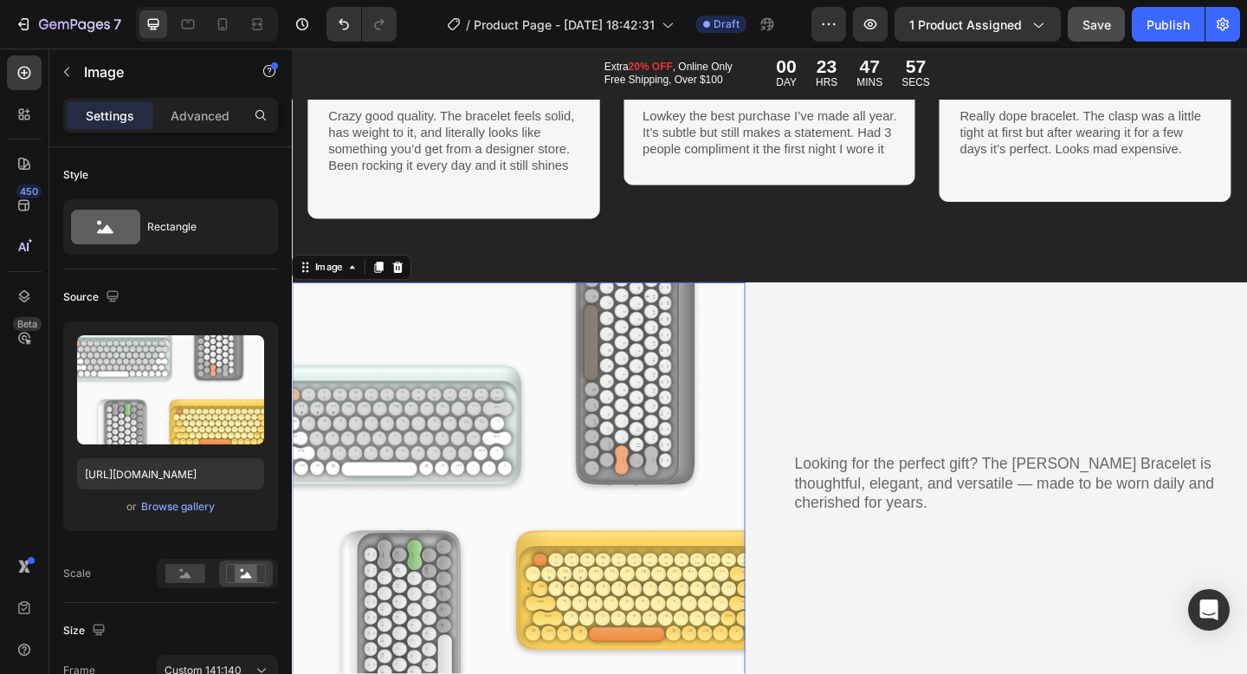
scroll to position [10223, 0]
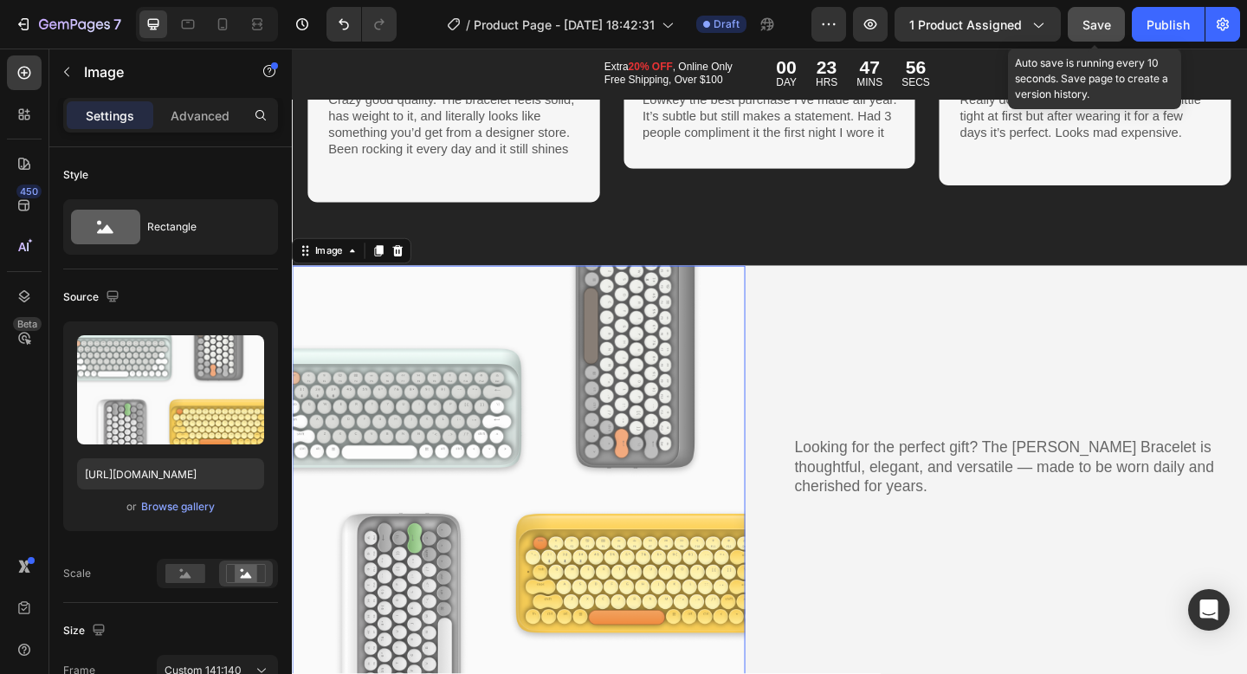
click at [1089, 25] on span "Save" at bounding box center [1097, 24] width 29 height 15
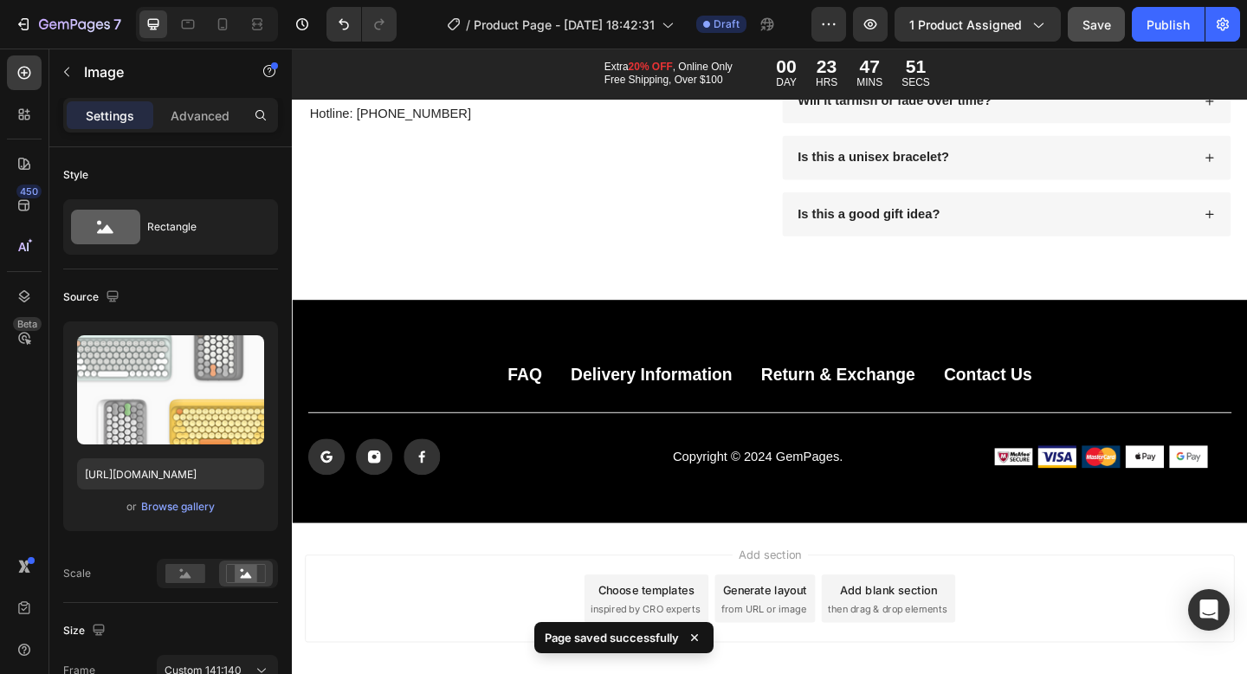
scroll to position [11216, 0]
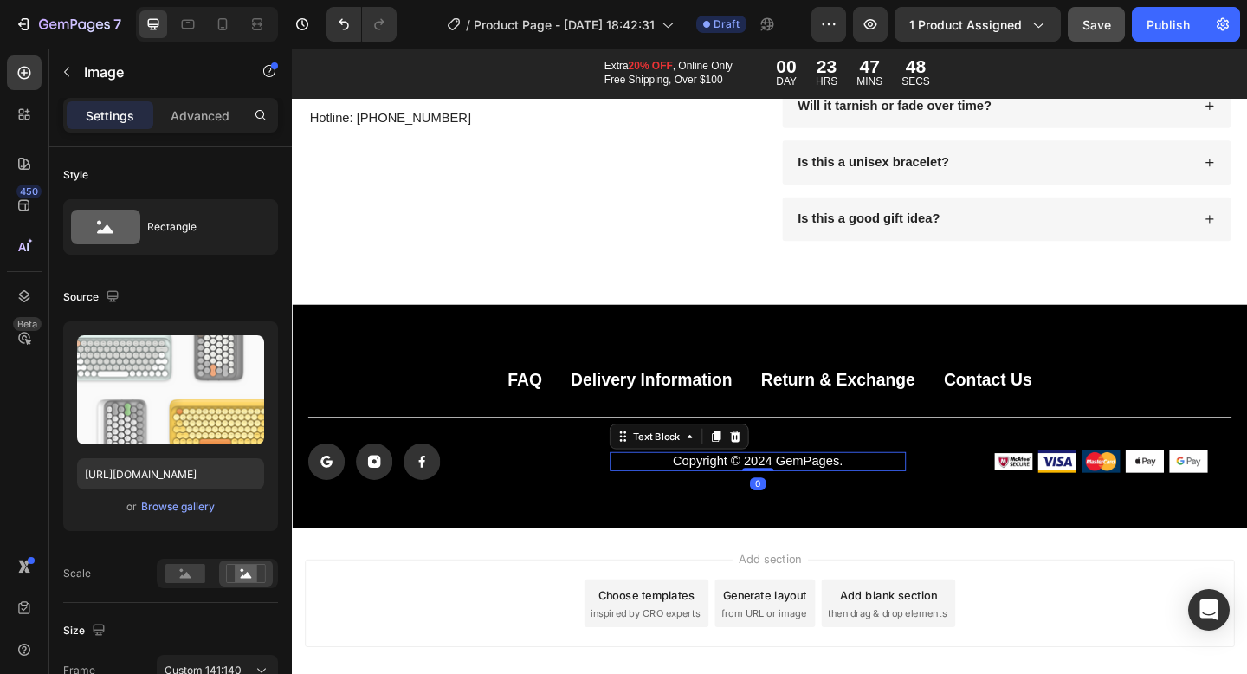
click at [793, 495] on p "Copyright © 2024 GemPages." at bounding box center [798, 498] width 318 height 18
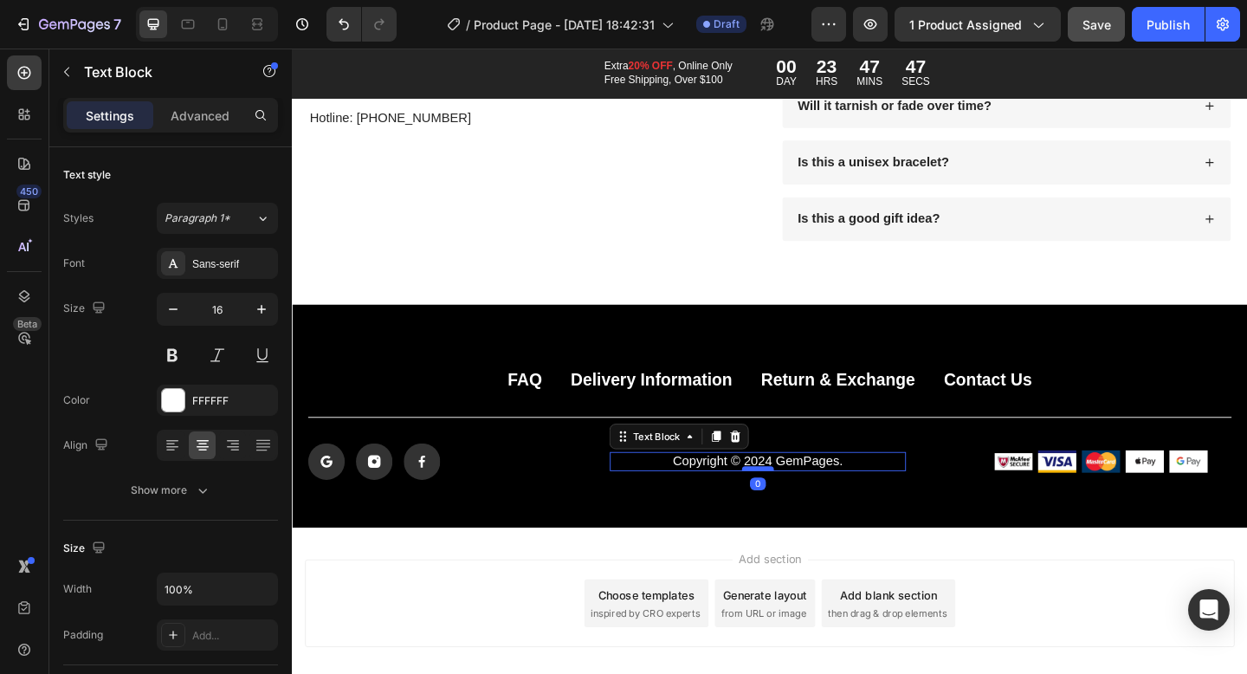
click at [805, 505] on div at bounding box center [798, 505] width 35 height 5
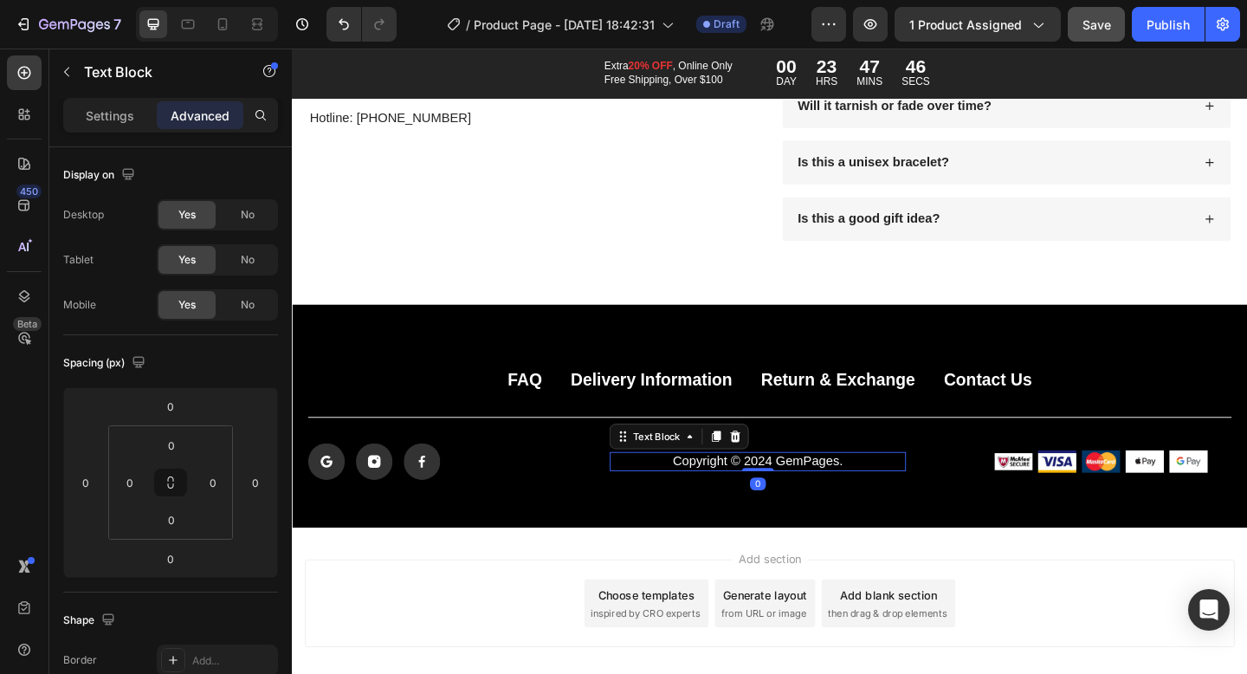
click at [801, 496] on p "Copyright © 2024 GemPages." at bounding box center [798, 498] width 318 height 18
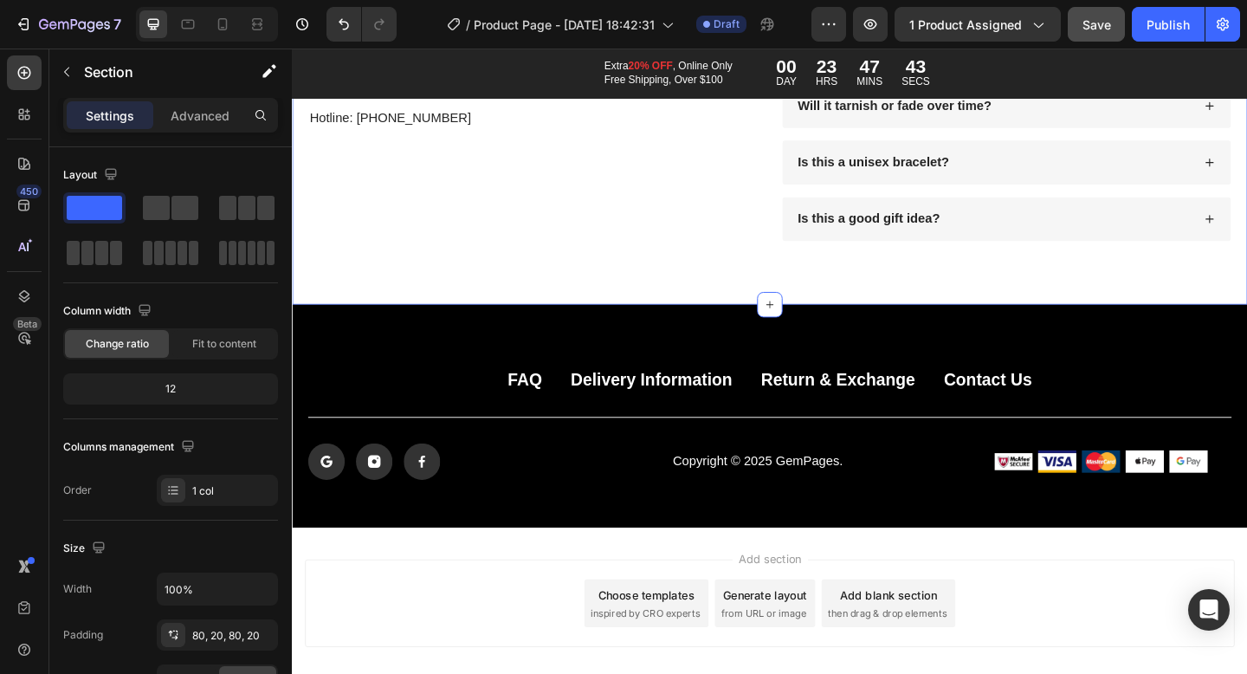
click at [543, 290] on div "Got Questions? Text Block Frequently Asked Questions Heading Call Now Text Bloc…" at bounding box center [811, 54] width 1039 height 547
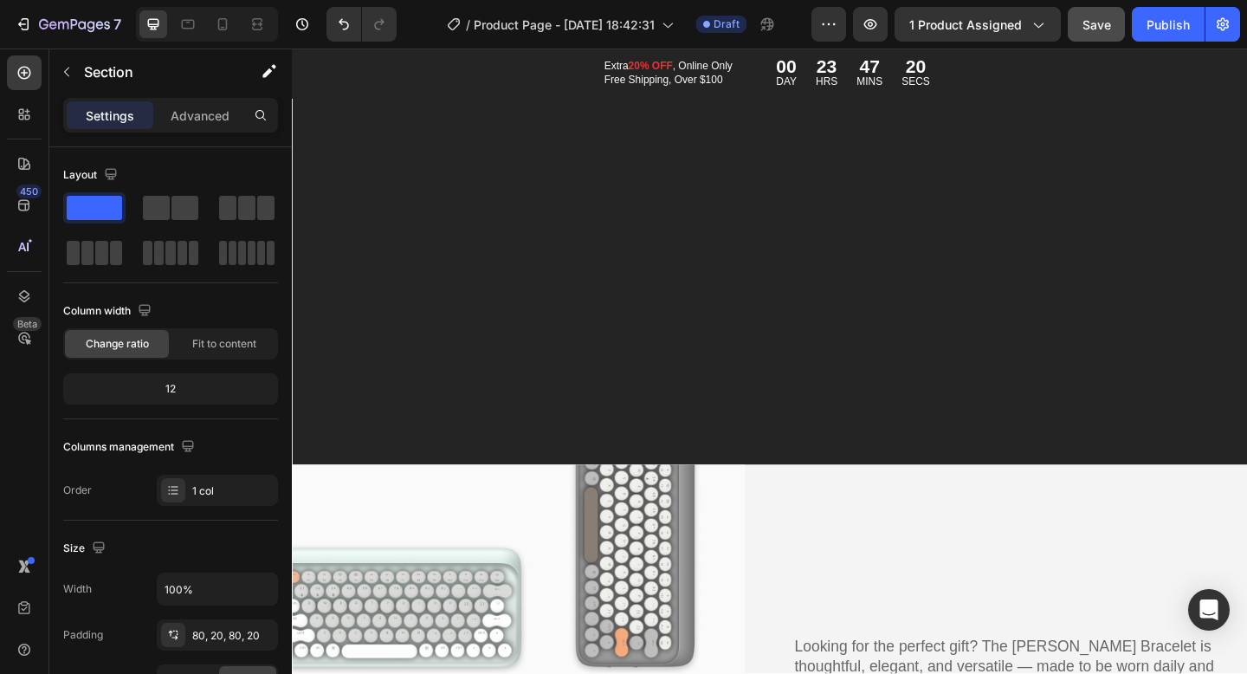
scroll to position [10523, 0]
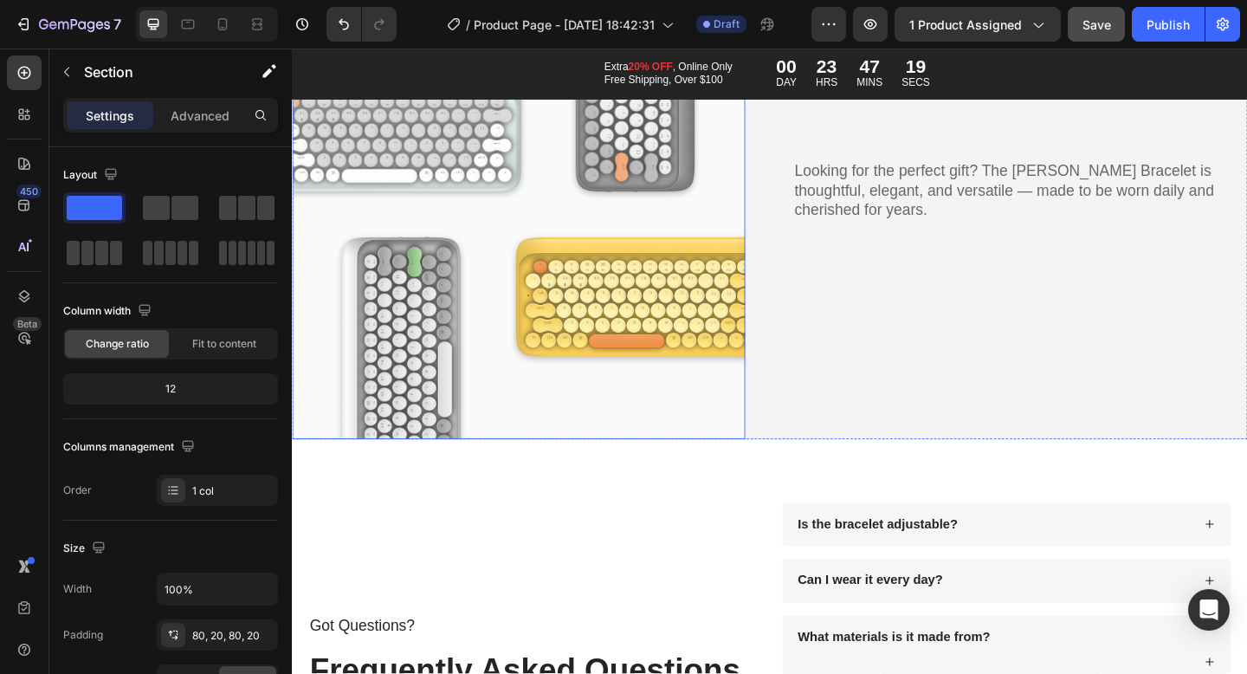
click at [560, 271] on img at bounding box center [538, 228] width 493 height 489
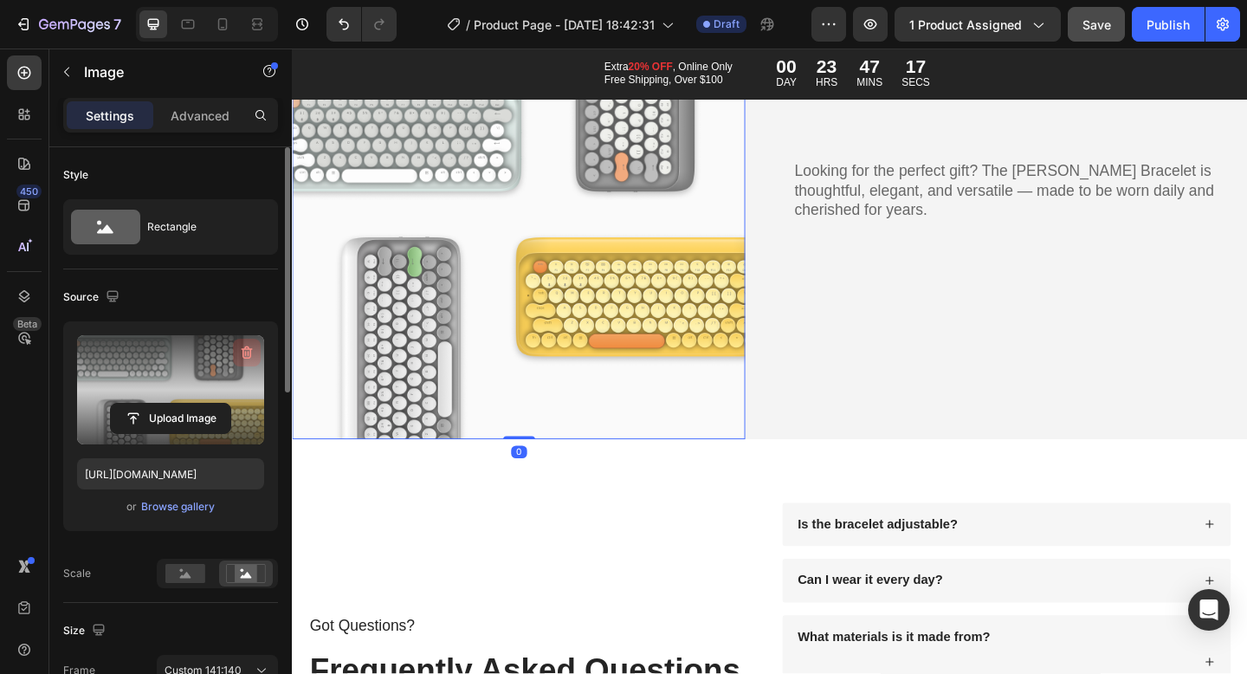
click at [241, 352] on icon "button" at bounding box center [246, 352] width 17 height 17
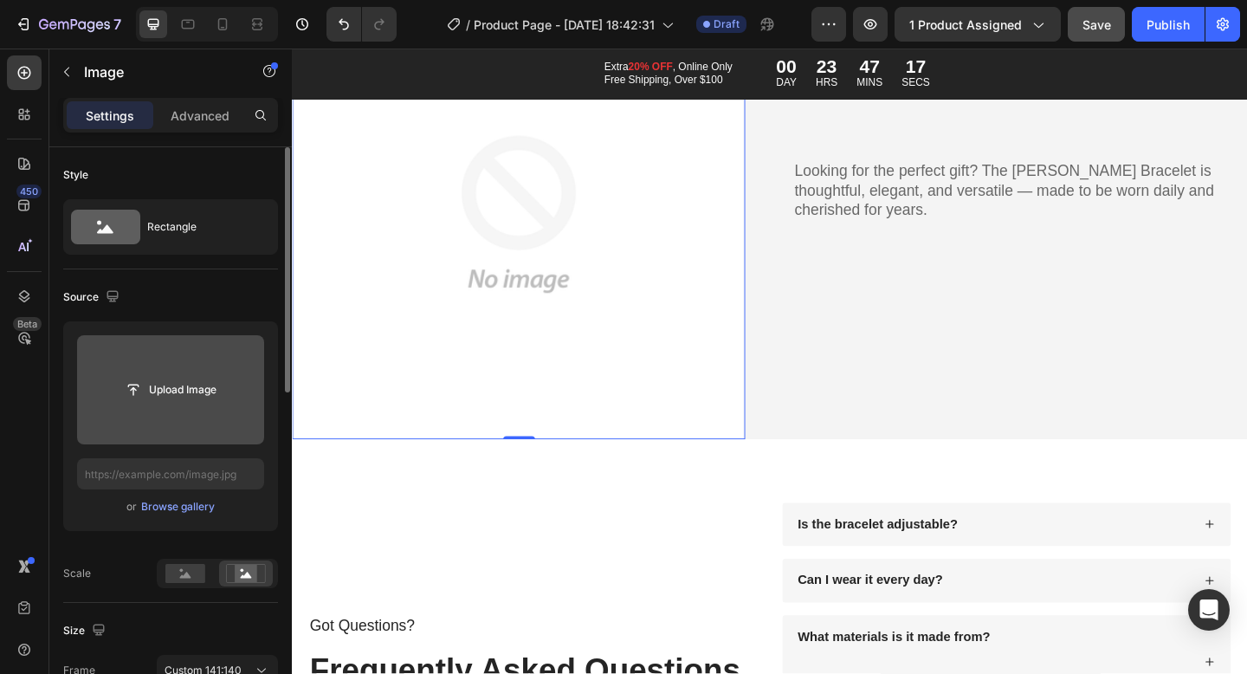
scroll to position [10315, 0]
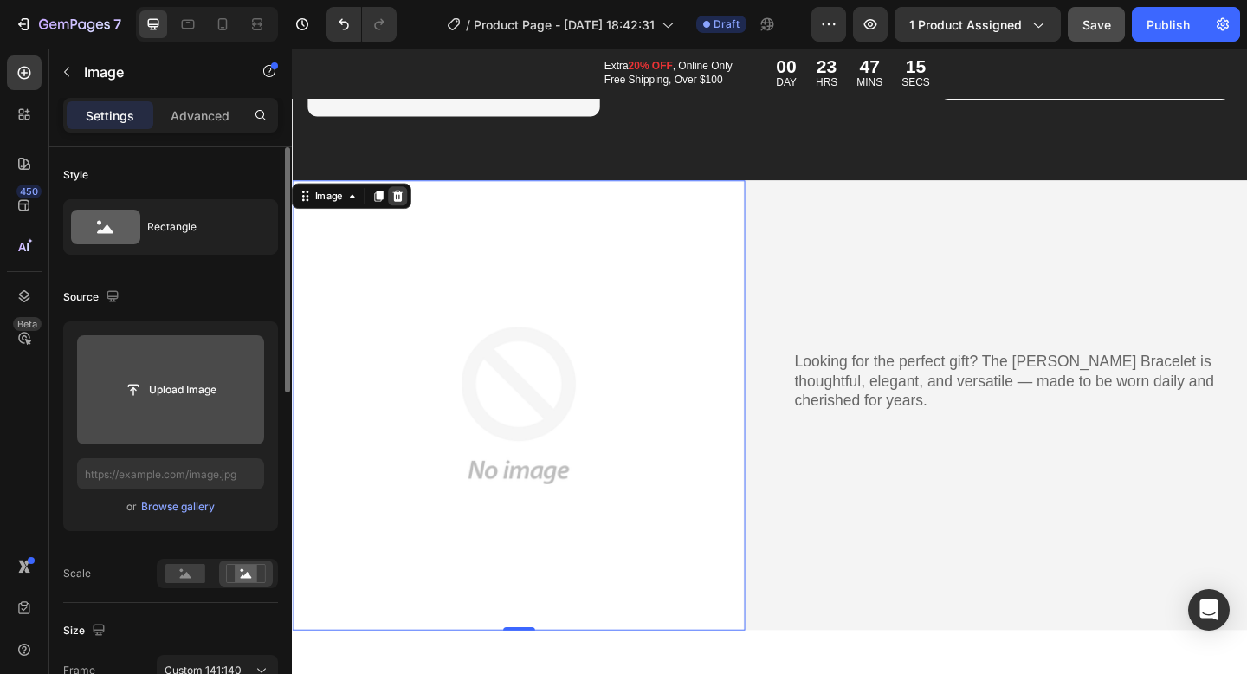
click at [416, 210] on div at bounding box center [407, 209] width 21 height 21
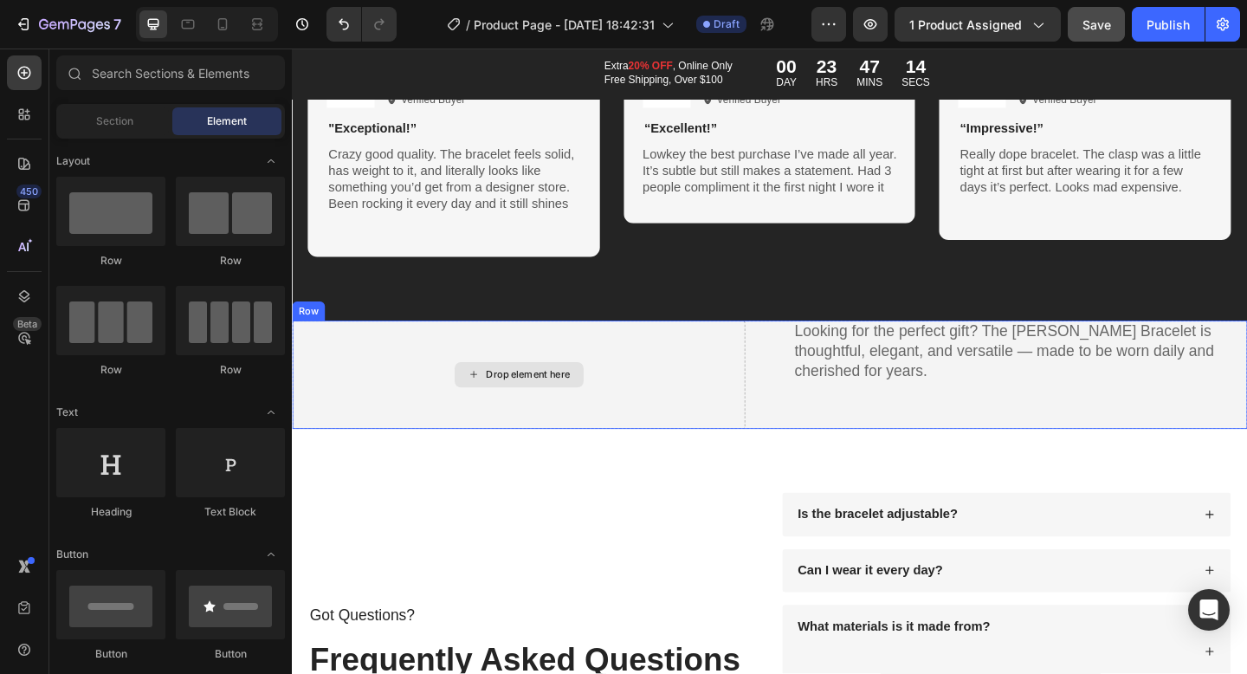
scroll to position [10150, 0]
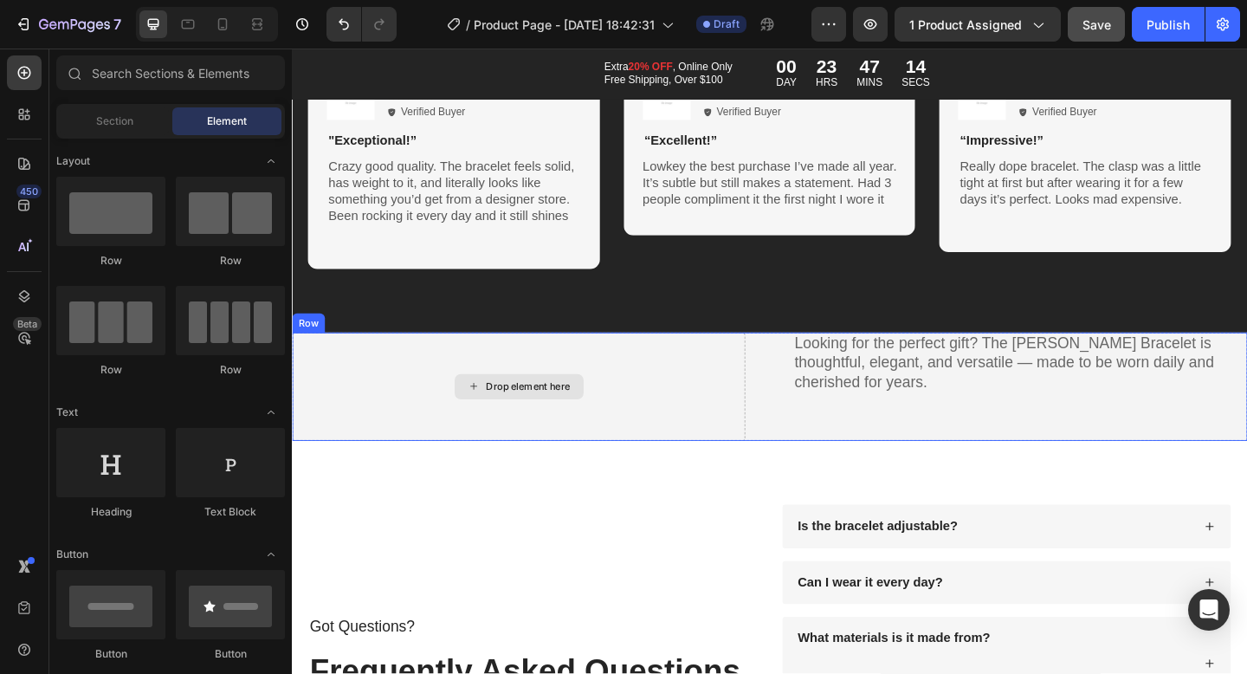
click at [411, 399] on div "Drop element here" at bounding box center [538, 417] width 493 height 118
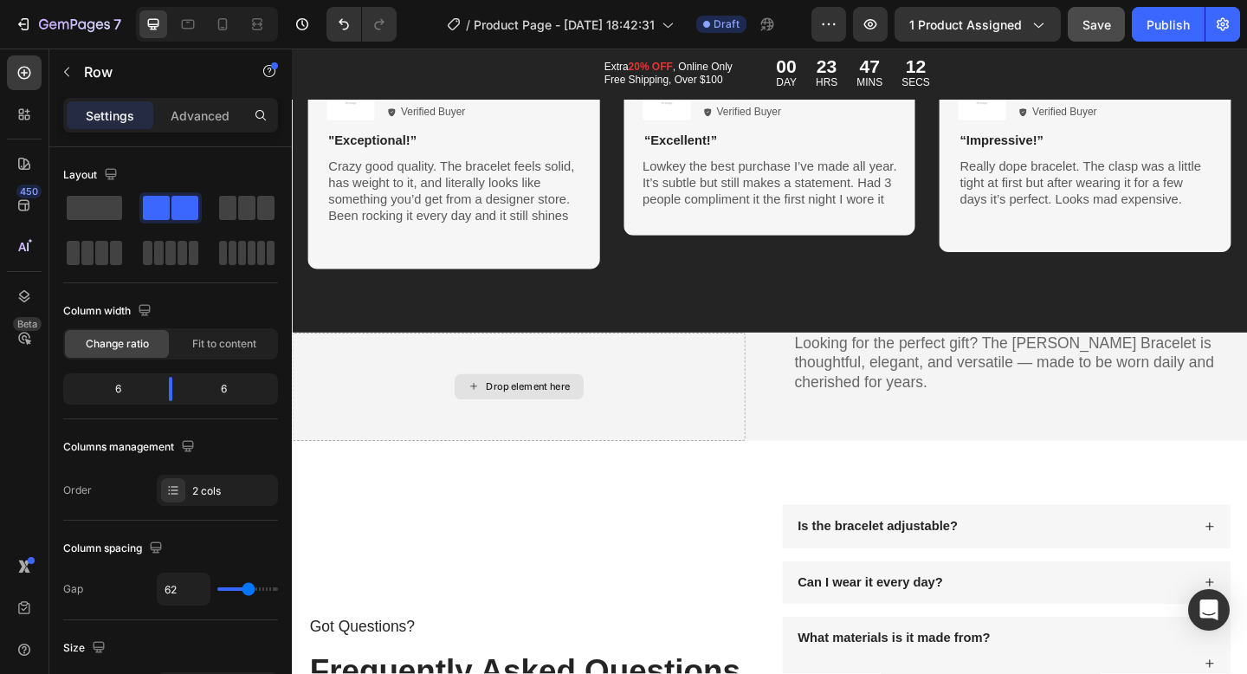
click at [534, 427] on div "Drop element here" at bounding box center [539, 417] width 140 height 28
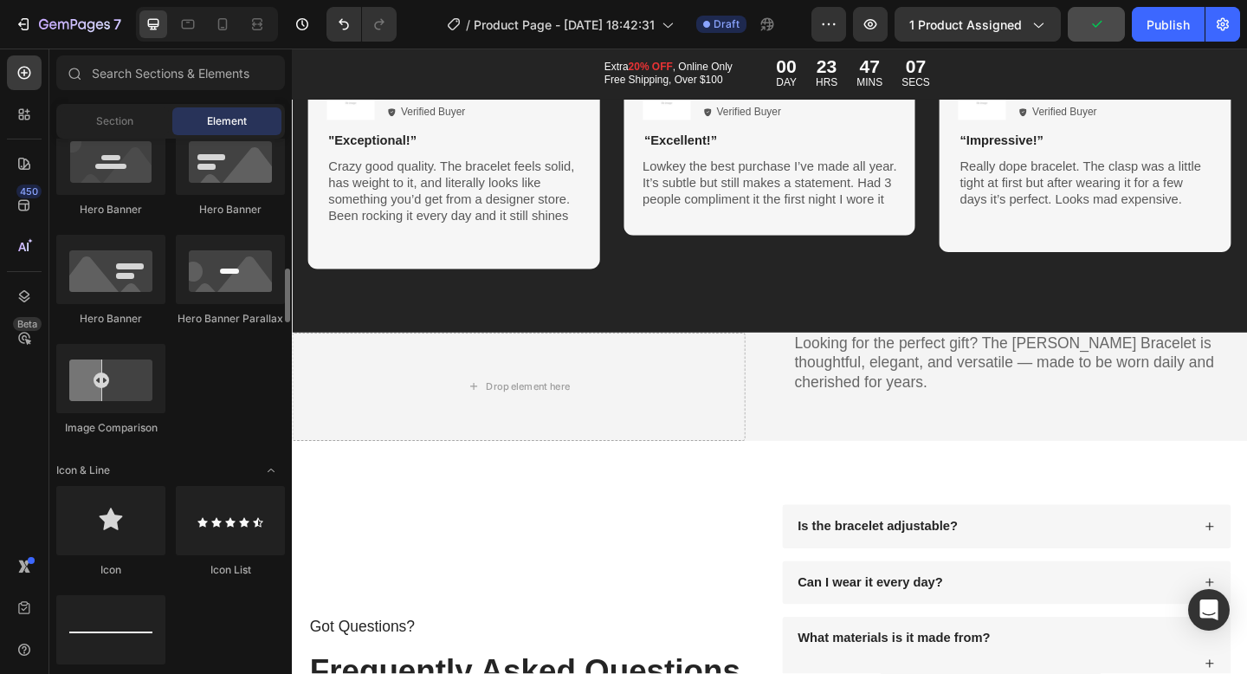
scroll to position [851, 0]
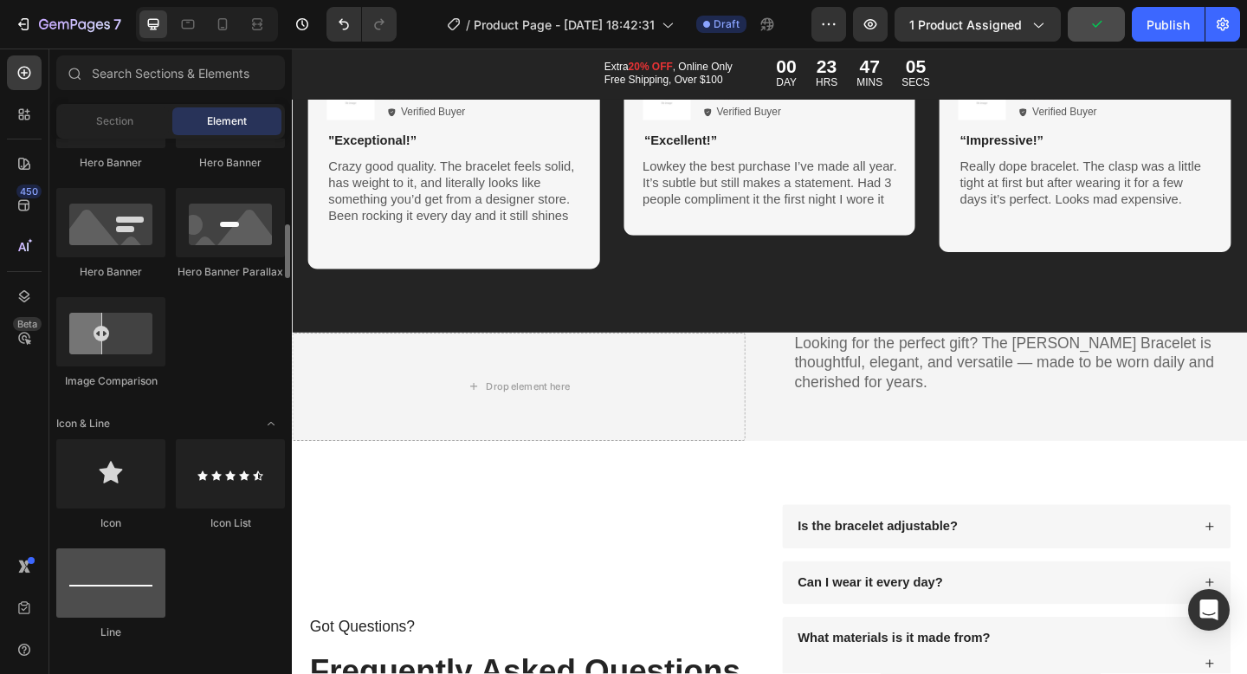
click at [131, 592] on div at bounding box center [110, 582] width 109 height 69
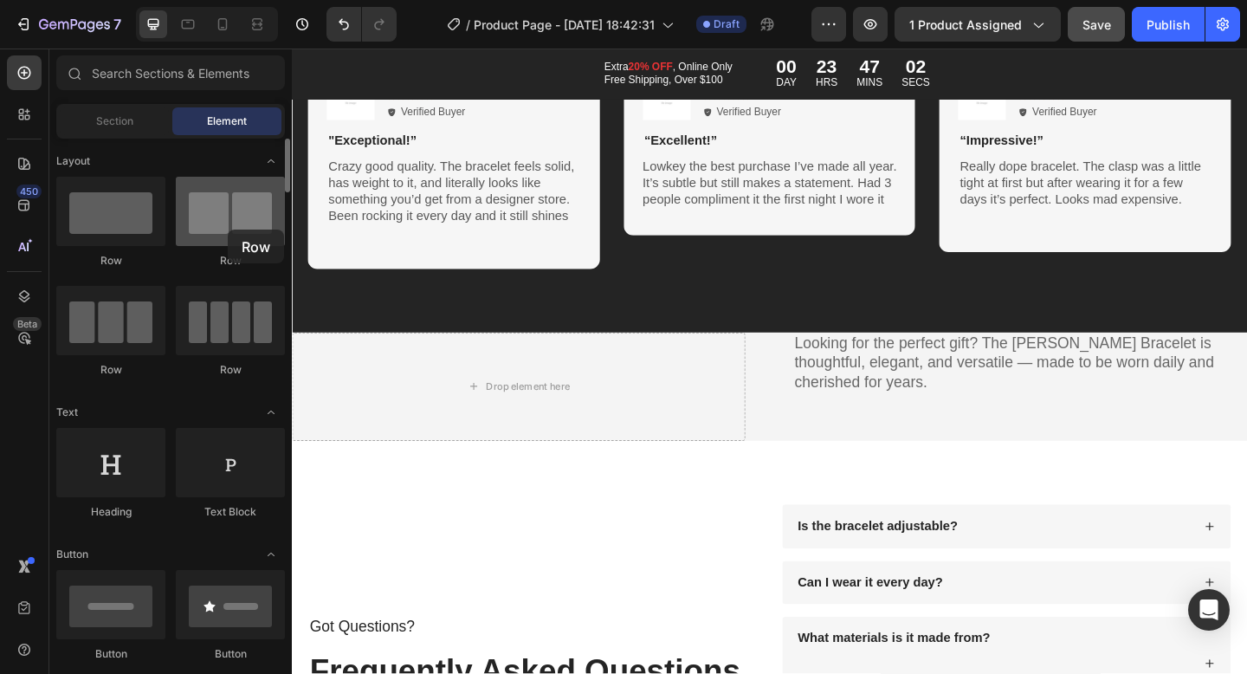
click at [228, 230] on div at bounding box center [230, 211] width 109 height 69
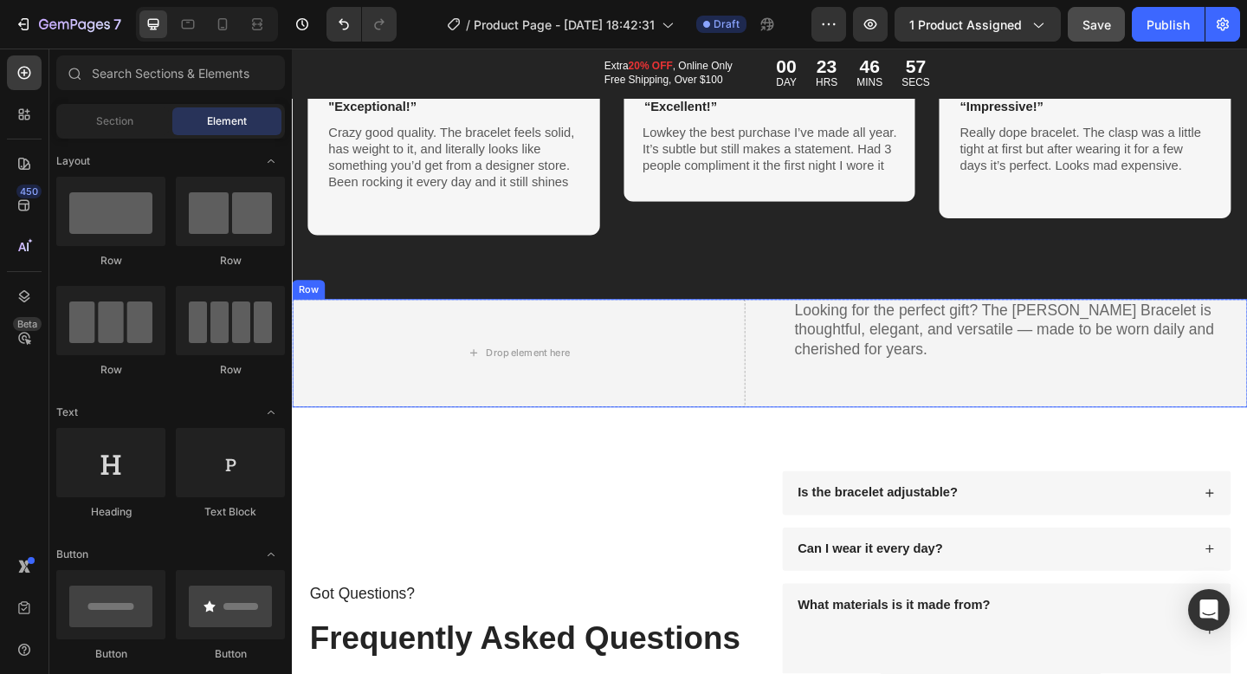
scroll to position [10187, 0]
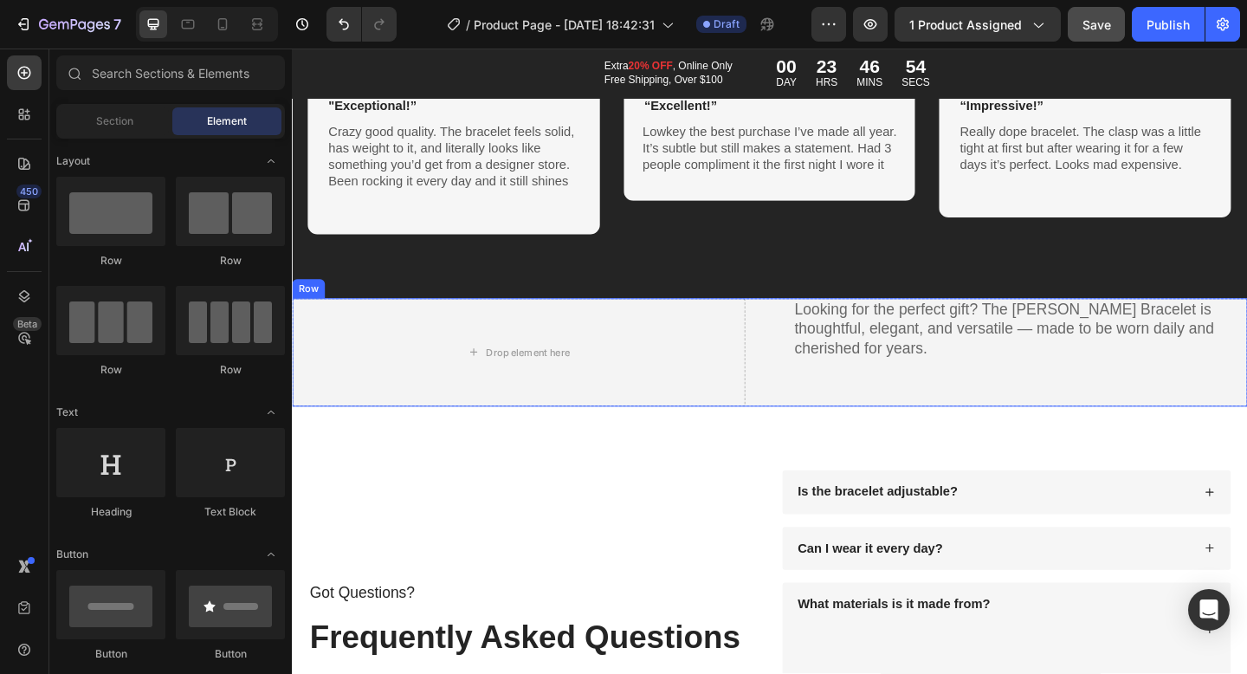
click at [785, 385] on div "Drop element here Looking for the perfect gift? The [PERSON_NAME] Bracelet is t…" at bounding box center [811, 379] width 1039 height 118
click at [542, 376] on div "Drop element here" at bounding box center [549, 379] width 92 height 14
click at [719, 381] on div "Drop element here" at bounding box center [538, 379] width 493 height 118
click at [489, 372] on icon at bounding box center [489, 379] width 14 height 15
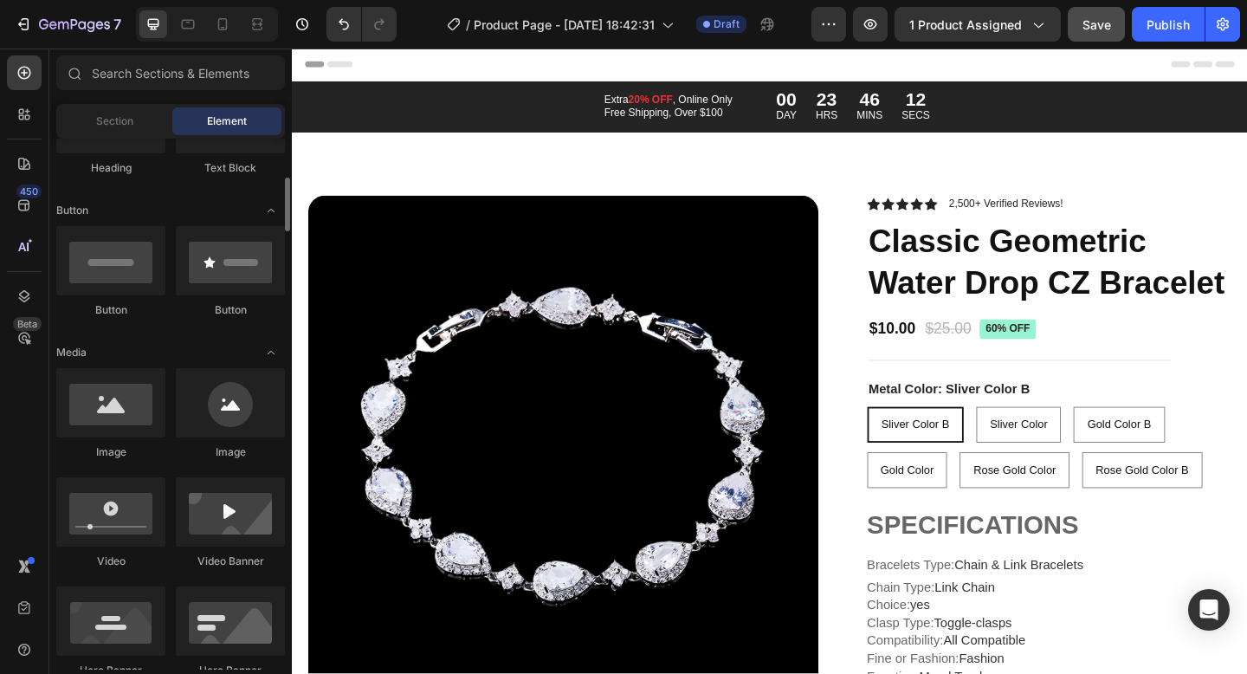
scroll to position [348, 0]
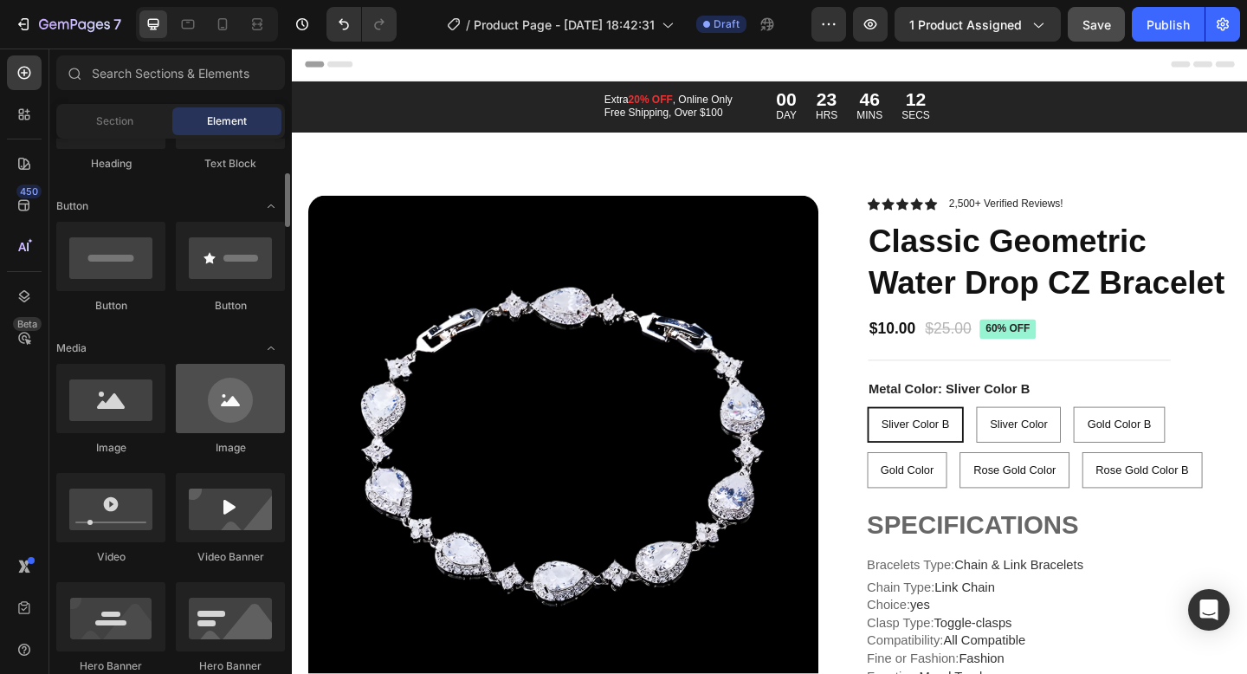
click at [226, 381] on div at bounding box center [230, 398] width 109 height 69
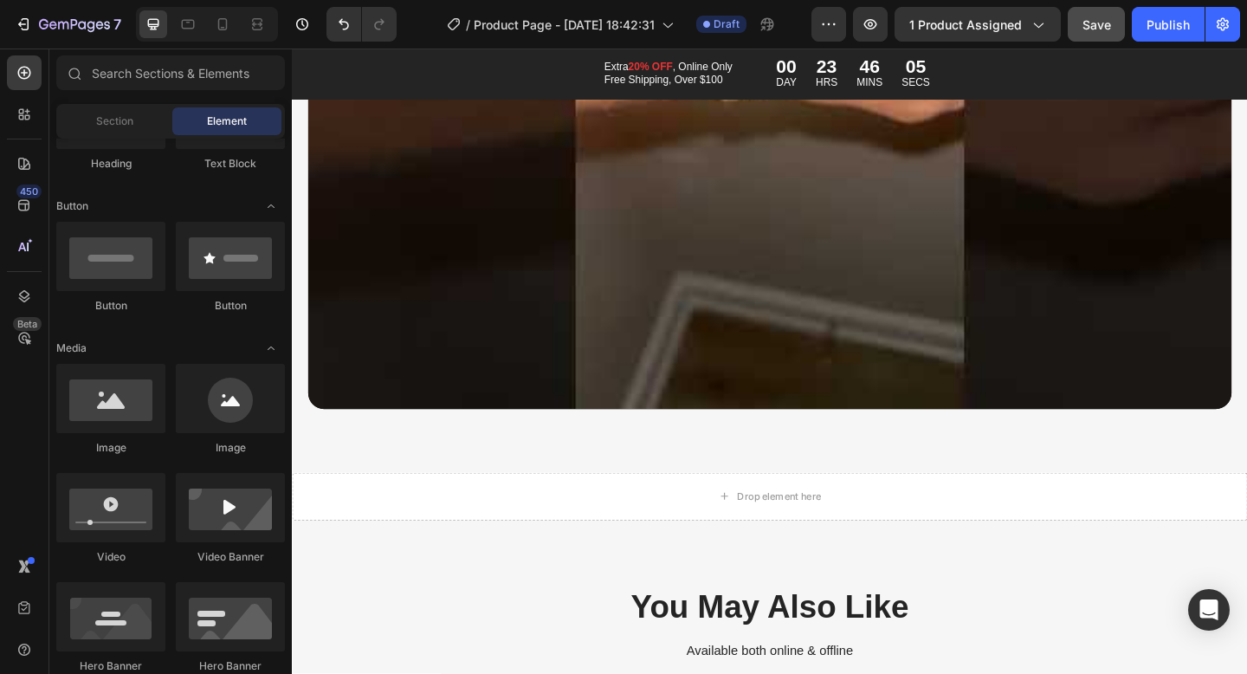
scroll to position [8825, 0]
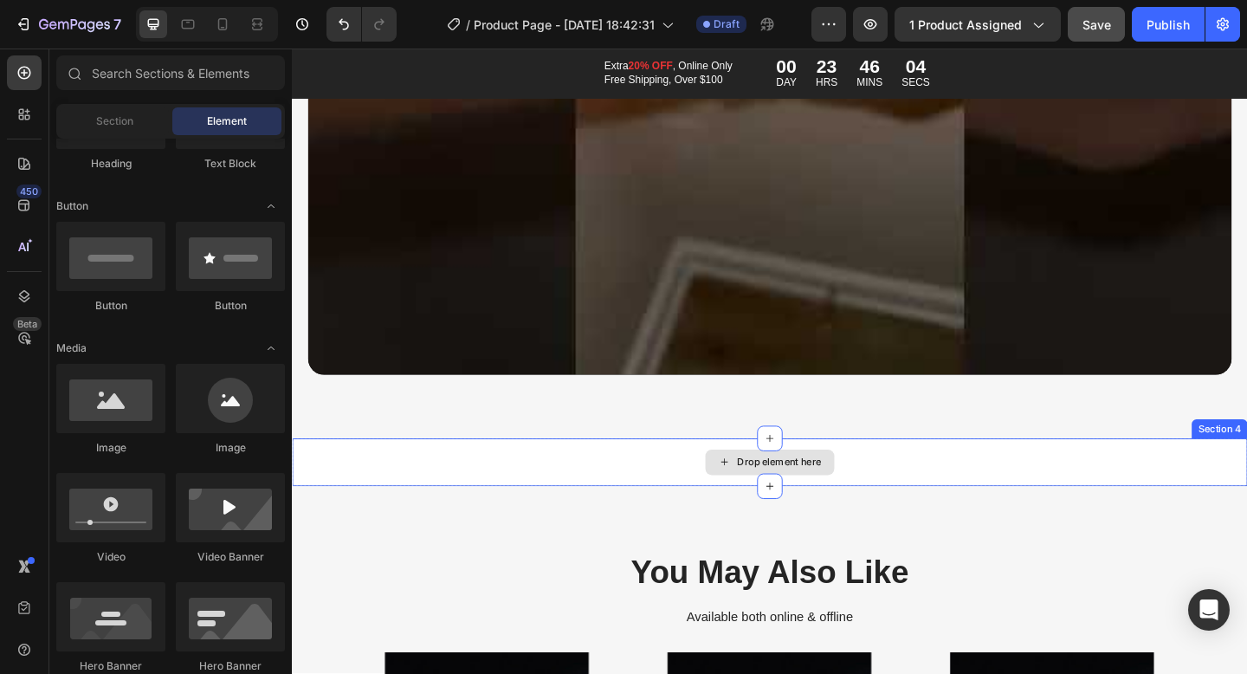
click at [973, 484] on div "Drop element here" at bounding box center [811, 499] width 1039 height 52
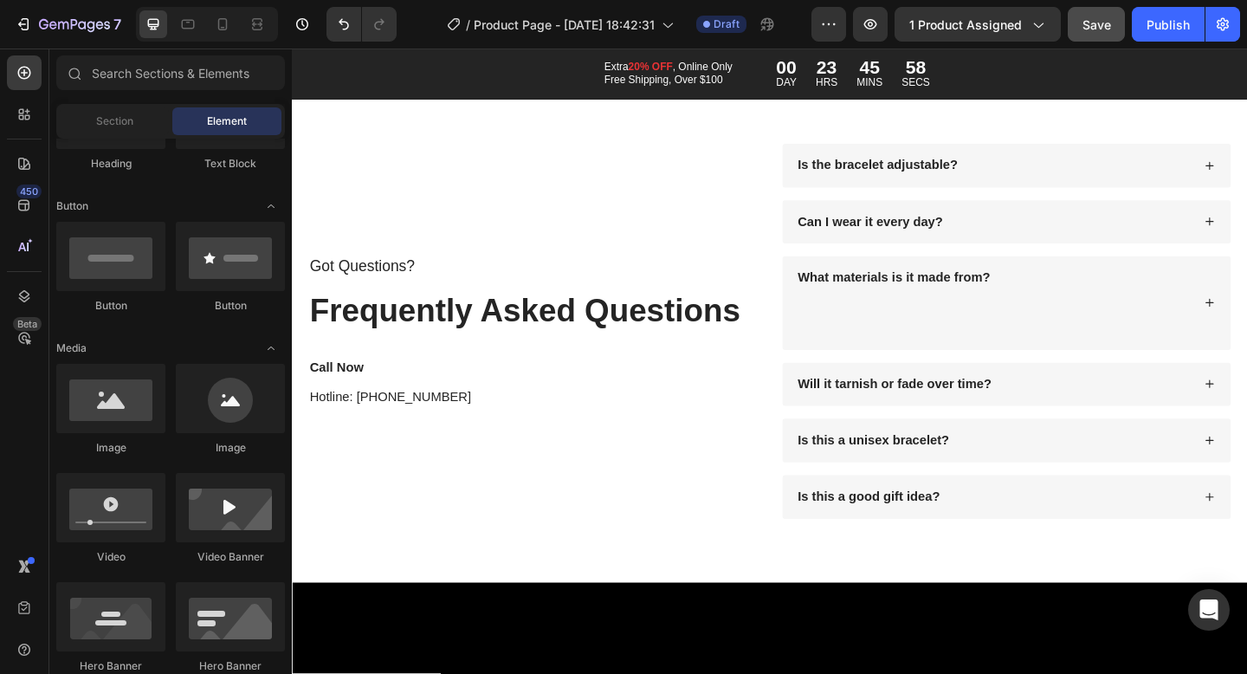
scroll to position [10134, 0]
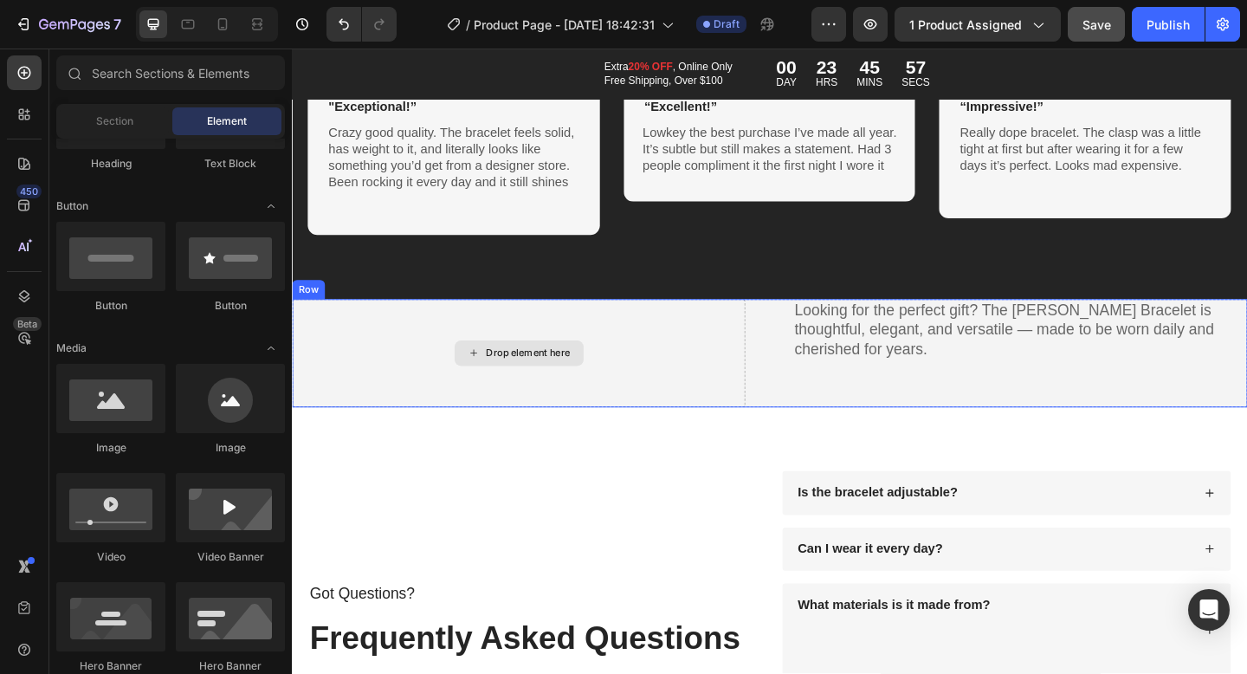
click at [653, 357] on div "Drop element here" at bounding box center [538, 380] width 493 height 118
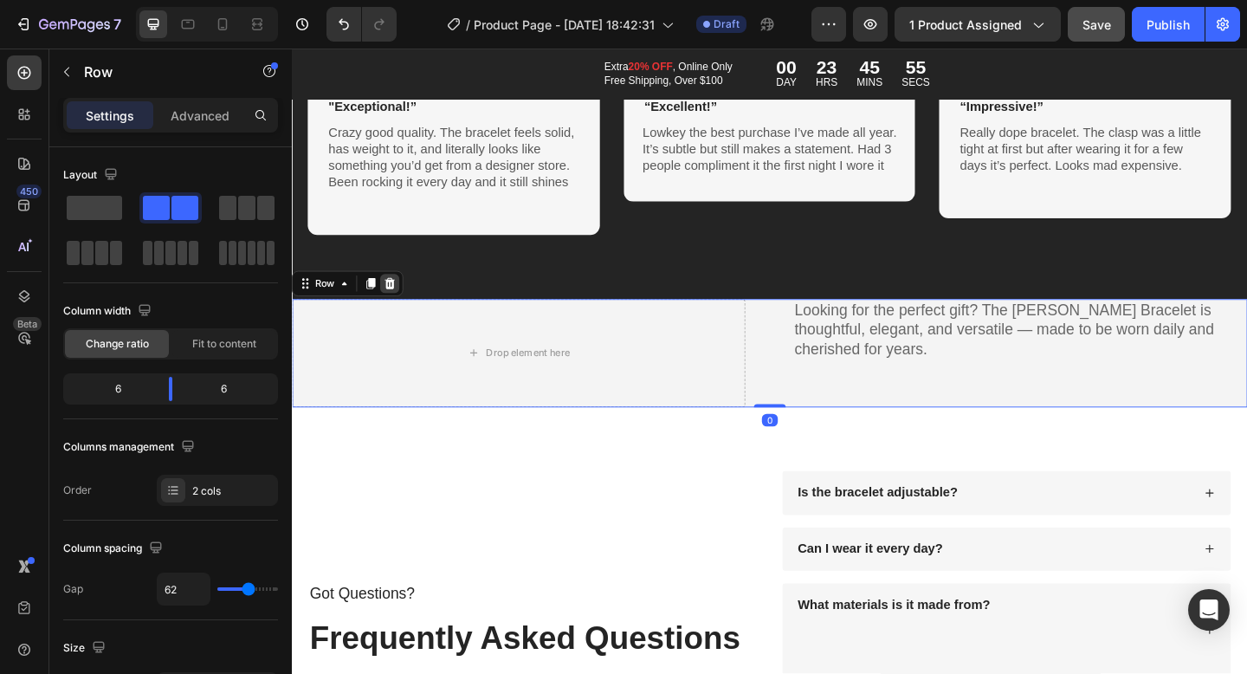
click at [404, 308] on icon at bounding box center [399, 305] width 14 height 14
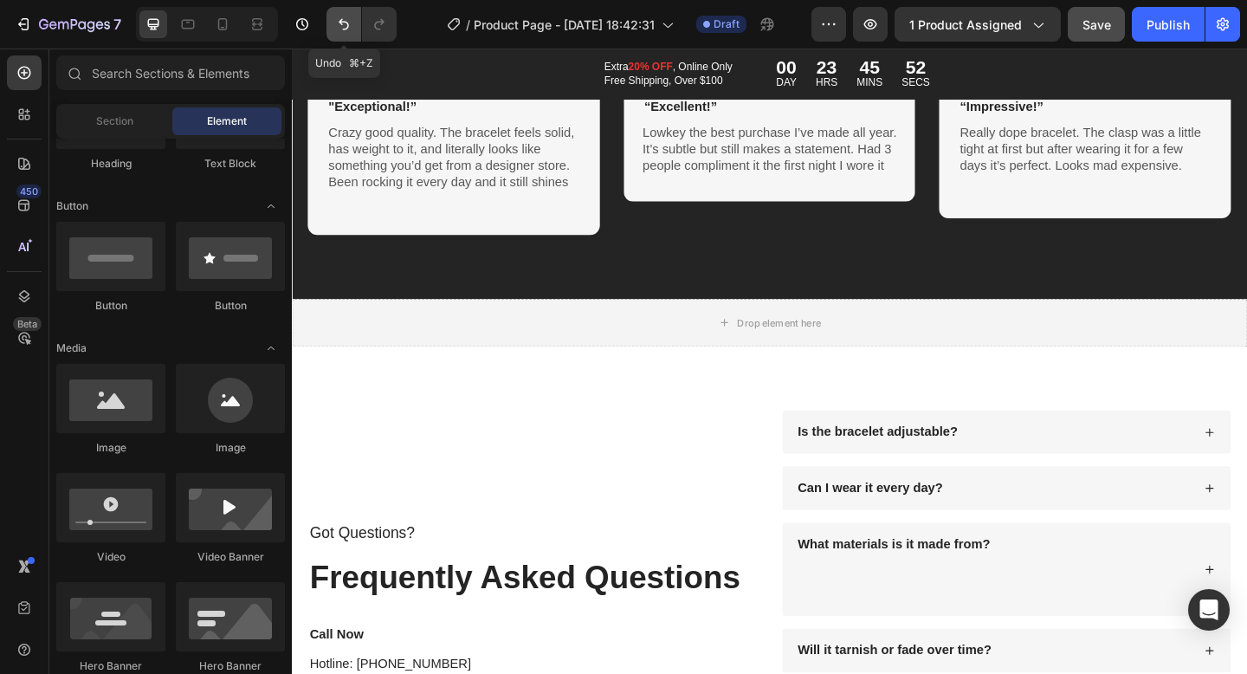
click at [342, 29] on icon "Undo/Redo" at bounding box center [343, 24] width 17 height 17
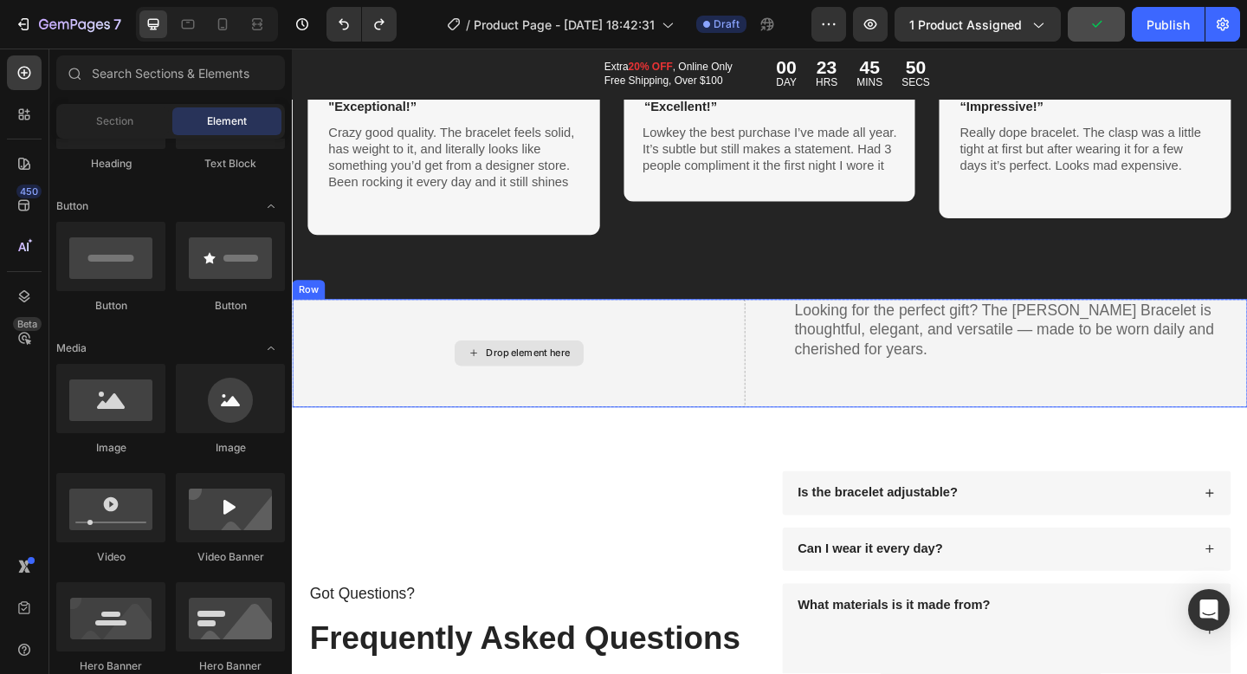
click at [699, 398] on div "Drop element here" at bounding box center [538, 380] width 493 height 118
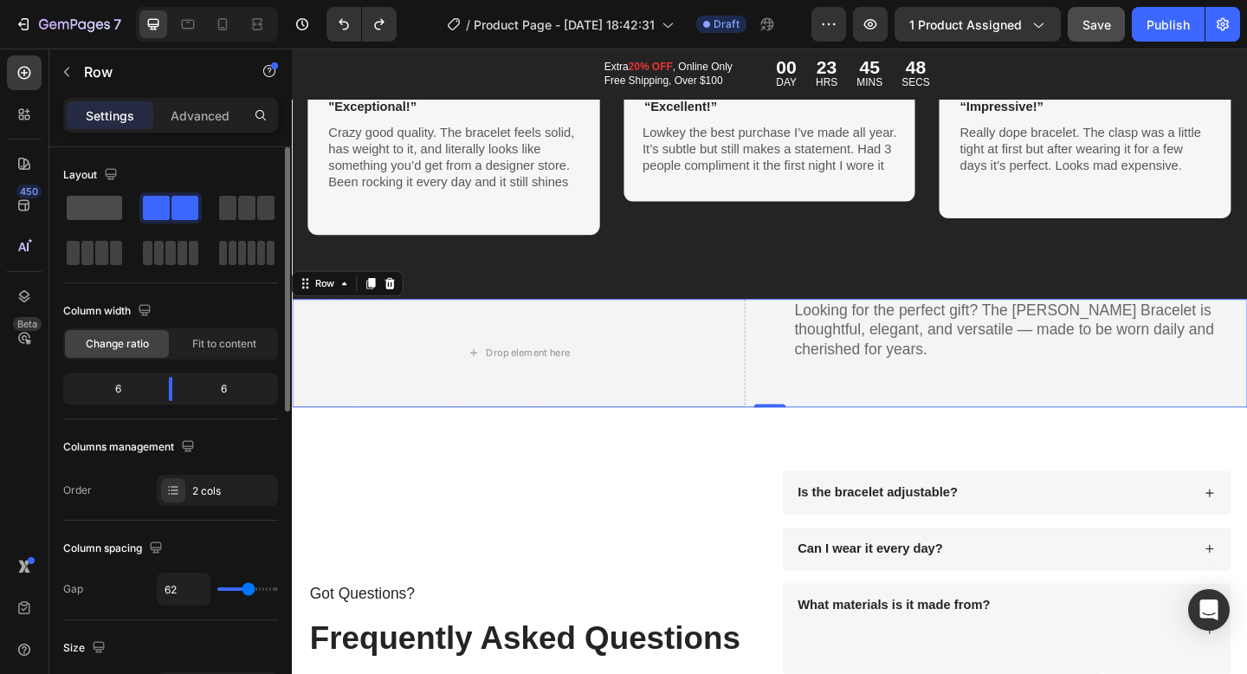
click at [87, 208] on span at bounding box center [94, 208] width 55 height 24
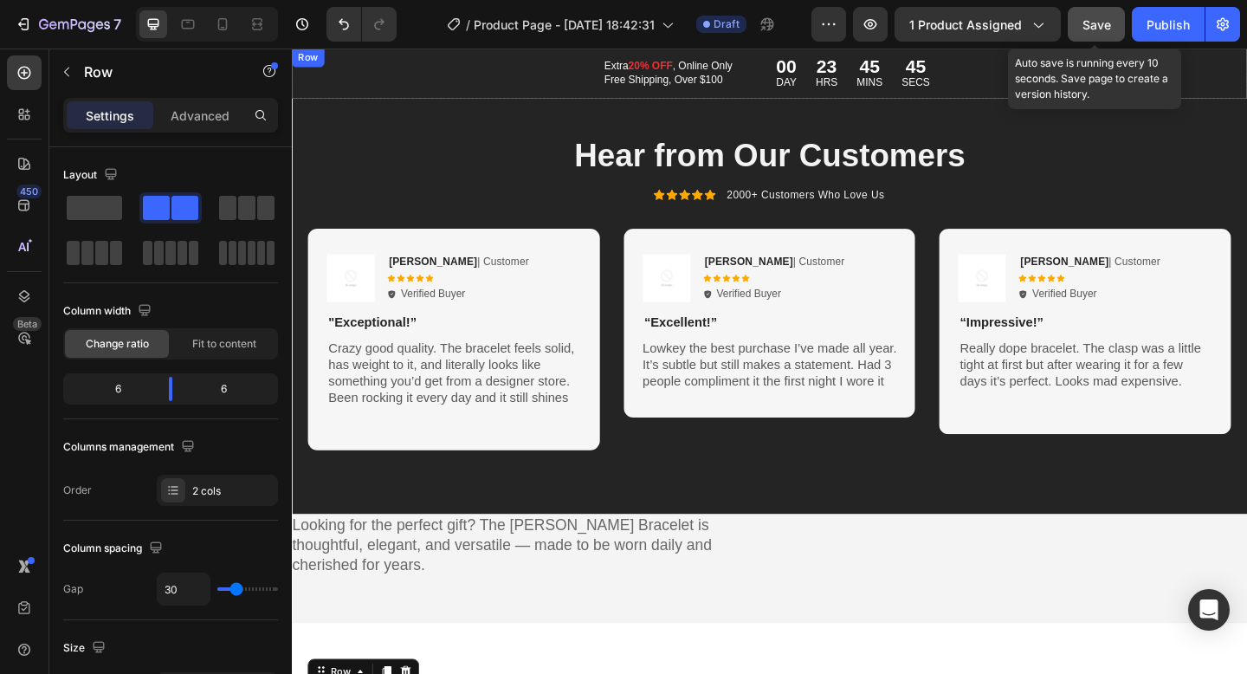
scroll to position [9915, 0]
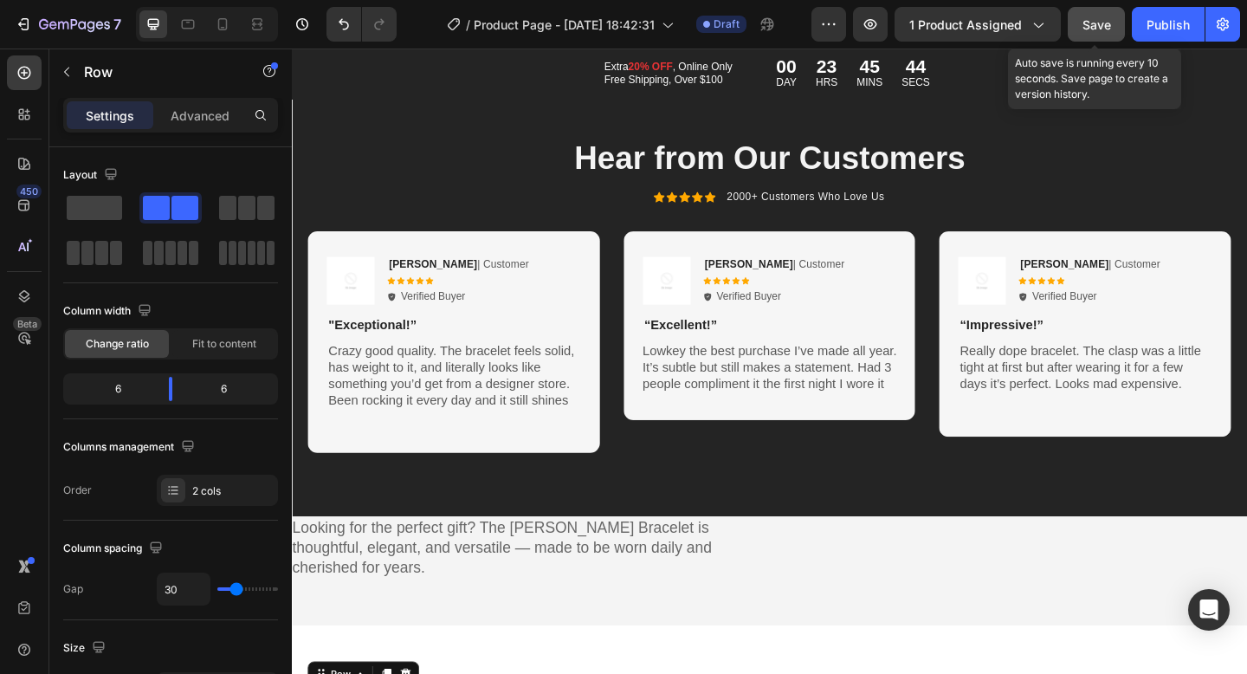
click at [1091, 36] on button "Save" at bounding box center [1096, 24] width 57 height 35
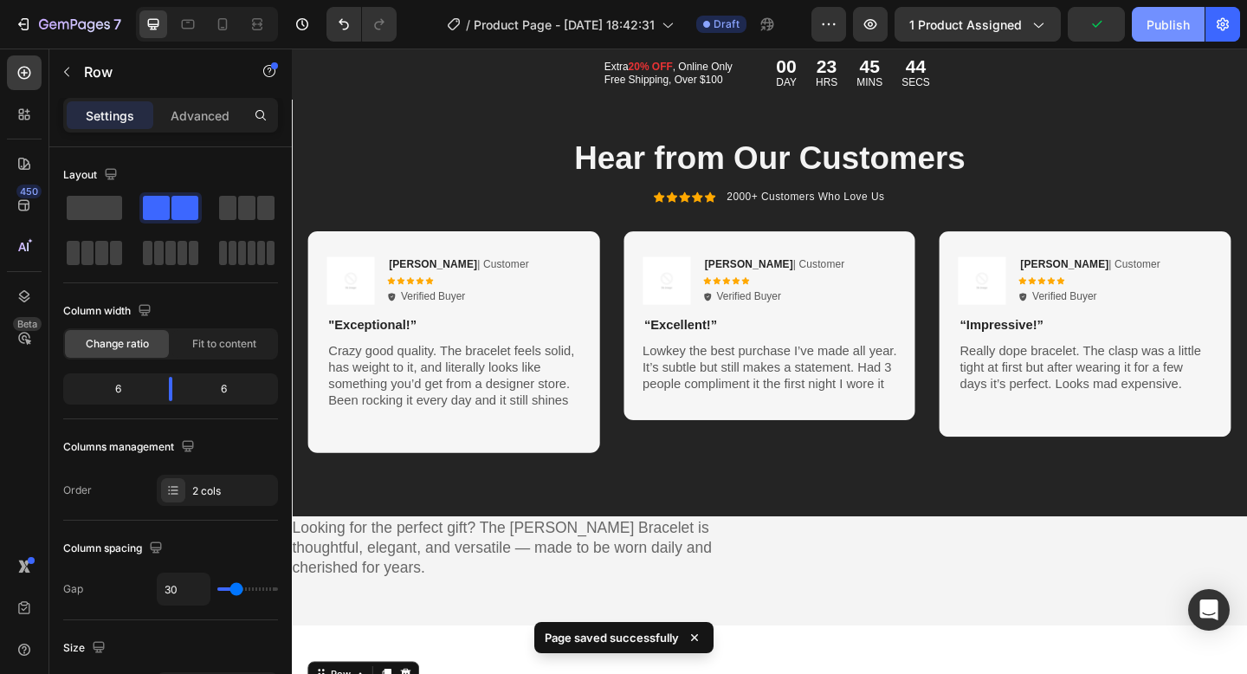
click at [1174, 25] on div "Publish" at bounding box center [1168, 25] width 43 height 18
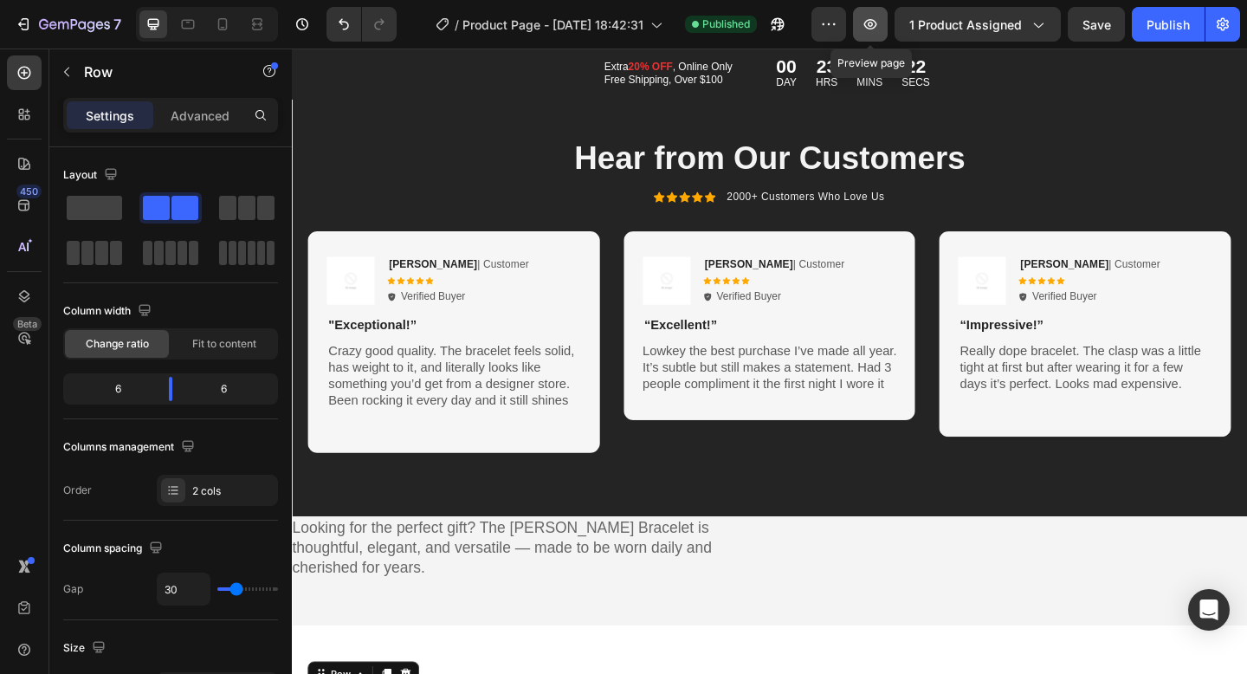
click at [877, 26] on icon "button" at bounding box center [870, 24] width 13 height 10
